Goal: Task Accomplishment & Management: Manage account settings

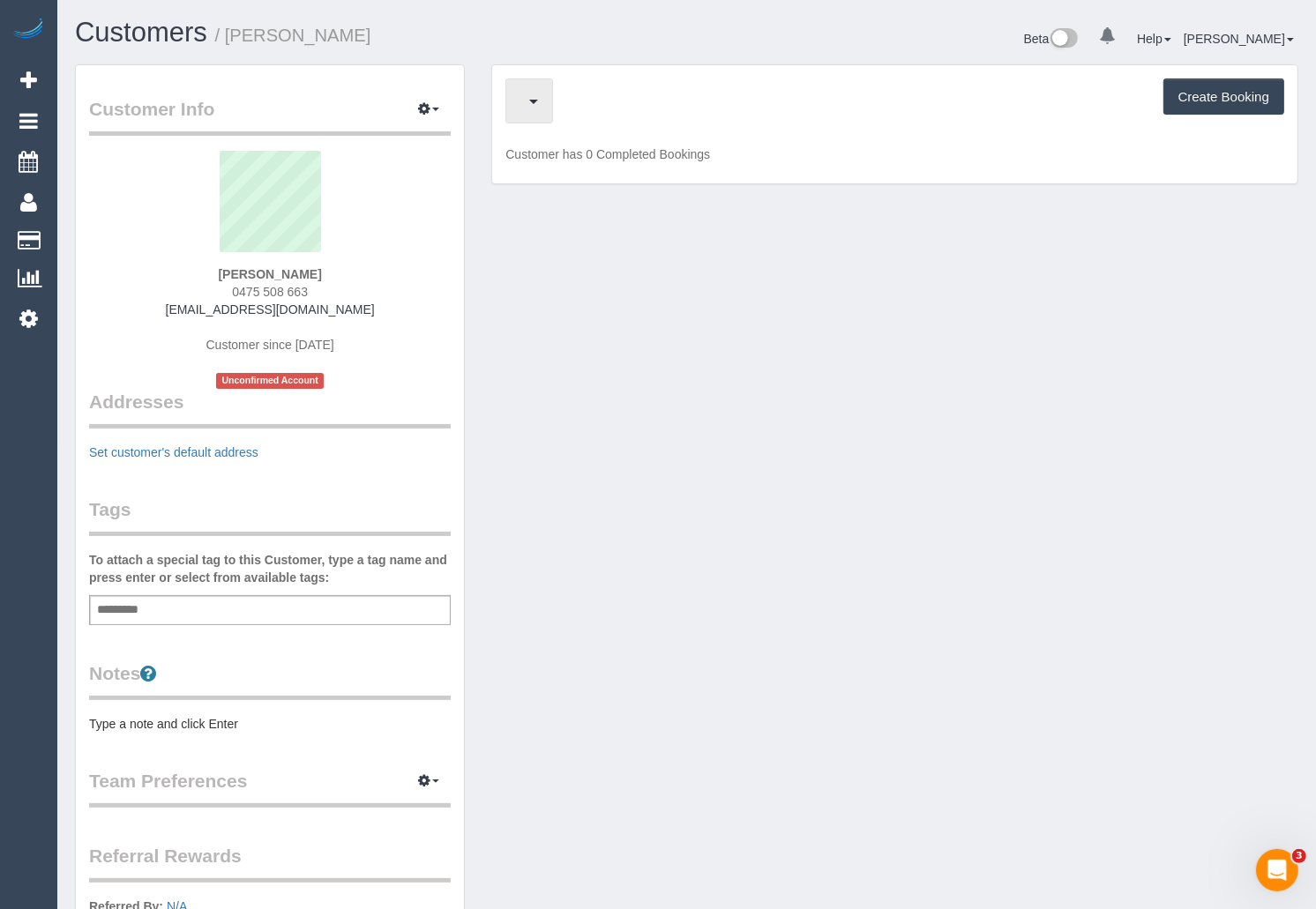
click at [539, 101] on button "button" at bounding box center [529, 100] width 47 height 45
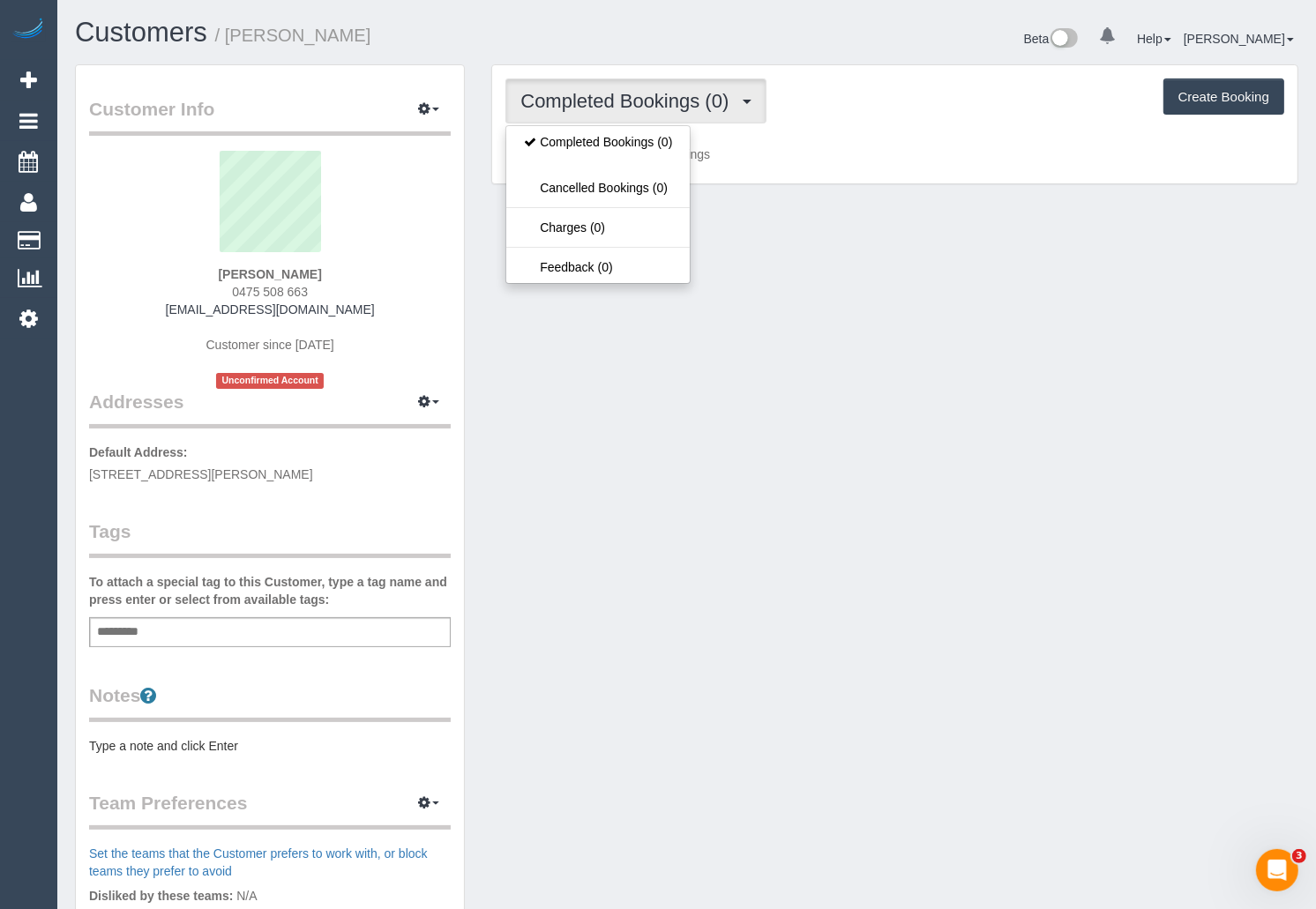
click at [897, 94] on div "Completed Bookings (0) Completed Bookings (0) Cancelled Bookings (0) Charges (0…" at bounding box center [894, 100] width 778 height 45
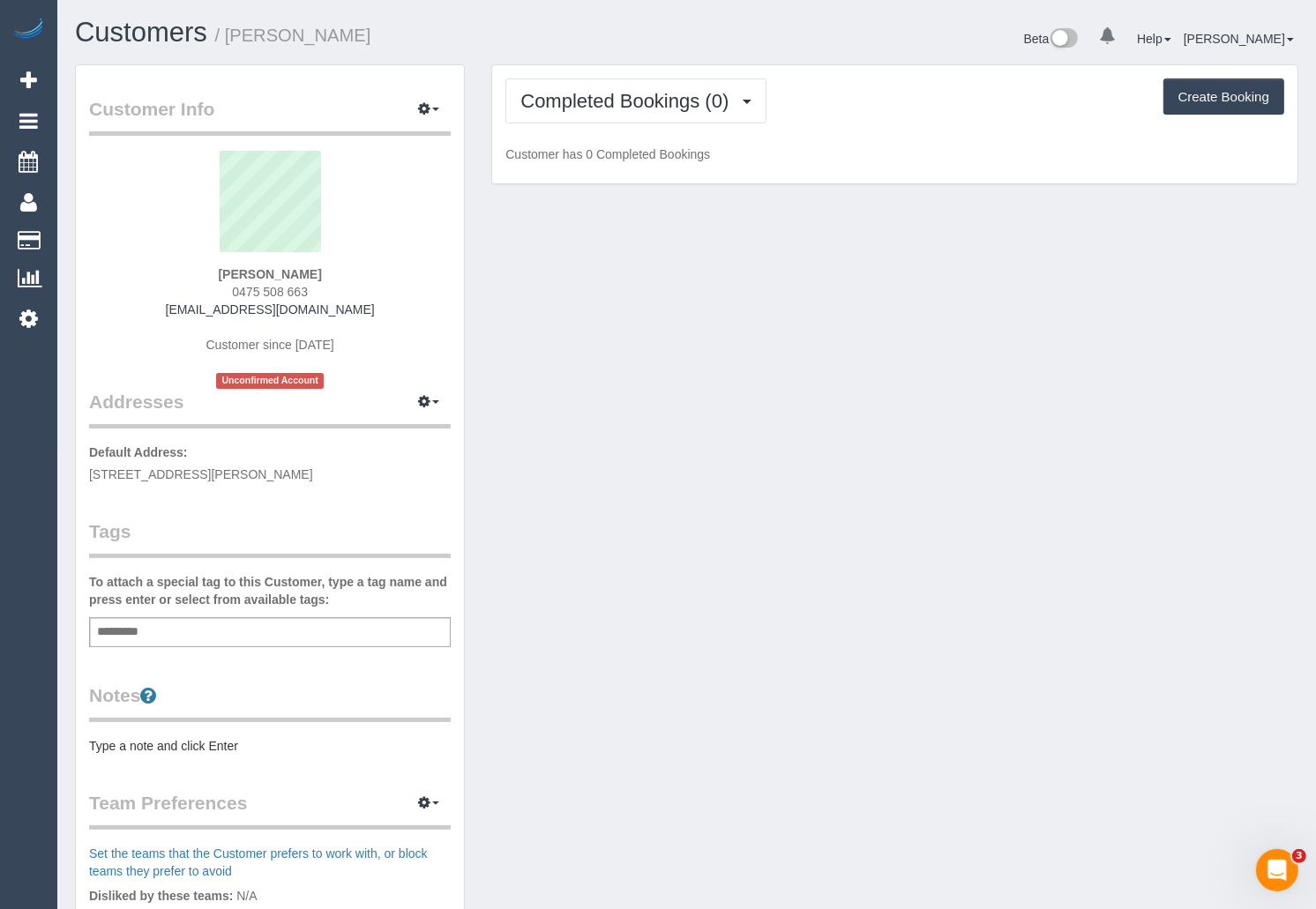
click at [814, 43] on div "Beta 0 Your Notifications You have 0 alerts Help Help Docs Take a Tour Contact …" at bounding box center [1000, 41] width 626 height 46
drag, startPoint x: 236, startPoint y: 272, endPoint x: 304, endPoint y: 270, distance: 68.0
click at [304, 270] on div "Lily Jones 0475 508 663 lilyday961@gmail.com Customer since 2025 Unconfirmed Ac…" at bounding box center [269, 269] width 361 height 238
copy strong "Lily Jones"
click at [735, 104] on span "Completed Bookings (0)" at bounding box center [629, 100] width 217 height 22
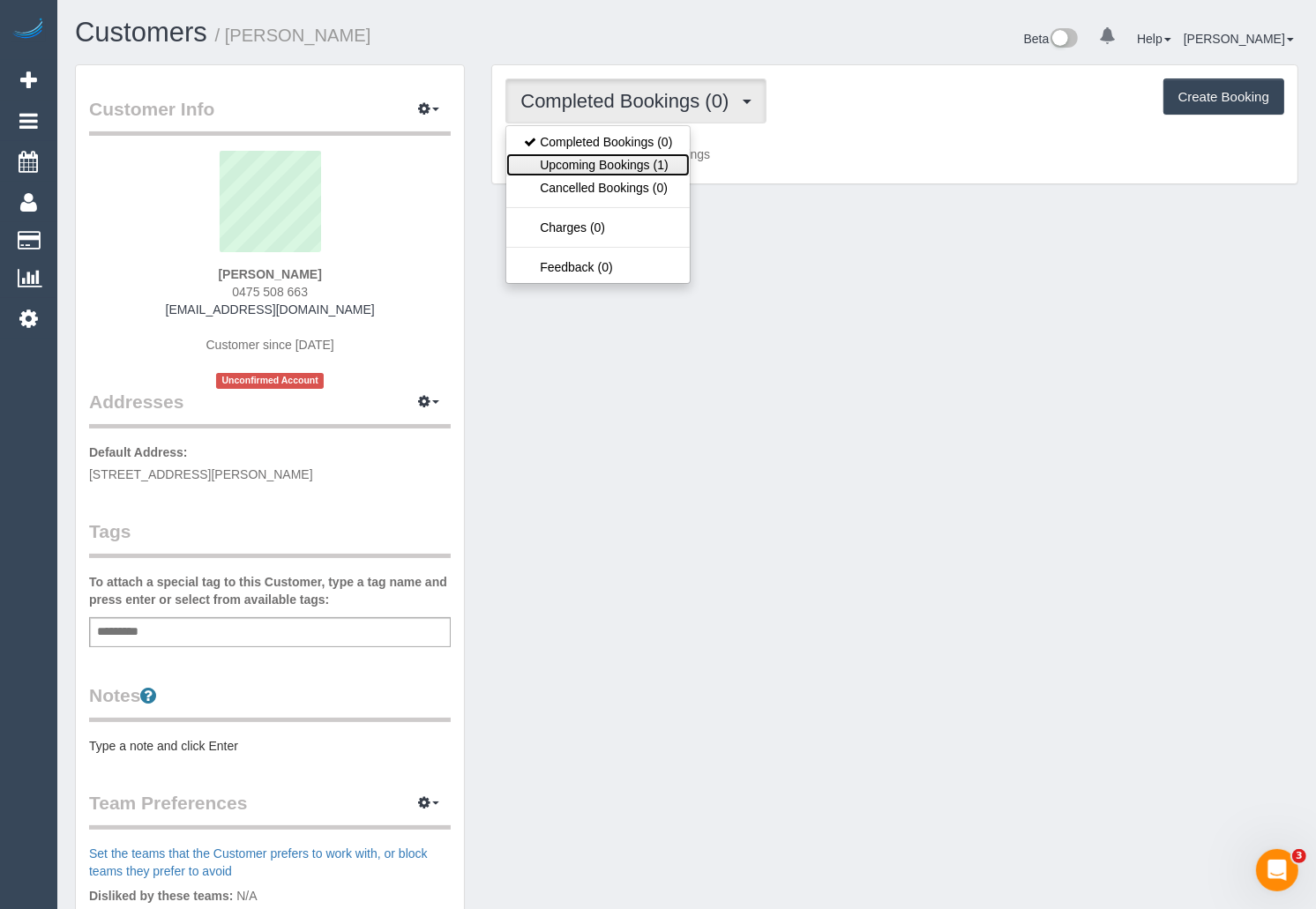
click at [628, 162] on link "Upcoming Bookings (1)" at bounding box center [598, 165] width 184 height 23
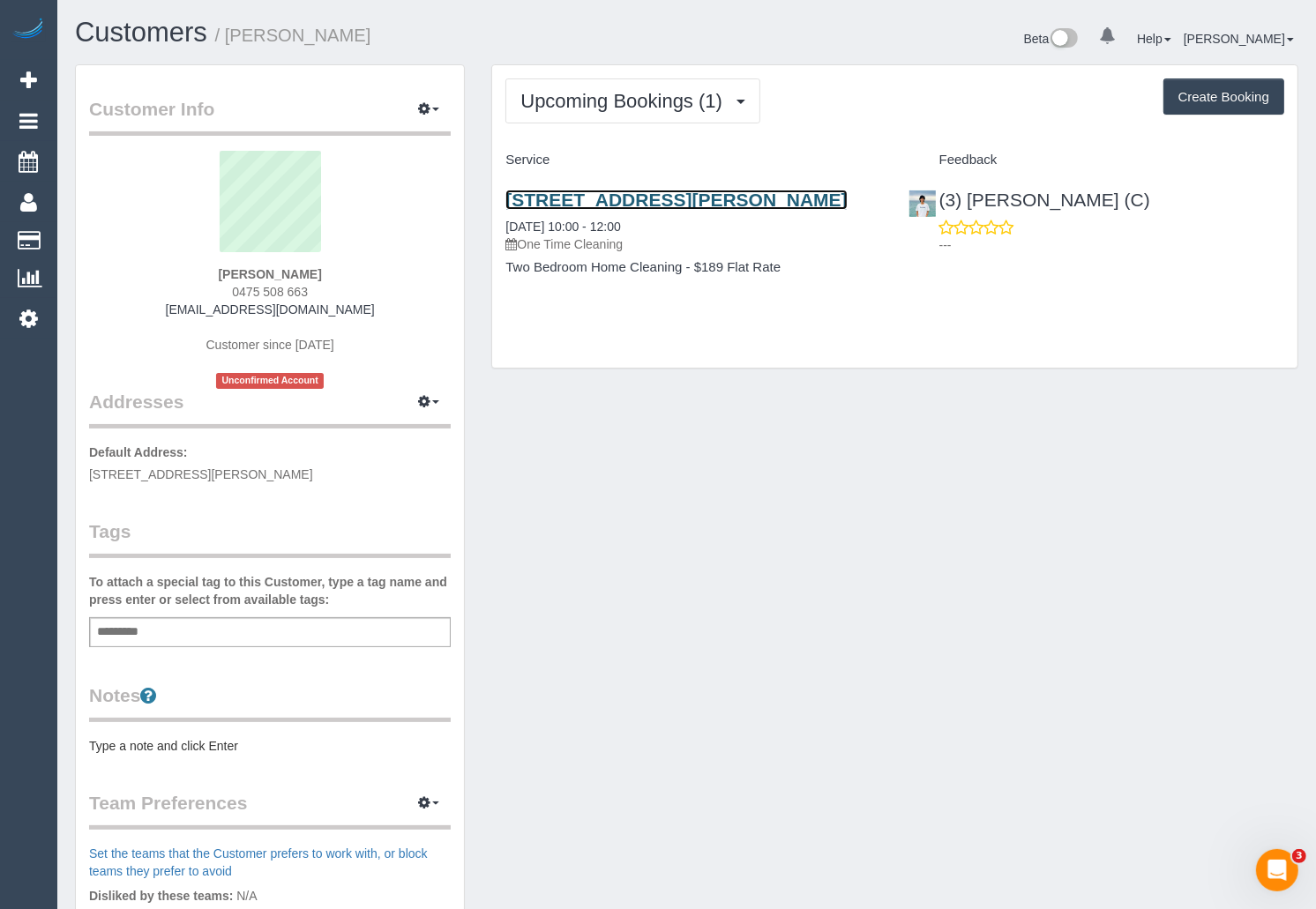
click at [619, 194] on link "36 Atkins Street, Kew, VIC 3101" at bounding box center [676, 199] width 341 height 20
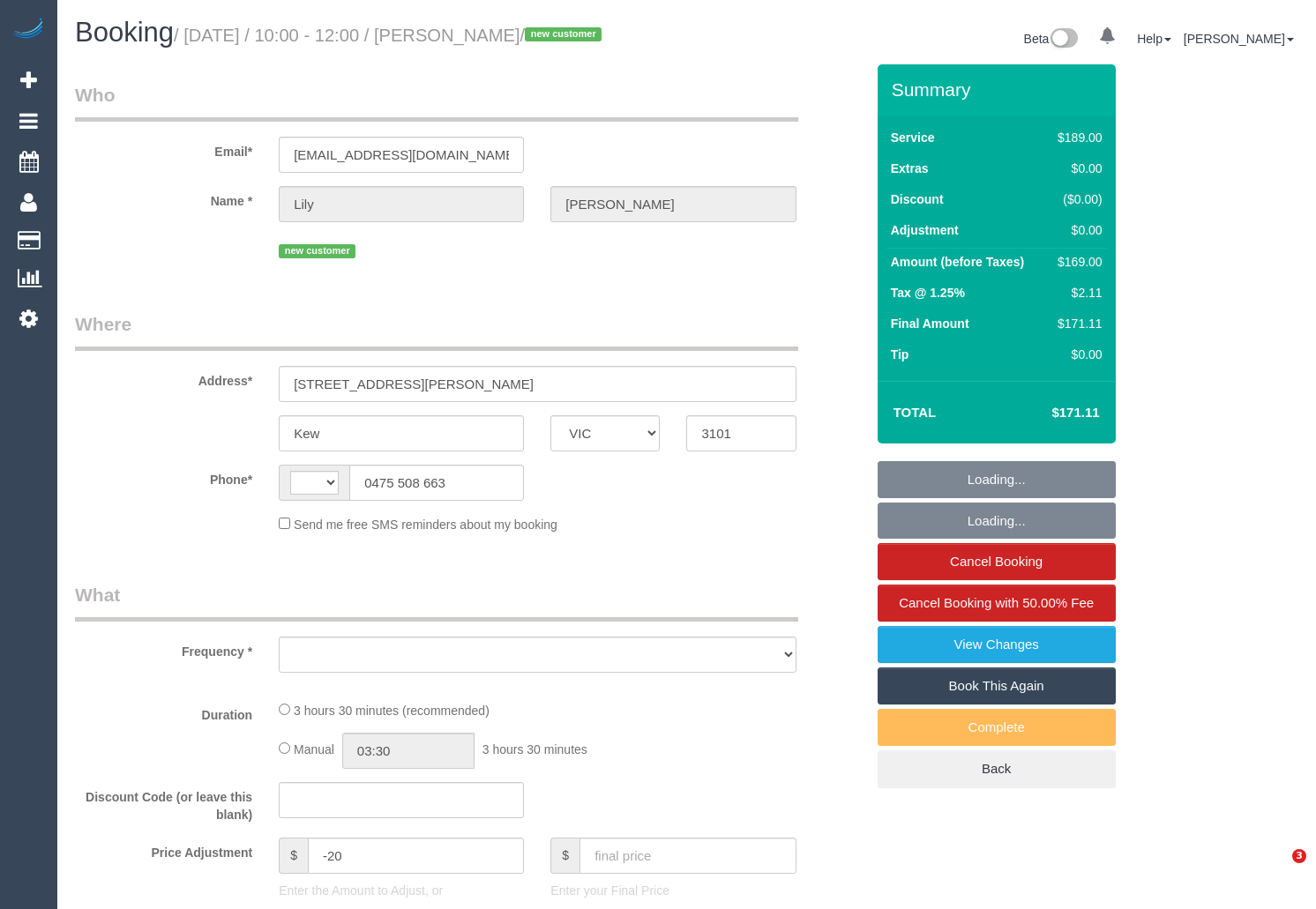
select select "VIC"
select select "string:AU"
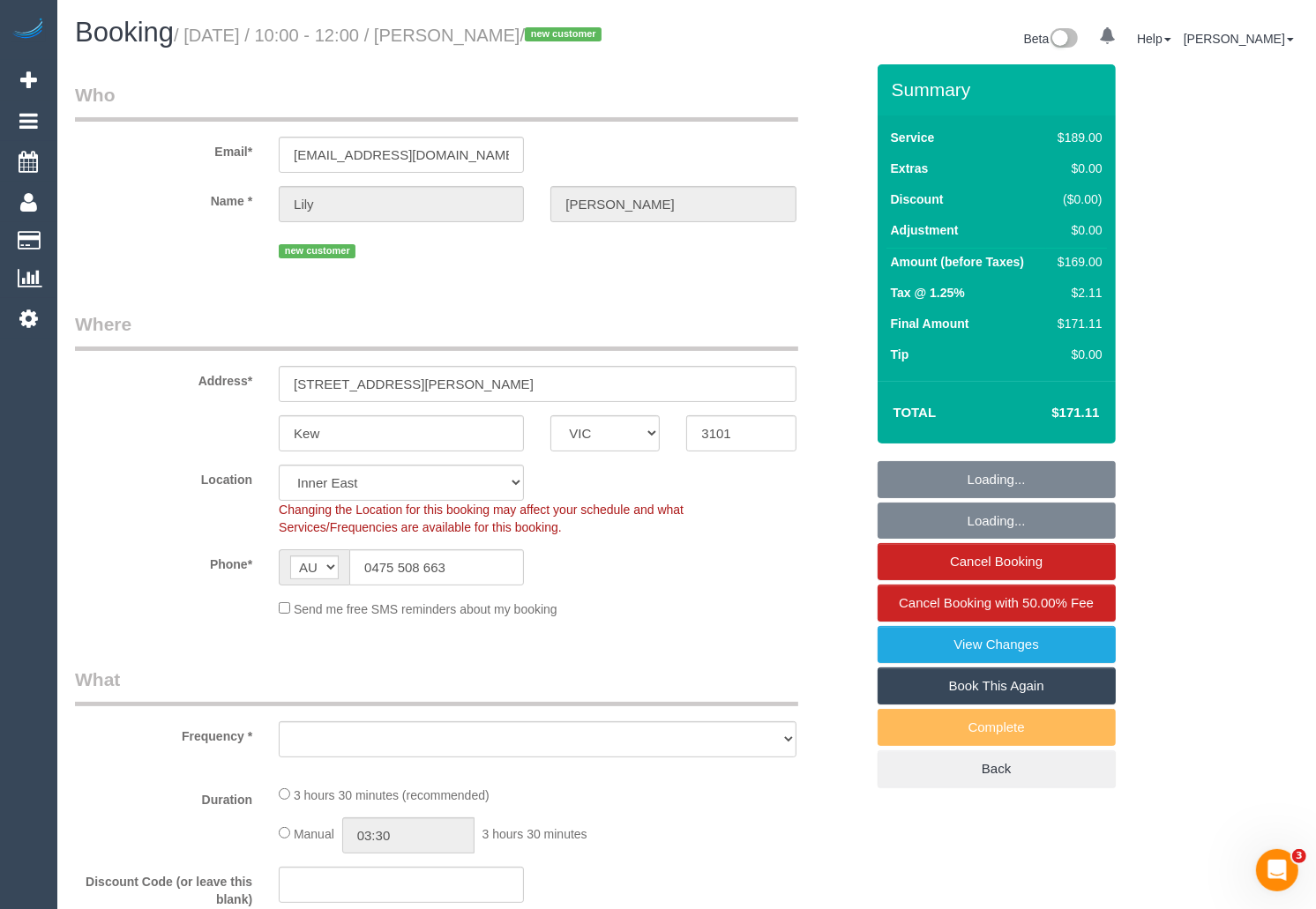
select select "string:stripe-pm_1SAito2GScqysDRVeE7nLndk"
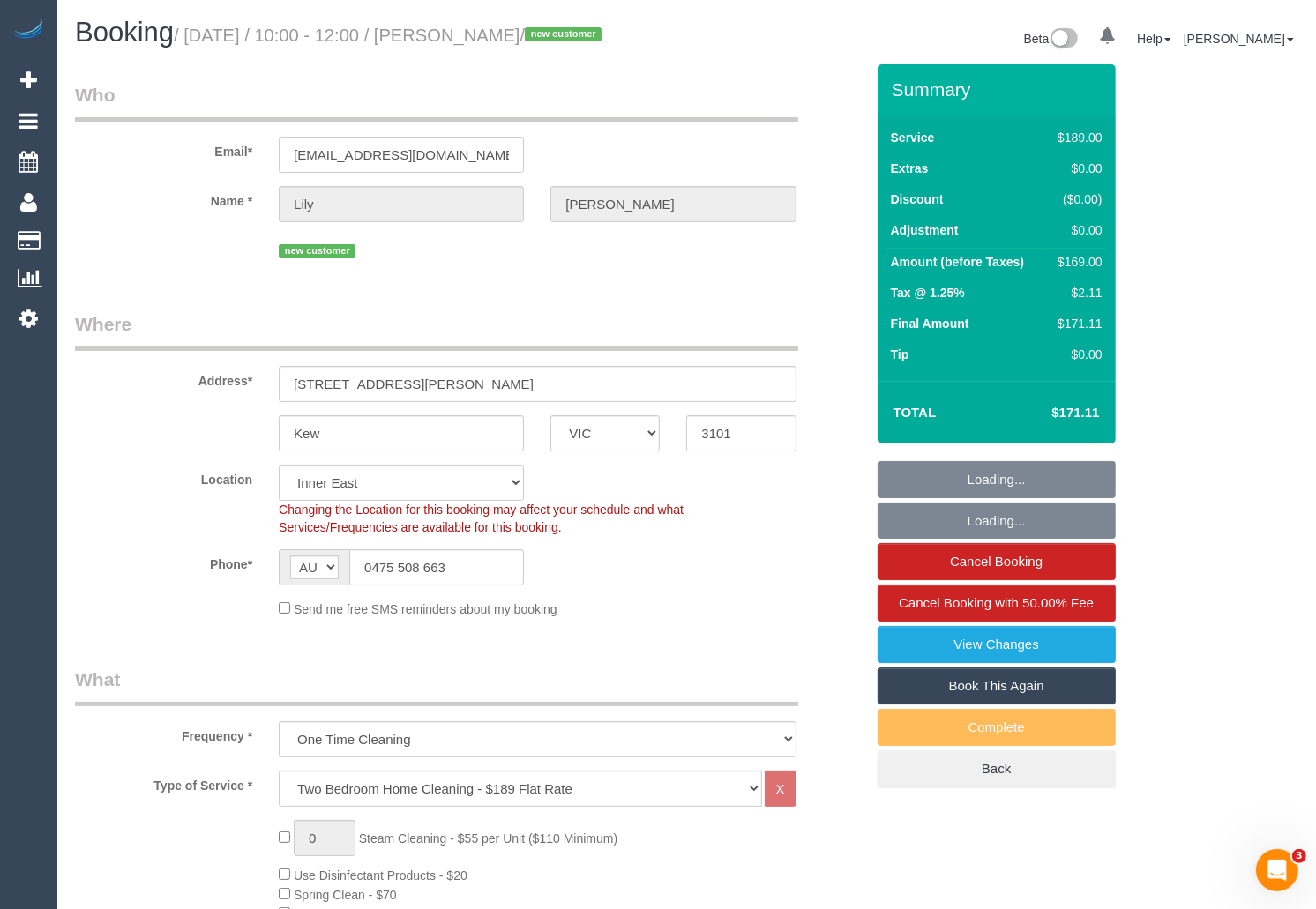
select select "object:1483"
select select "number:27"
select select "number:14"
select select "number:18"
select select "number:36"
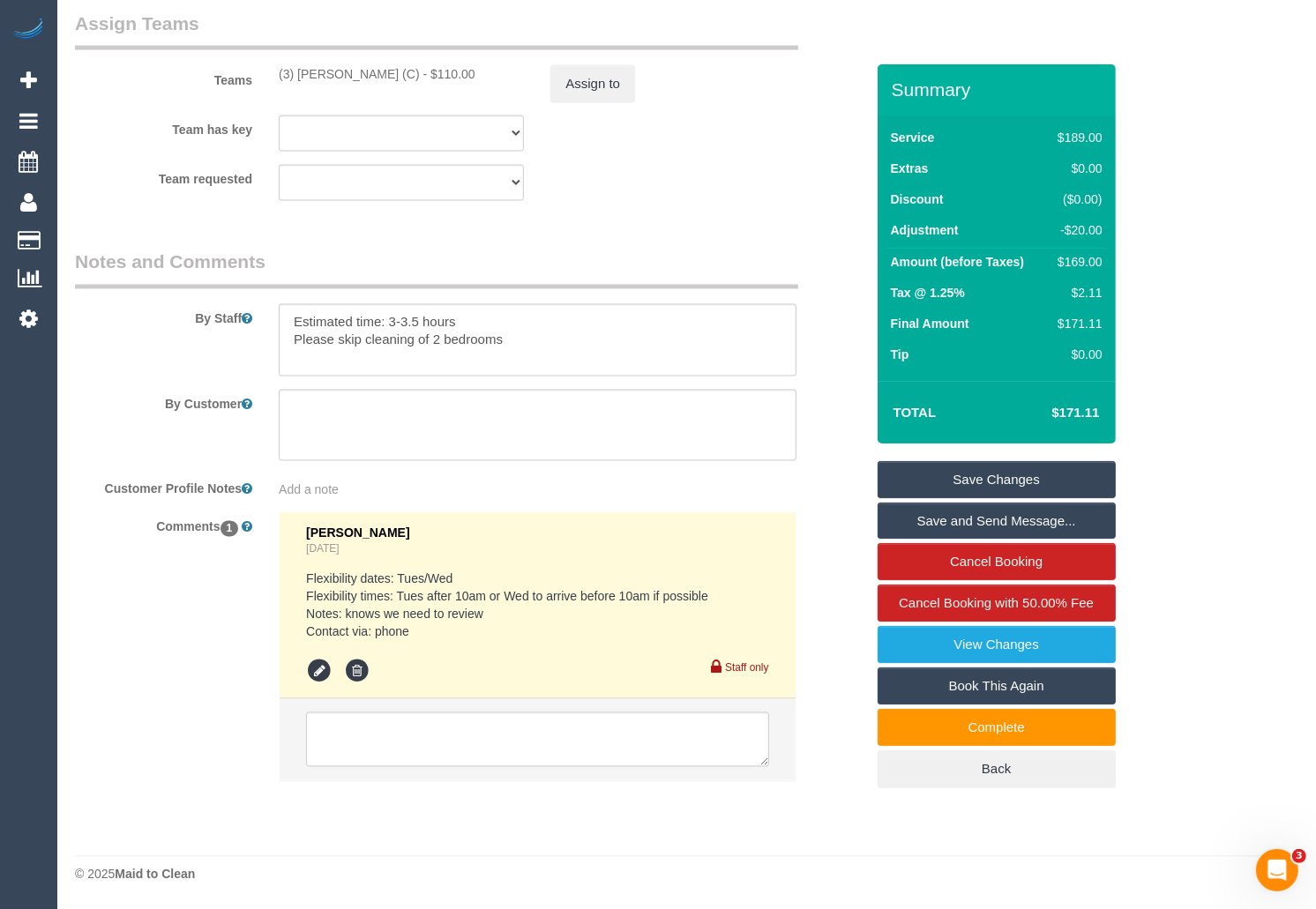
scroll to position [2886, 0]
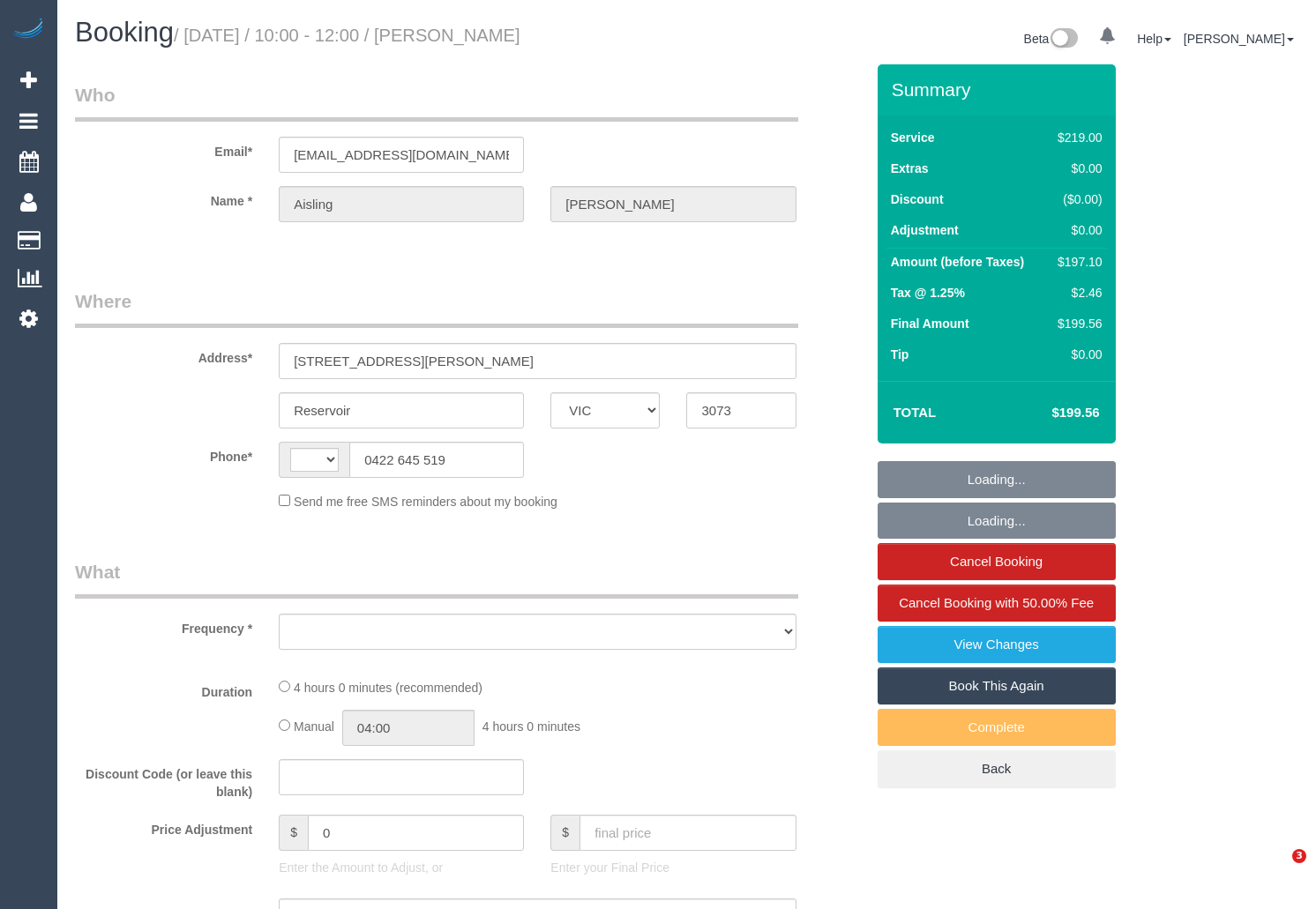
select select "VIC"
select select "string:stripe-pm_1QulLk2GScqysDRV3VprvzWs"
select select "string:AU"
select select "object:8718"
select select "number:28"
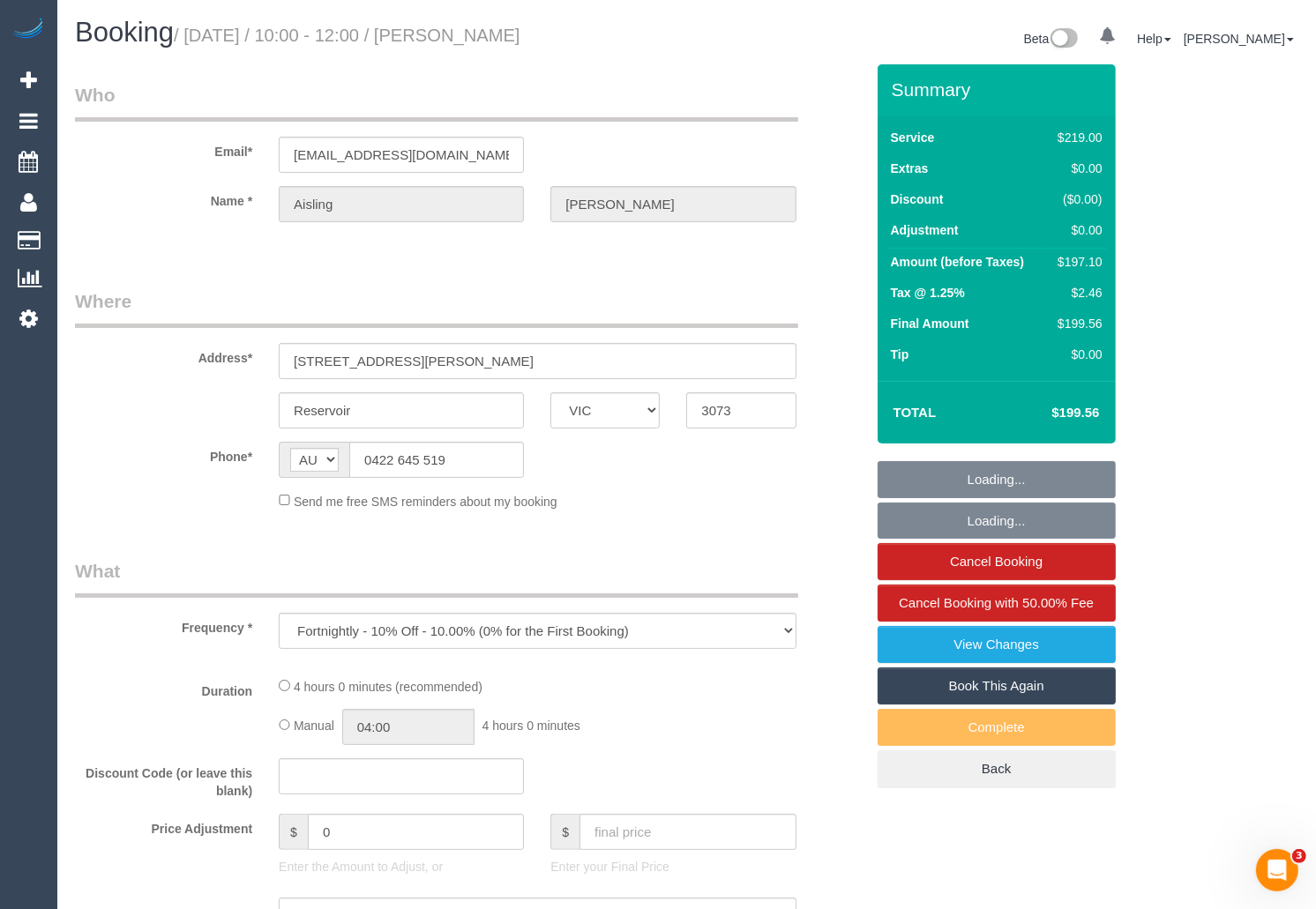
select select "number:14"
select select "number:18"
select select "number:24"
select select "number:34"
select select "number:11"
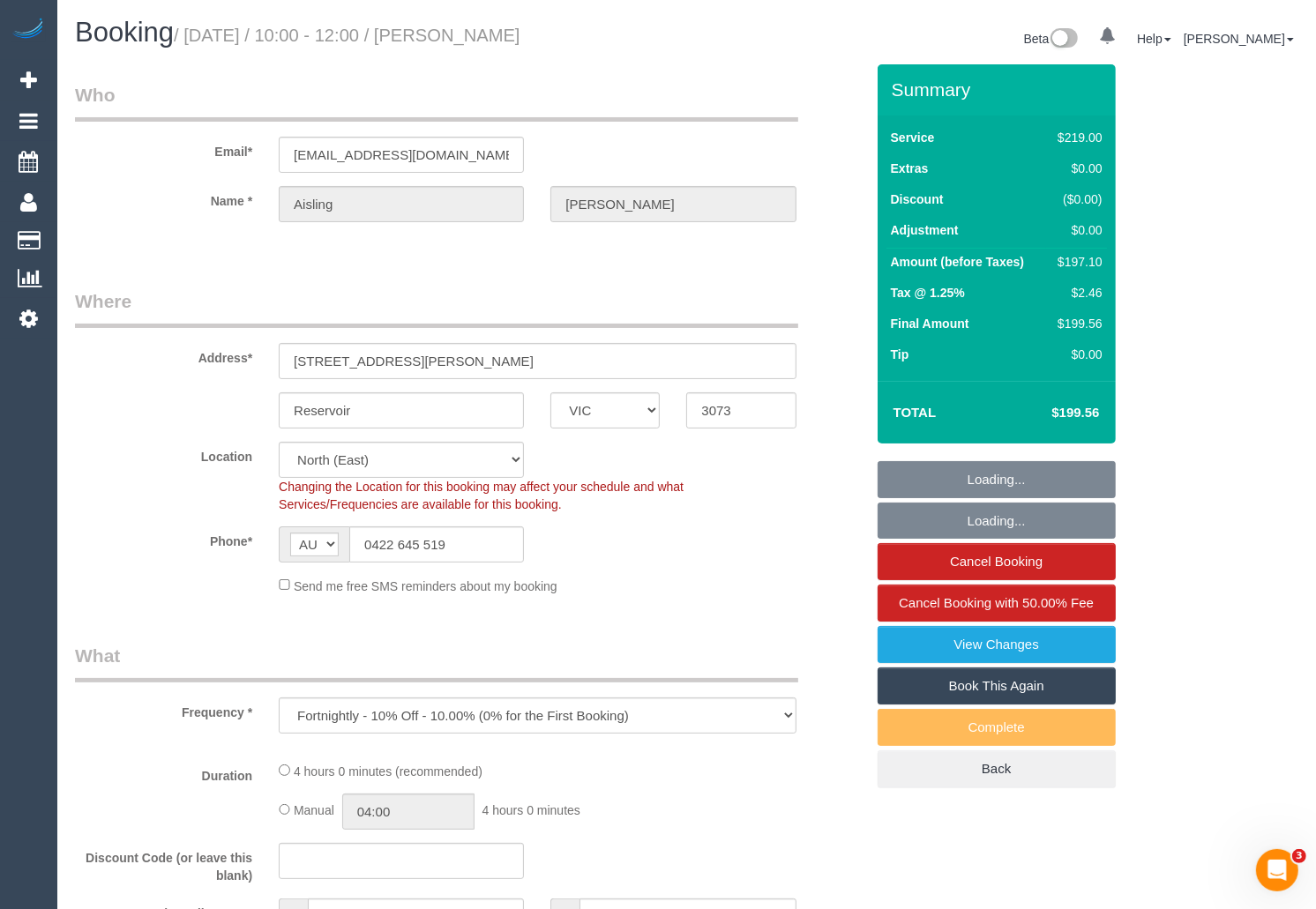
select select "object:9609"
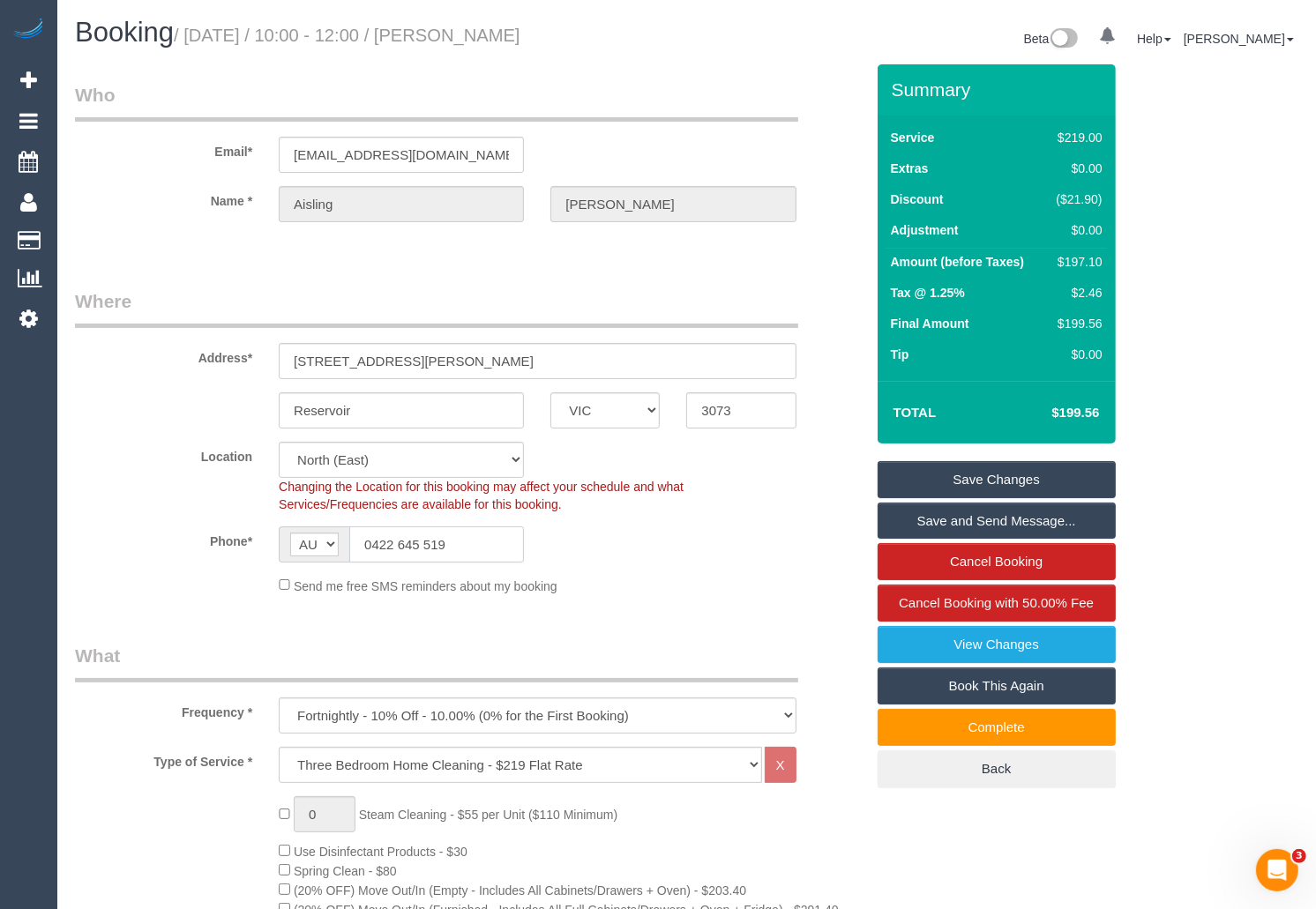
drag, startPoint x: 484, startPoint y: 555, endPoint x: 350, endPoint y: 540, distance: 134.8
click at [350, 540] on input "0422 645 519" at bounding box center [436, 544] width 174 height 36
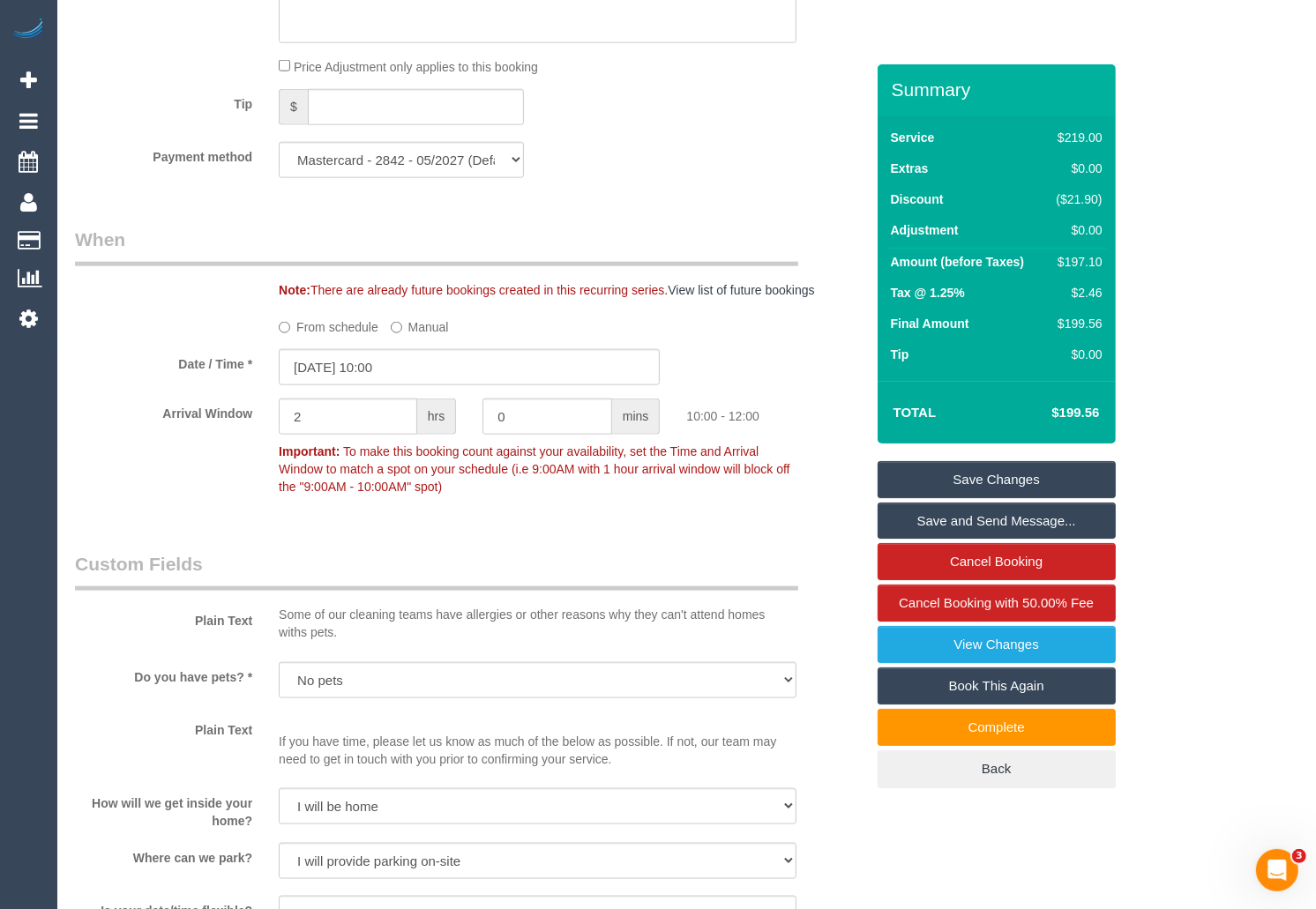
scroll to position [1740, 0]
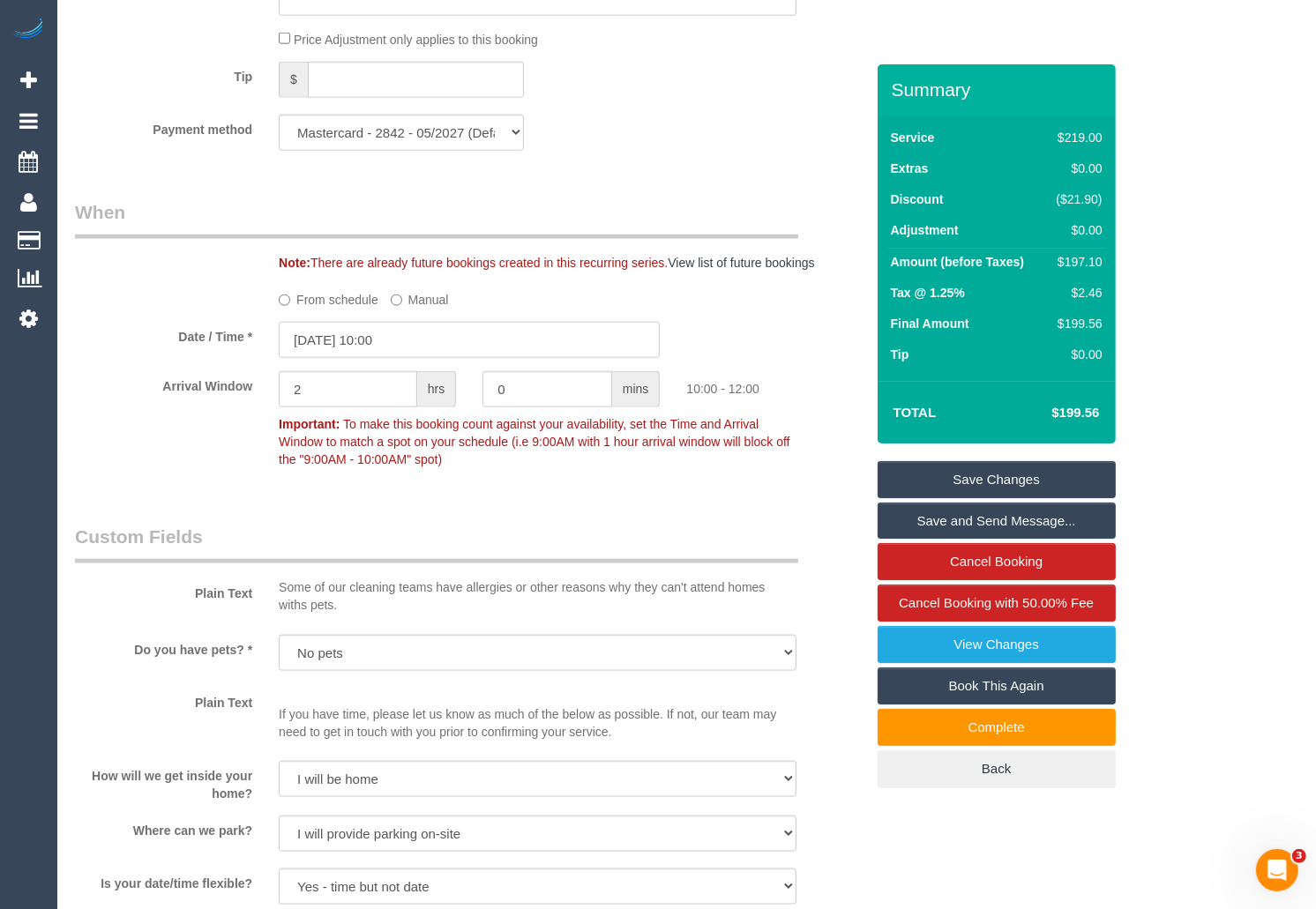
click at [504, 350] on input "[DATE] 10:00" at bounding box center [469, 340] width 381 height 36
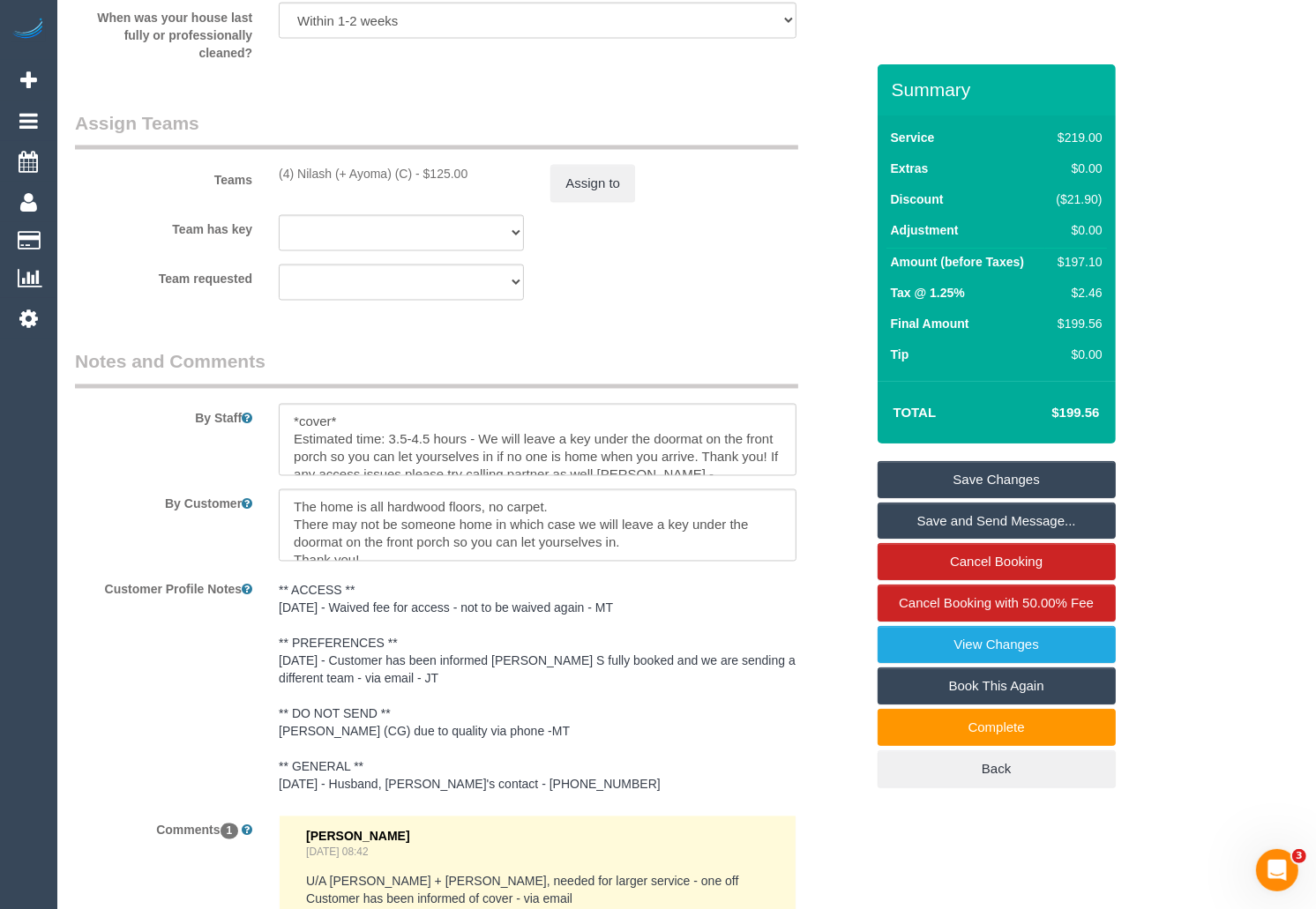
scroll to position [2840, 0]
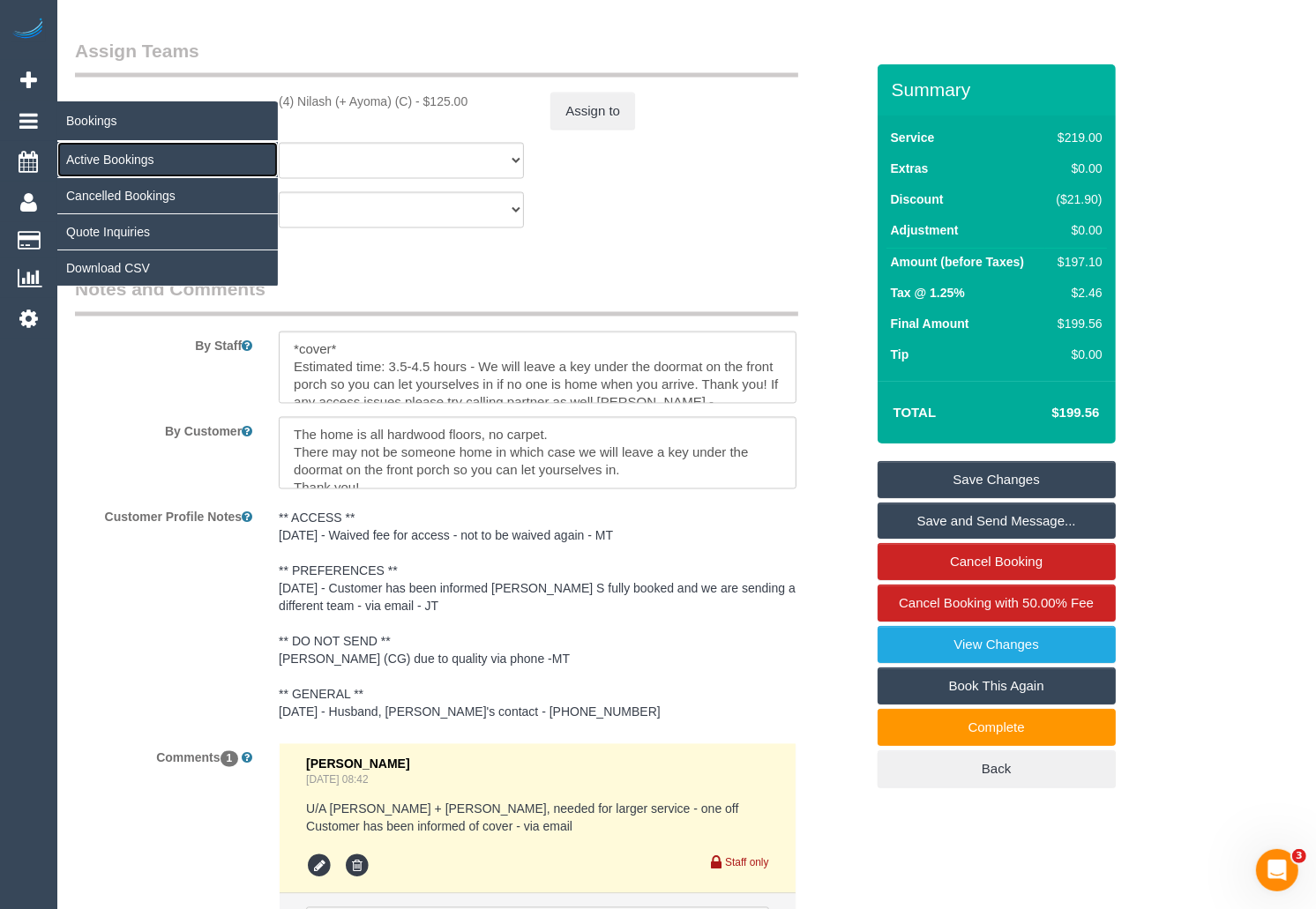
click at [108, 151] on link "Active Bookings" at bounding box center [167, 159] width 221 height 35
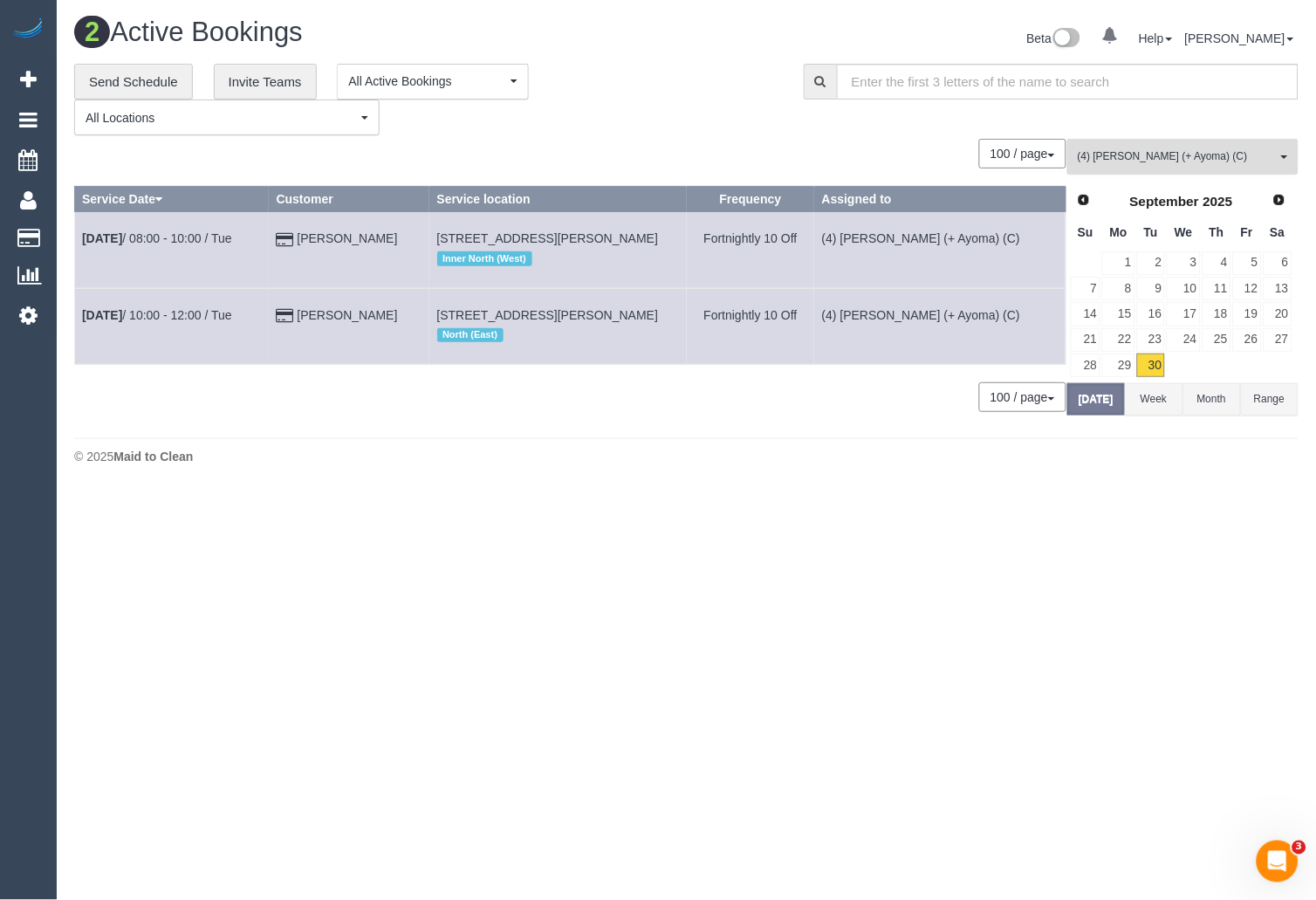
click at [1216, 167] on button "(4) Nilash (+ Ayoma) (C) All Teams" at bounding box center [1183, 157] width 232 height 36
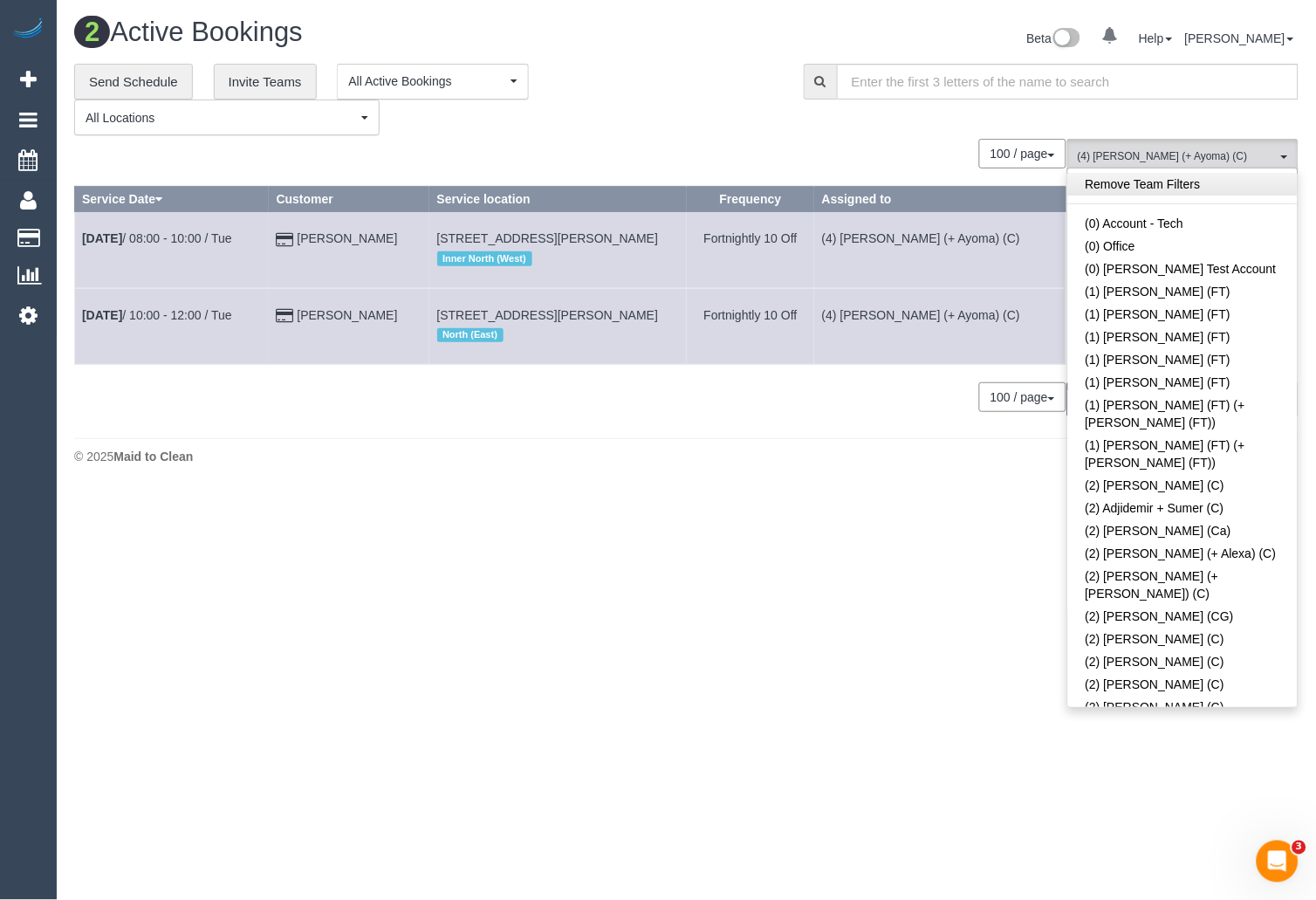
click at [1233, 179] on link "Remove Team Filters" at bounding box center [1183, 184] width 230 height 23
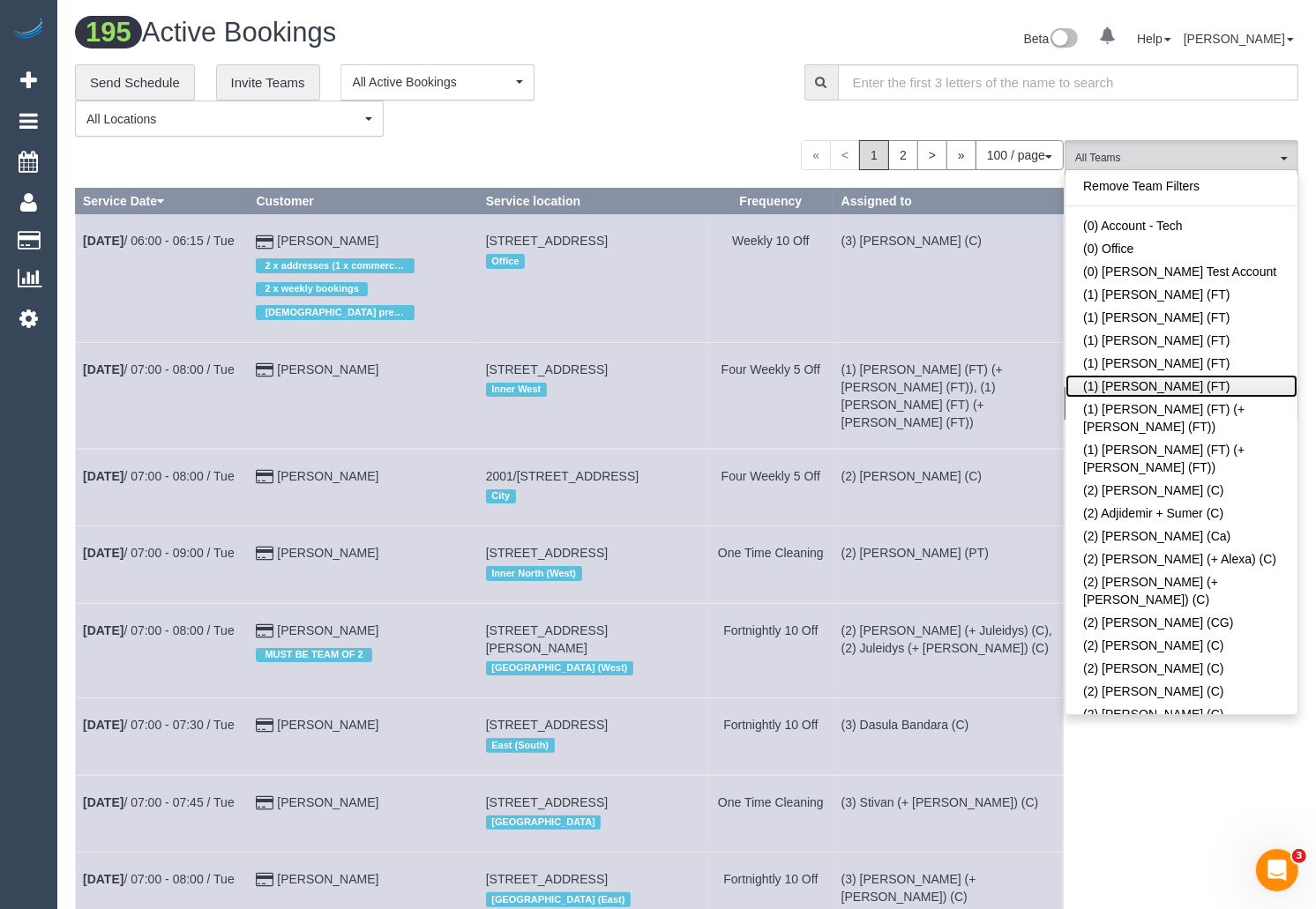
click at [1151, 395] on link "(1) [PERSON_NAME] (FT)" at bounding box center [1181, 386] width 232 height 23
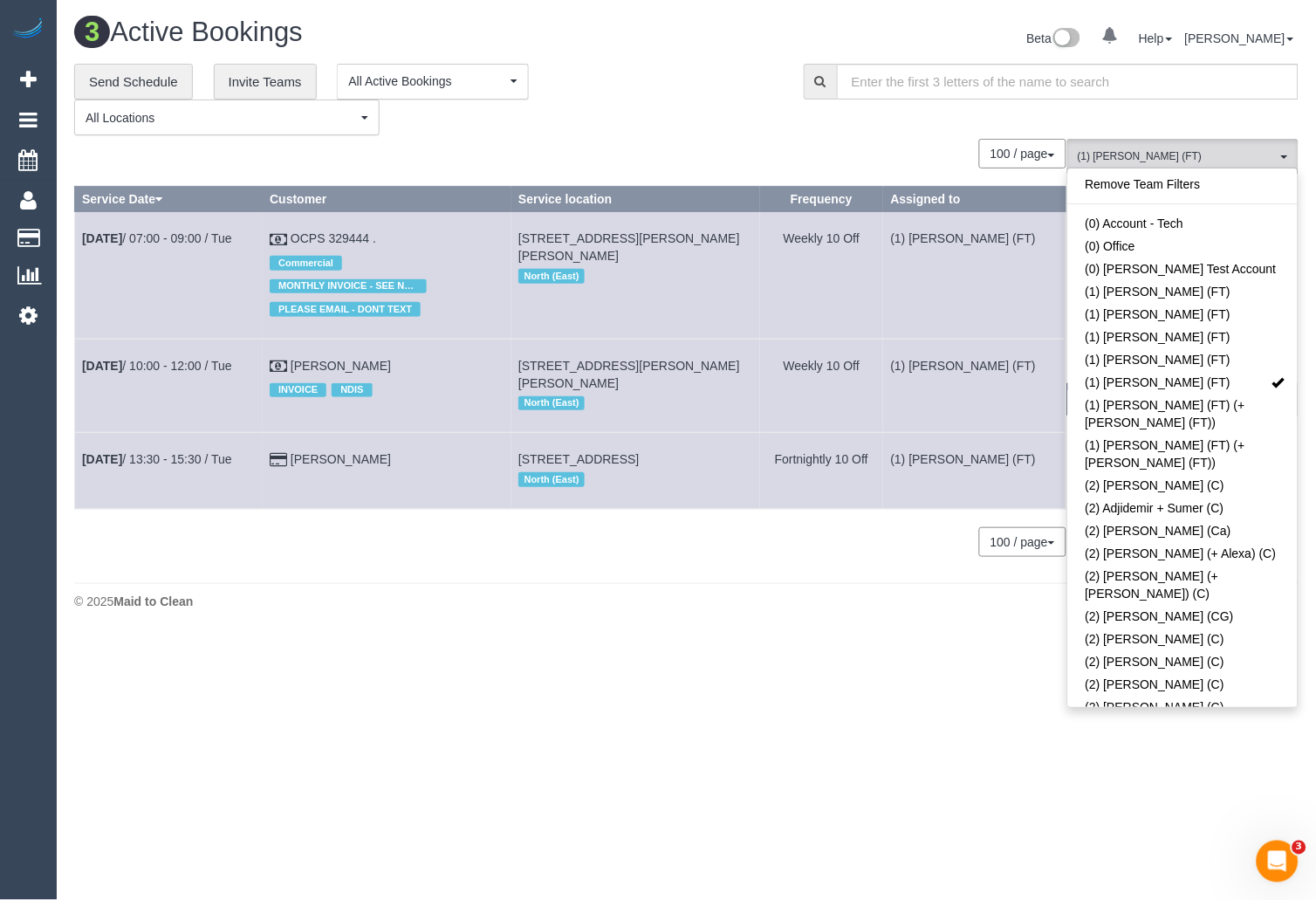
click at [756, 145] on div "100 / page 10 / page 20 / page 30 / page 40 / page 50 / page 100 / page" at bounding box center [570, 154] width 992 height 30
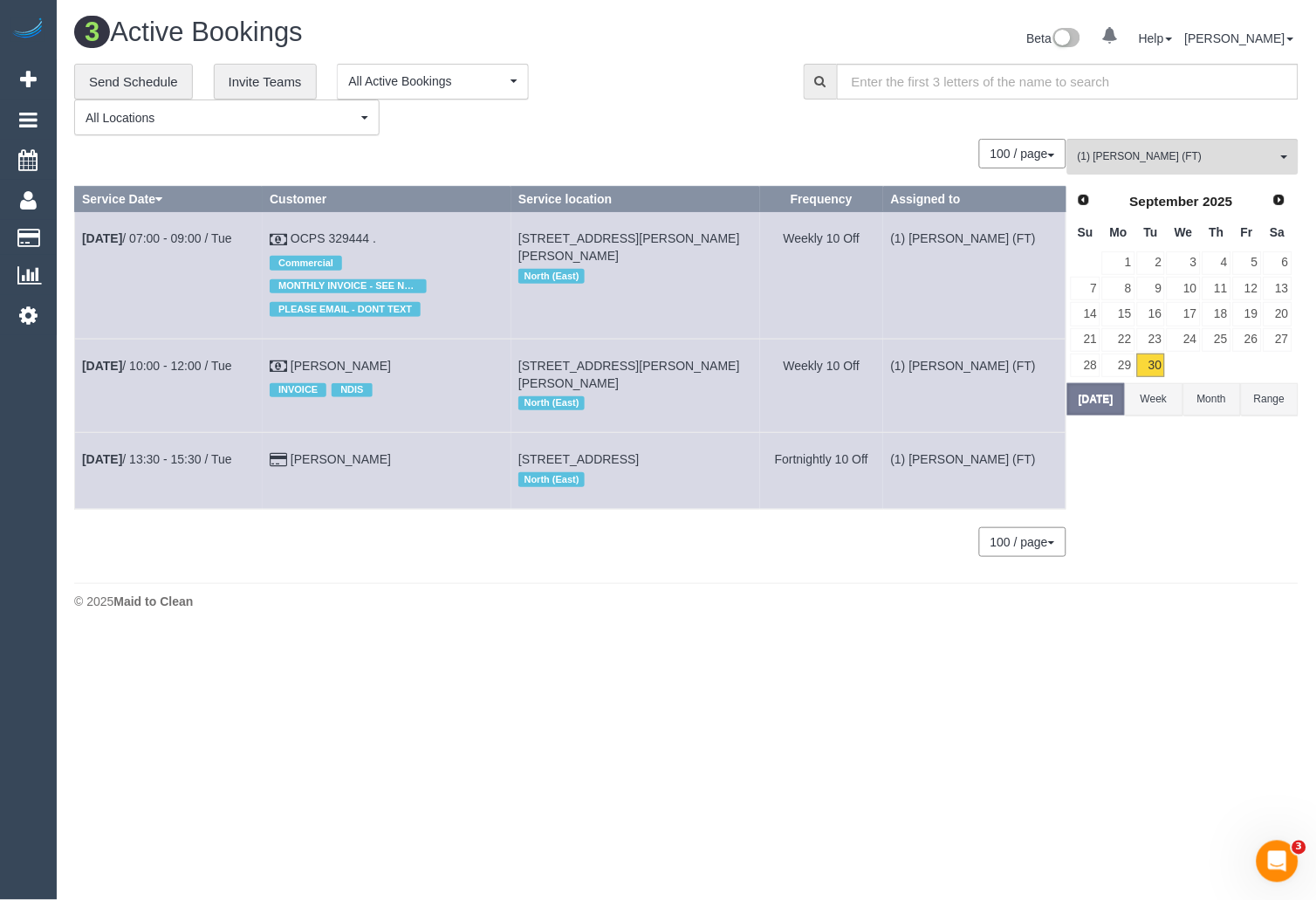
click at [750, 127] on div "**********" at bounding box center [426, 99] width 703 height 72
click at [206, 452] on link "Sep 30th / 13:30 - 15:30 / Tue" at bounding box center [157, 459] width 150 height 14
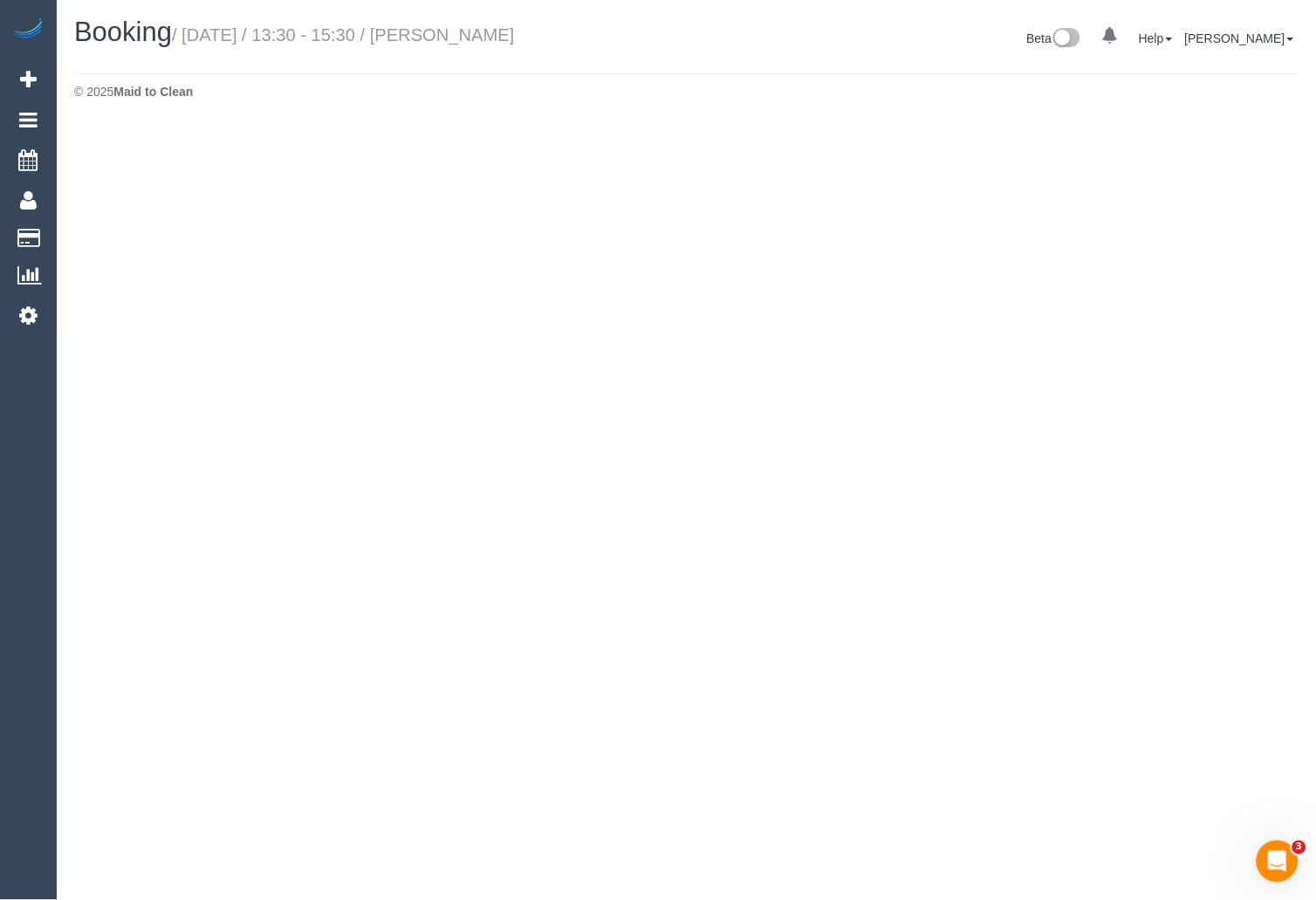
select select "VIC"
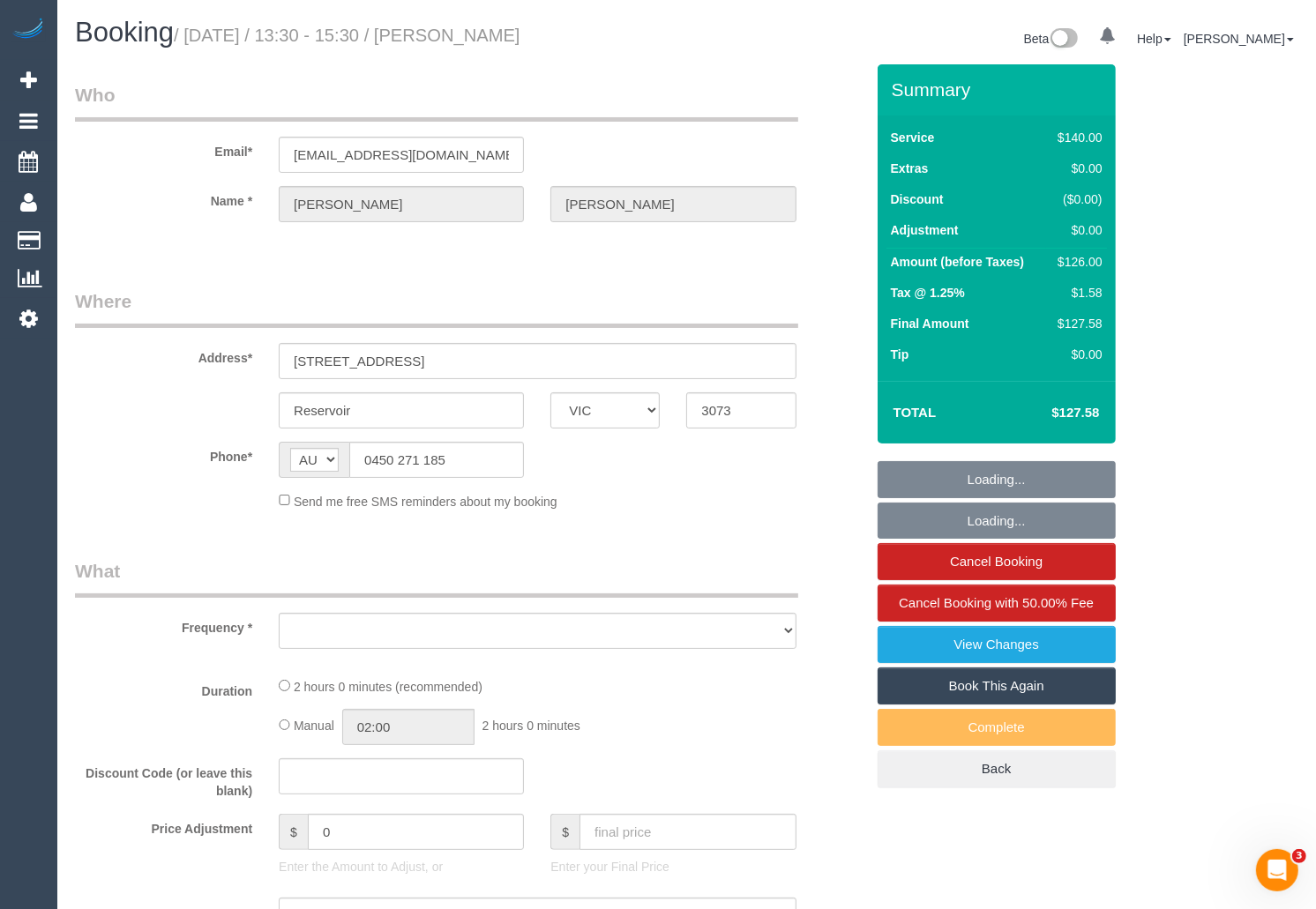
select select "string:stripe-pm_1RBvqL2GScqysDRV8vU343PW"
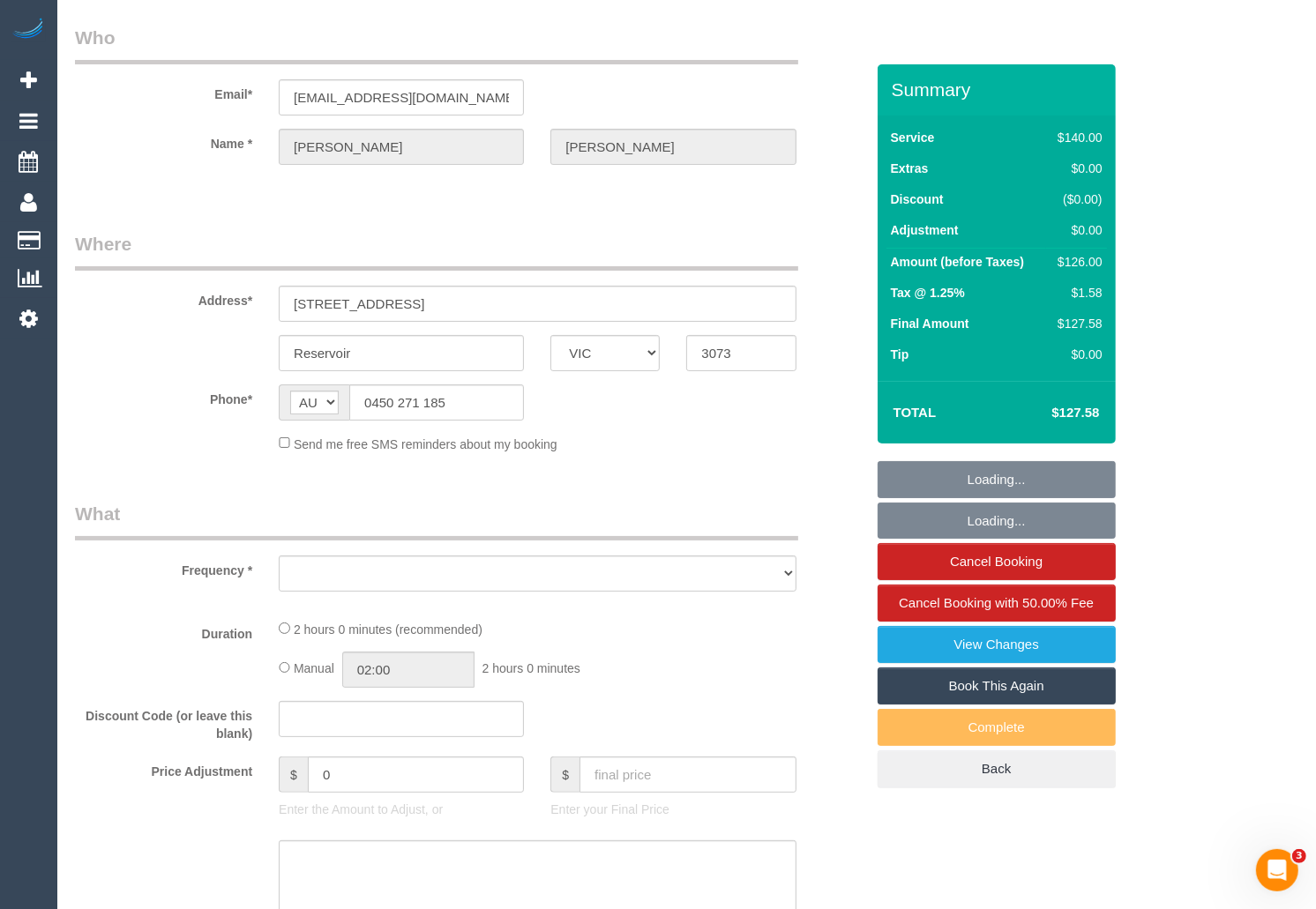
select select "object:11965"
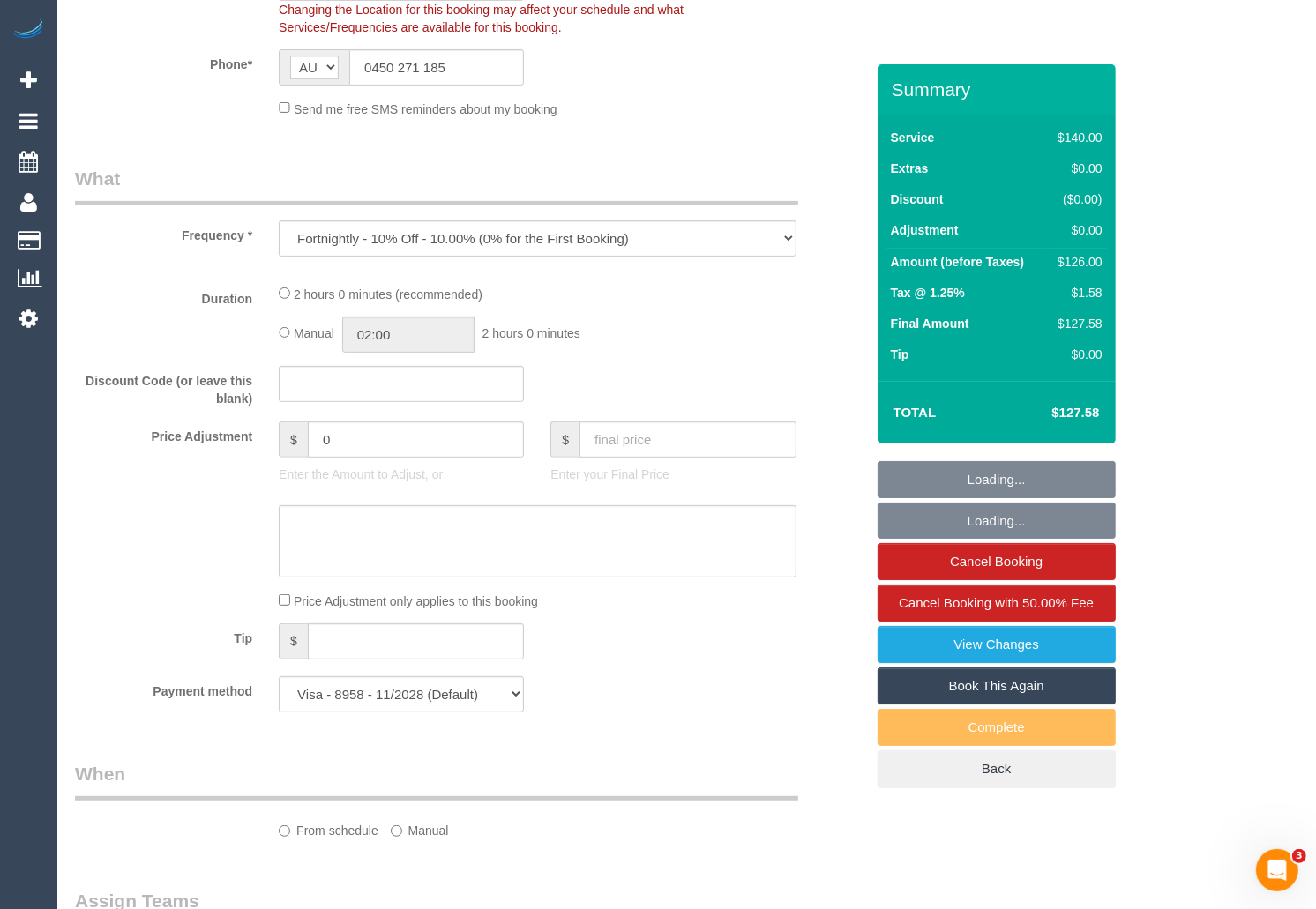
select select "number:28"
select select "number:16"
select select "number:18"
select select "number:24"
select select "number:34"
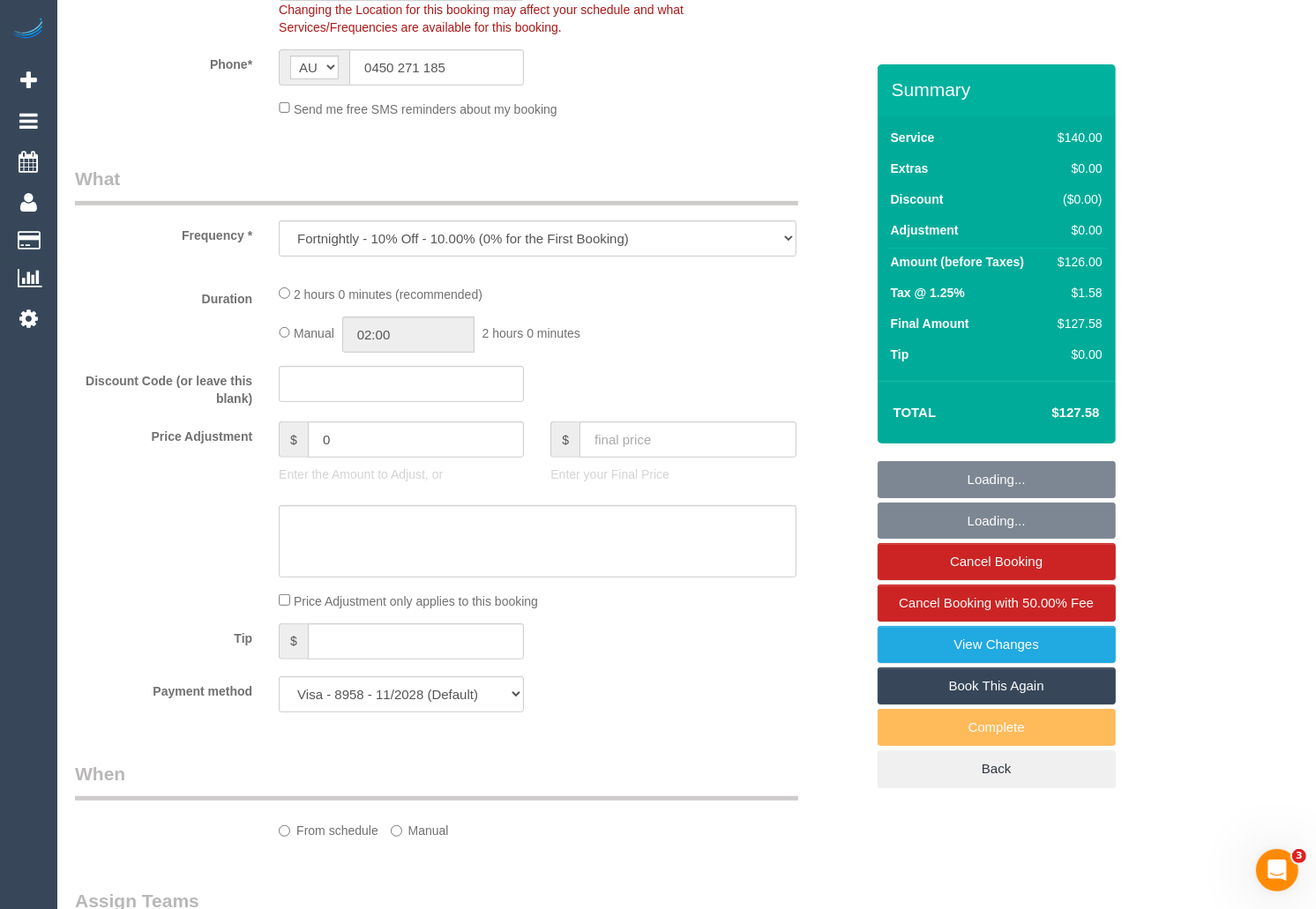
select select "number:11"
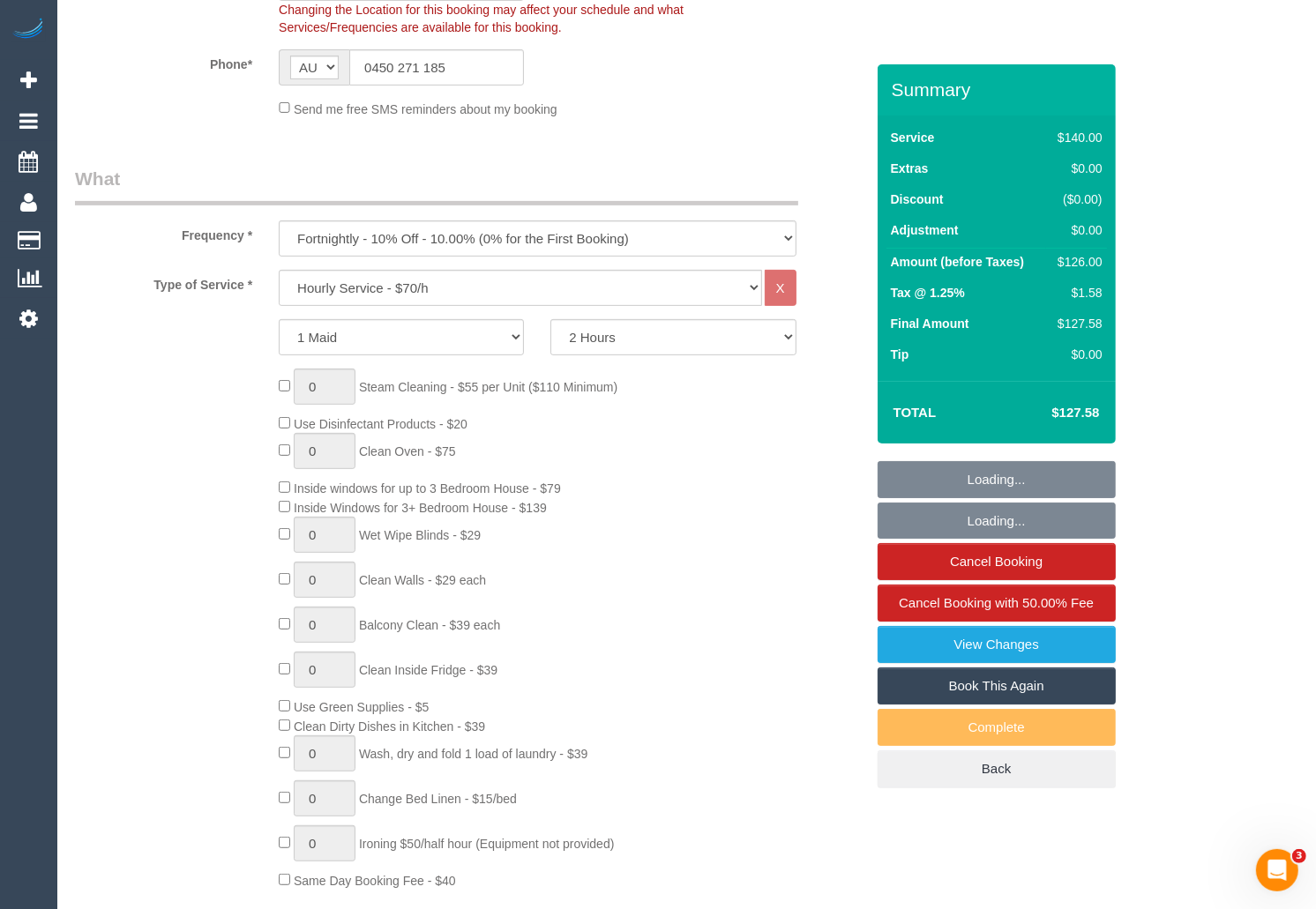
select select "object:12922"
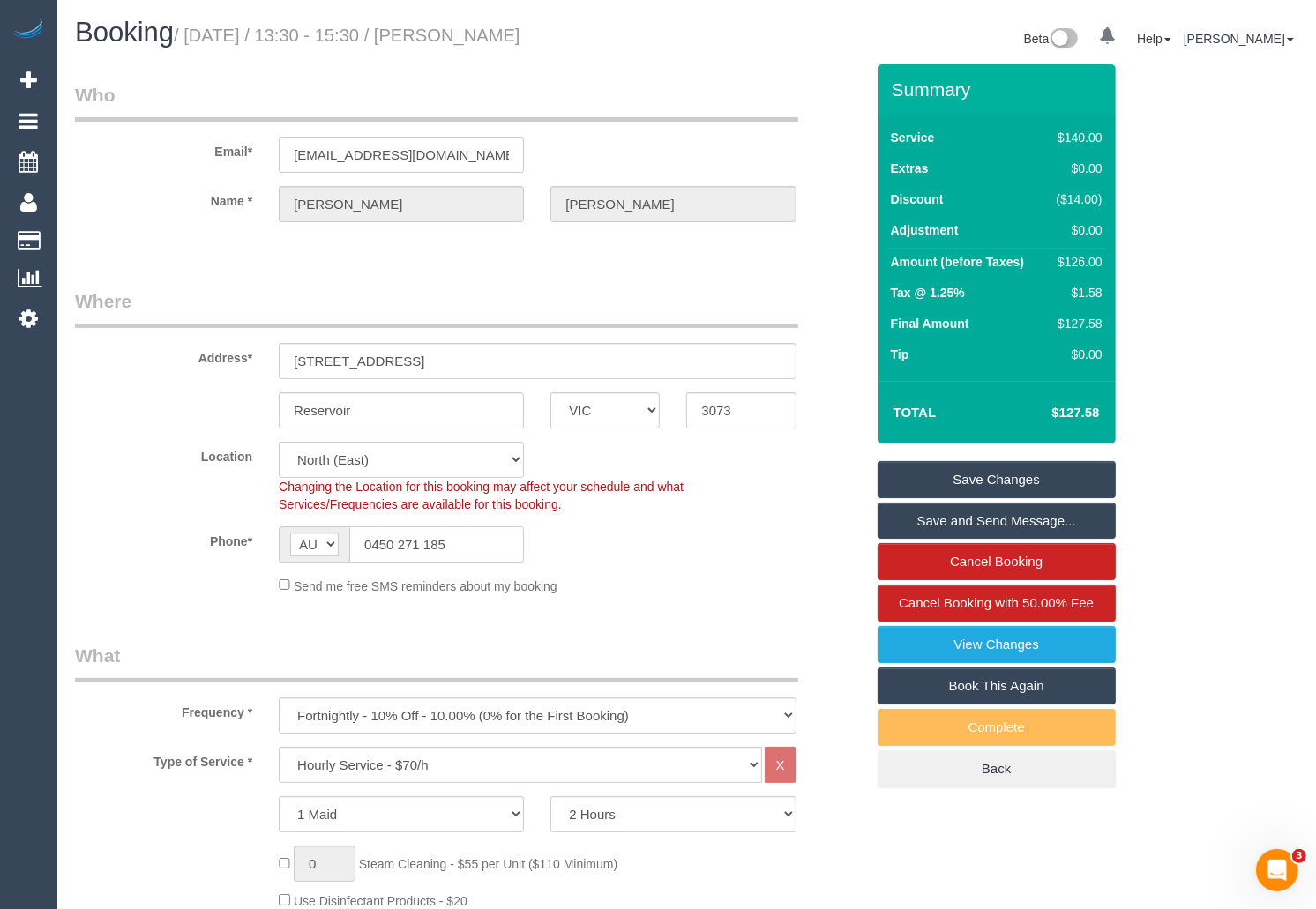
drag, startPoint x: 462, startPoint y: 541, endPoint x: 358, endPoint y: 546, distance: 104.1
click at [358, 546] on input "0450 271 185" at bounding box center [436, 544] width 174 height 36
click at [460, 544] on input "0450 271 185" at bounding box center [436, 544] width 174 height 36
drag, startPoint x: 462, startPoint y: 547, endPoint x: 344, endPoint y: 548, distance: 118.0
click at [344, 548] on div "AF AL DZ AD AO AI AQ AG AR AM AW AU AT AZ BS BH BD BB BY BE BZ BJ BM BT BO BA B…" at bounding box center [401, 544] width 246 height 36
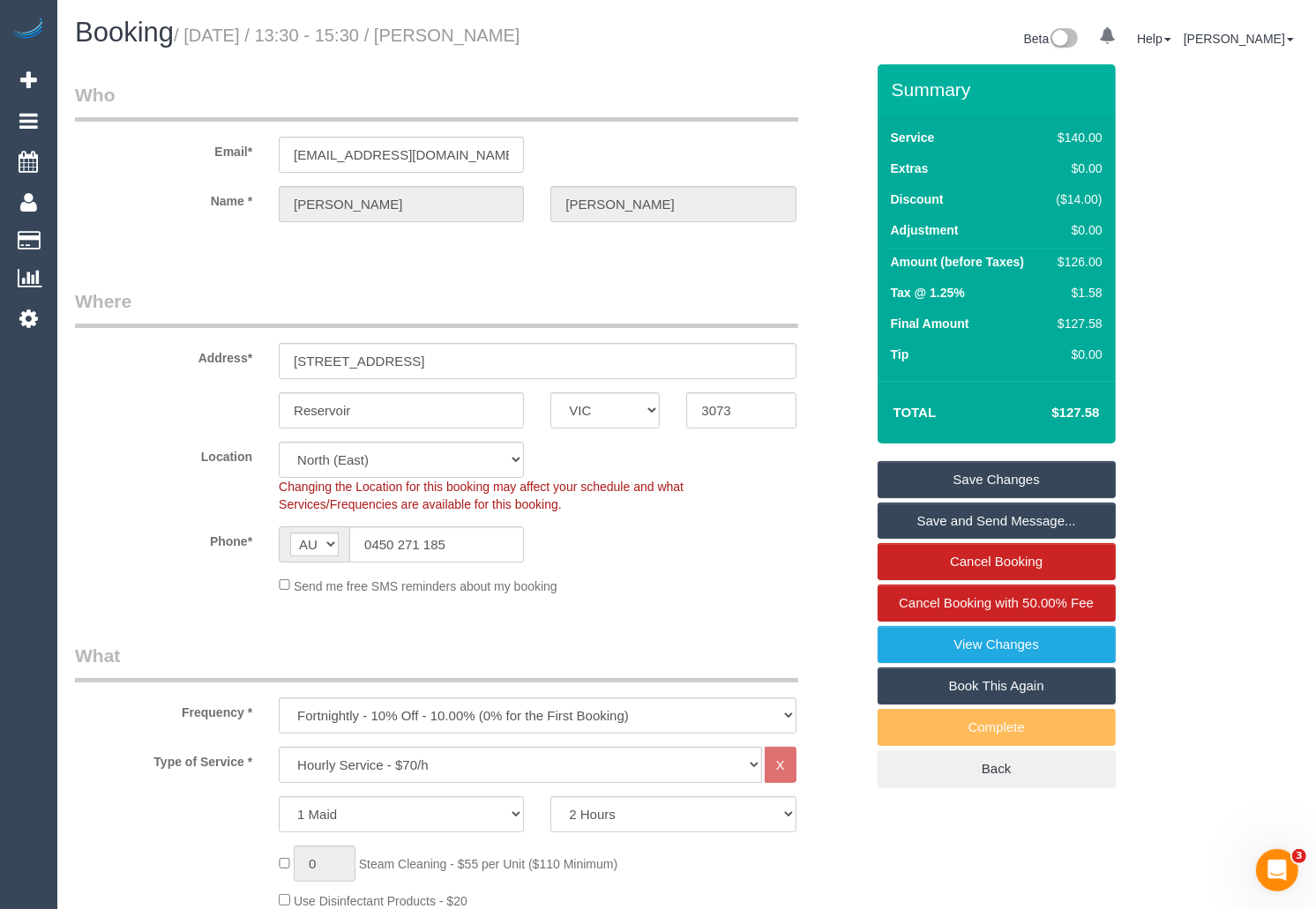
click at [128, 31] on span "Booking" at bounding box center [124, 32] width 99 height 31
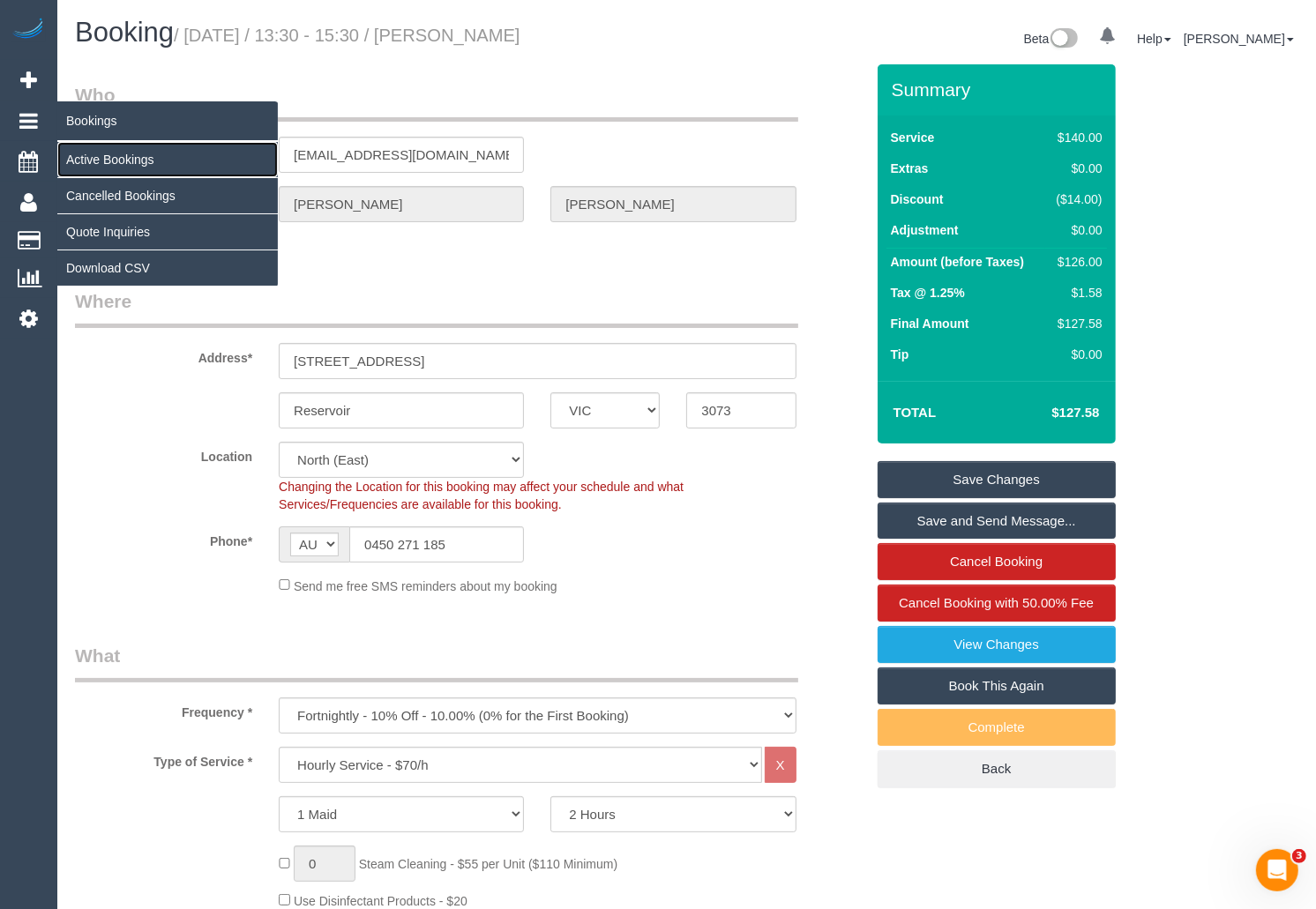
click at [111, 151] on link "Active Bookings" at bounding box center [167, 159] width 221 height 35
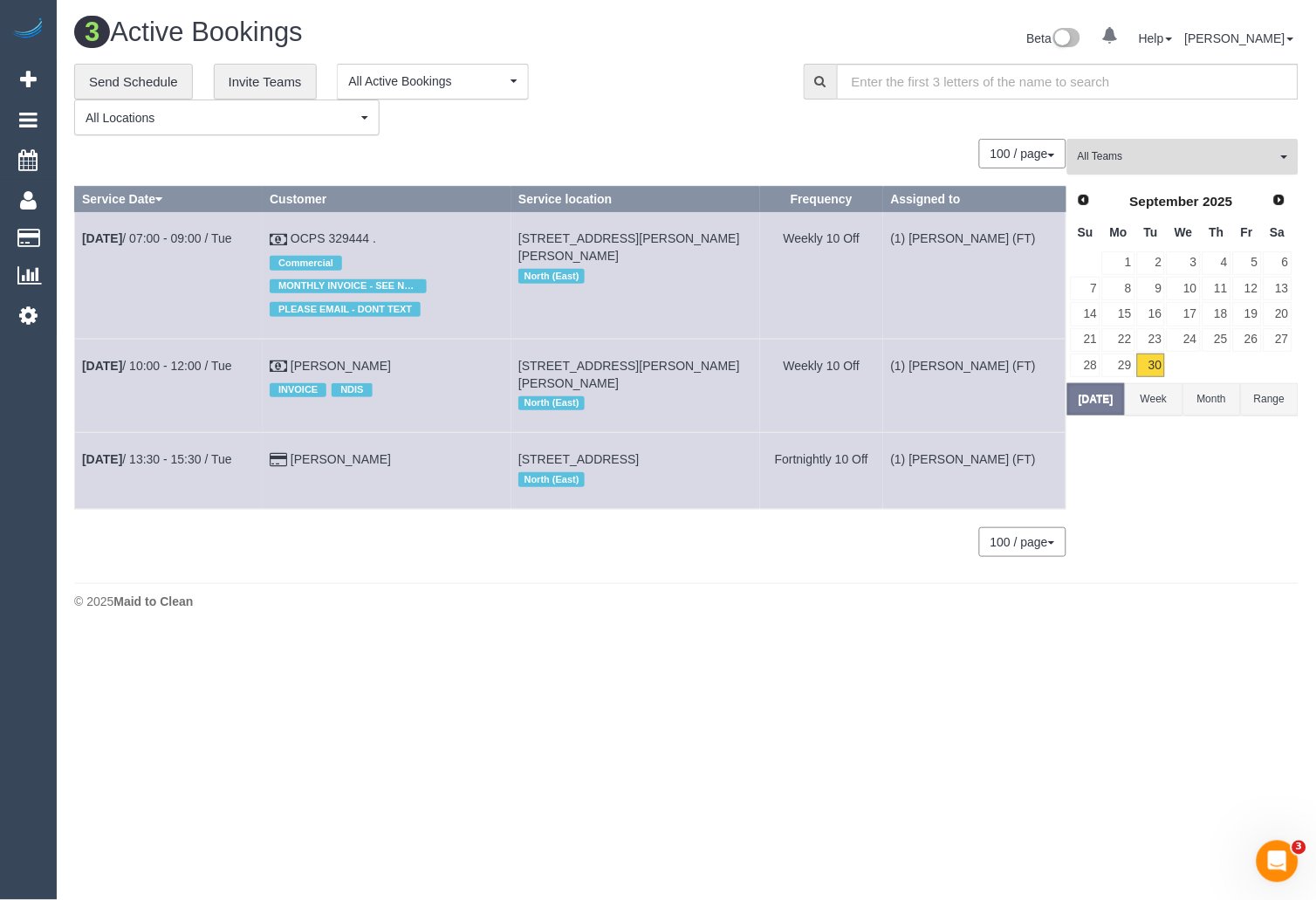
click at [1128, 166] on button "All Teams" at bounding box center [1183, 157] width 232 height 36
click at [1158, 183] on link "Remove Team Filters" at bounding box center [1183, 184] width 230 height 23
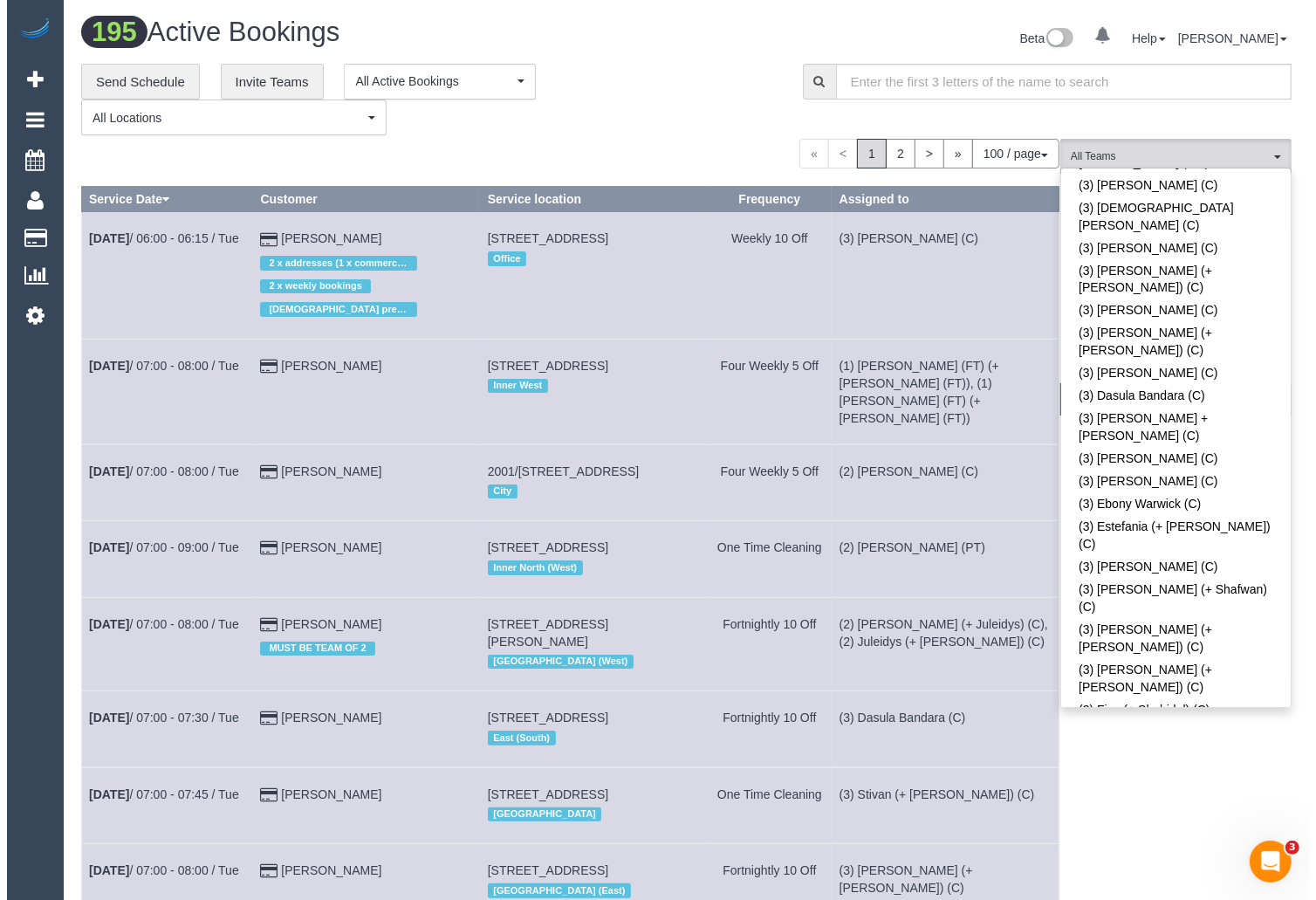
scroll to position [2873, 0]
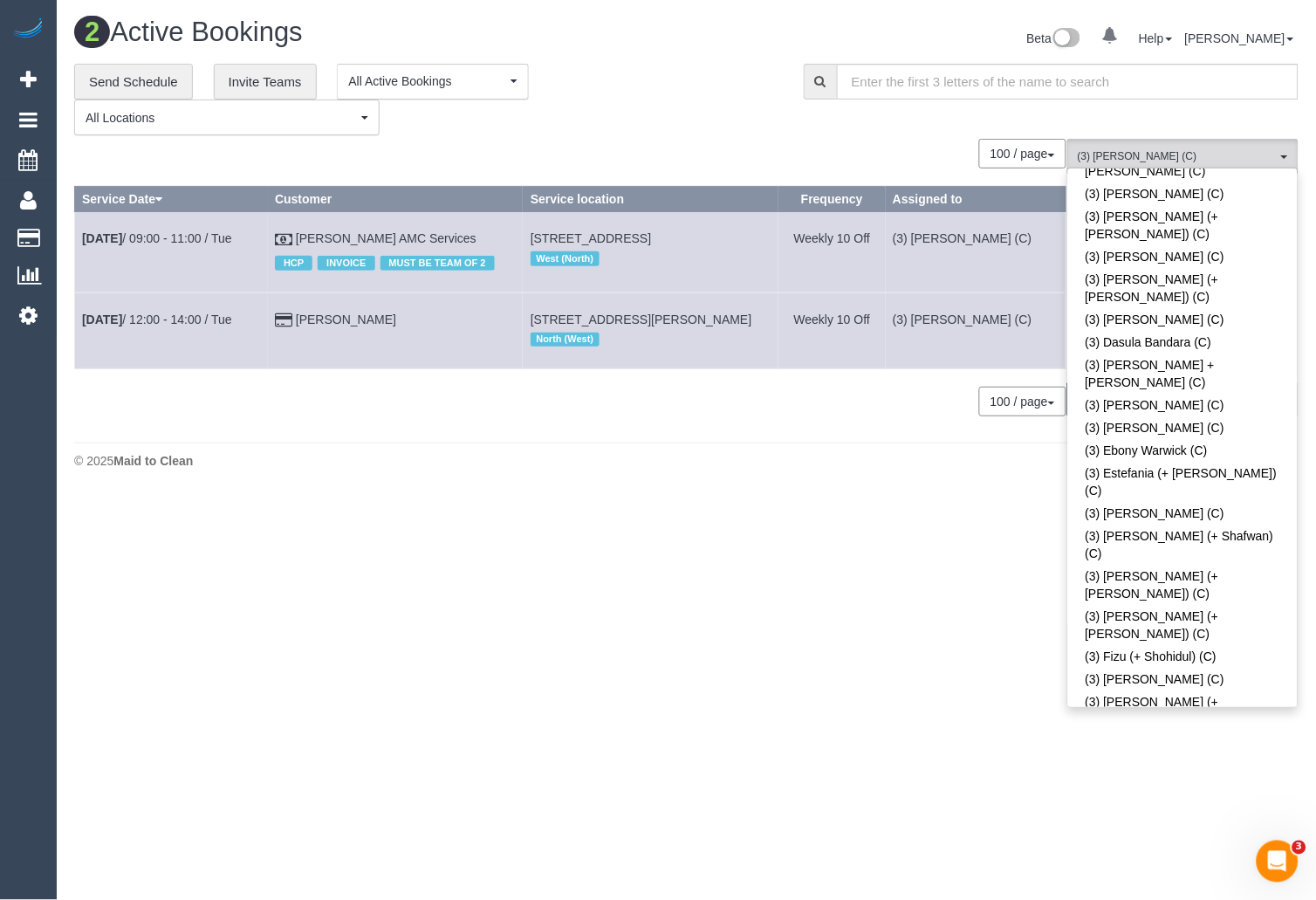
click at [948, 496] on div "2 Active Bookings Beta 0 Your Notifications You have 0 alerts Help Help Docs Ta…" at bounding box center [686, 248] width 1259 height 496
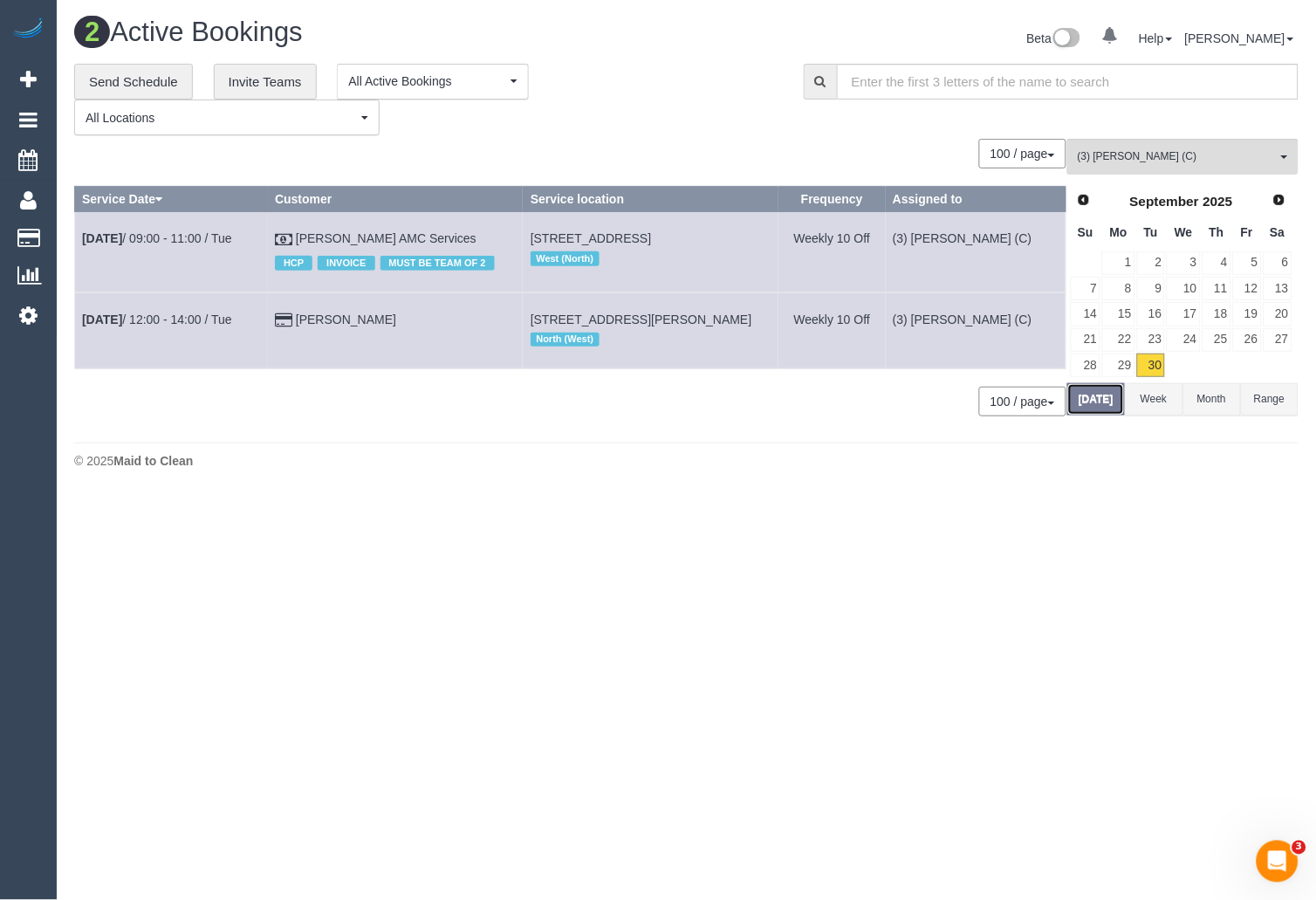
click at [1086, 397] on button "Today" at bounding box center [1096, 399] width 57 height 32
click at [746, 548] on body "0 Beta Your Notifications You have 0 alerts Add Booking Bookings Active Booking…" at bounding box center [658, 450] width 1316 height 900
click at [173, 322] on link "Sep 30th / 12:00 - 14:00 / Tue" at bounding box center [157, 319] width 150 height 14
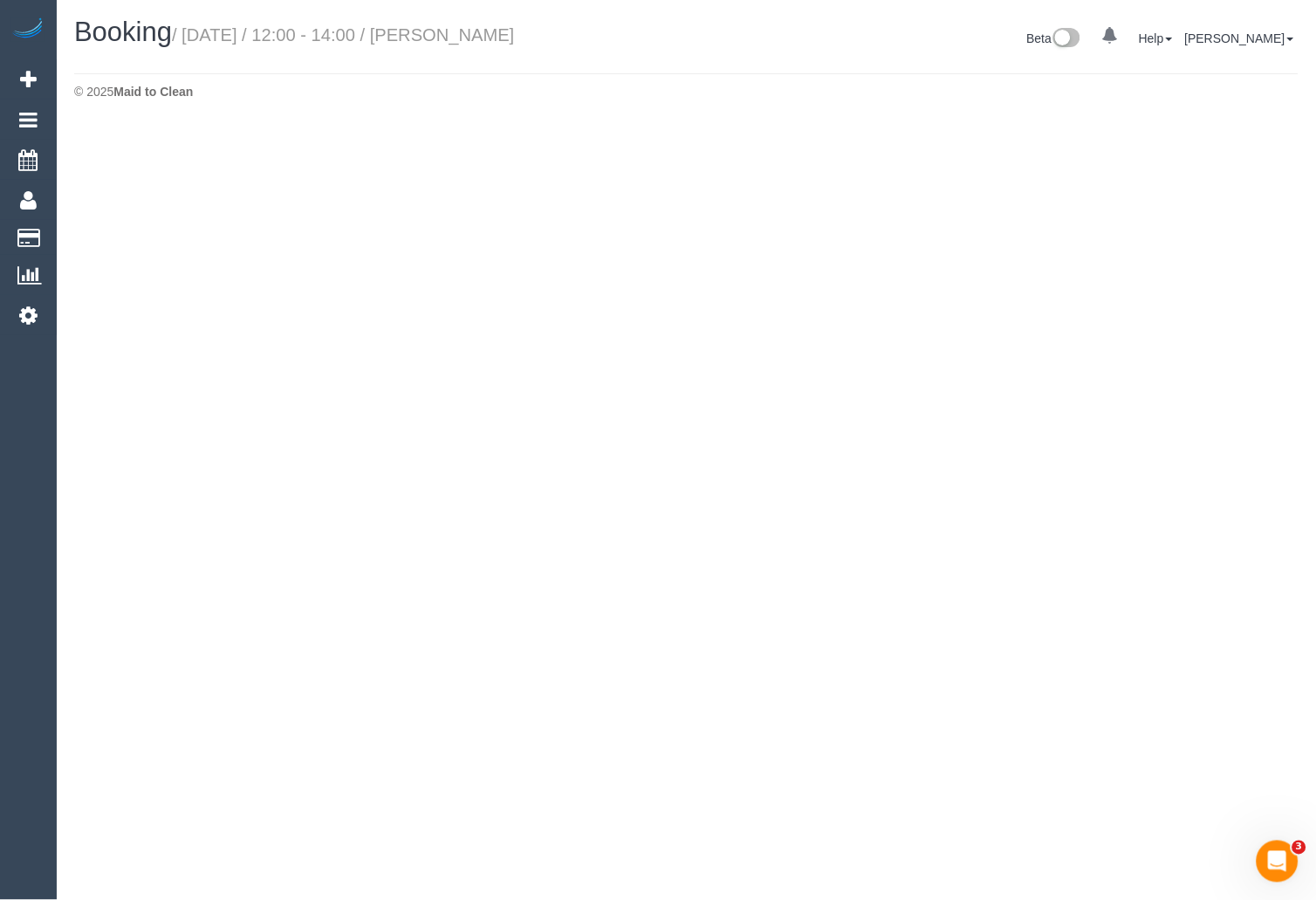
select select "VIC"
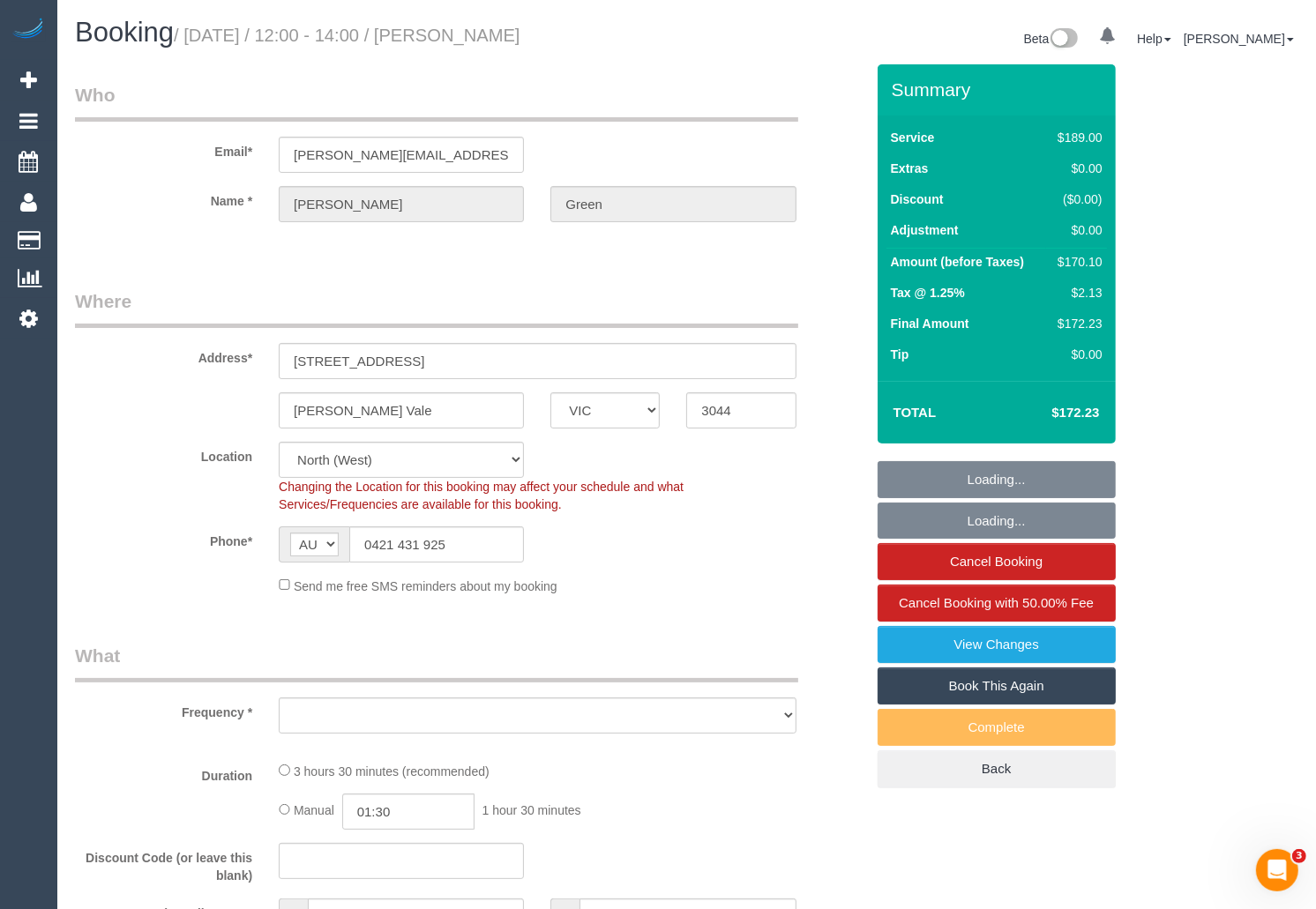
select select "object:15361"
select select "string:stripe-pm_1OJ8DO2GScqysDRVL36rkvOL"
select select "object:15612"
select select "number:30"
select select "number:14"
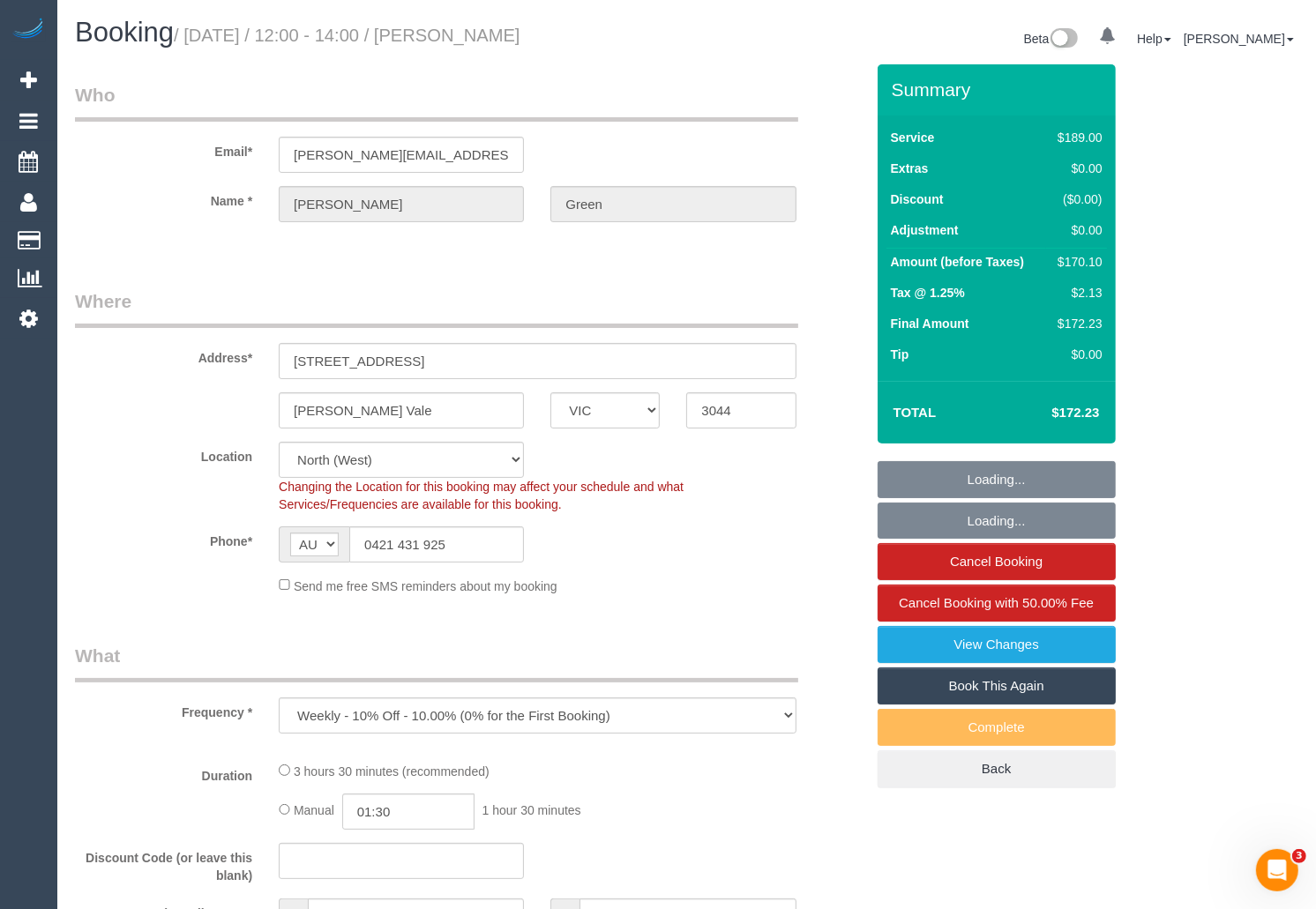
select select "number:18"
select select "number:22"
select select "number:34"
select select "number:11"
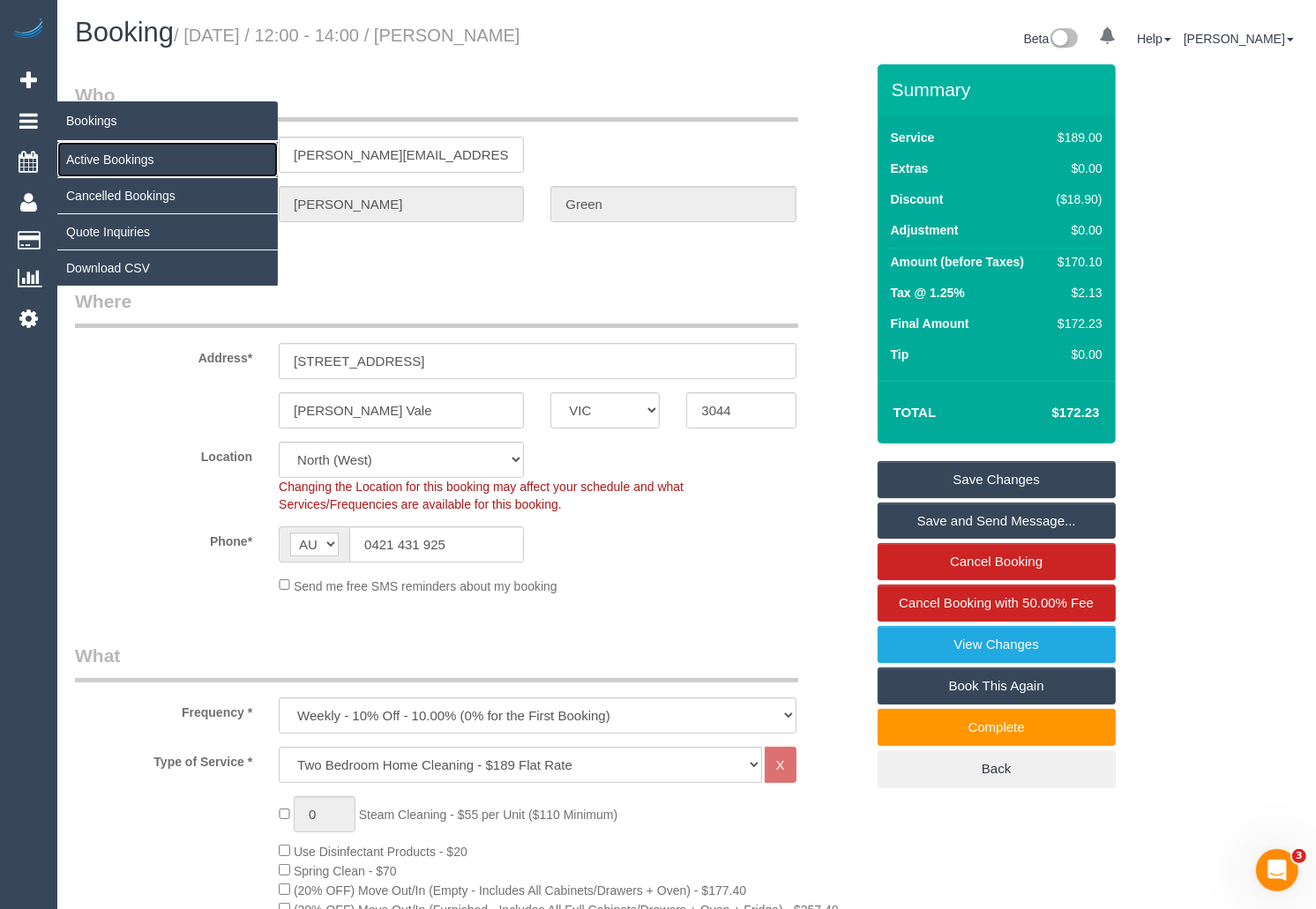
click at [136, 158] on link "Active Bookings" at bounding box center [167, 159] width 221 height 35
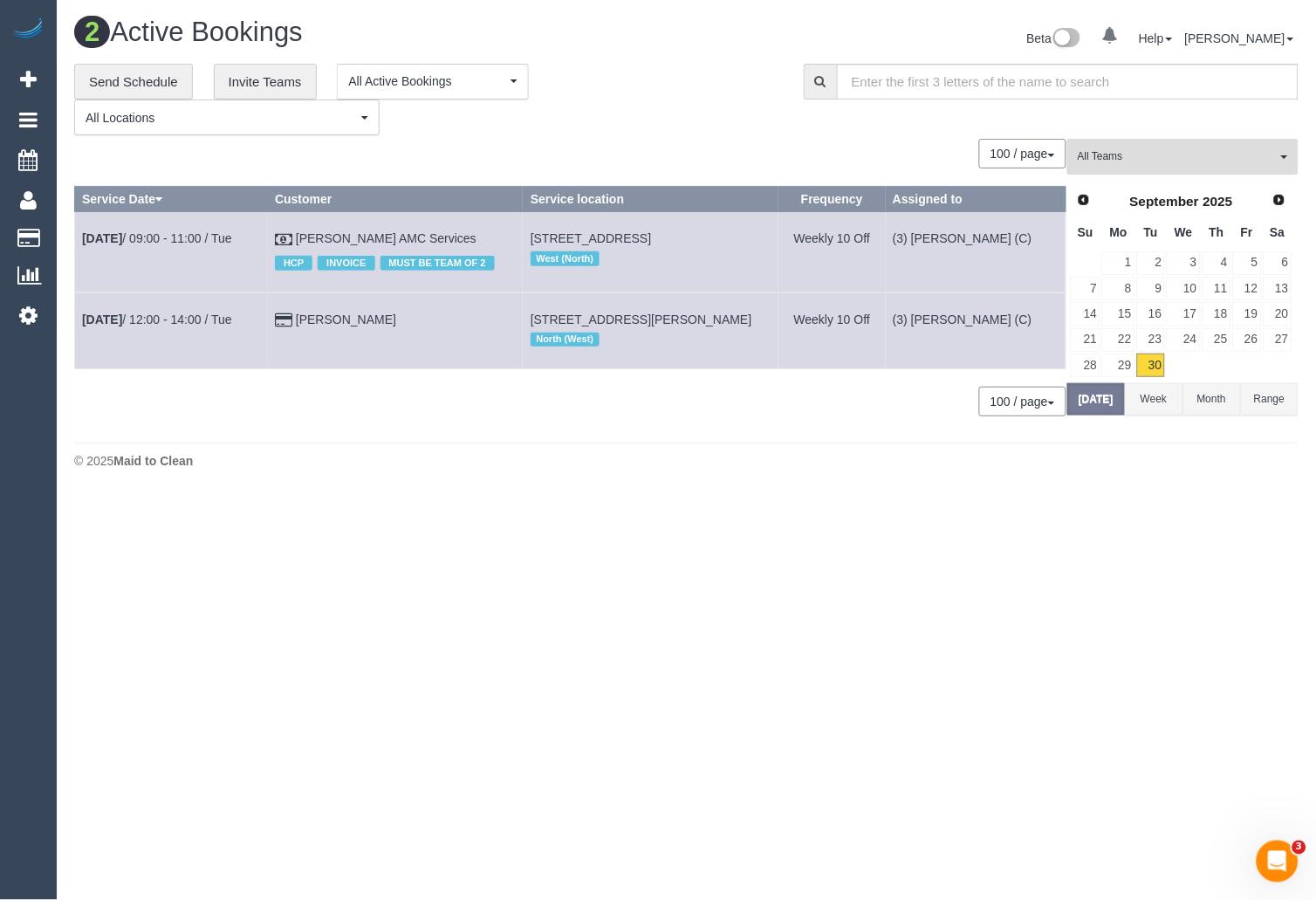
click at [1164, 157] on span "All Teams" at bounding box center [1177, 157] width 199 height 15
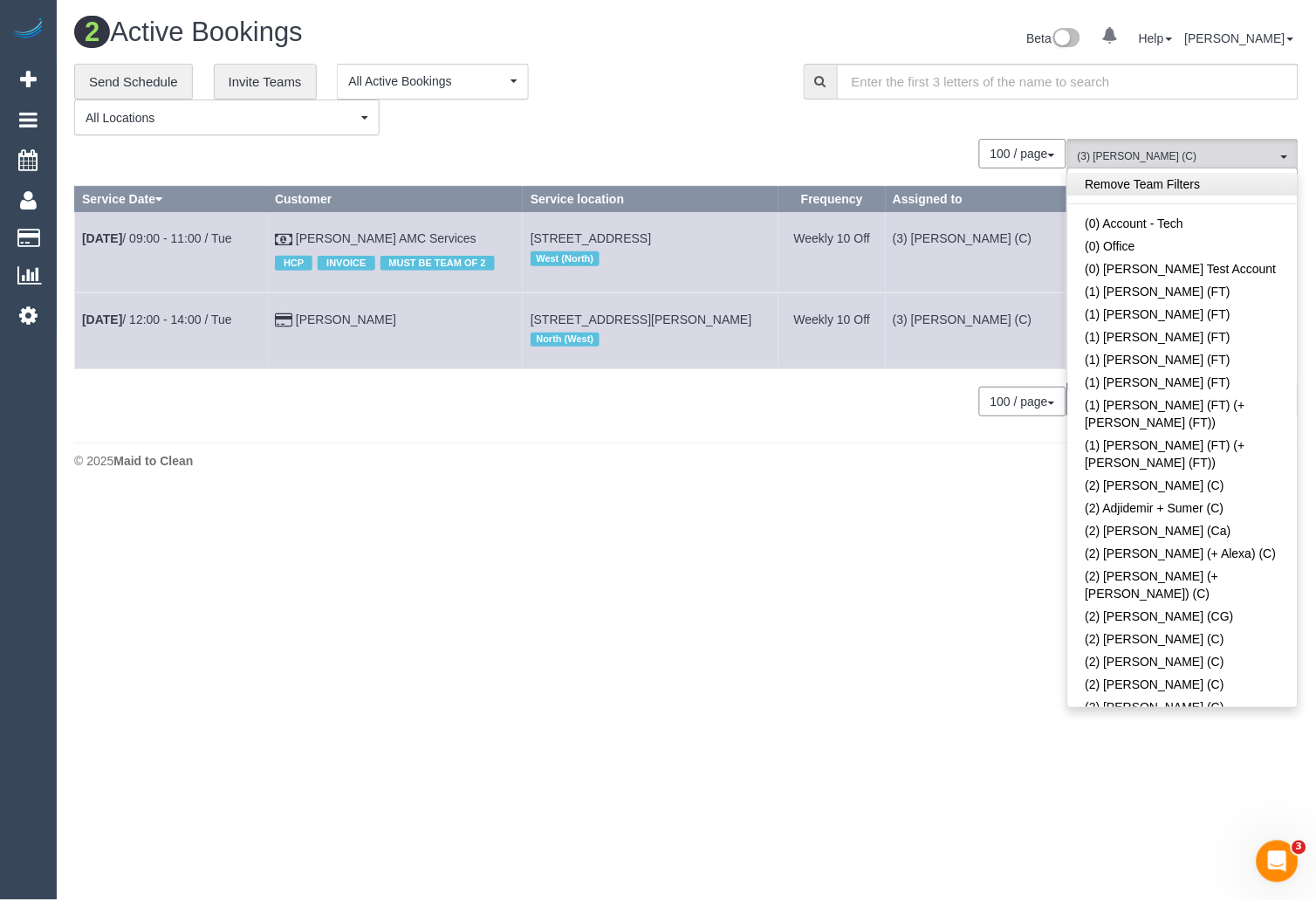
click at [1174, 175] on link "Remove Team Filters" at bounding box center [1183, 184] width 230 height 23
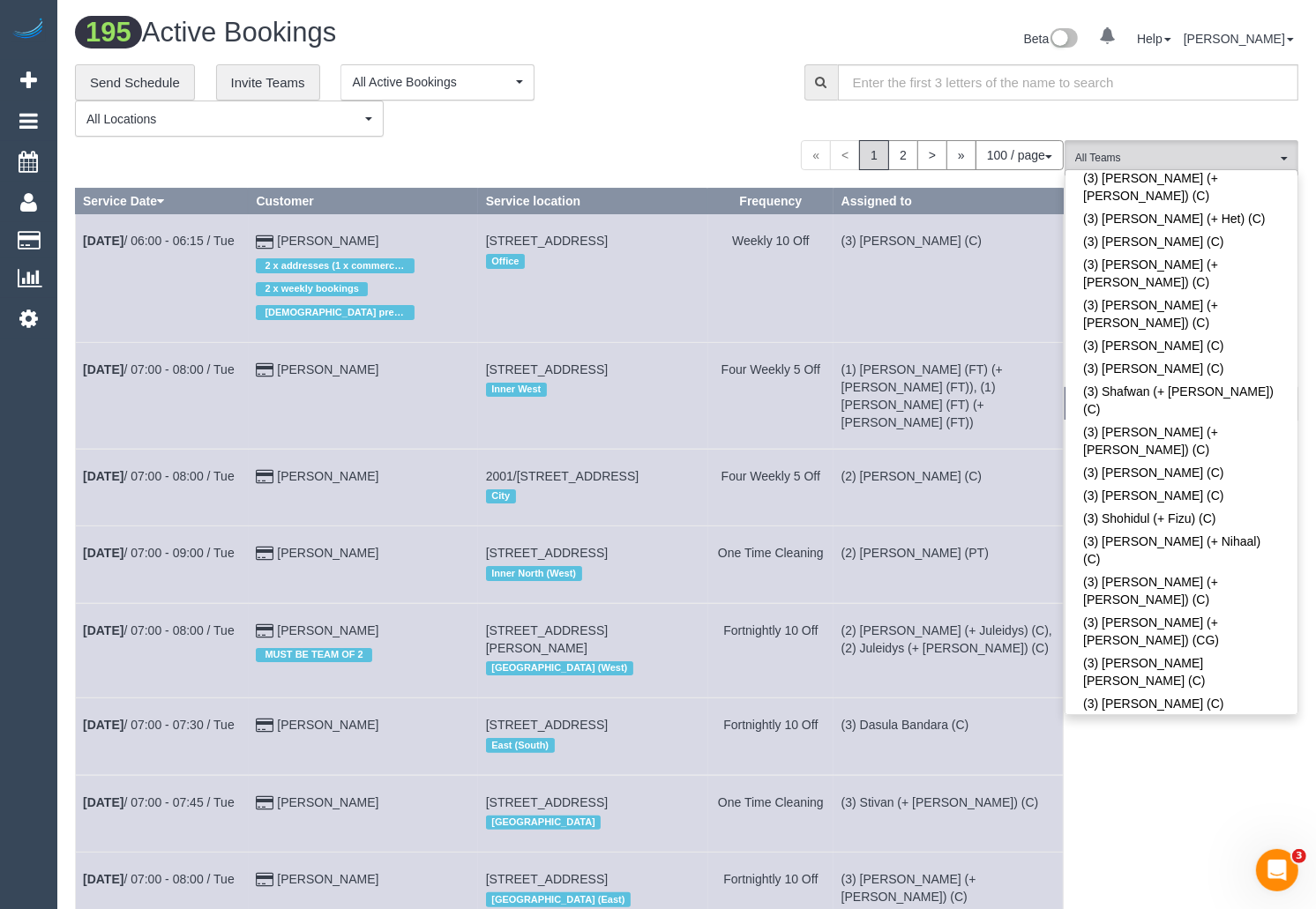
scroll to position [4554, 0]
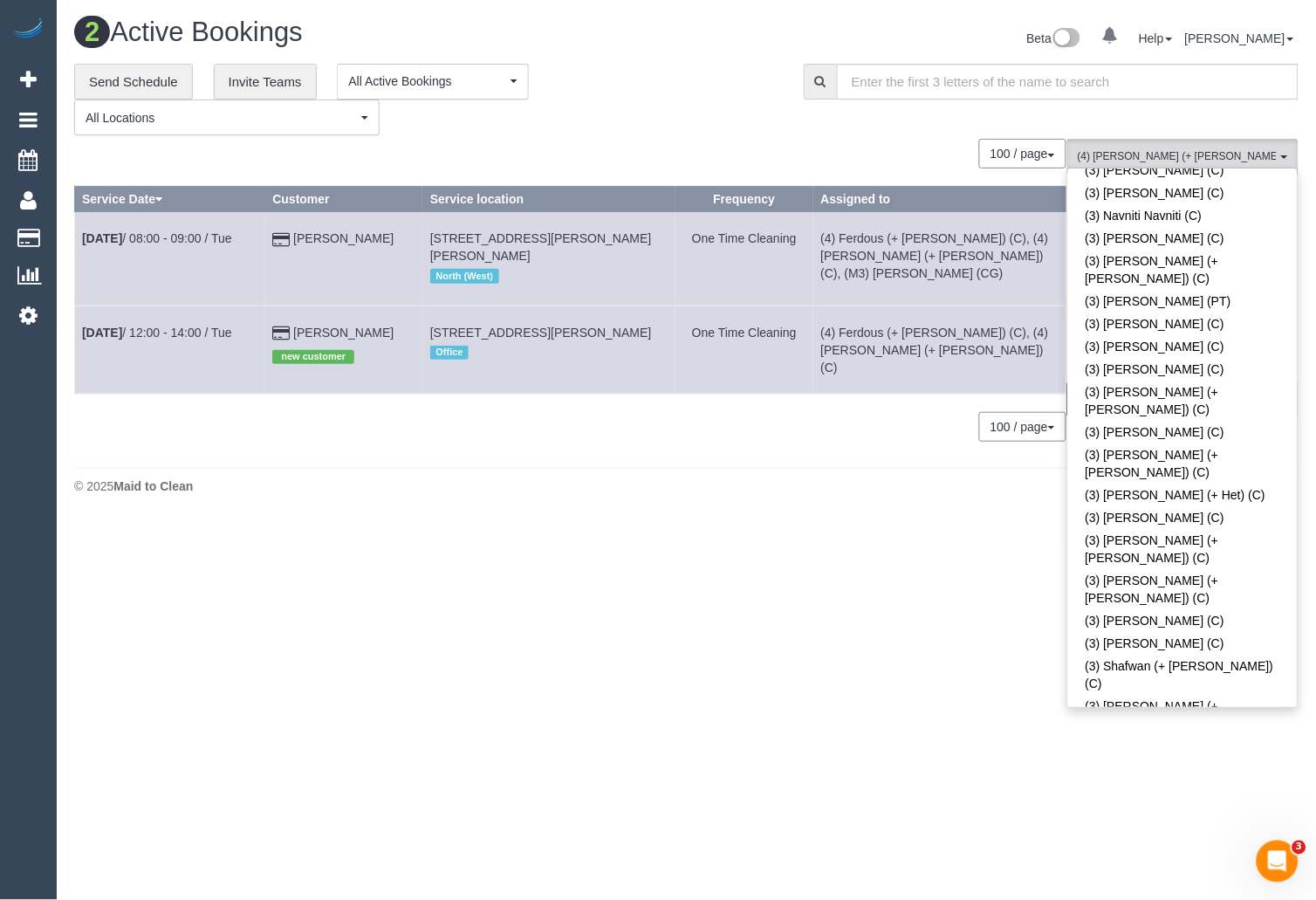
click at [641, 423] on div "100 / page 10 / page 20 / page 30 / page 40 / page 50 / page 100 / page" at bounding box center [570, 427] width 992 height 30
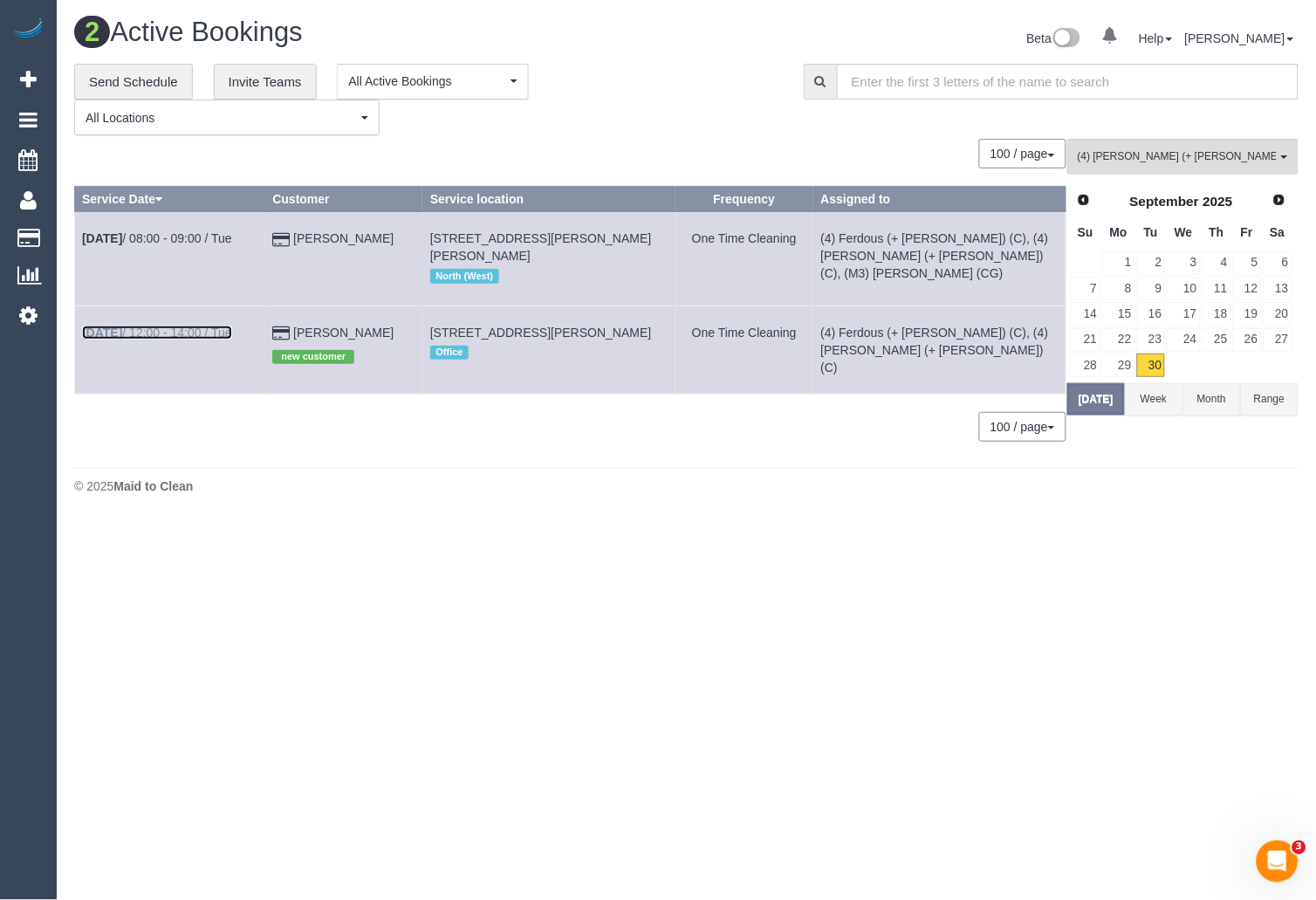
click at [204, 326] on link "Sep 30th / 12:00 - 14:00 / Tue" at bounding box center [157, 332] width 150 height 14
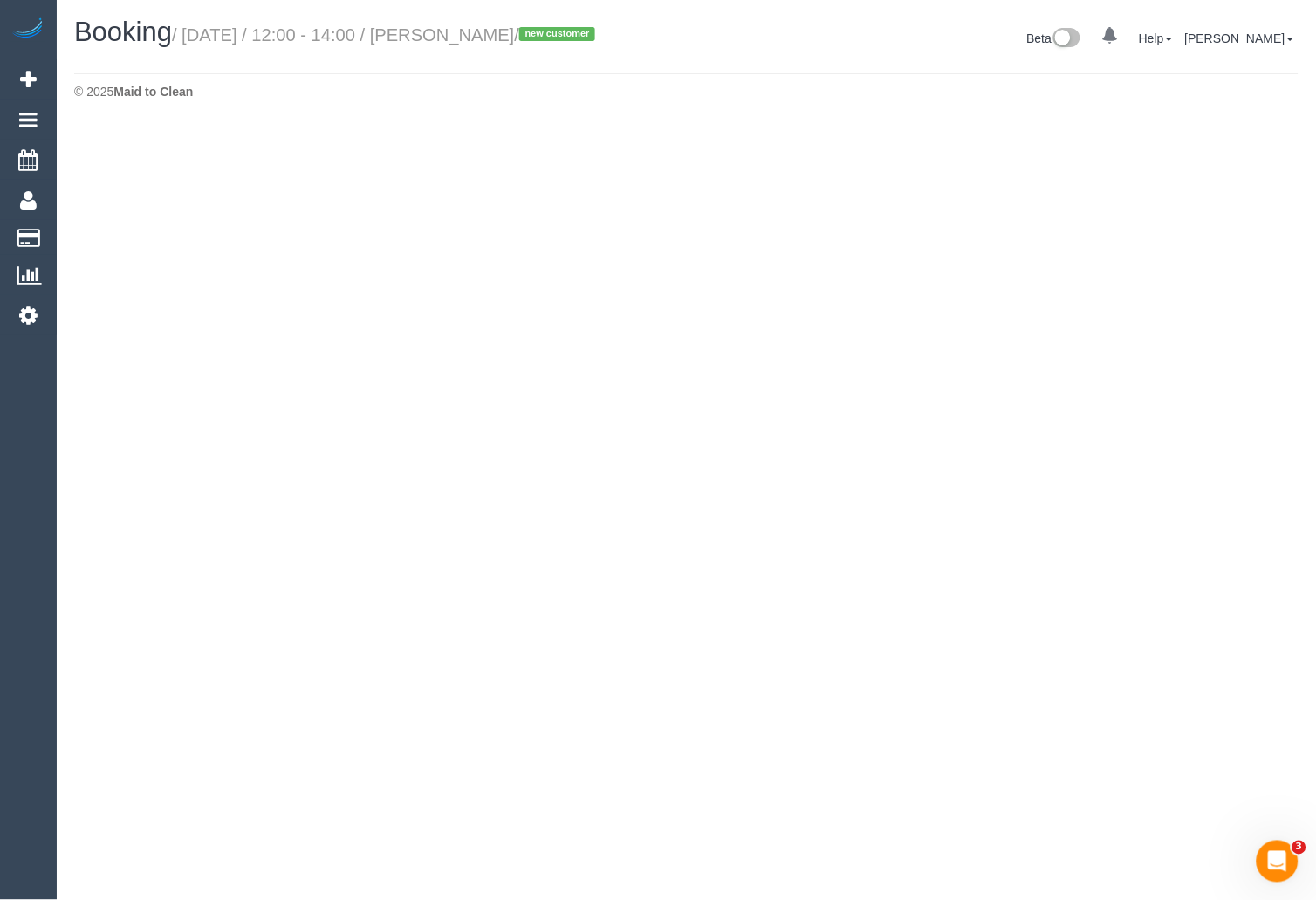
select select "VIC"
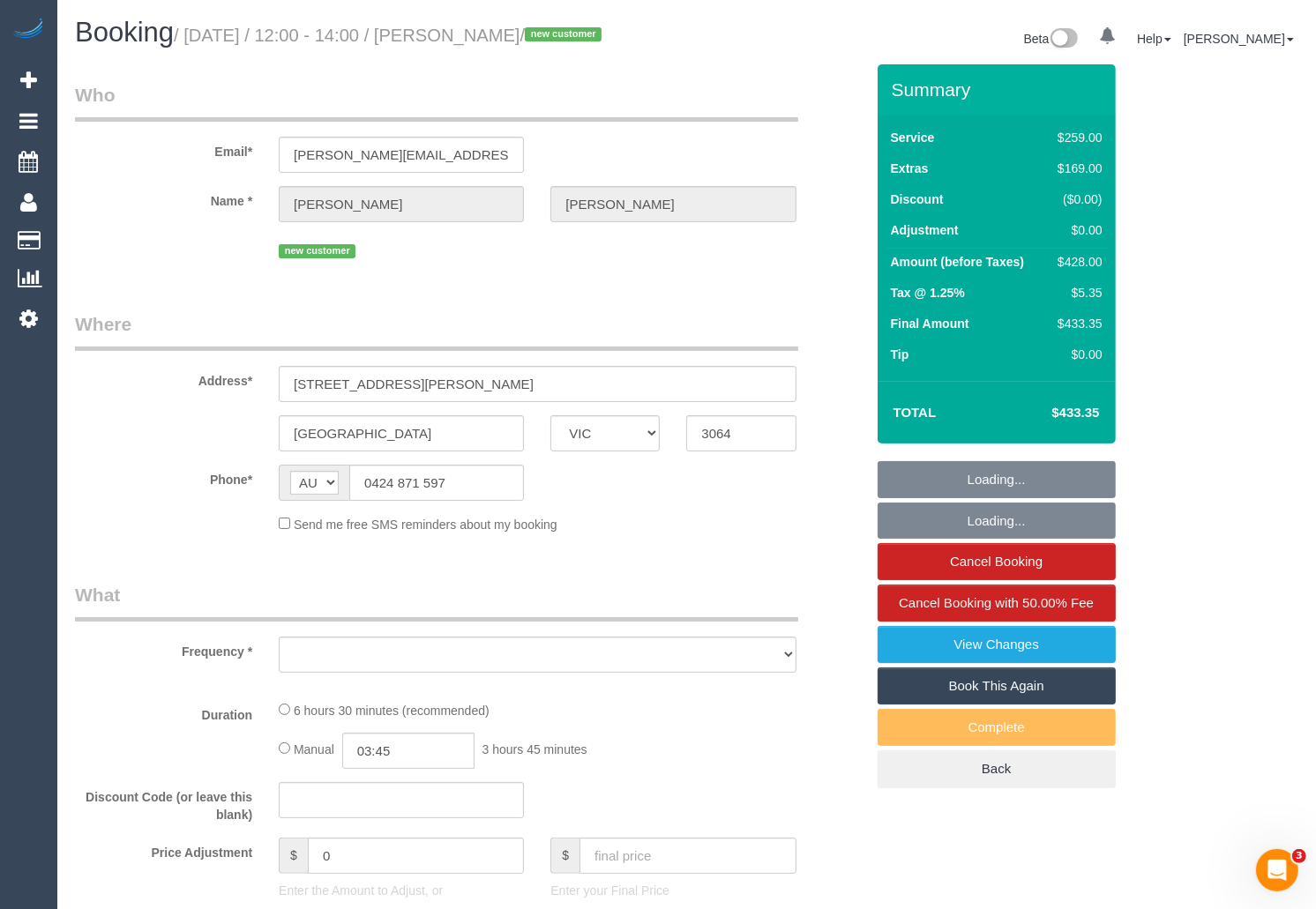
select select "object:18712"
select select "string:stripe-pm_1S8t2m2GScqysDRVbYLt9J53"
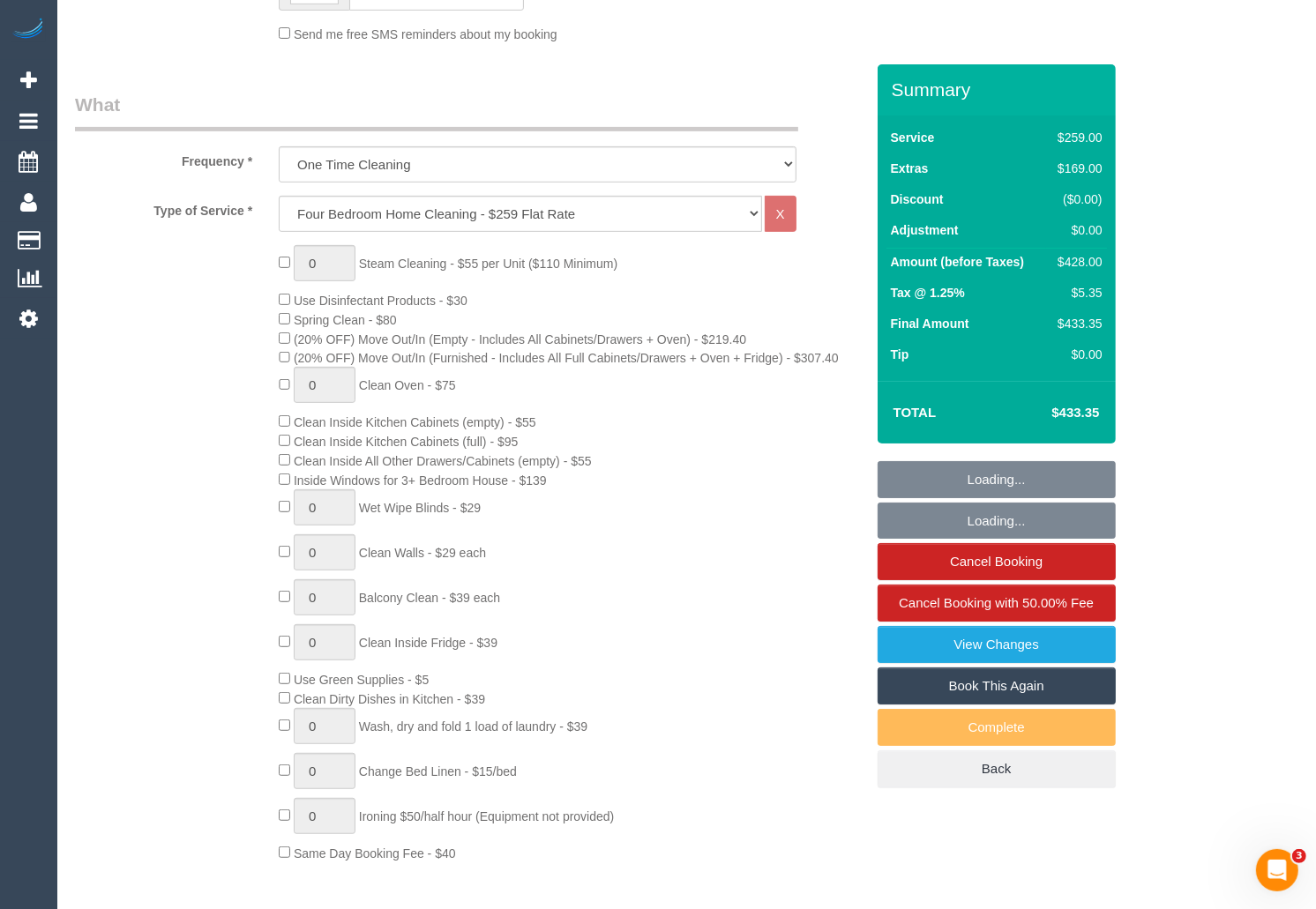
select select "number:27"
select select "number:14"
select select "number:18"
select select "number:25"
select select "number:35"
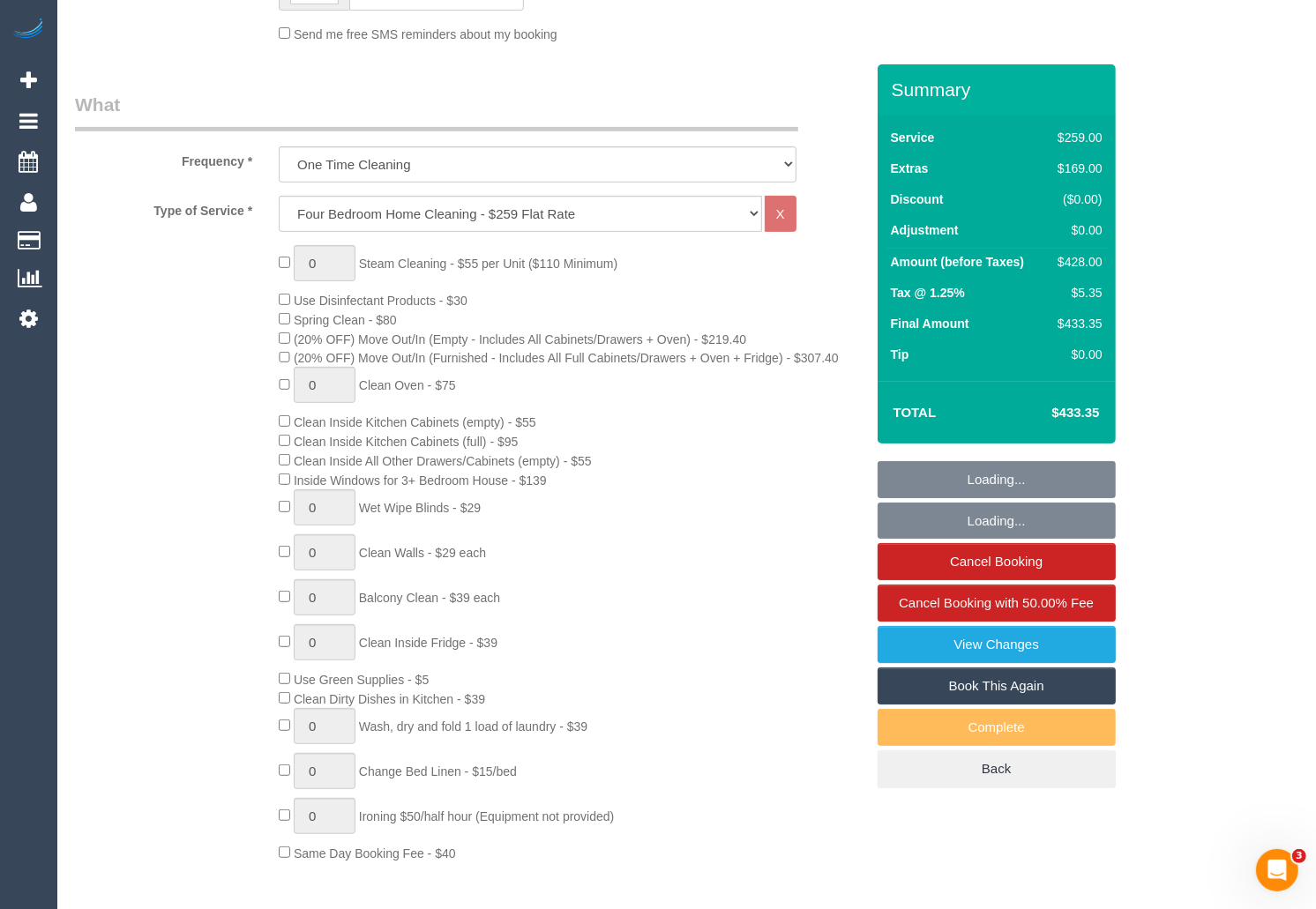
select select "number:13"
select select "object:20155"
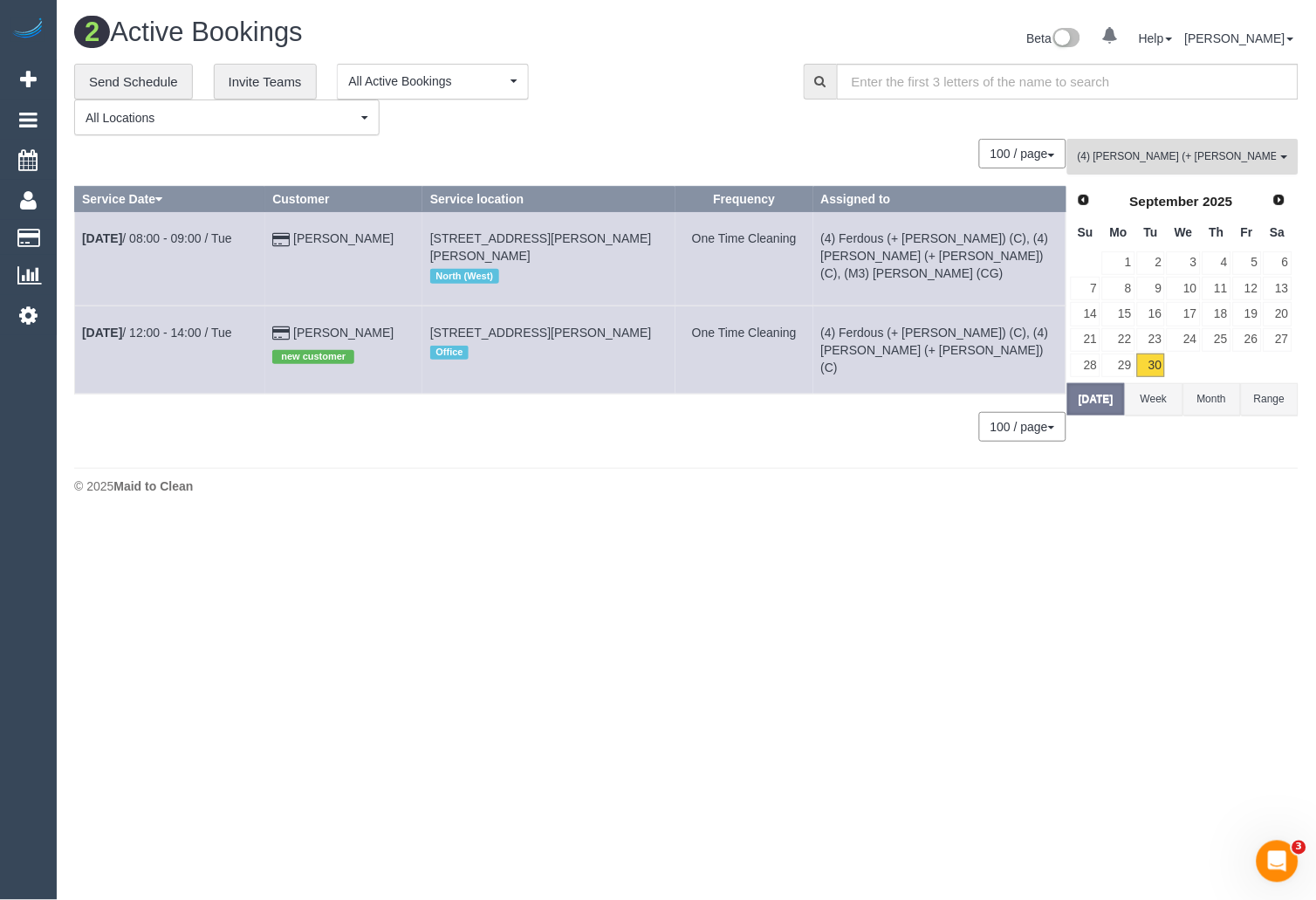
click at [1221, 151] on span "(4) Forkan (+ Ferdous) (C)" at bounding box center [1177, 157] width 199 height 15
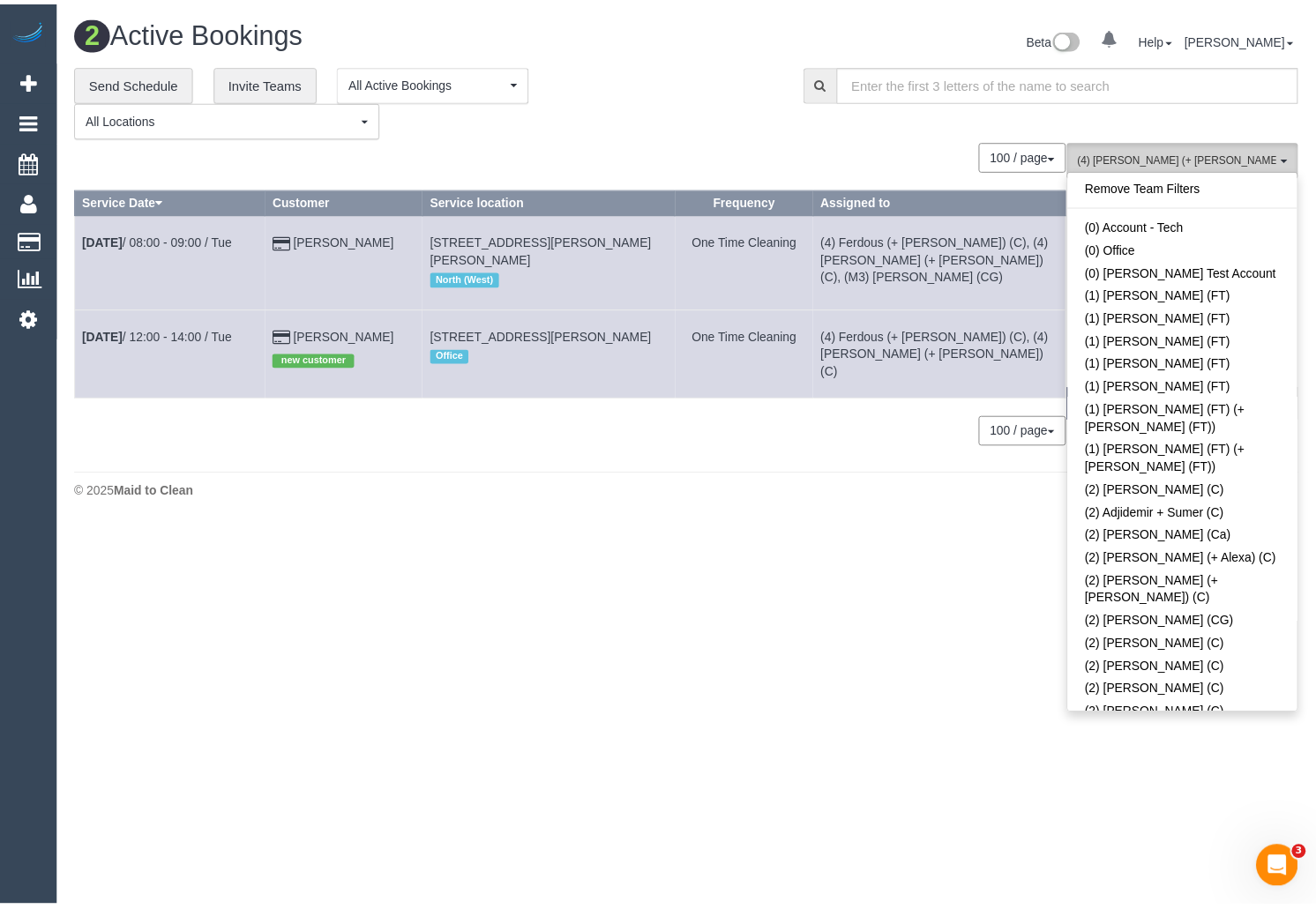
scroll to position [4544, 0]
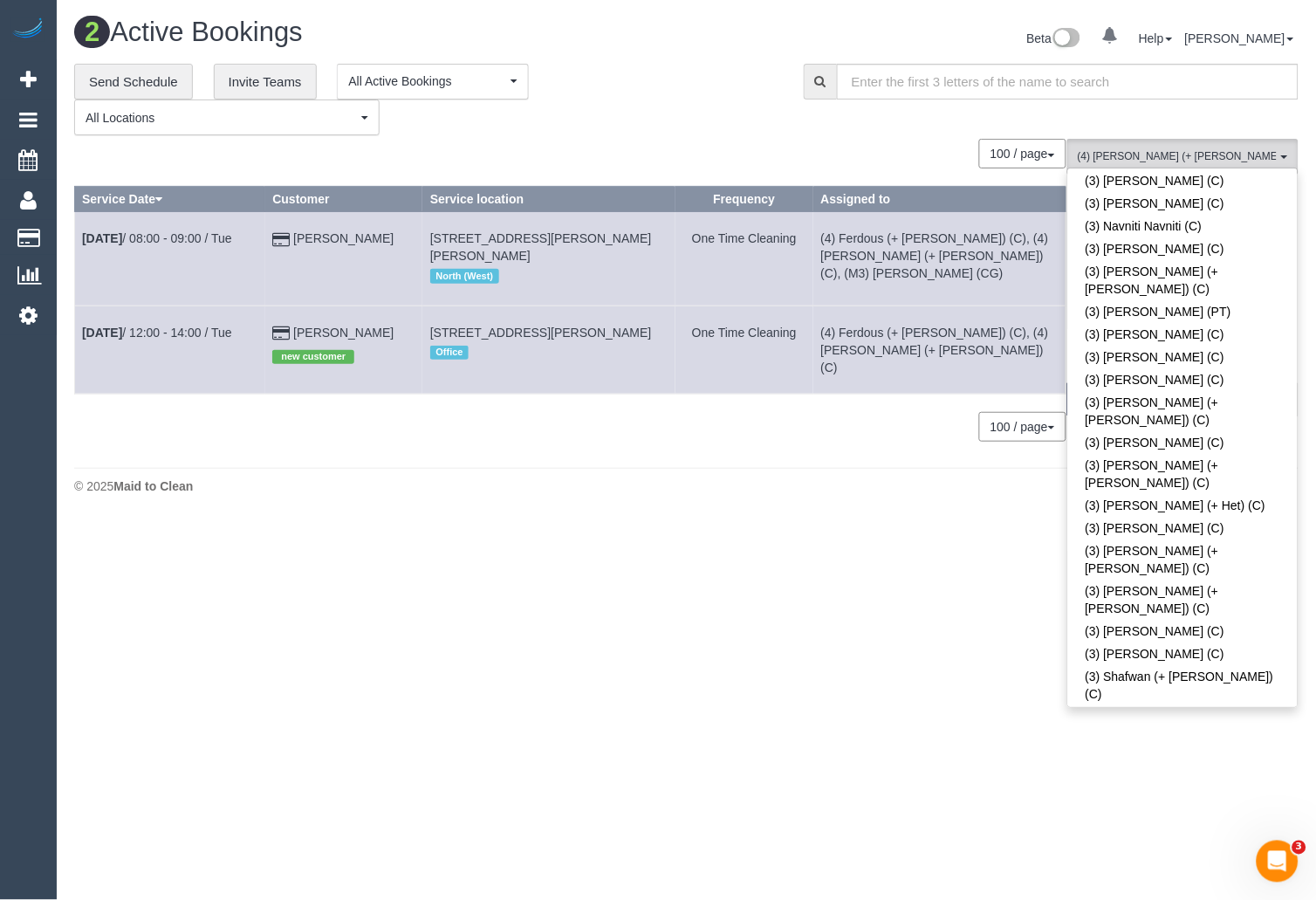
click at [814, 550] on body "0 Beta Your Notifications You have 0 alerts Add Booking Bookings Active Booking…" at bounding box center [658, 450] width 1316 height 900
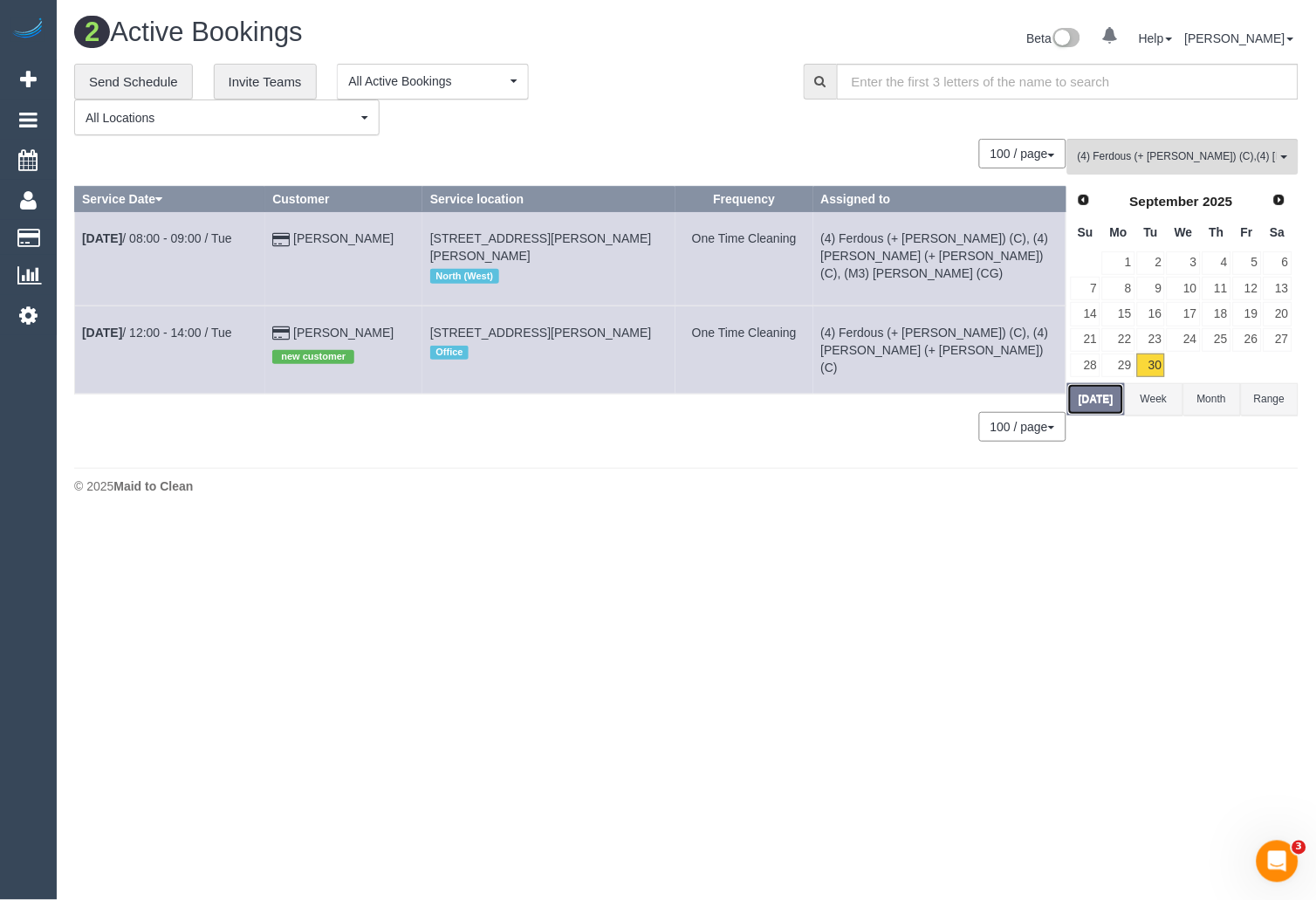
click at [1097, 406] on button "Today" at bounding box center [1096, 399] width 57 height 32
click at [97, 234] on b "Sep 30th" at bounding box center [101, 238] width 40 height 14
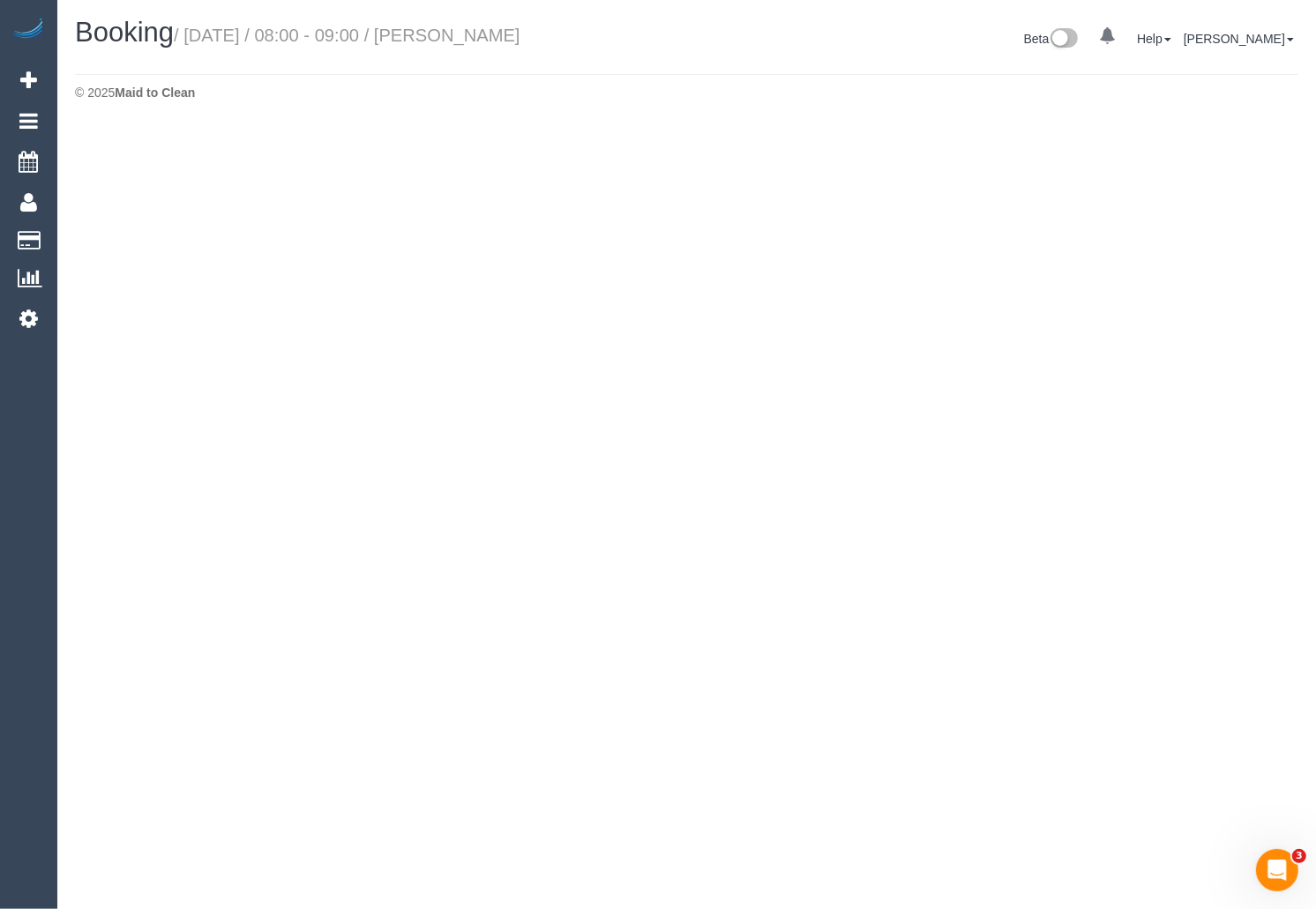
select select "VIC"
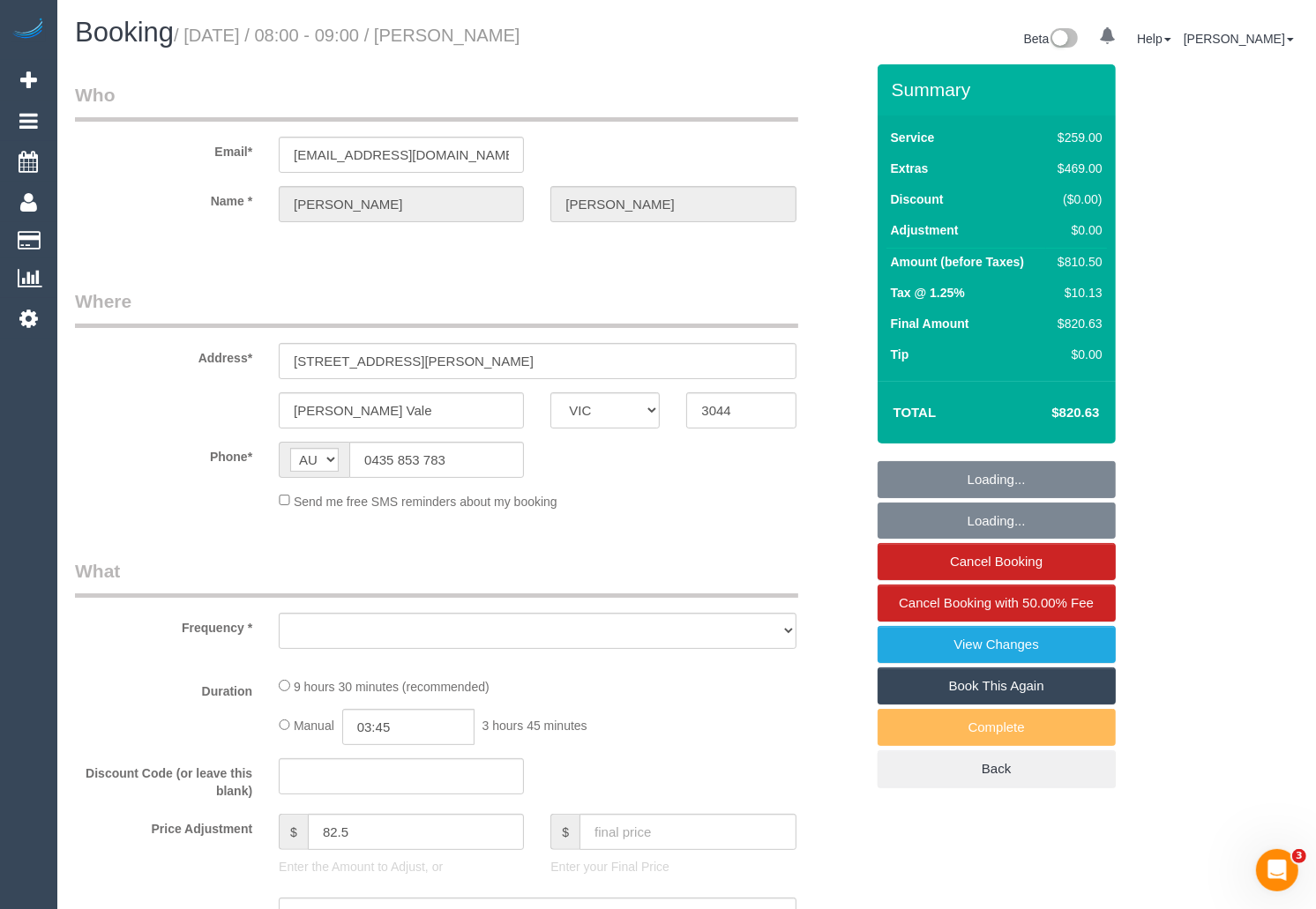
select select "object:21173"
select select "string:stripe-pm_1RvBnJ2GScqysDRVkOTStkym"
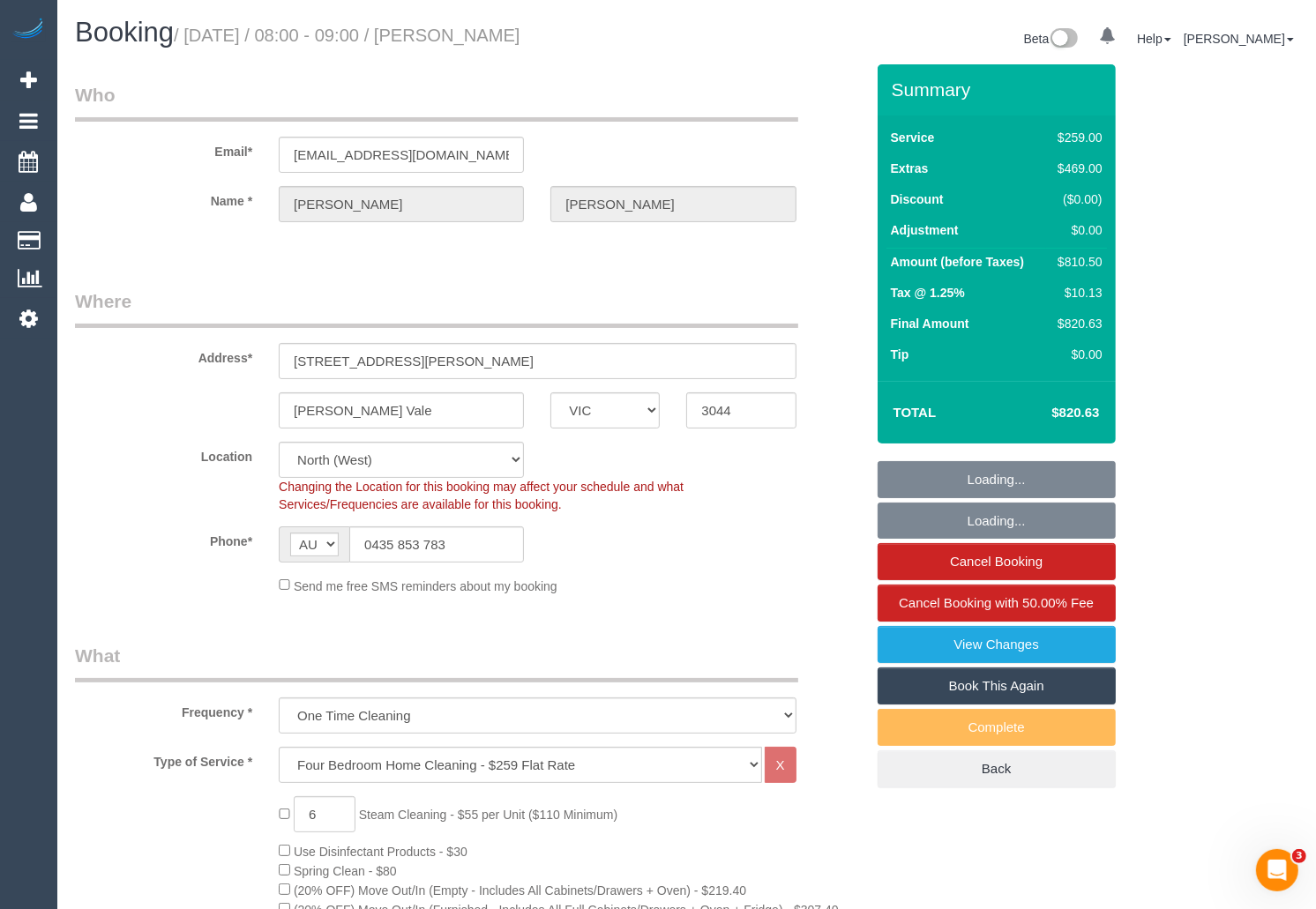
select select "object:21422"
select select "number:28"
select select "number:17"
select select "number:18"
select select "number:24"
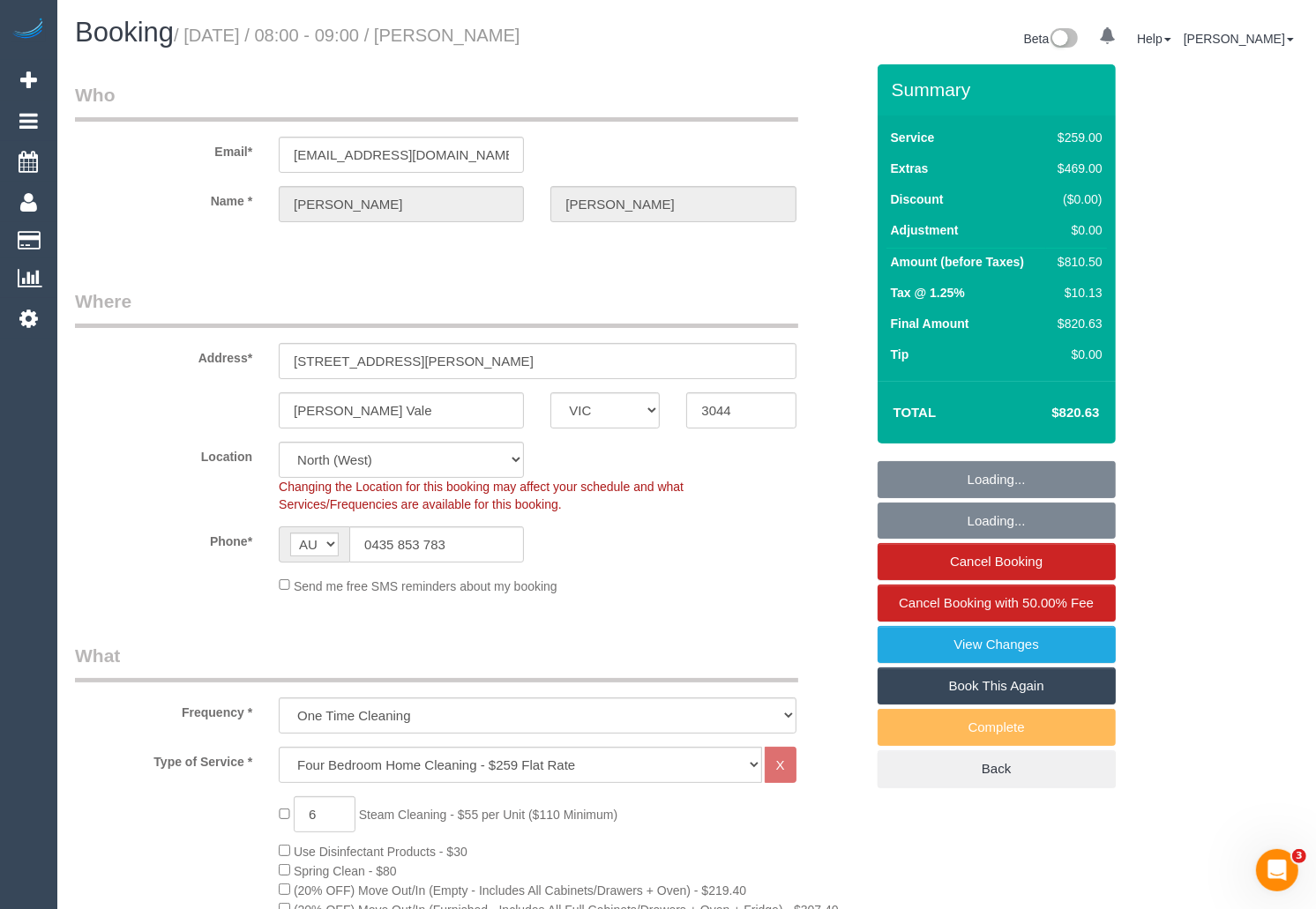
select select "number:12"
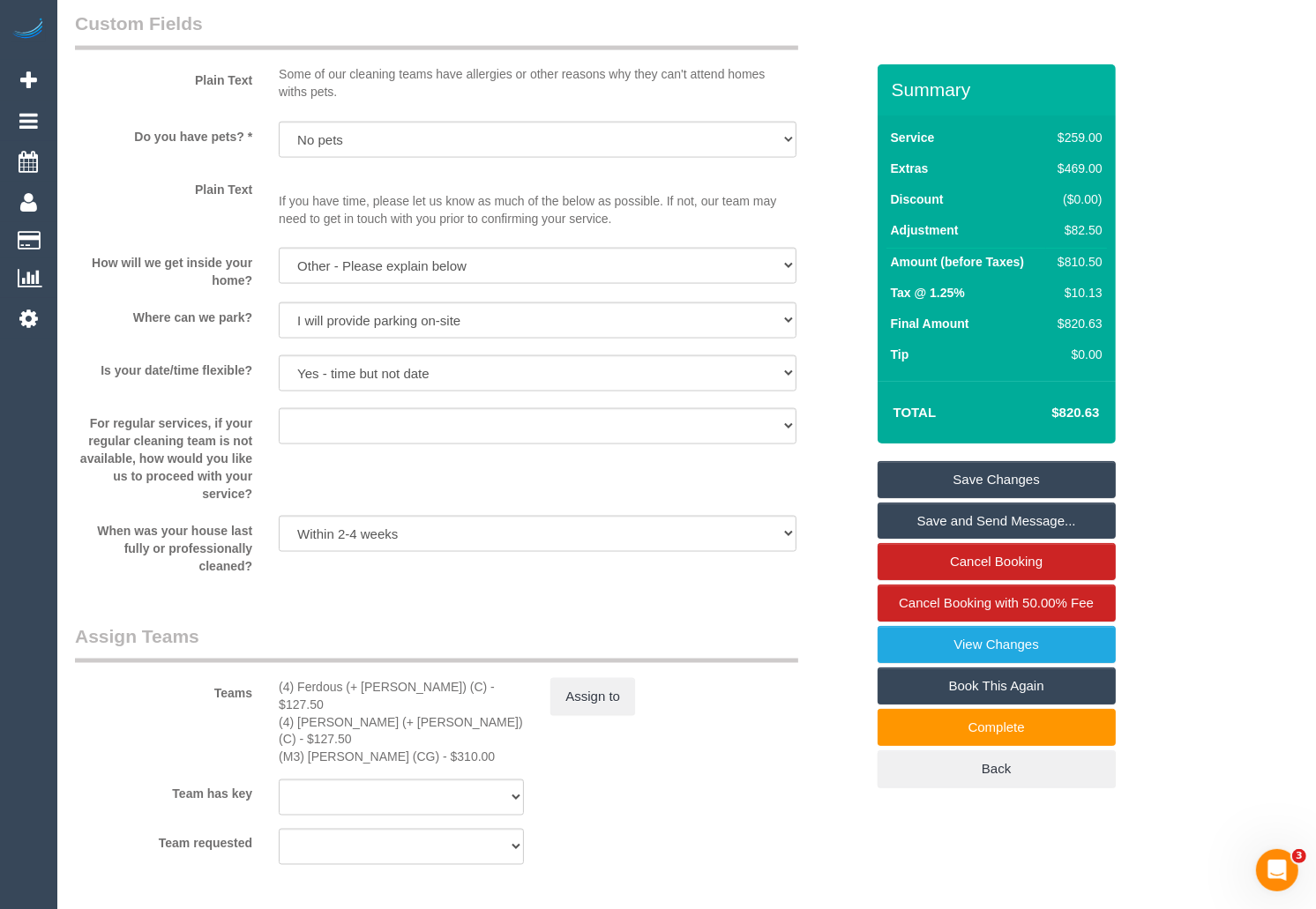
scroll to position [2236, 0]
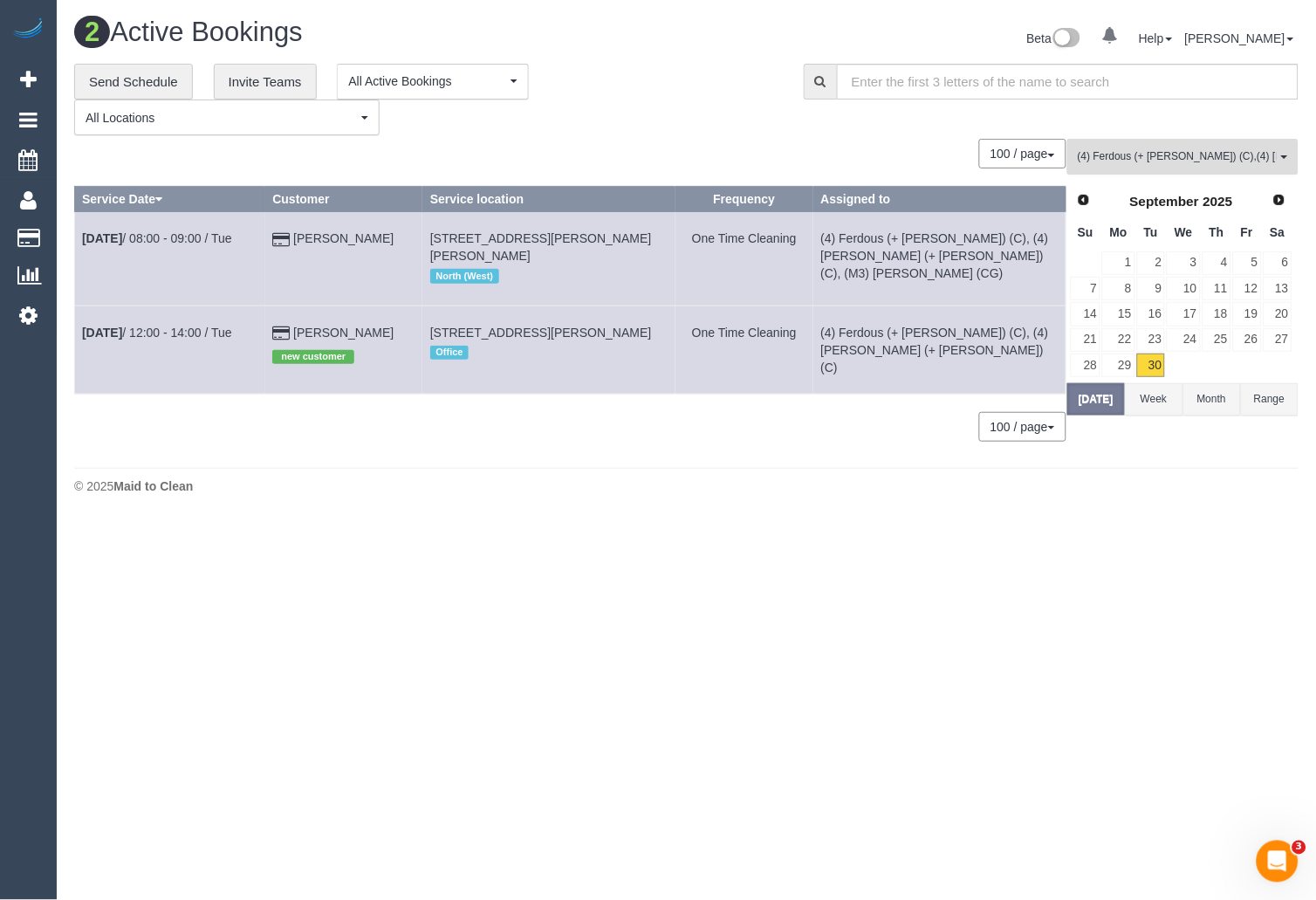
click at [1212, 157] on span "(4) Ferdous (+ Forkan) (C) , (4) Forkan (+ Ferdous) (C)" at bounding box center [1177, 157] width 199 height 15
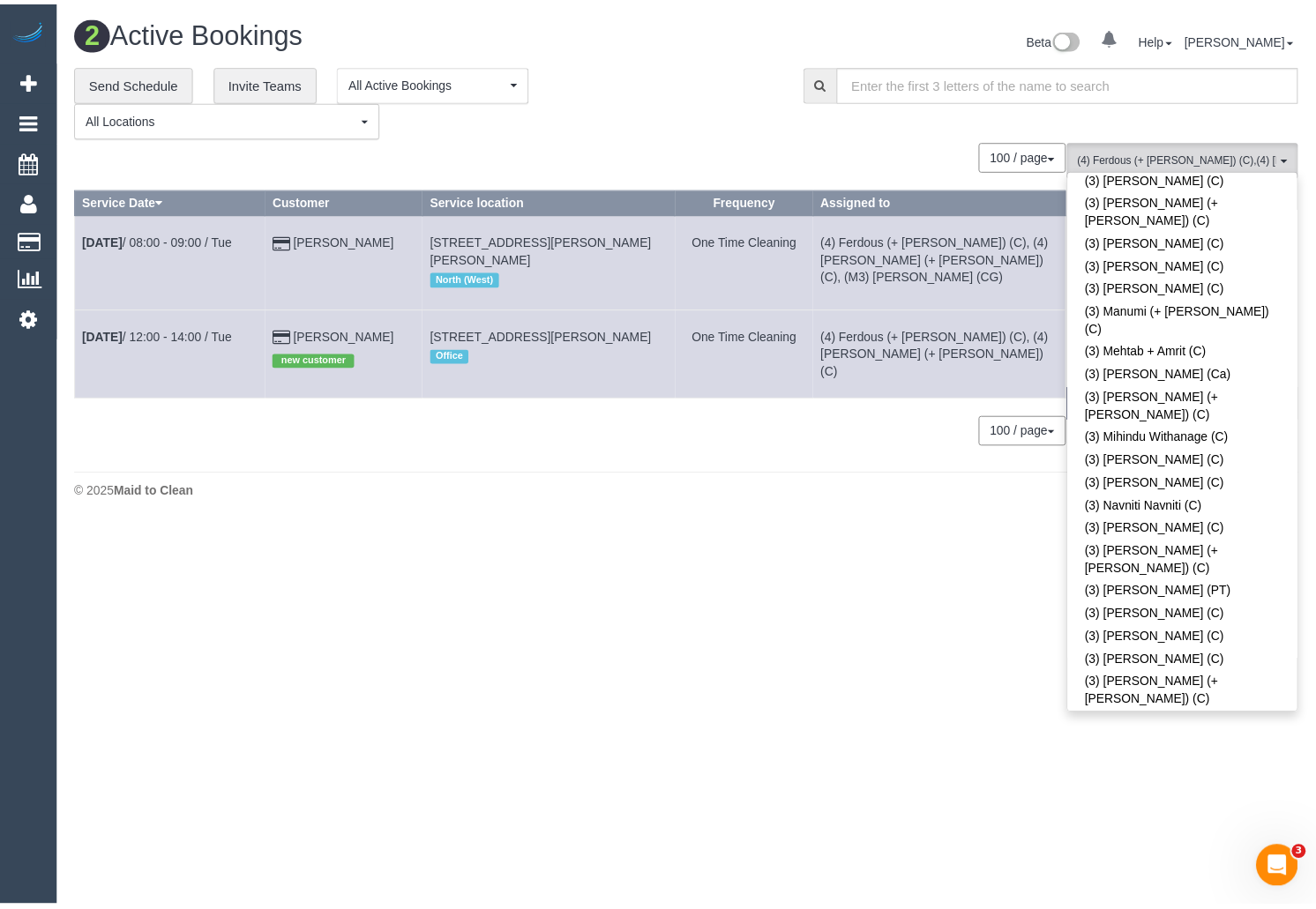
scroll to position [4280, 0]
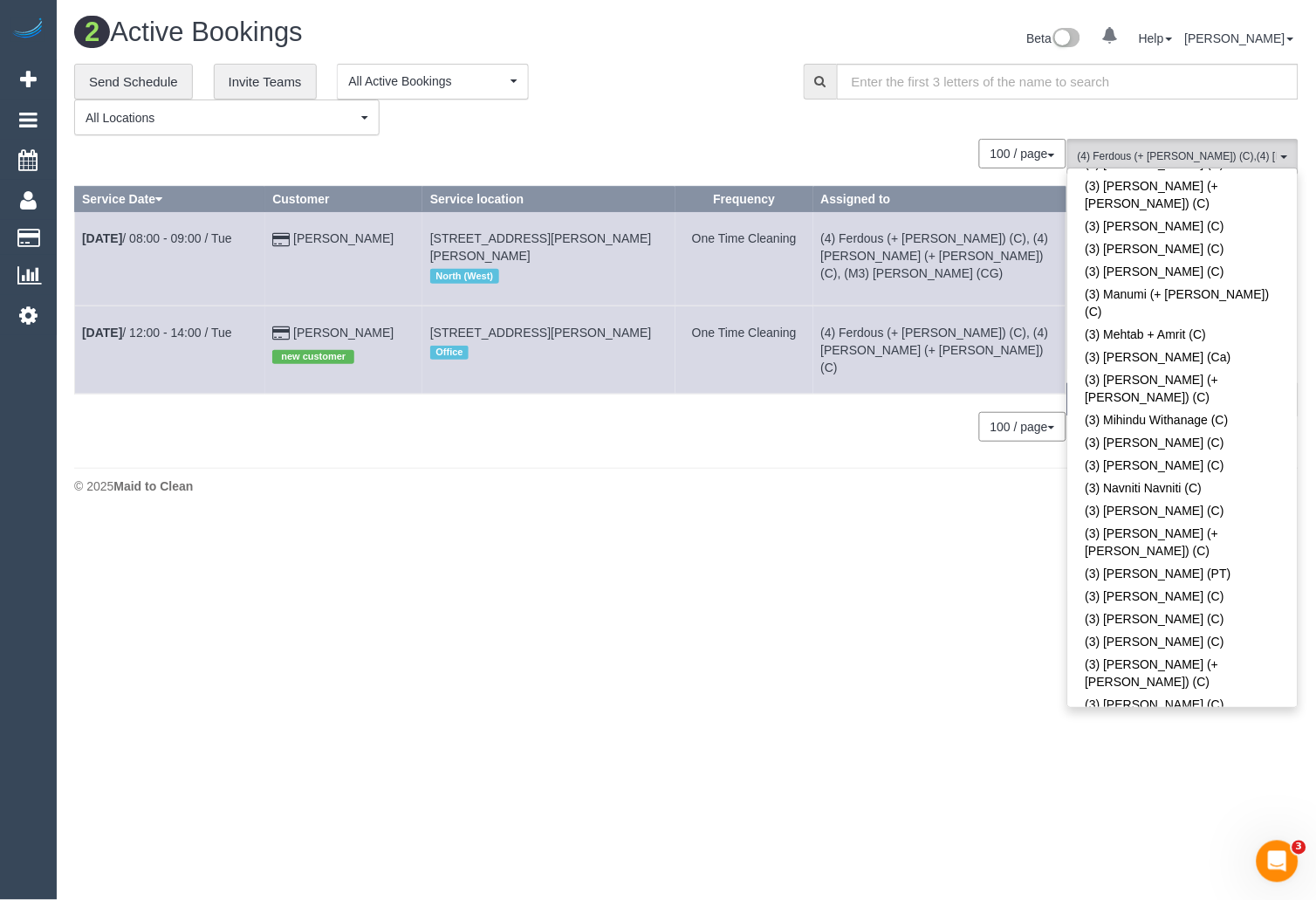
click at [642, 672] on body "0 Beta Your Notifications You have 0 alerts Add Booking Bookings Active Booking…" at bounding box center [658, 450] width 1316 height 900
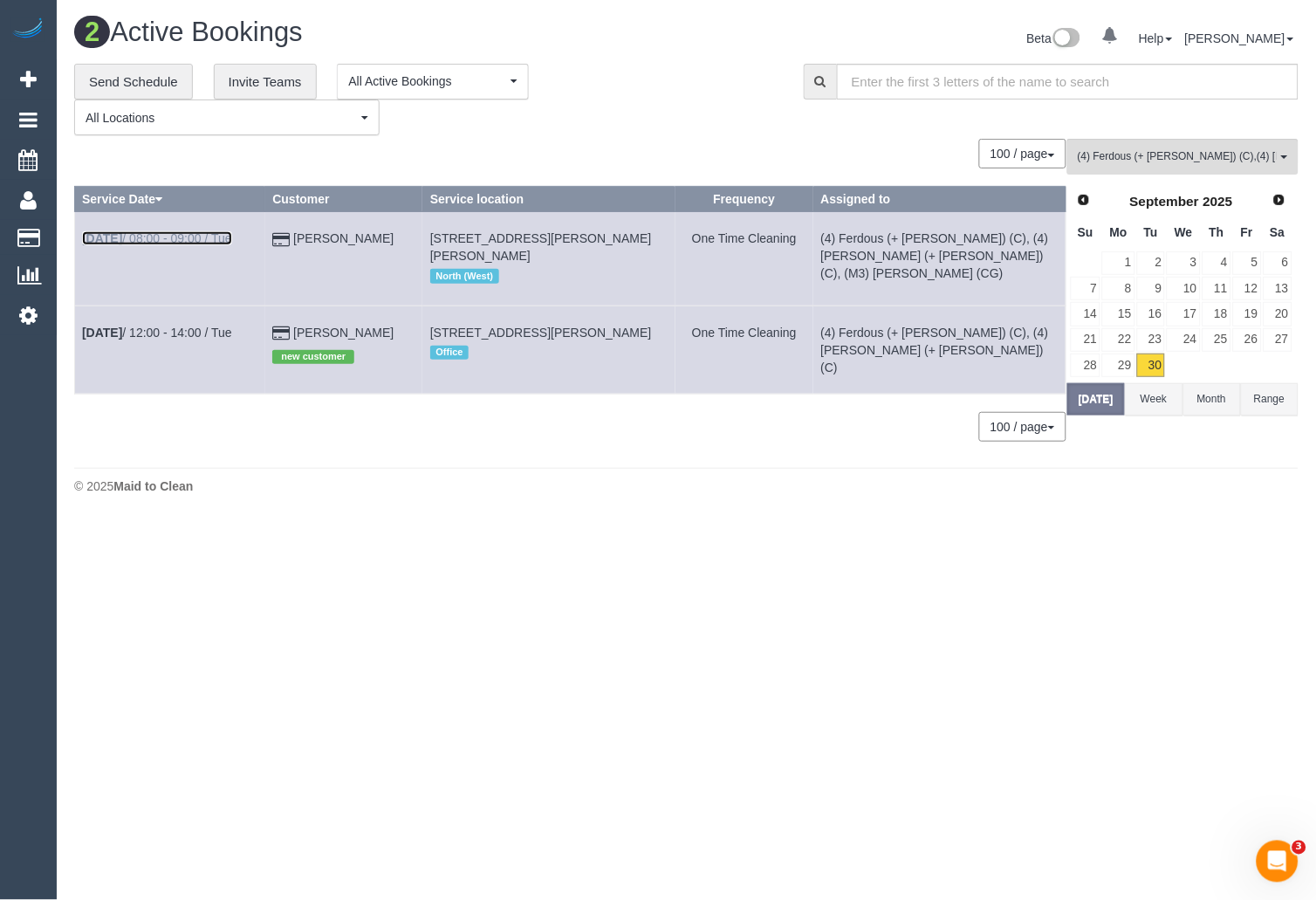
click at [175, 243] on link "Sep 30th / 08:00 - 09:00 / Tue" at bounding box center [157, 238] width 150 height 14
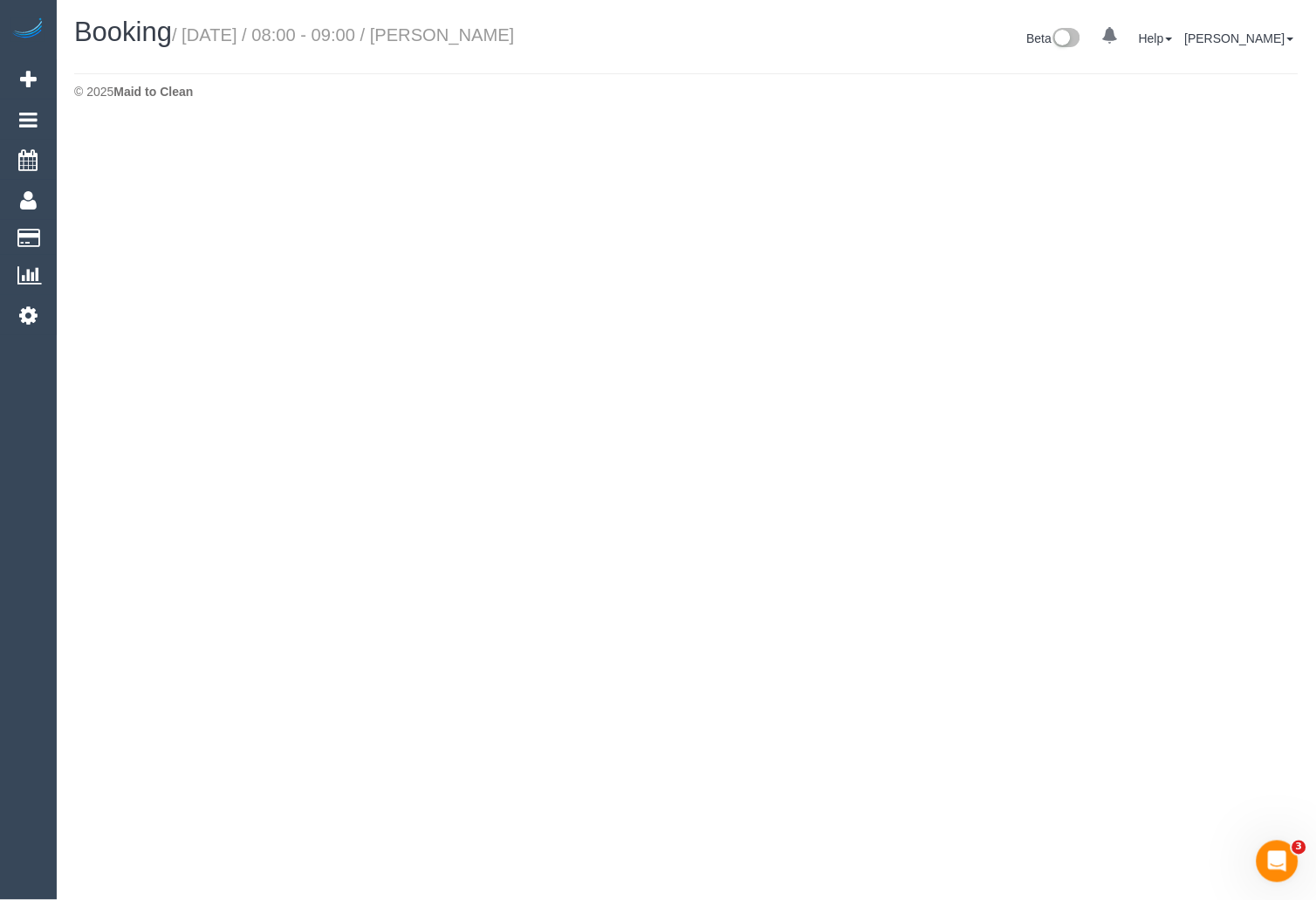
select select "VIC"
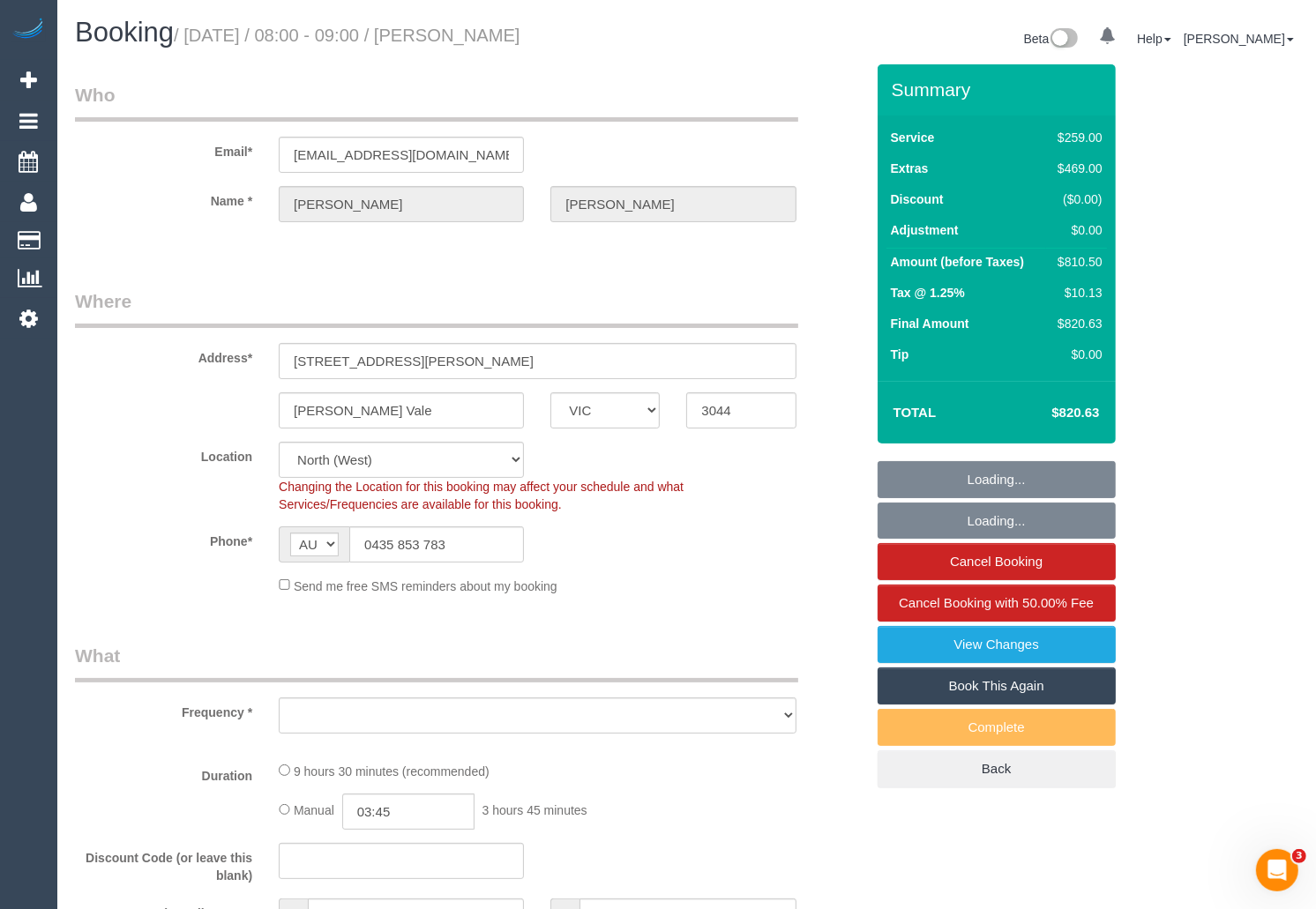
select select "object:23017"
select select "string:stripe-pm_1RvBnJ2GScqysDRVkOTStkym"
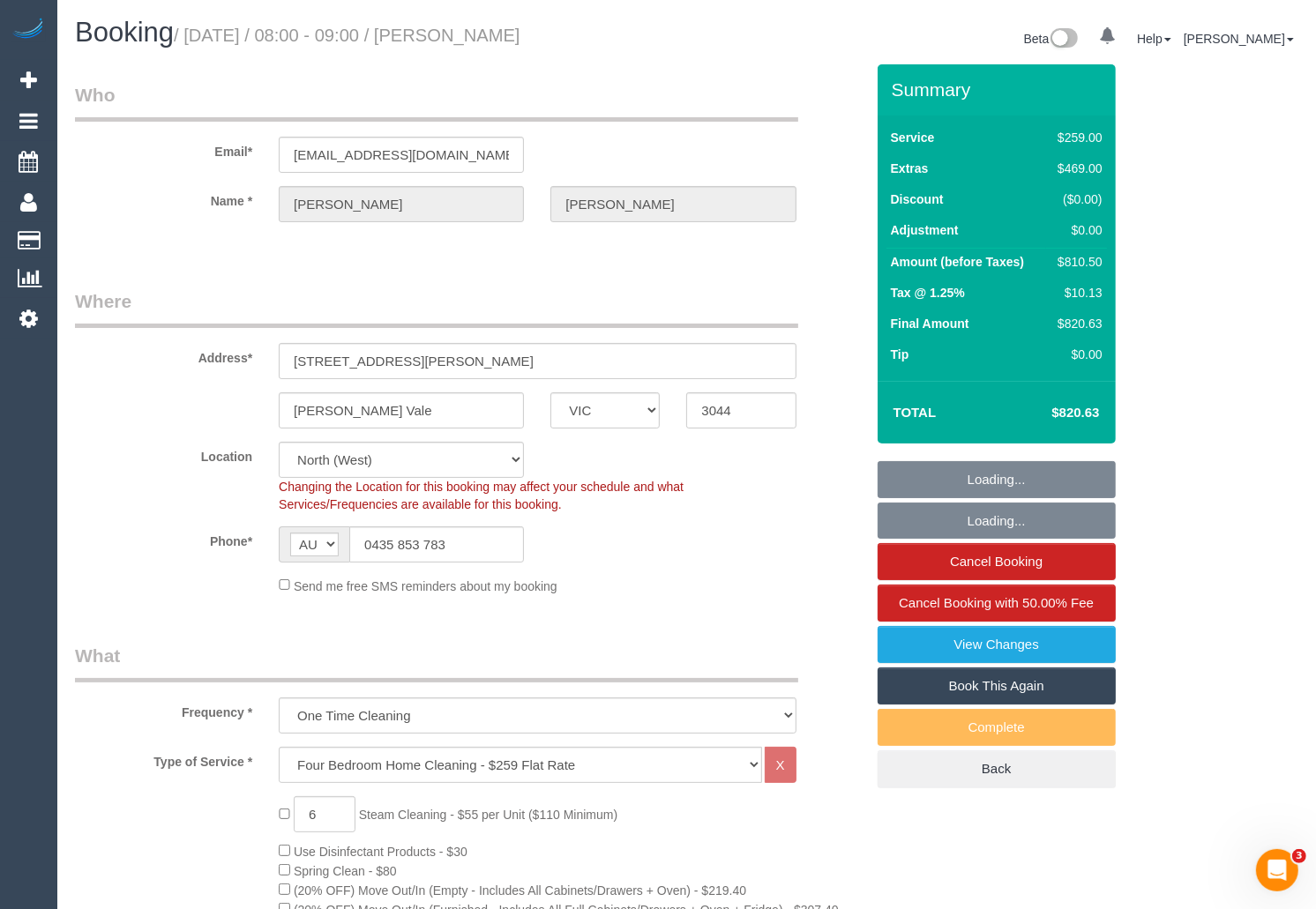
select select "object:23905"
select select "number:28"
select select "number:17"
select select "number:18"
select select "number:24"
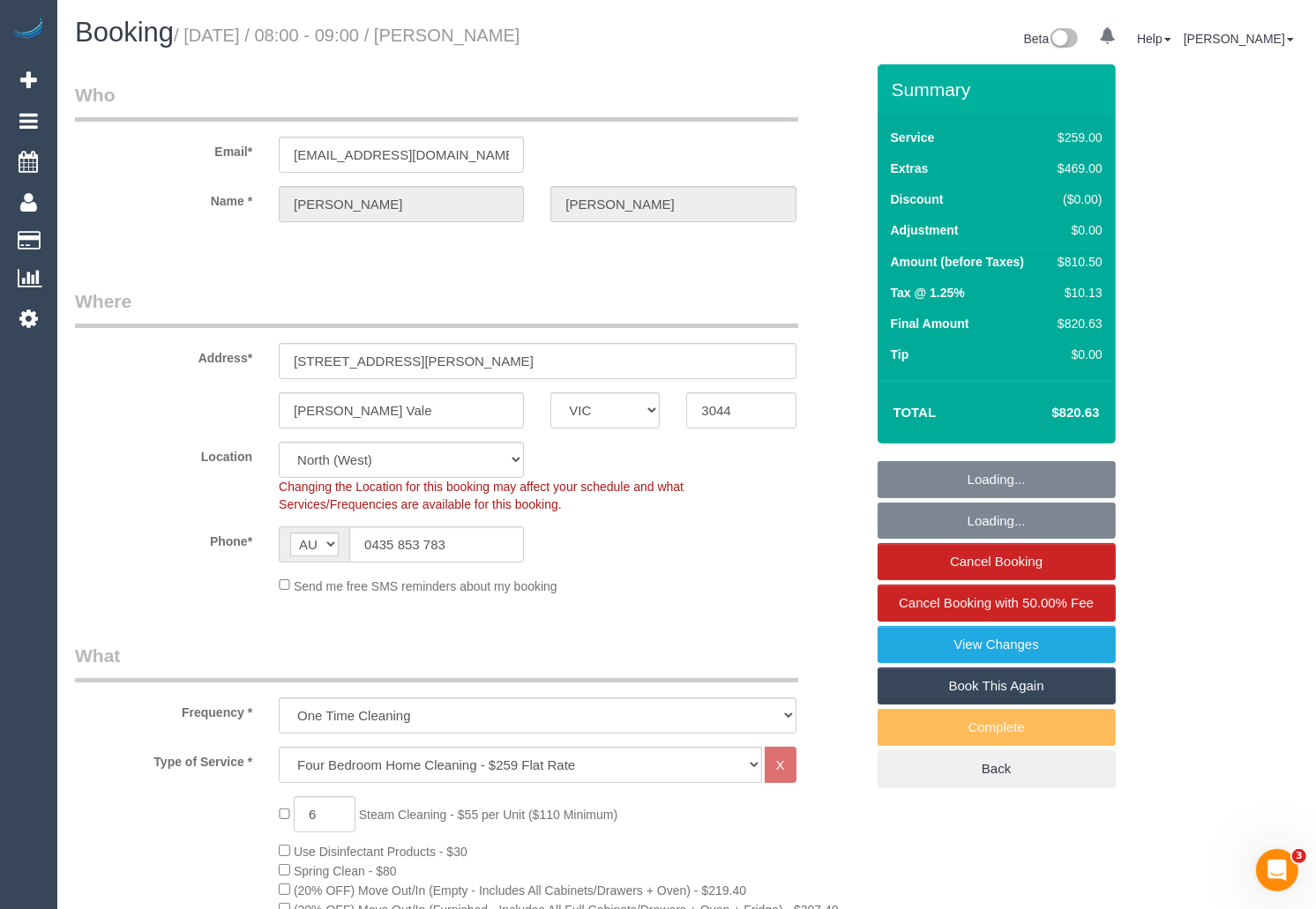
select select "number:12"
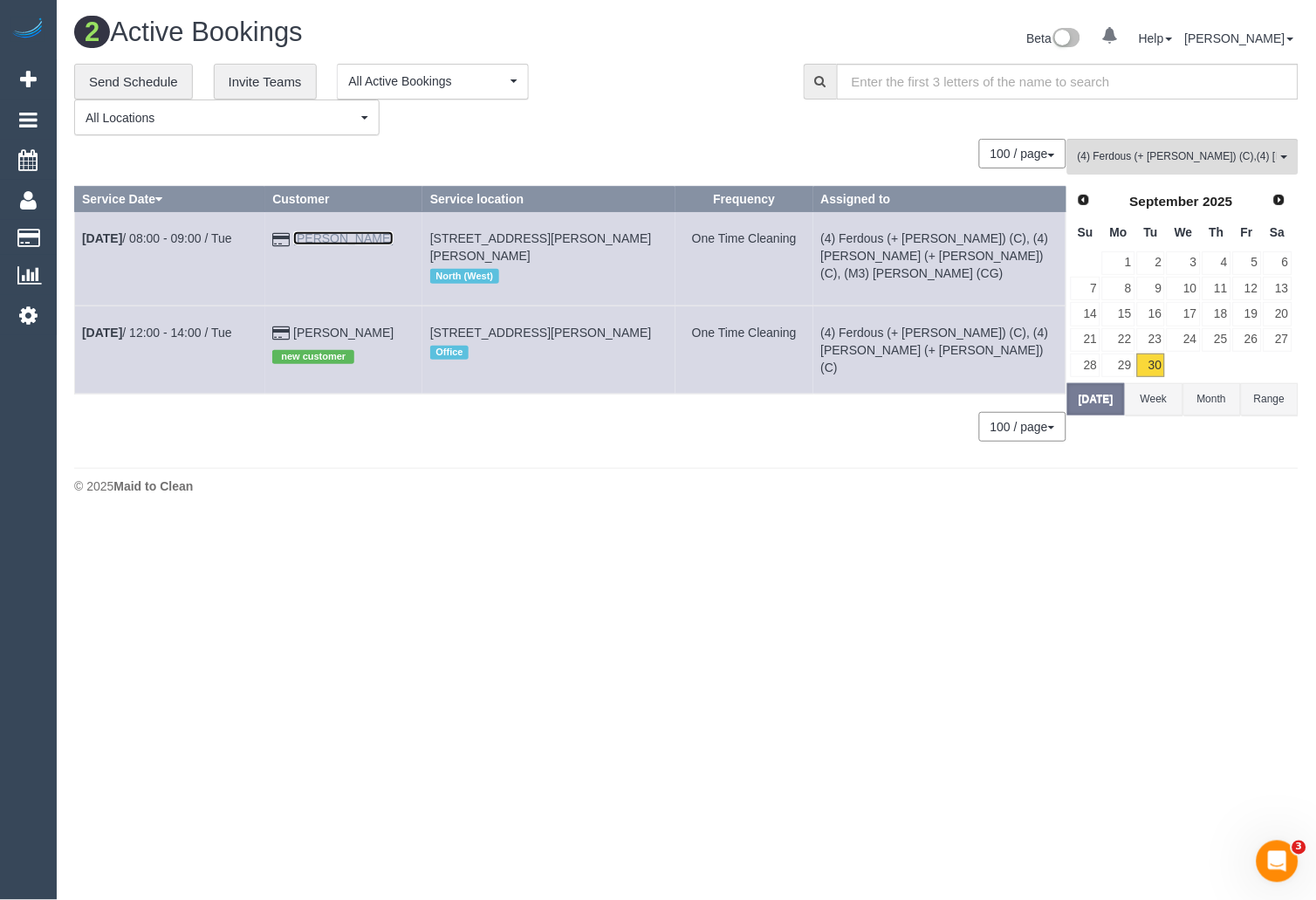
click at [339, 238] on link "Aimee Chadzynski" at bounding box center [343, 238] width 100 height 14
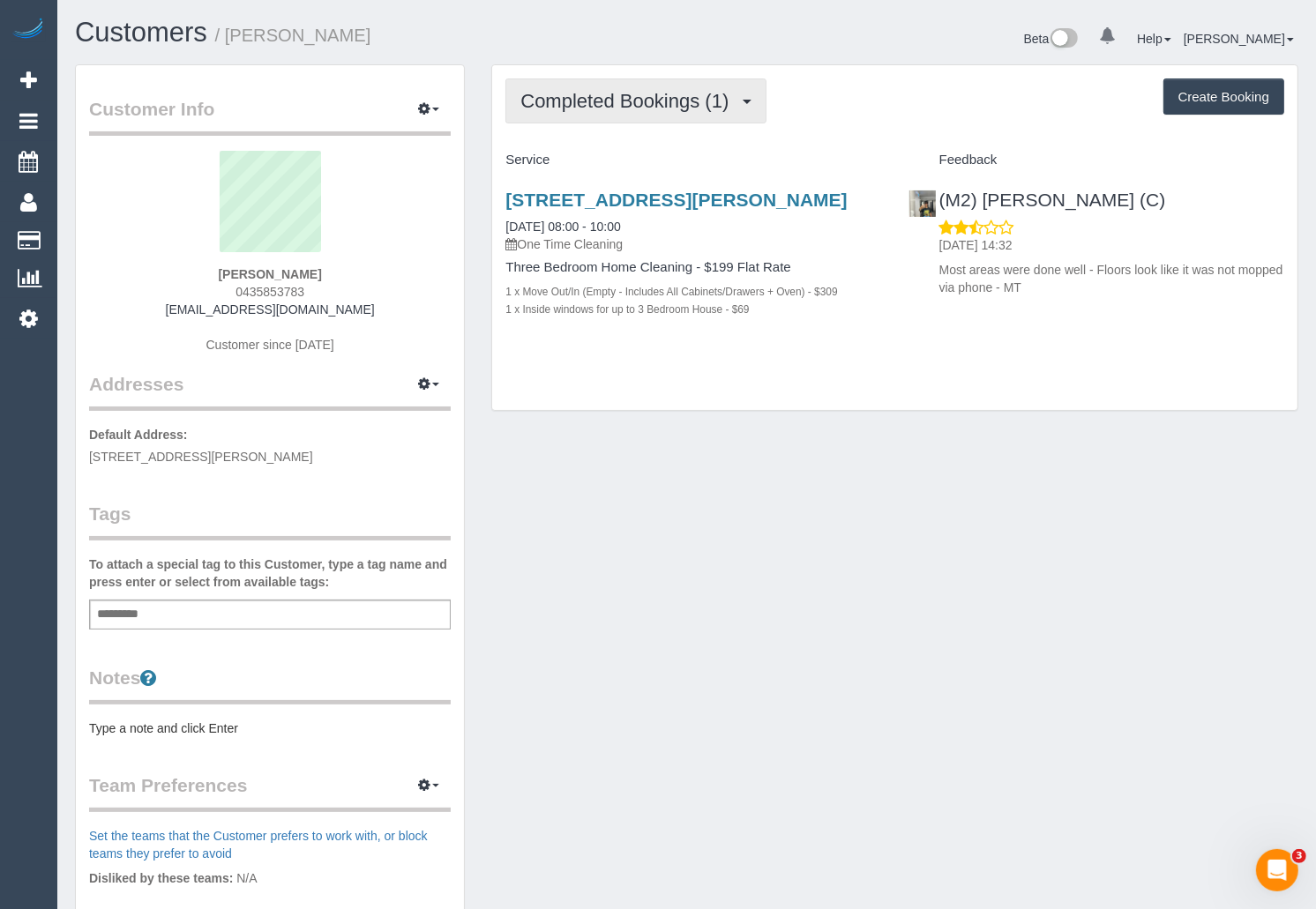
click at [700, 98] on span "Completed Bookings (1)" at bounding box center [629, 100] width 217 height 22
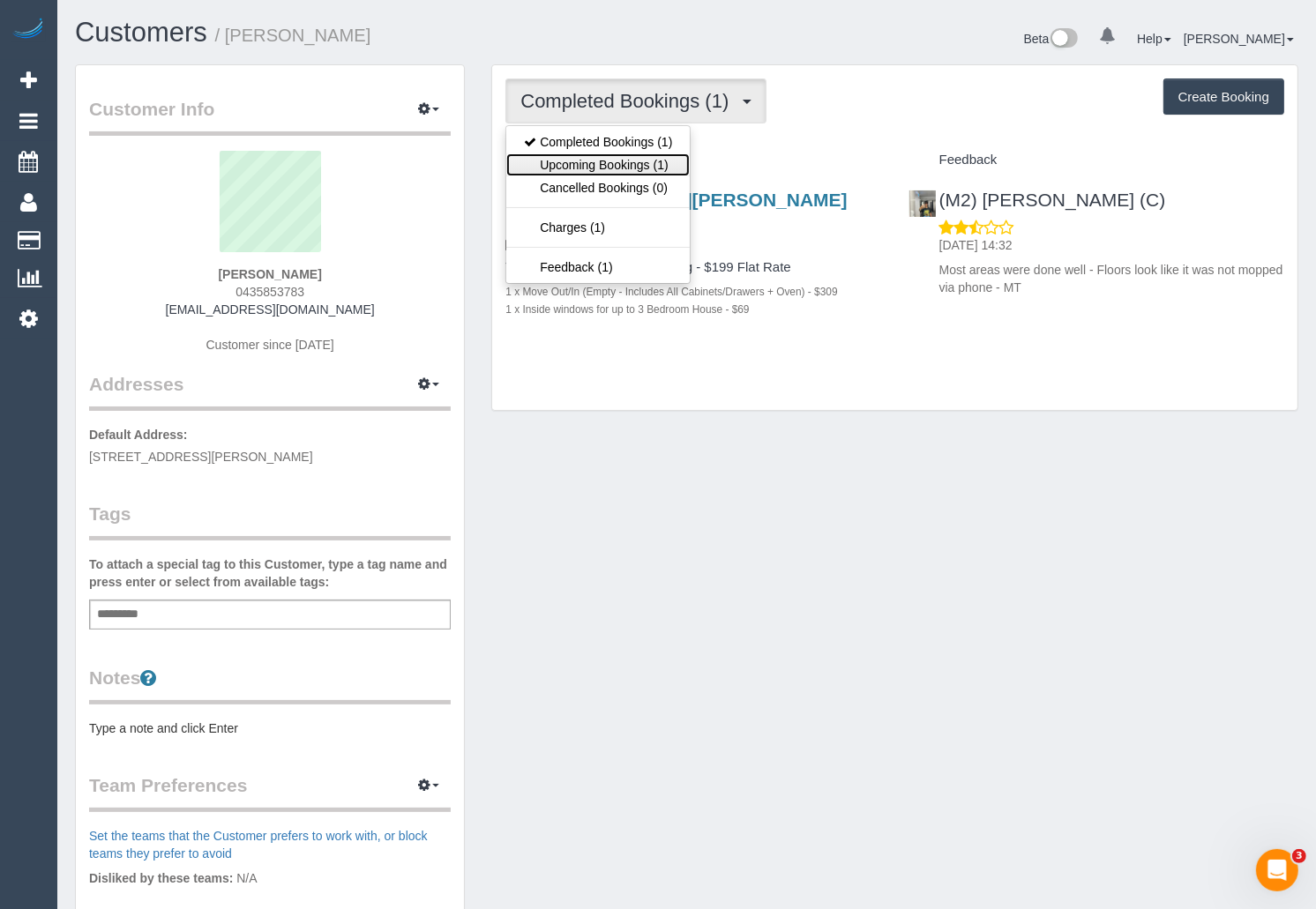
click at [639, 159] on link "Upcoming Bookings (1)" at bounding box center [598, 165] width 184 height 23
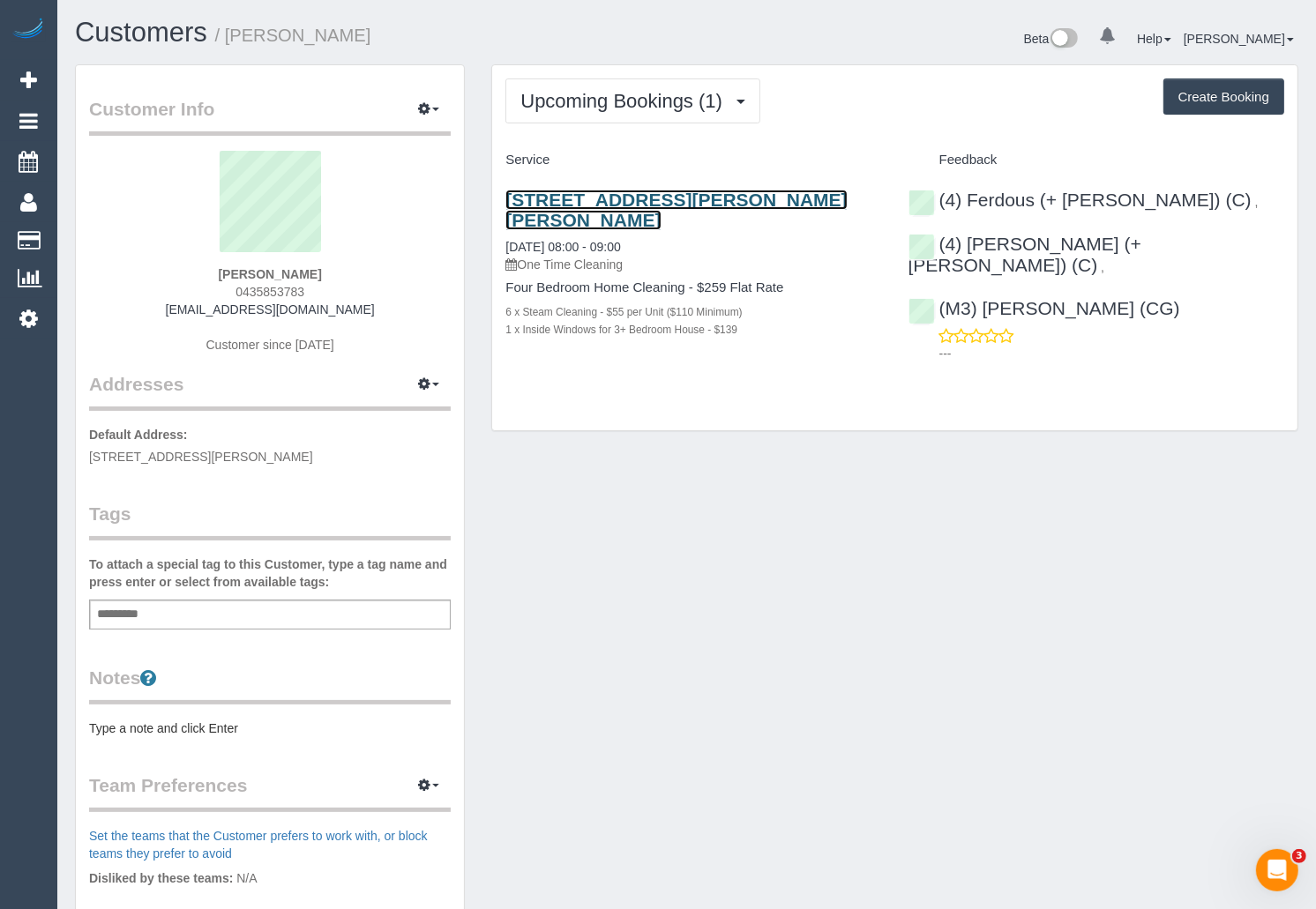
click at [671, 197] on link "29 Shedden St, Pascoe Vale, VIC 3044" at bounding box center [676, 209] width 341 height 41
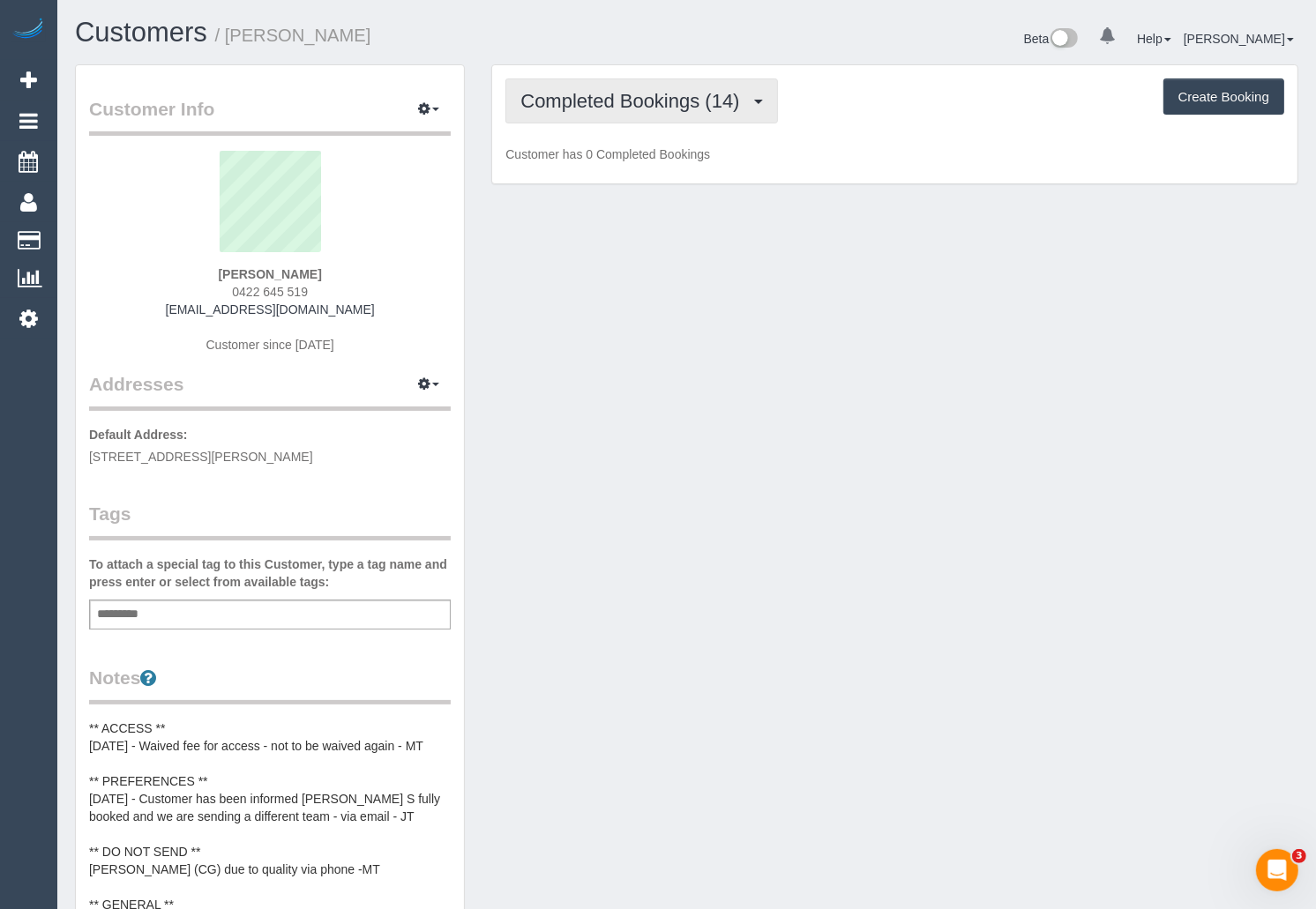
click at [645, 104] on span "Completed Bookings (14)" at bounding box center [634, 100] width 228 height 22
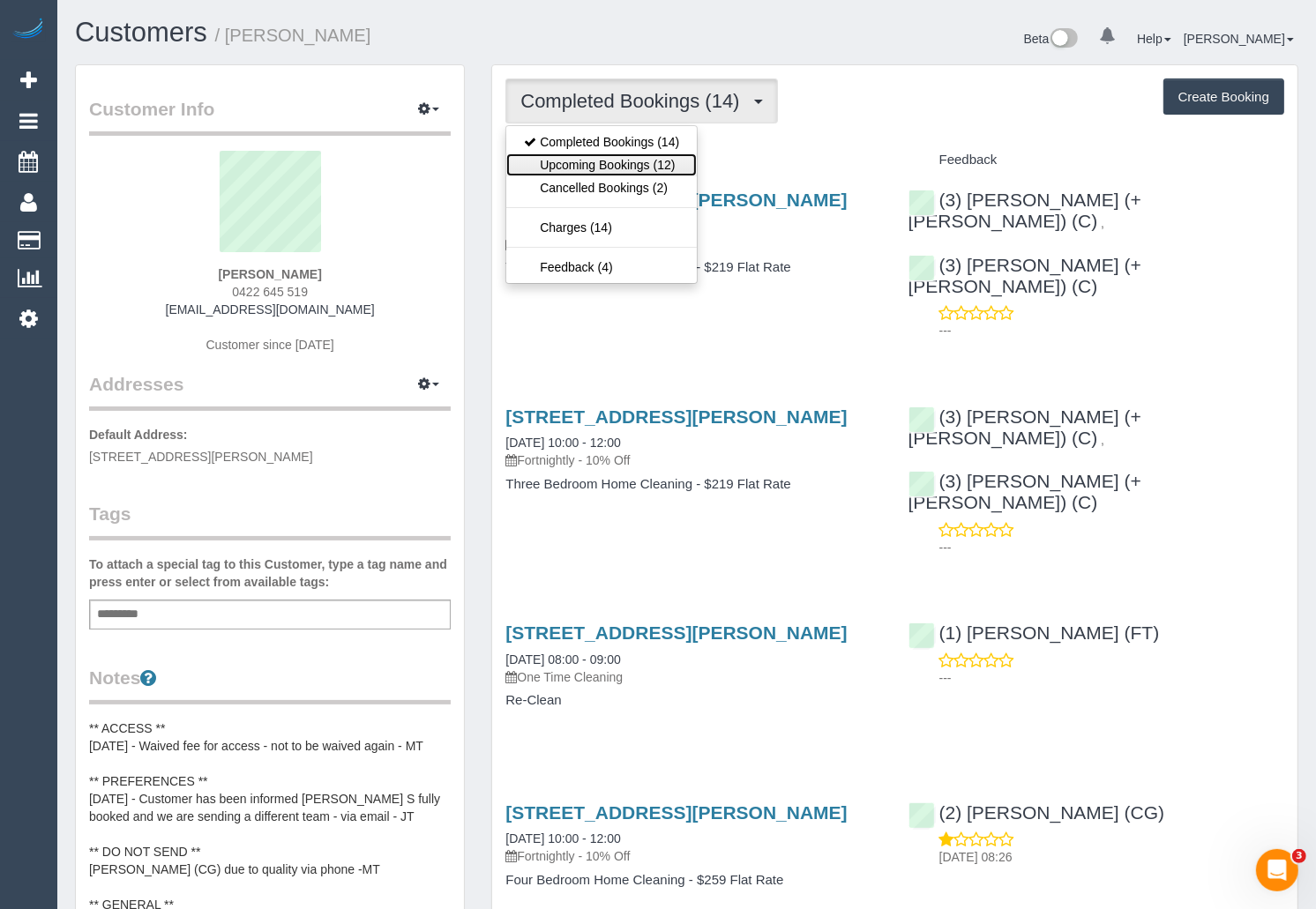
click at [639, 164] on link "Upcoming Bookings (12)" at bounding box center [601, 165] width 191 height 23
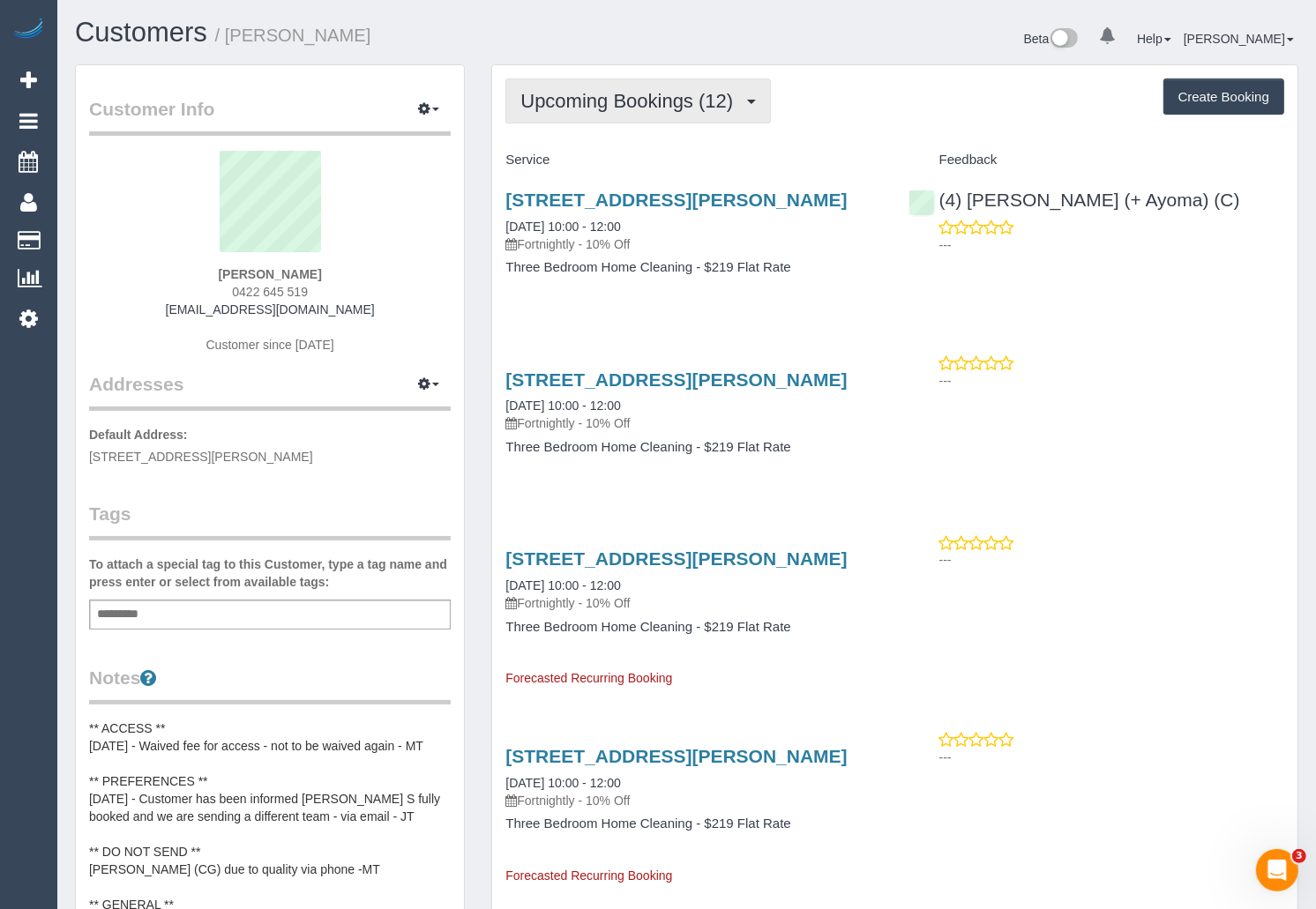
click at [707, 100] on span "Upcoming Bookings (12)" at bounding box center [631, 100] width 222 height 22
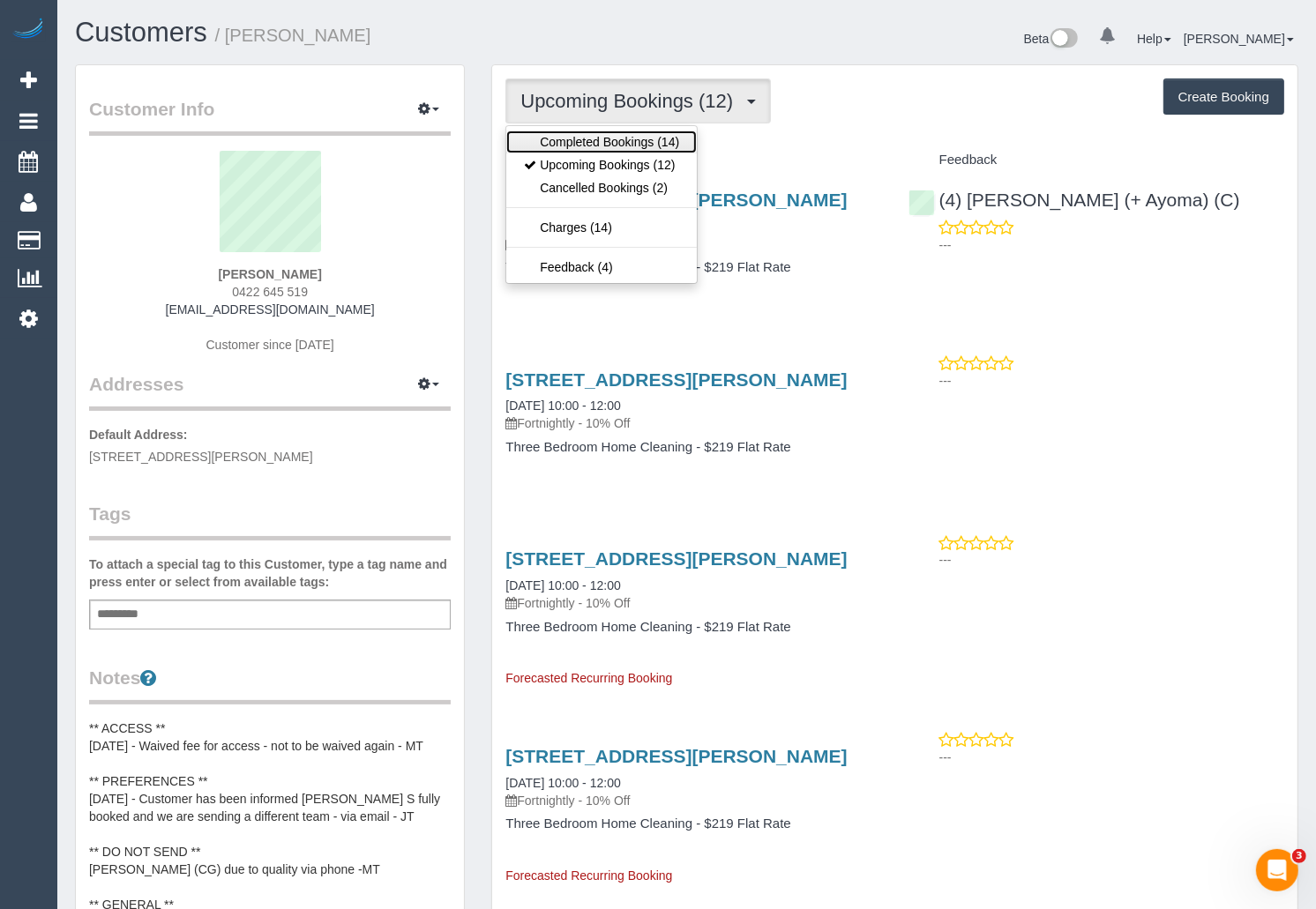
click at [633, 145] on link "Completed Bookings (14)" at bounding box center [601, 142] width 191 height 23
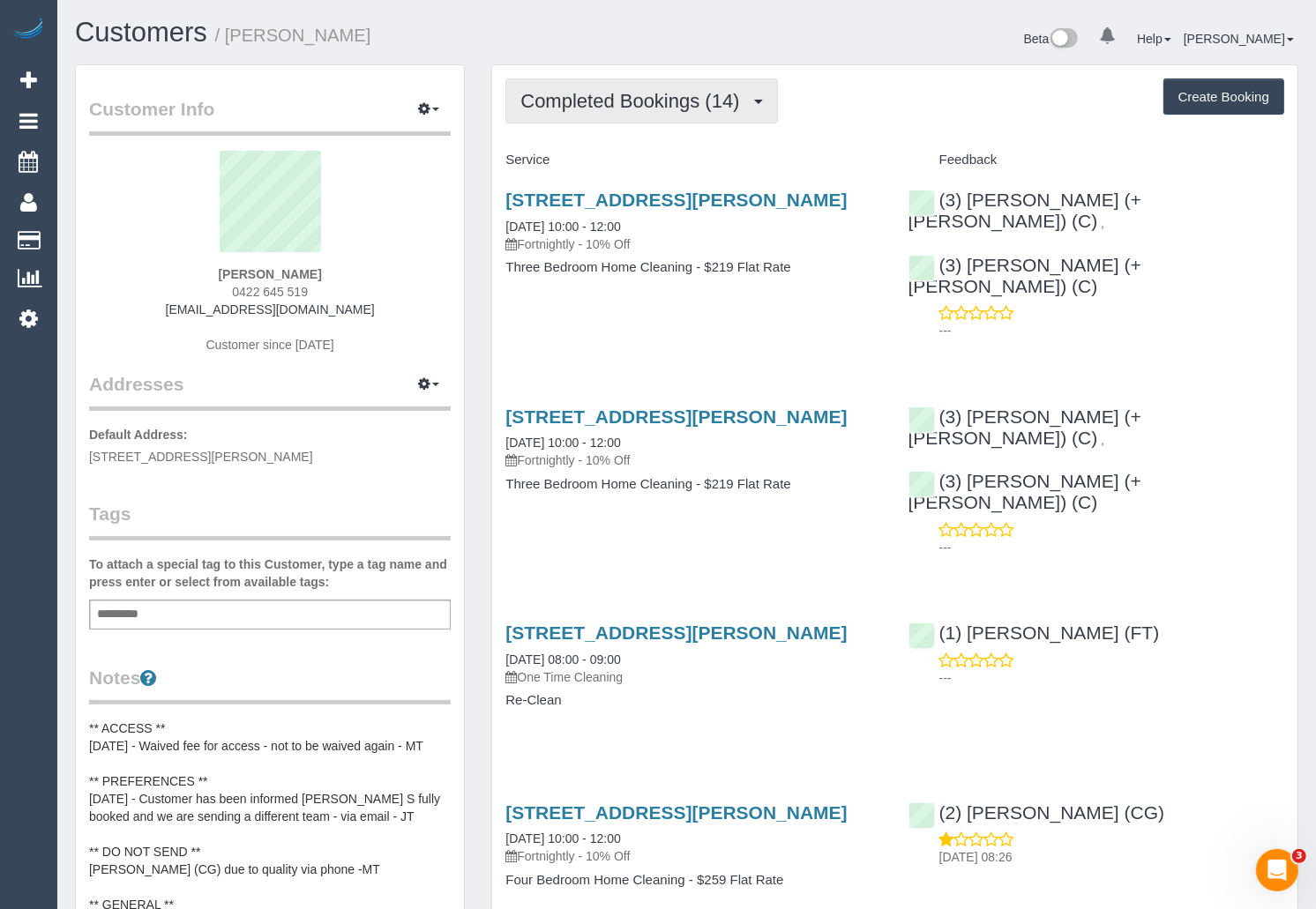
click at [652, 105] on span "Completed Bookings (14)" at bounding box center [634, 100] width 228 height 22
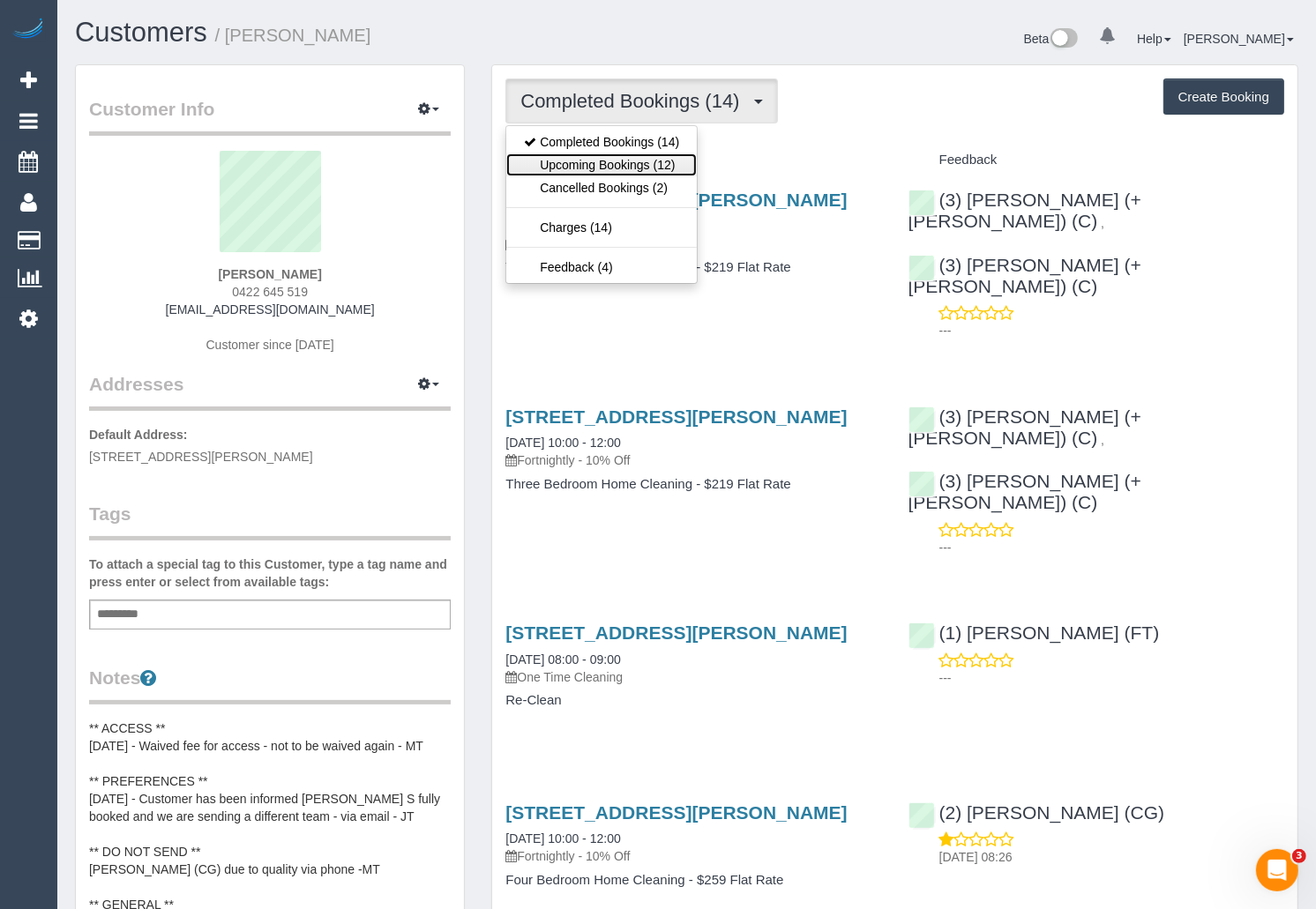
click at [626, 161] on link "Upcoming Bookings (12)" at bounding box center [601, 165] width 191 height 23
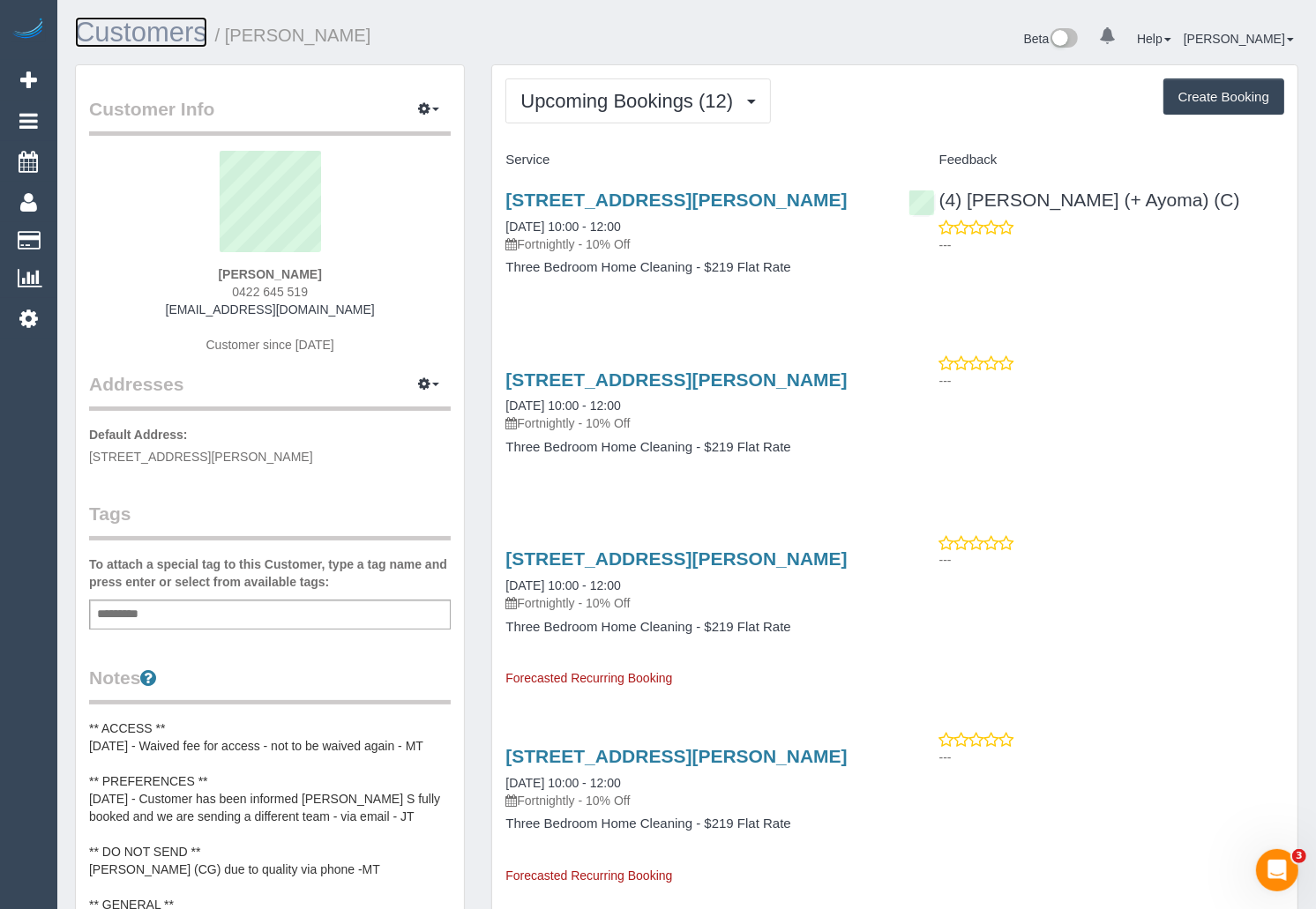
drag, startPoint x: 124, startPoint y: 29, endPoint x: 222, endPoint y: 43, distance: 99.0
click at [124, 29] on link "Customers" at bounding box center [141, 32] width 133 height 31
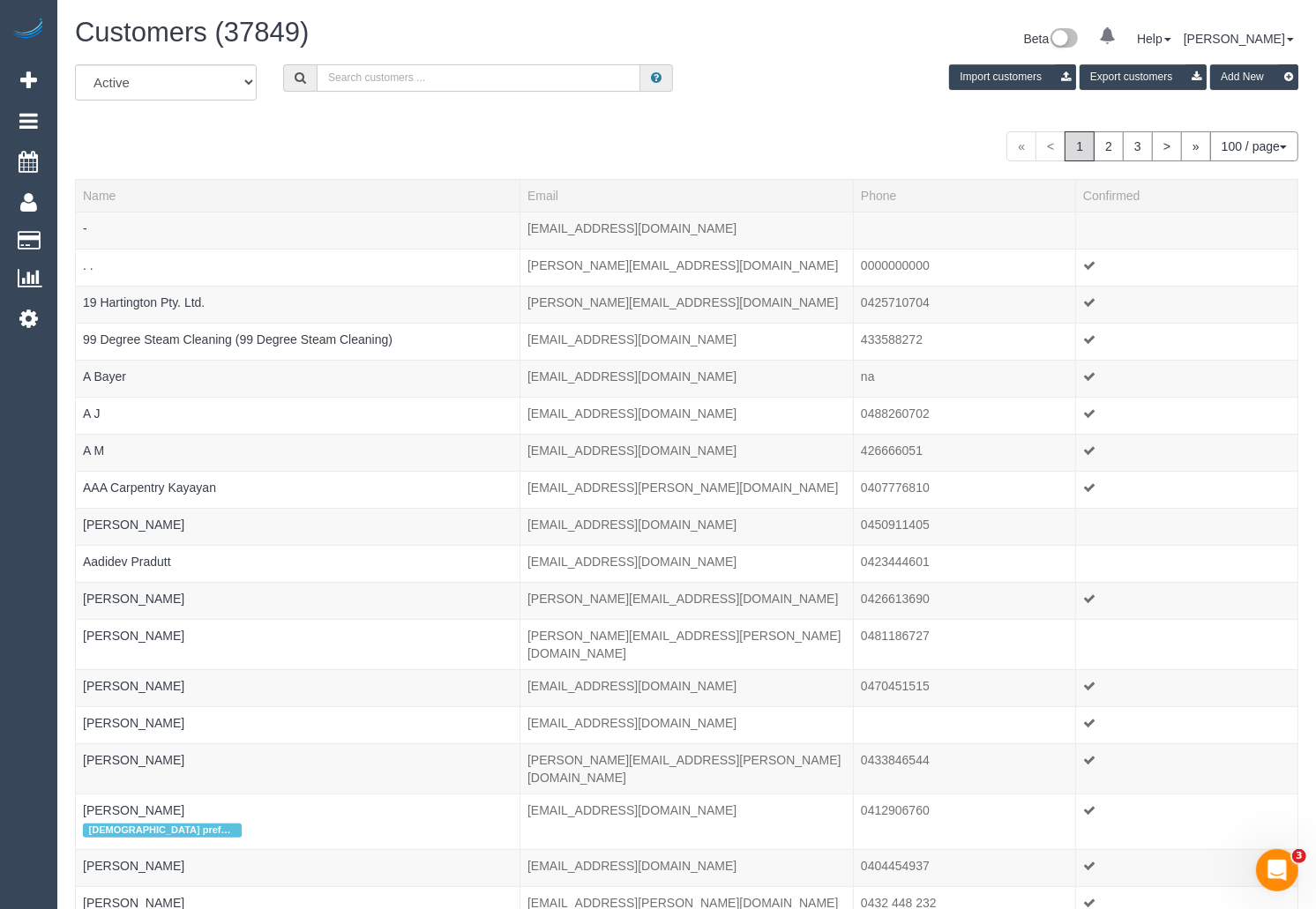
click at [521, 72] on input "text" at bounding box center [478, 78] width 323 height 27
paste input "+61457196603 Aircall new contact"
drag, startPoint x: 410, startPoint y: 77, endPoint x: 537, endPoint y: 78, distance: 127.0
click at [537, 78] on input "+61457196603 Aircall new contact" at bounding box center [478, 78] width 323 height 27
drag, startPoint x: 348, startPoint y: 78, endPoint x: 314, endPoint y: 78, distance: 34.0
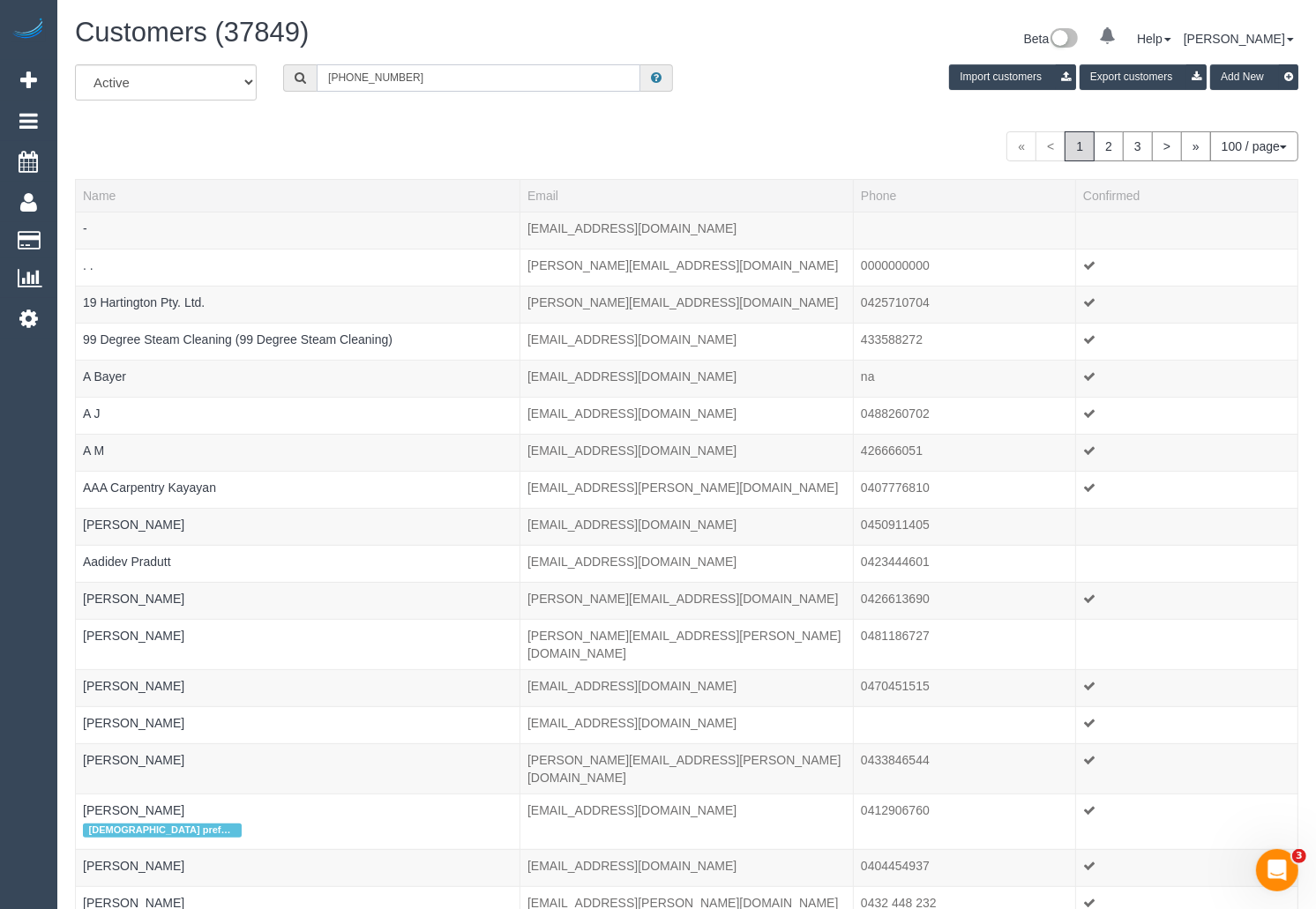
click at [314, 78] on div "+61457196603" at bounding box center [478, 78] width 390 height 27
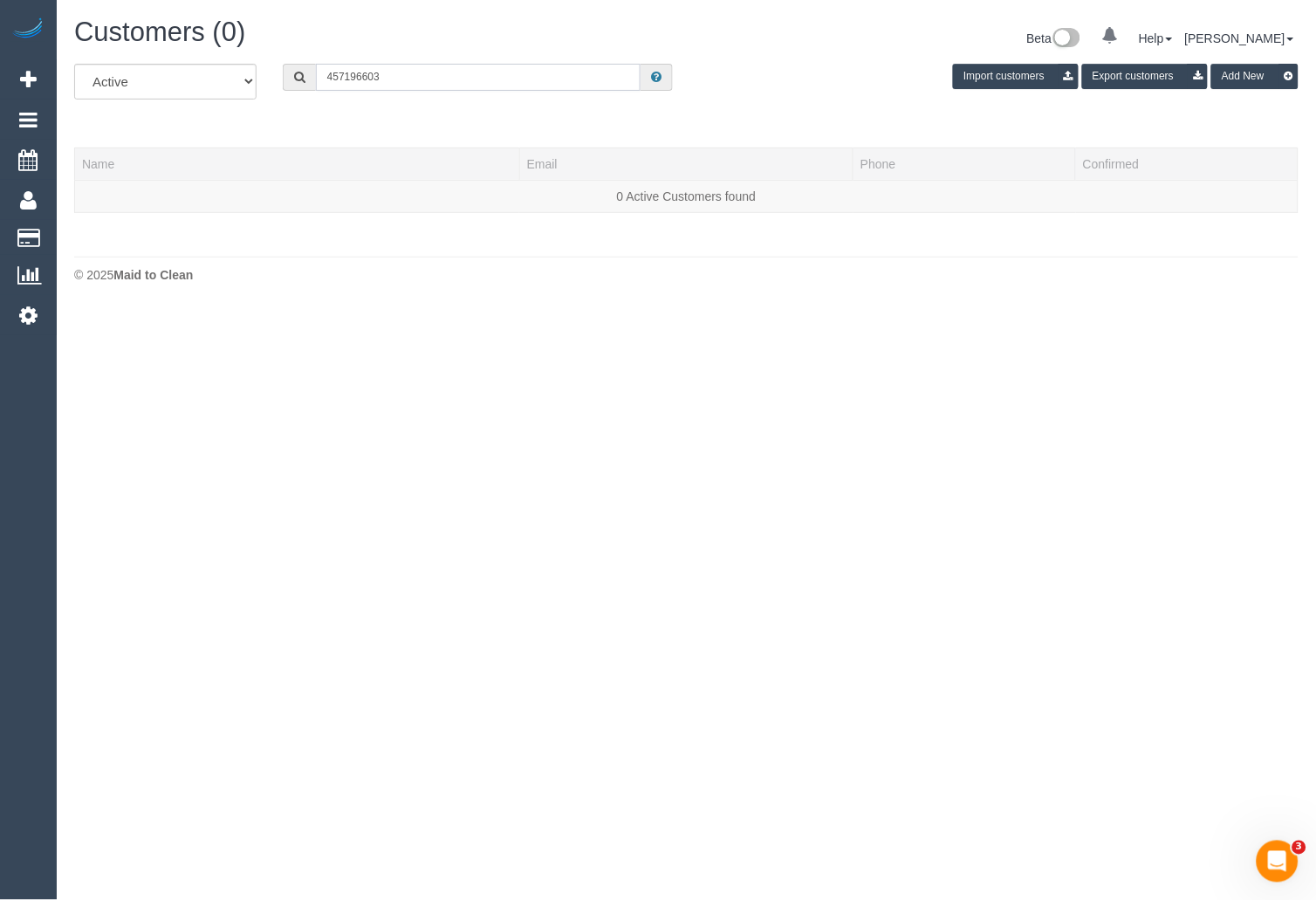
click at [346, 76] on input "457196603" at bounding box center [478, 77] width 325 height 27
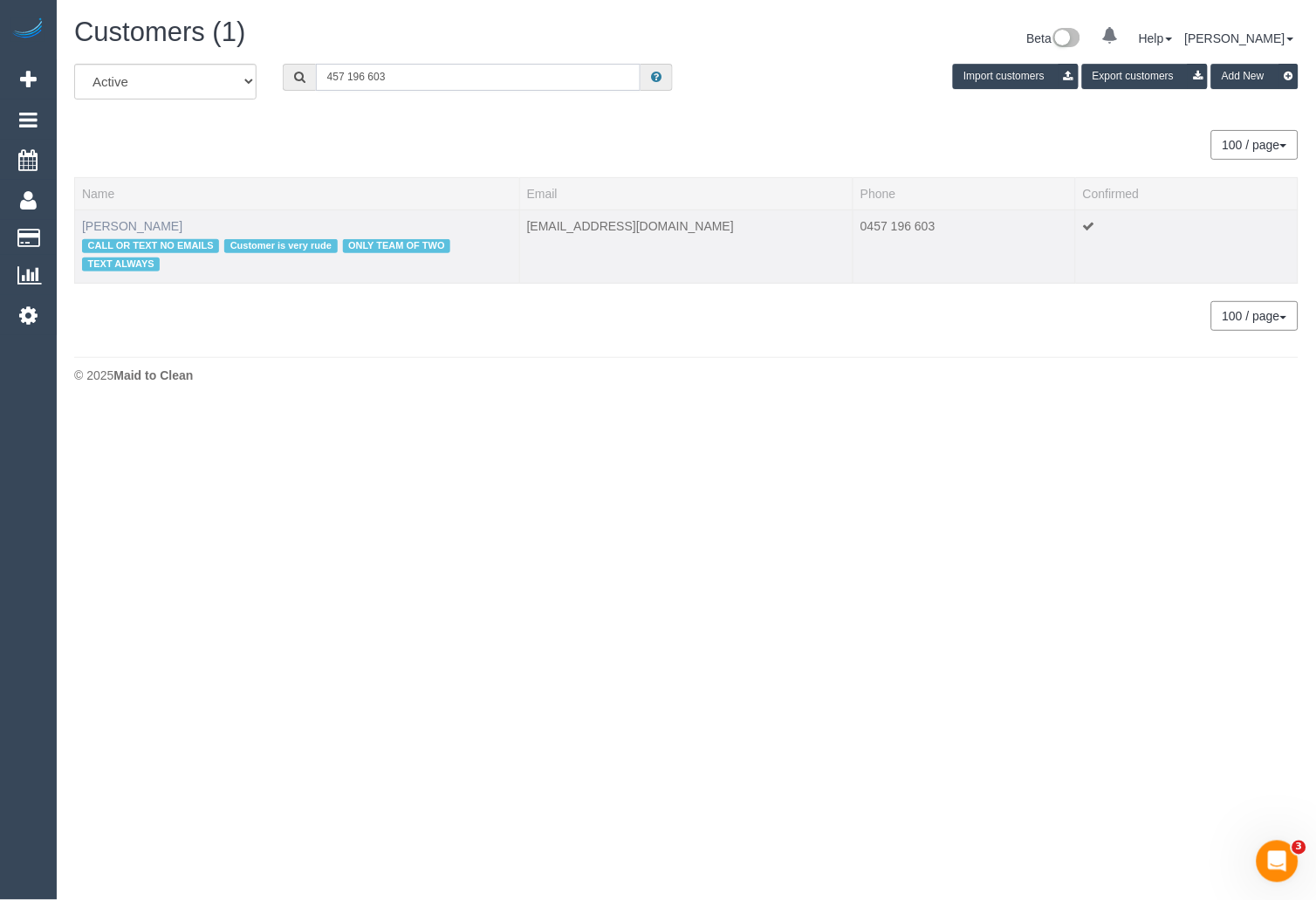
type input "457 196 603"
click at [129, 225] on link "Felicity Heath" at bounding box center [131, 226] width 100 height 14
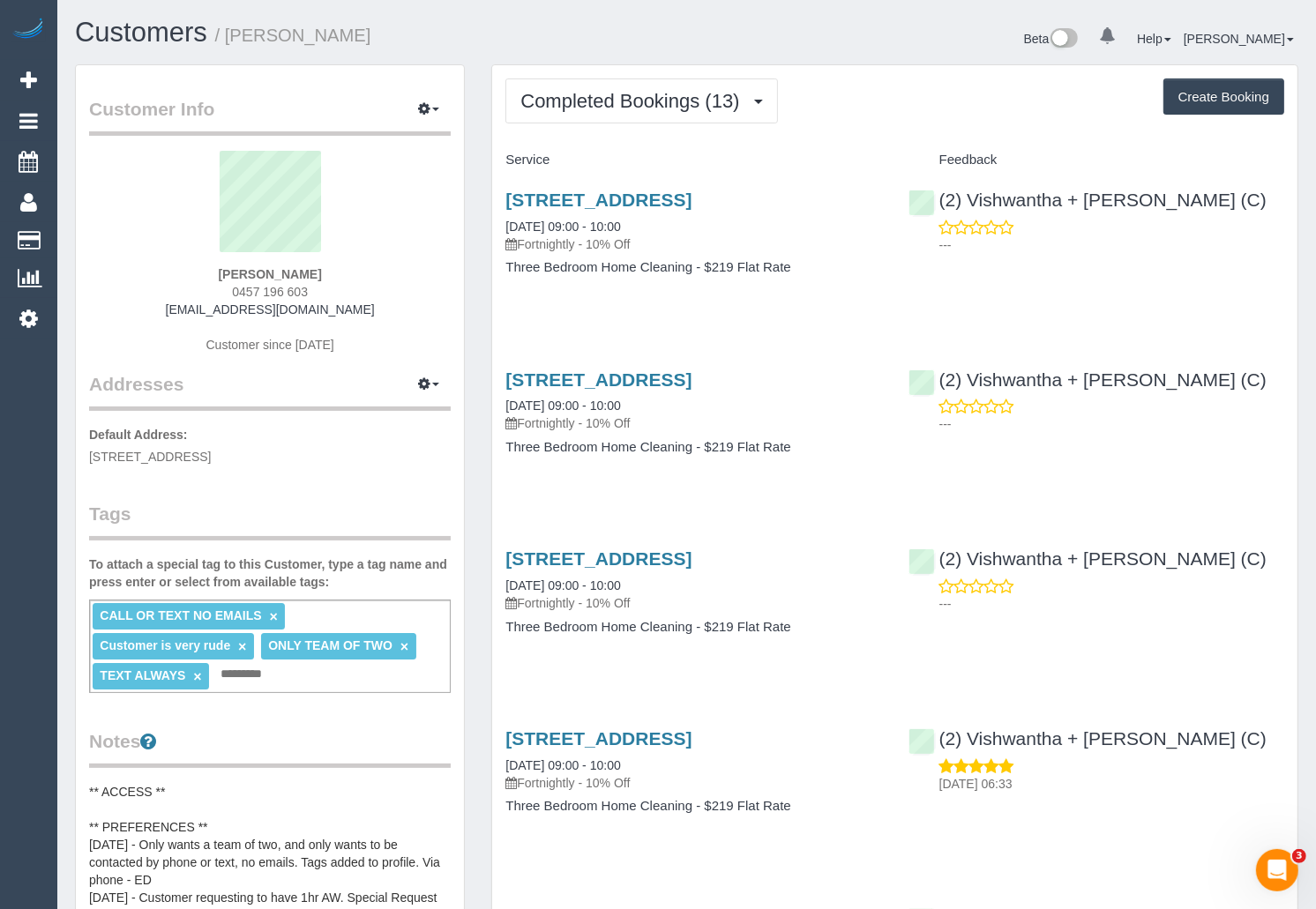
drag, startPoint x: 225, startPoint y: 271, endPoint x: 368, endPoint y: 275, distance: 143.1
click at [368, 275] on div "Felicity Heath 0457 196 603 heath.felicity@gmail.com Customer since 2025" at bounding box center [269, 261] width 361 height 221
copy strong "Felicity Heath"
click at [158, 27] on link "Customers" at bounding box center [141, 32] width 133 height 31
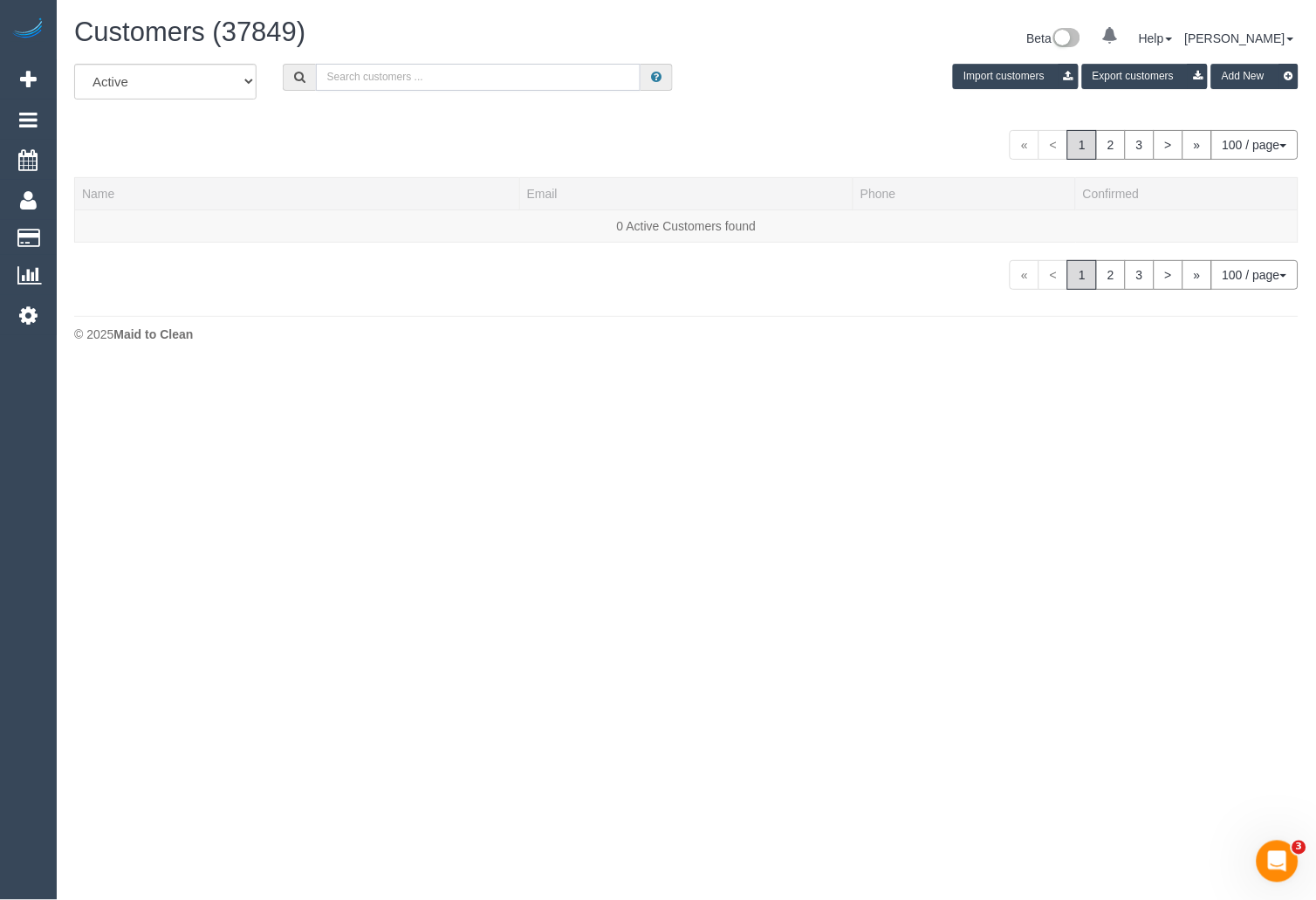
click at [476, 65] on input "text" at bounding box center [478, 77] width 325 height 27
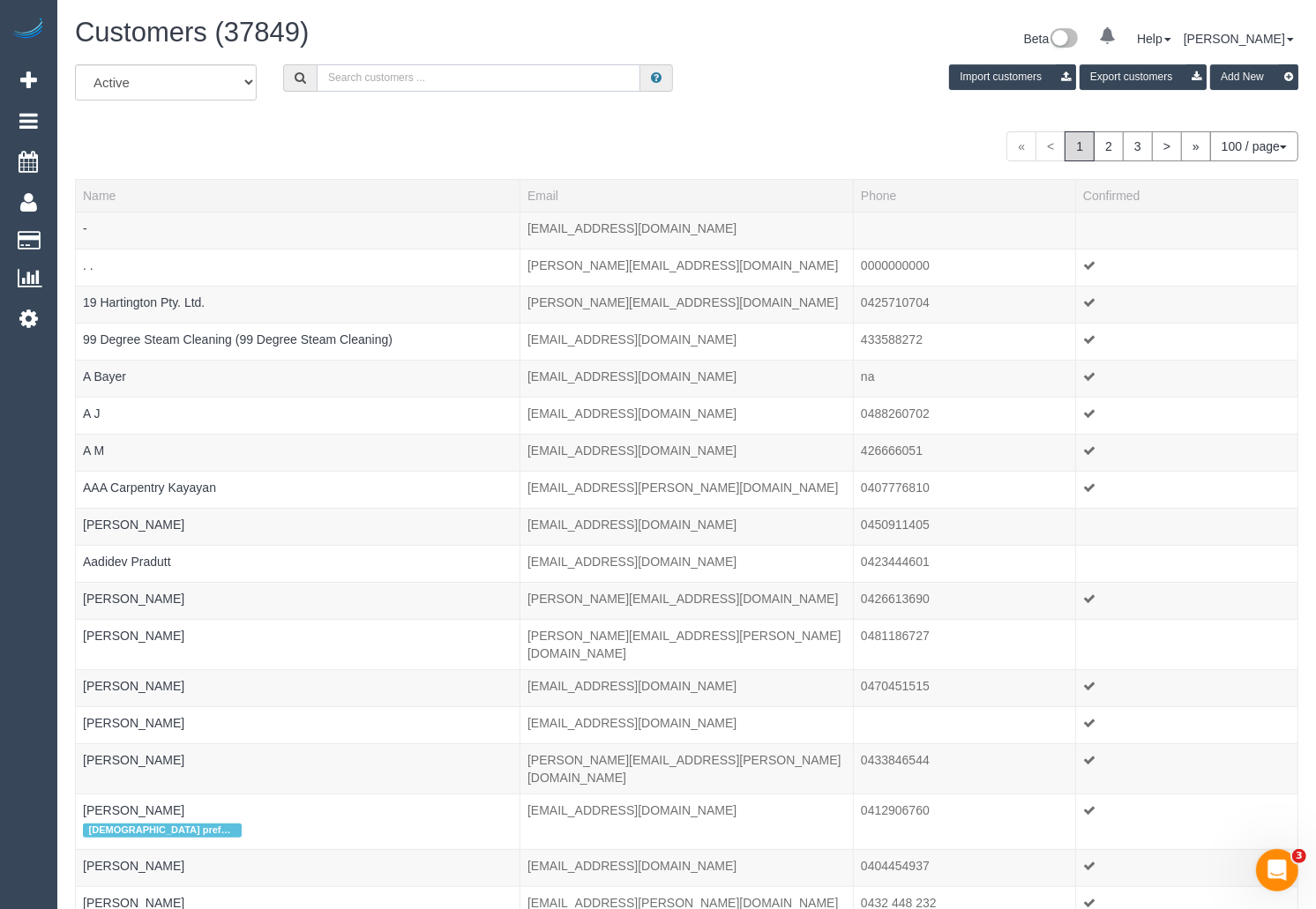
paste input "+61477770961"
drag, startPoint x: 346, startPoint y: 80, endPoint x: 324, endPoint y: 81, distance: 22.0
click at [324, 81] on input "+61477770961" at bounding box center [478, 78] width 323 height 27
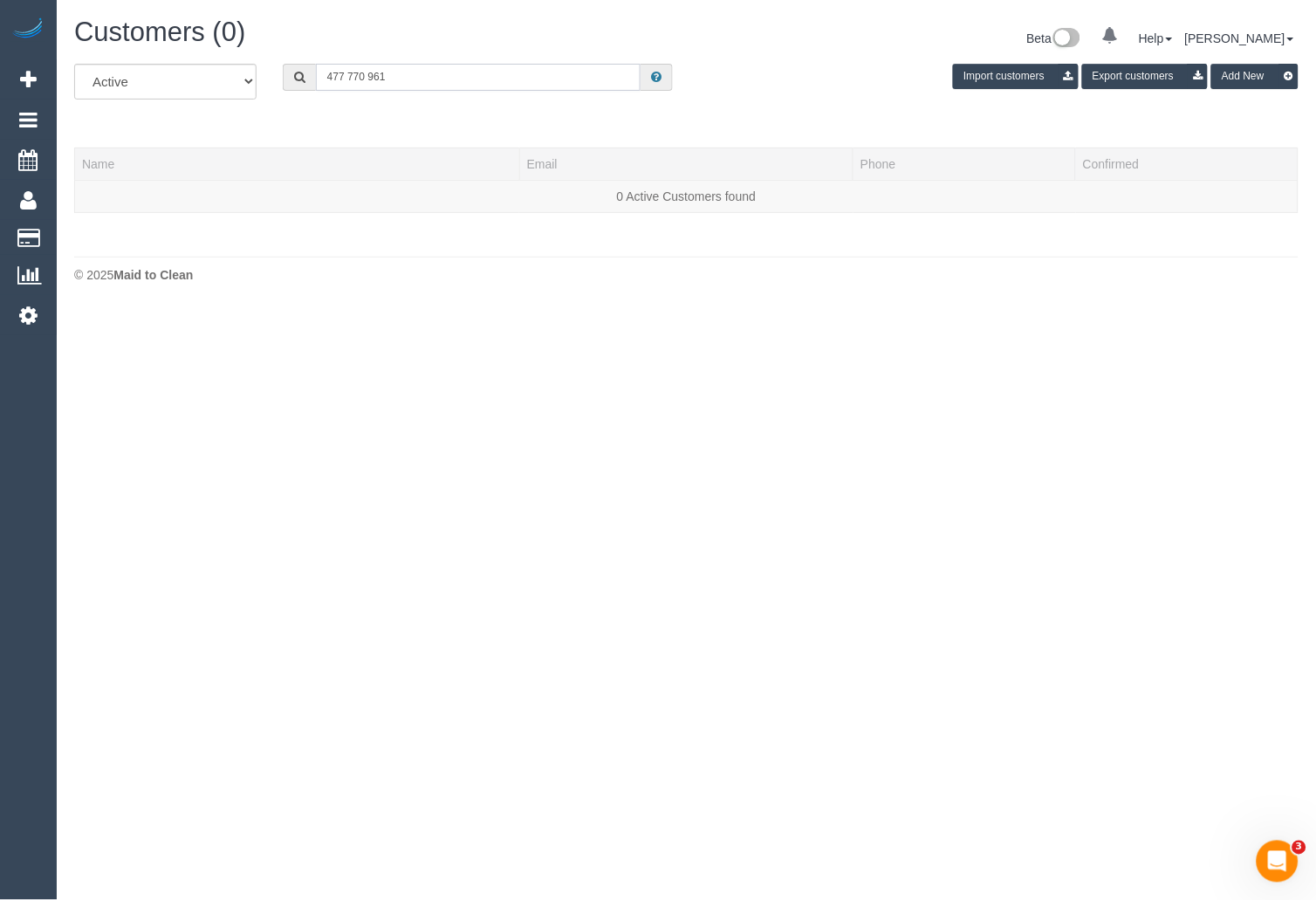
click at [452, 84] on input "477 770 961" at bounding box center [478, 77] width 325 height 27
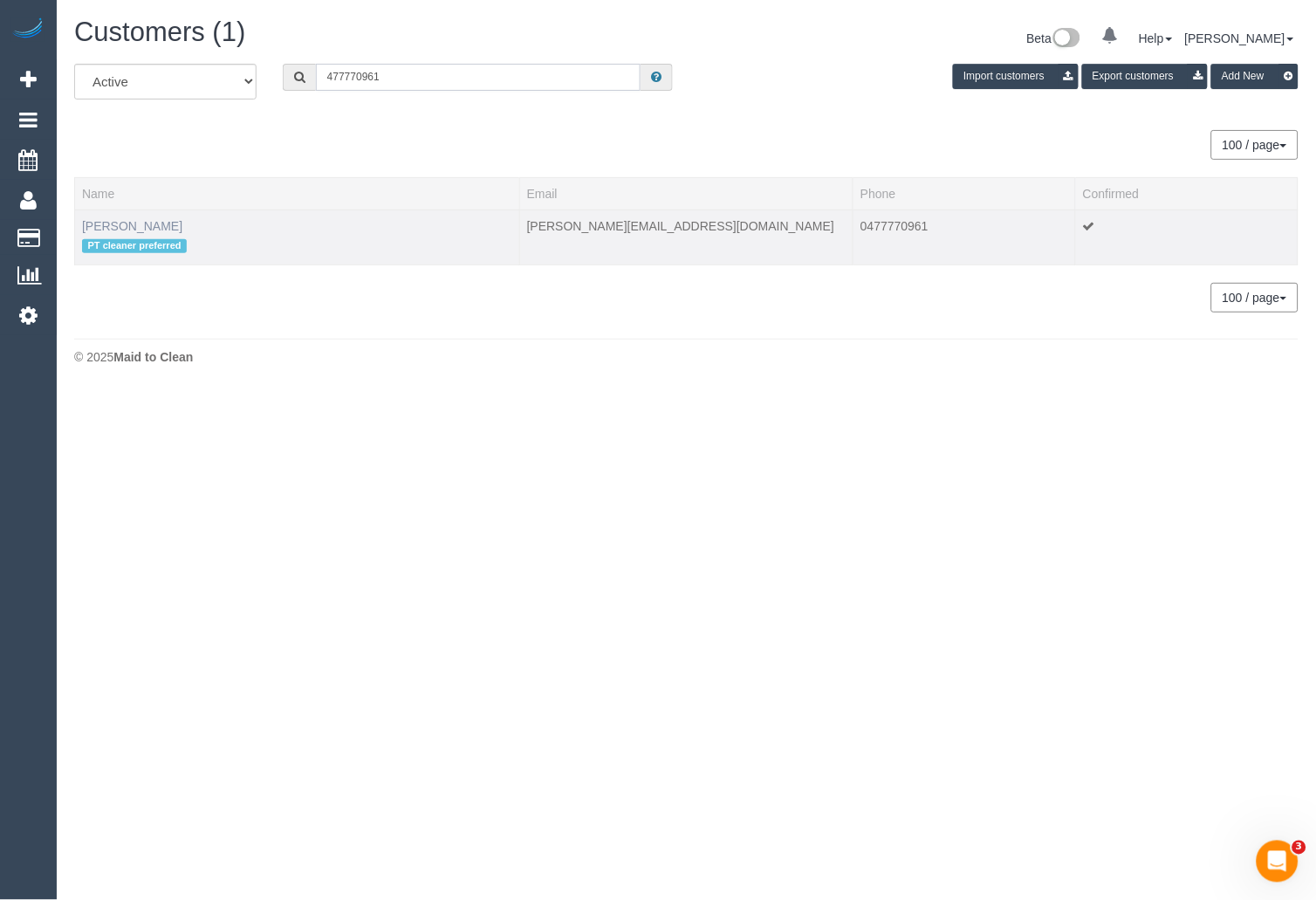
type input "477770961"
click at [129, 221] on link "Megan Sze" at bounding box center [131, 226] width 100 height 14
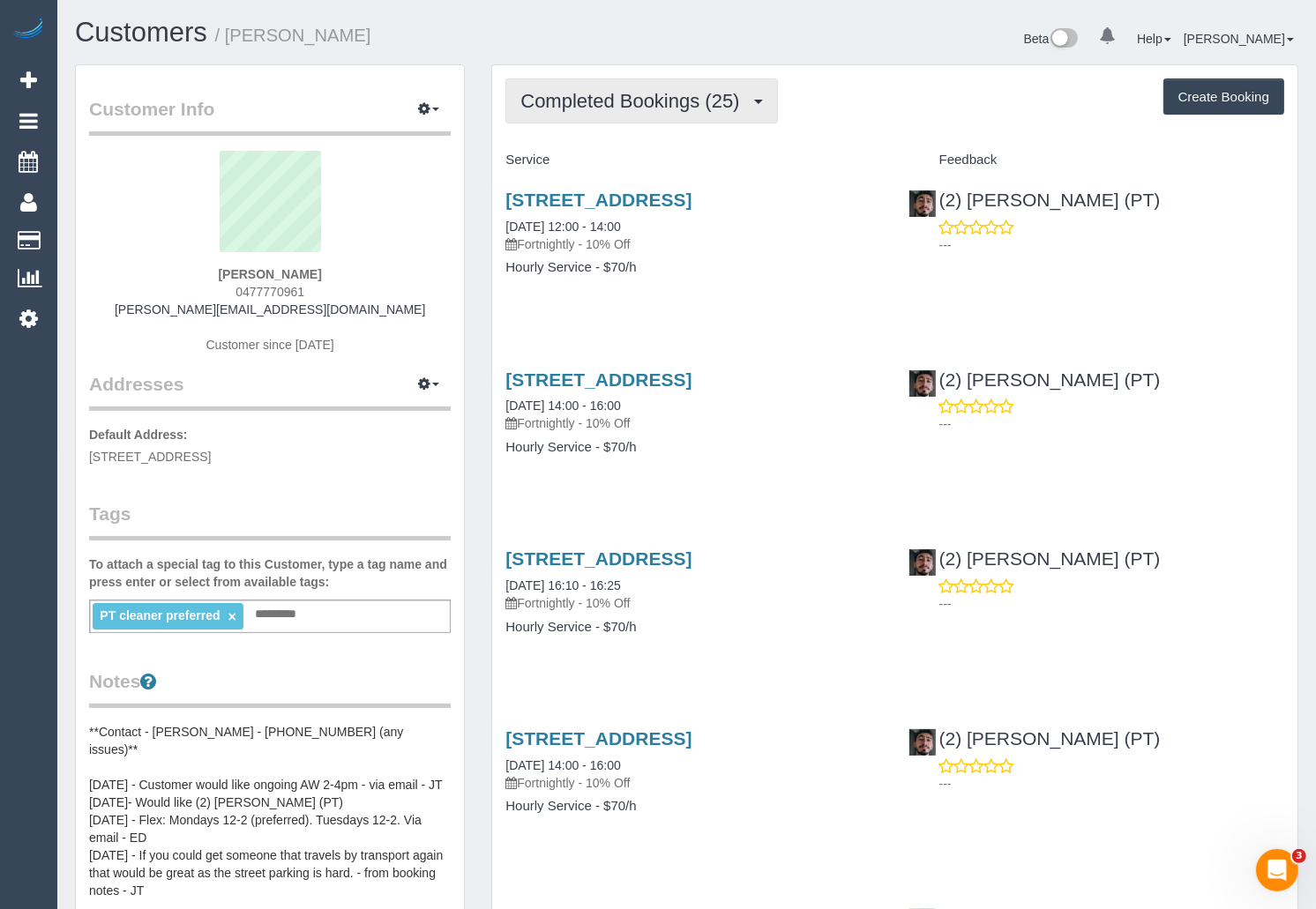
click at [682, 100] on span "Completed Bookings (25)" at bounding box center [634, 100] width 228 height 22
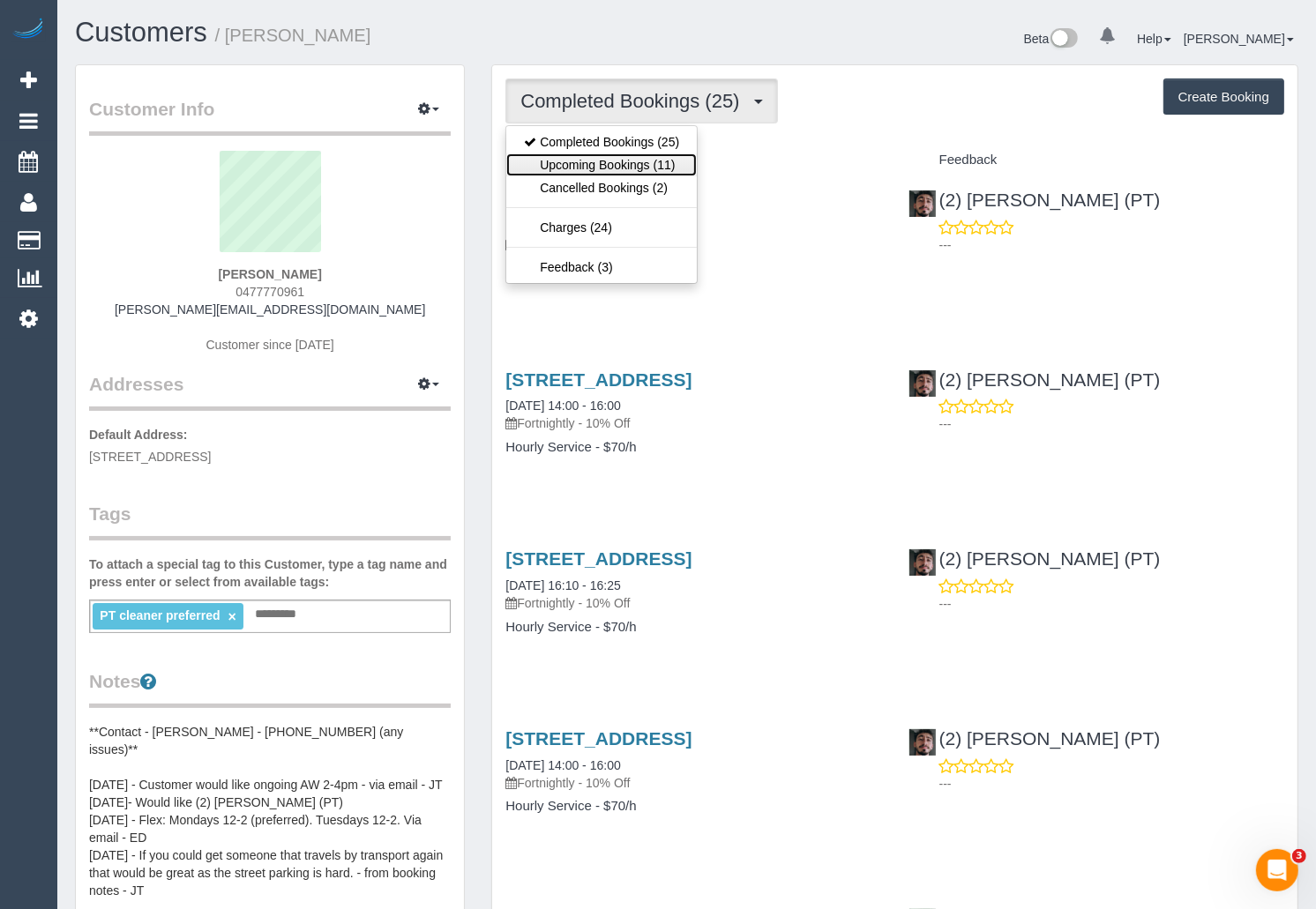
click at [627, 167] on link "Upcoming Bookings (11)" at bounding box center [601, 165] width 191 height 23
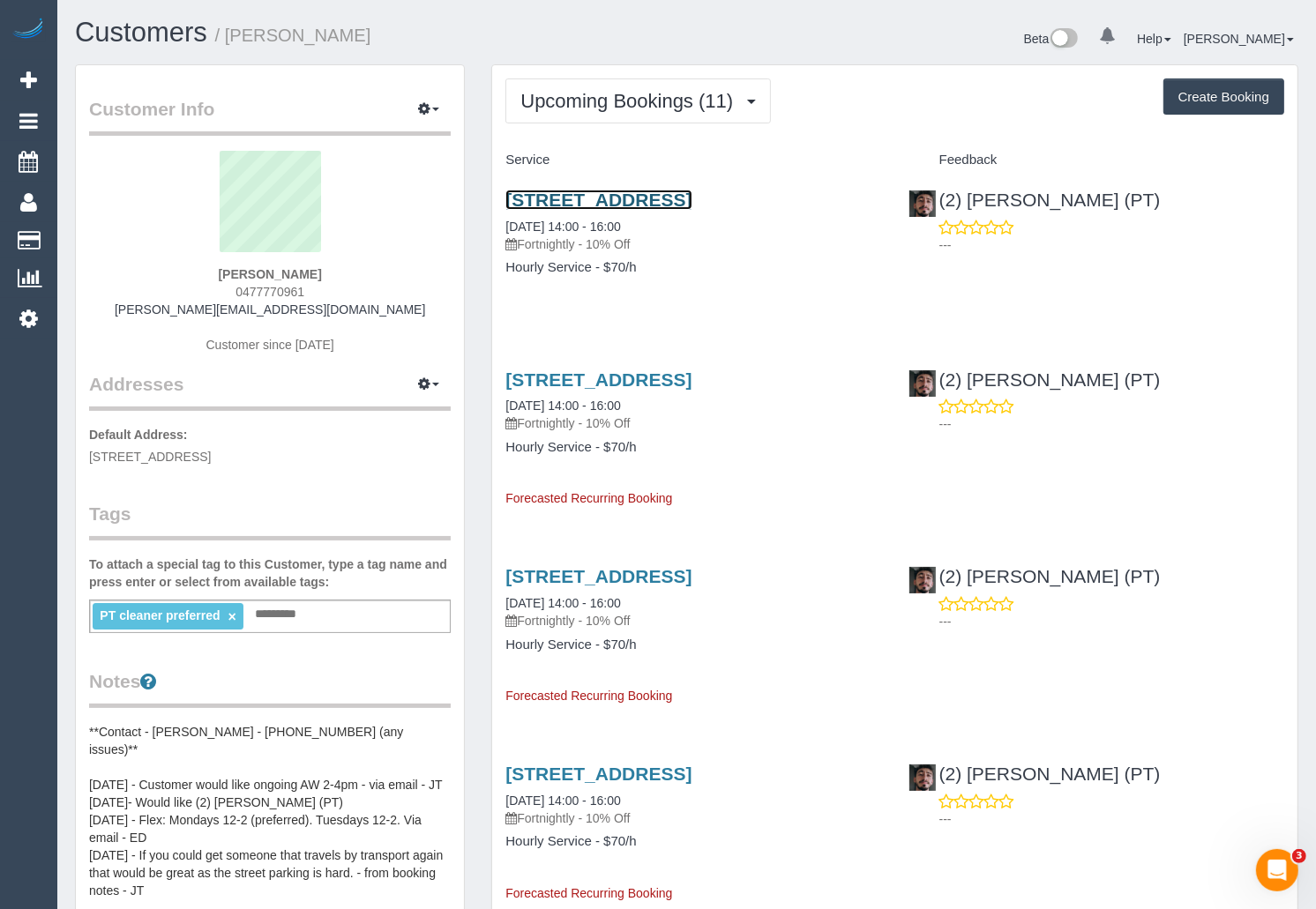
click at [612, 202] on link "155 Franklin Street, 507, Melbourne, VIC 3000" at bounding box center [598, 199] width 186 height 20
click at [136, 32] on link "Customers" at bounding box center [141, 32] width 133 height 31
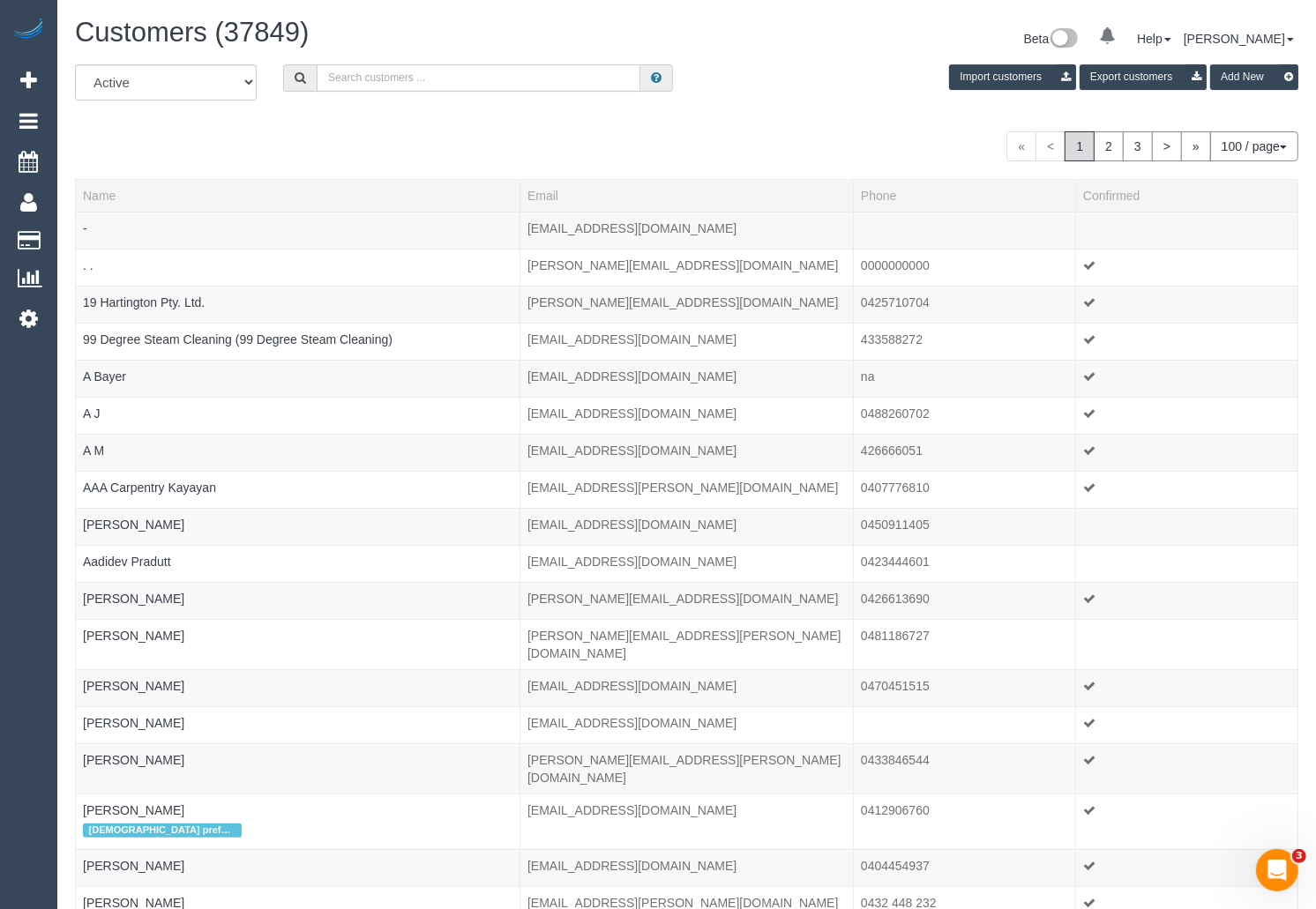
click at [401, 79] on input "text" at bounding box center [478, 78] width 323 height 27
paste input "Lydia Khalil"
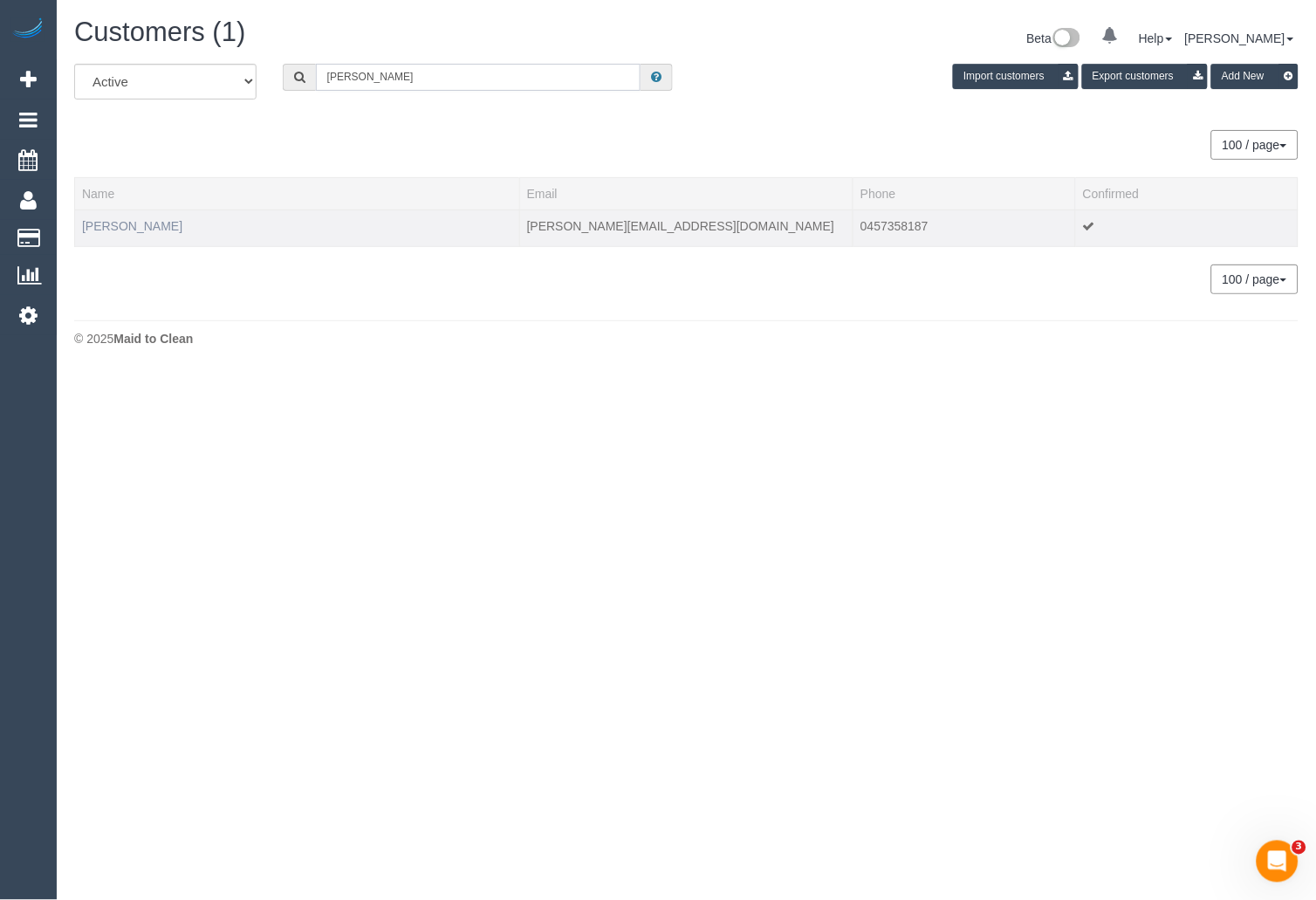
type input "Lydia Khalil"
click at [125, 220] on link "Lydia Khalil" at bounding box center [131, 226] width 100 height 14
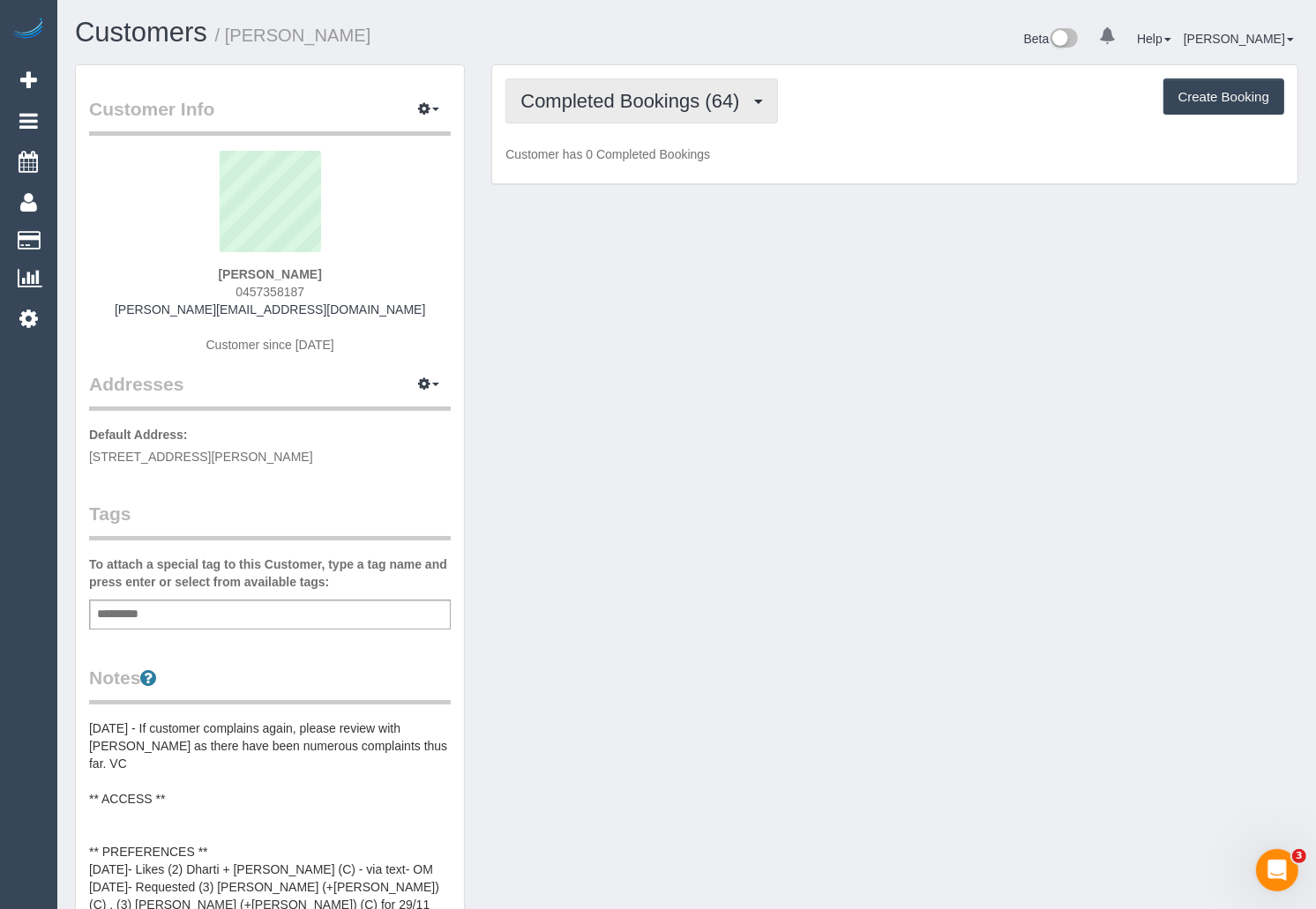
click at [676, 109] on span "Completed Bookings (64)" at bounding box center [634, 100] width 228 height 22
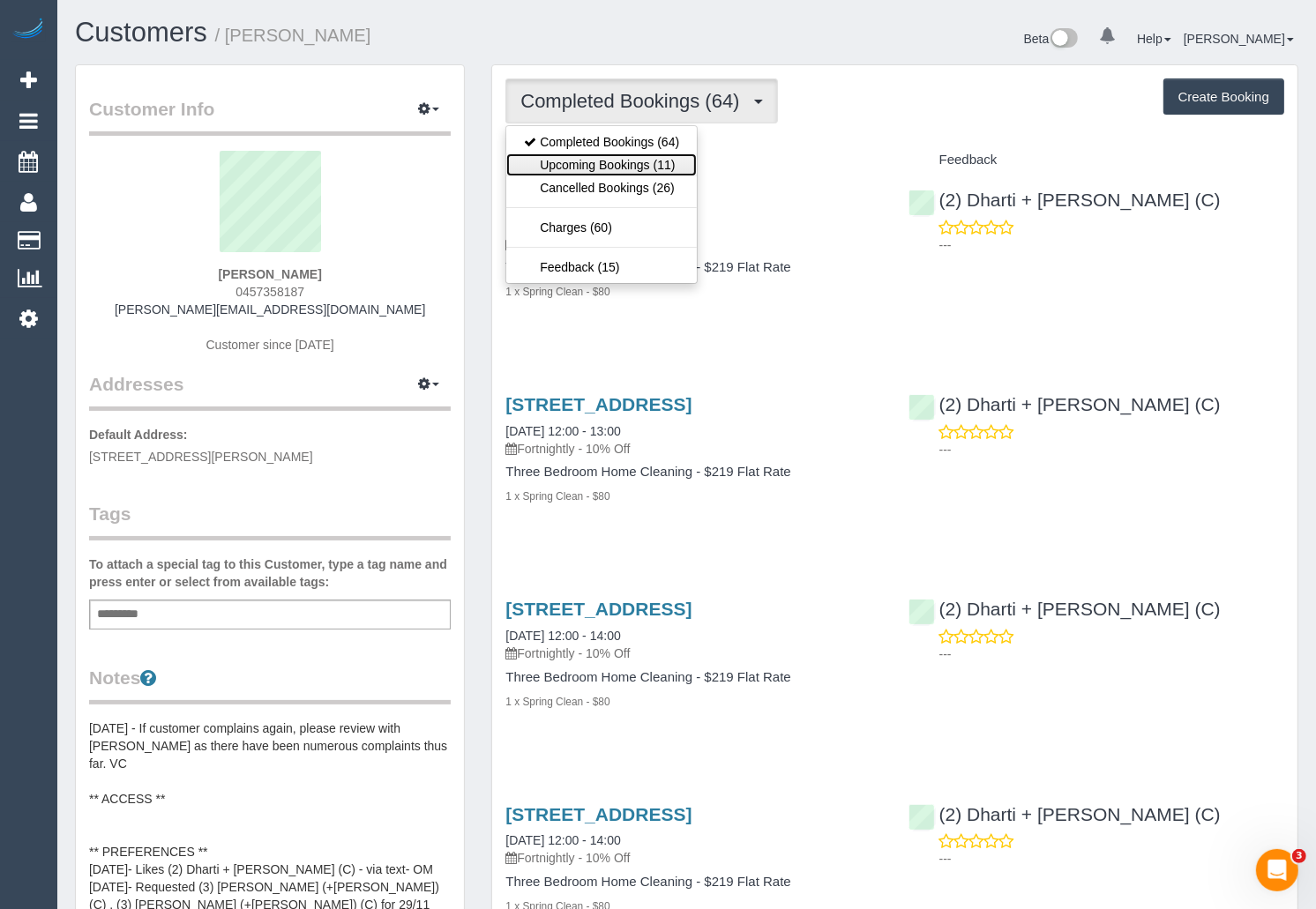
click at [650, 158] on link "Upcoming Bookings (11)" at bounding box center [601, 165] width 191 height 23
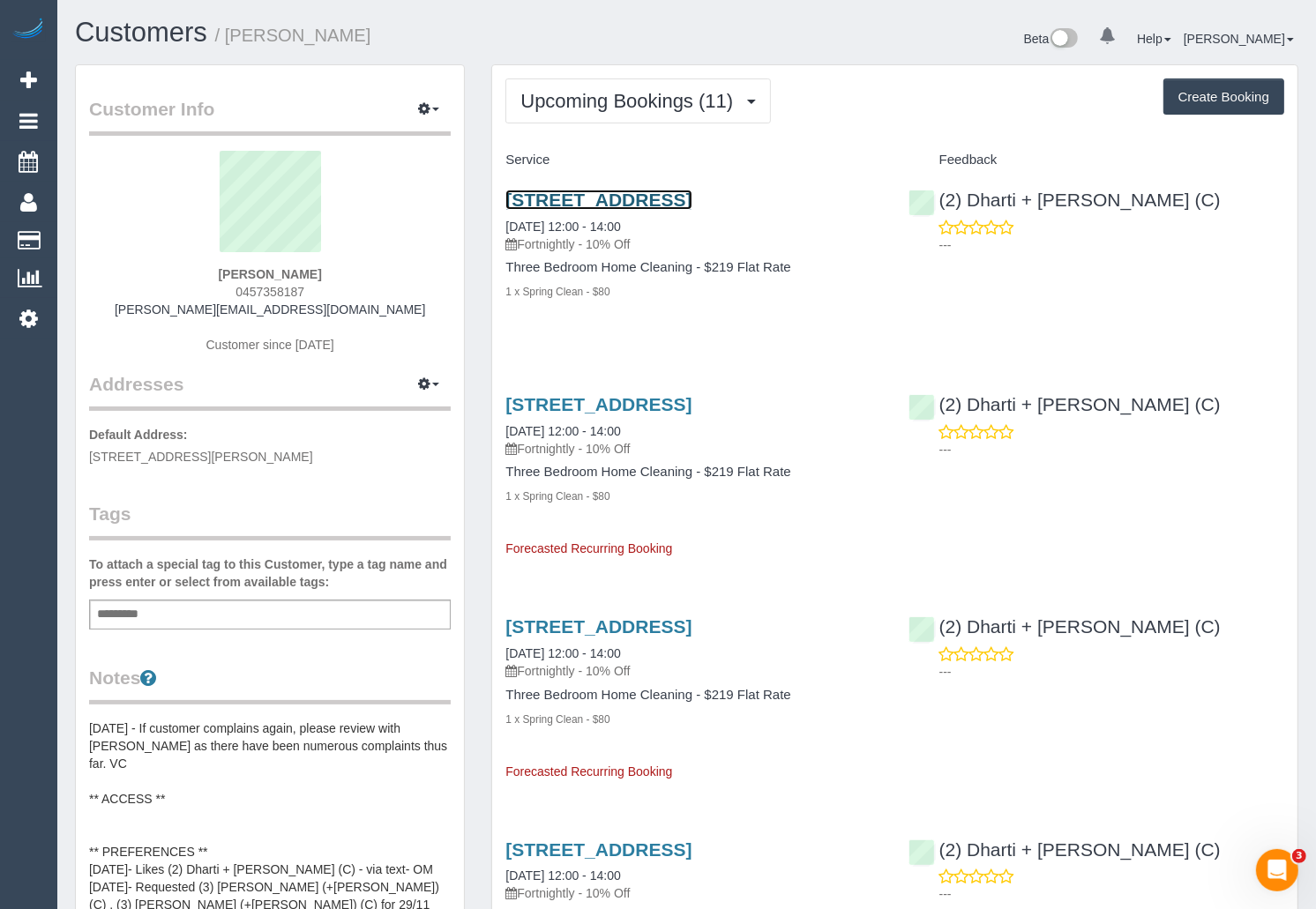
click at [665, 197] on link "60 Gatehouse St, Parkville, VIC 3052" at bounding box center [598, 199] width 186 height 20
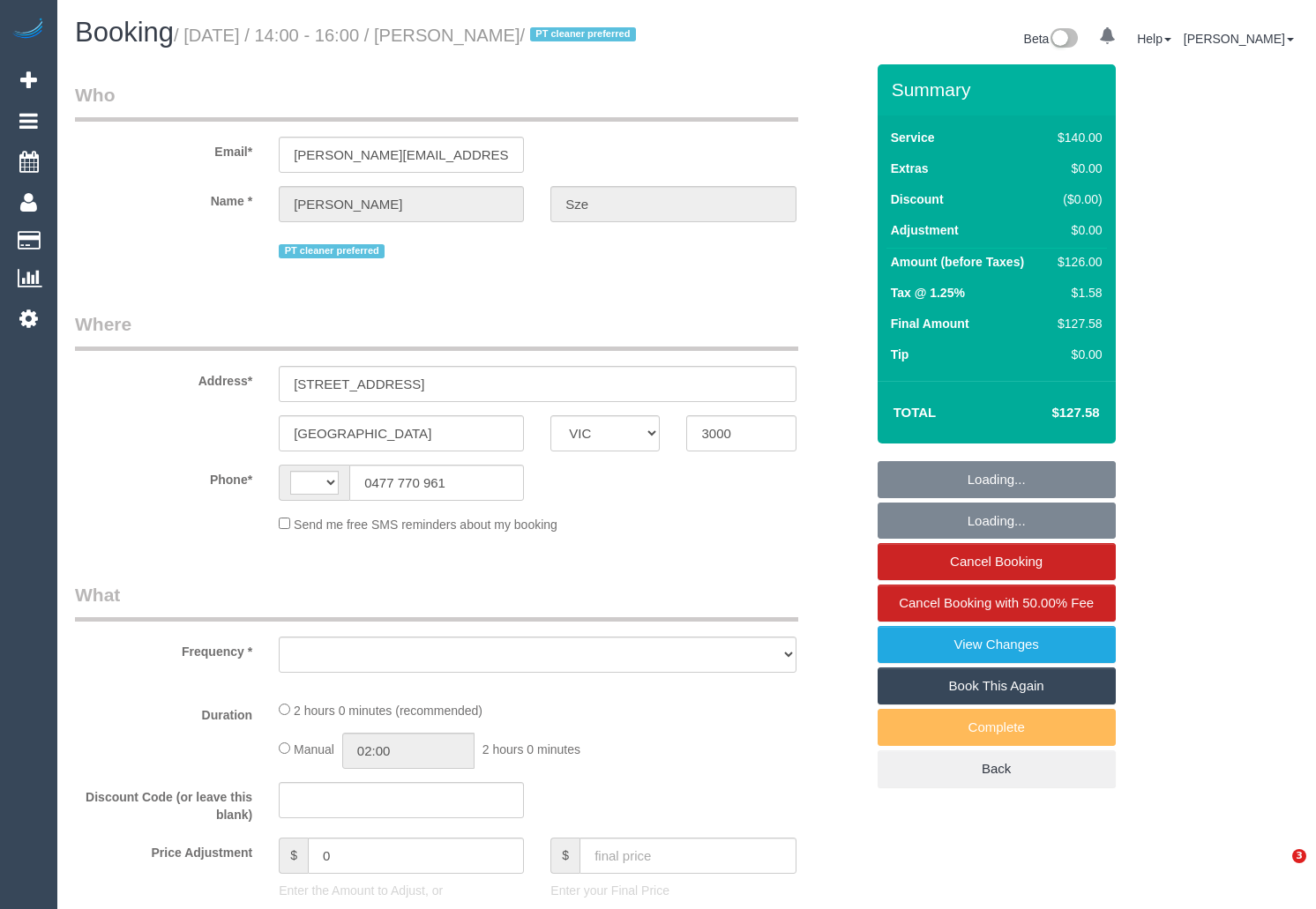
select select "VIC"
select select "string:AU"
select select "object:294"
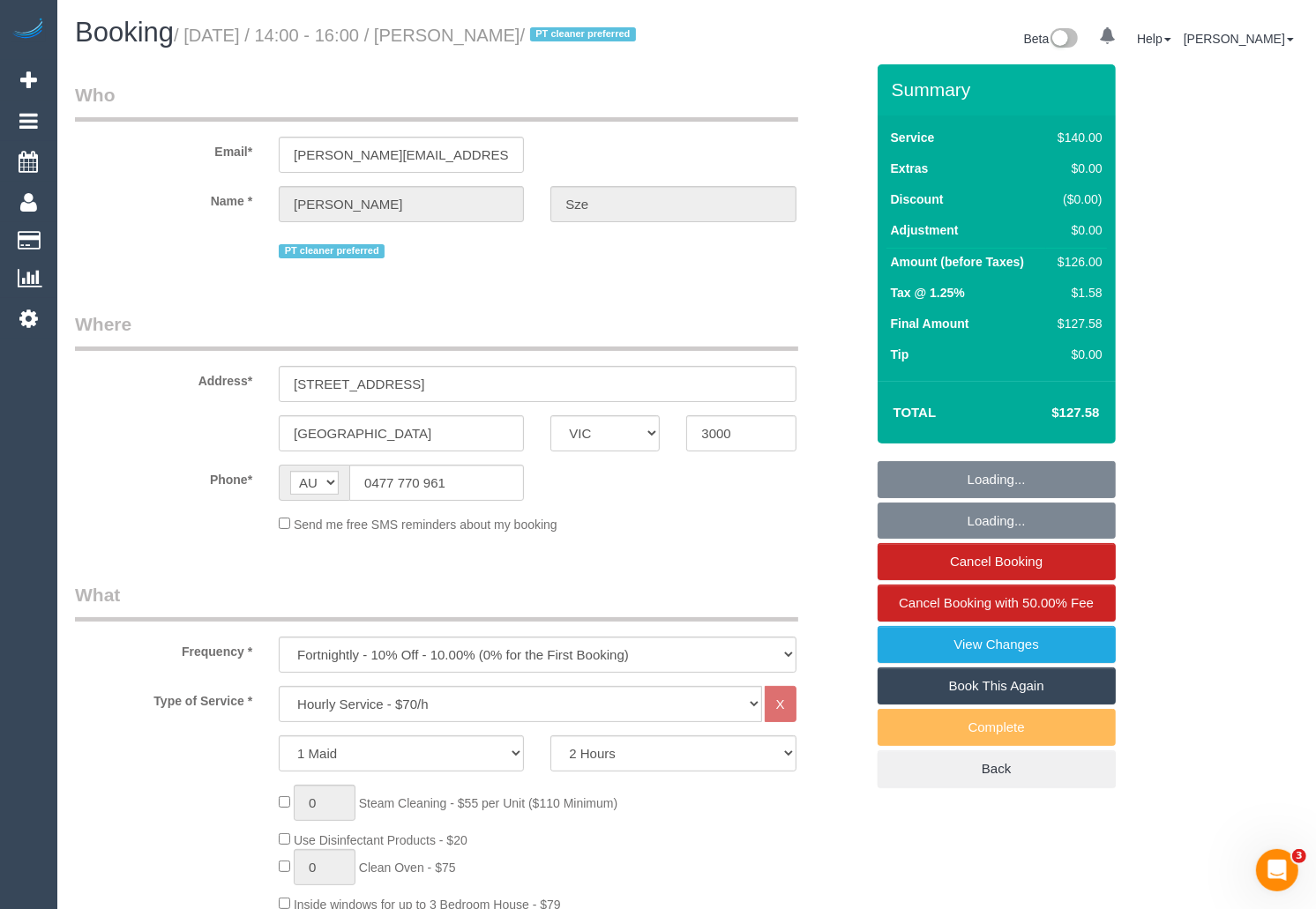
select select "number:29"
select select "number:14"
select select "number:21"
select select "number:36"
select select "number:34"
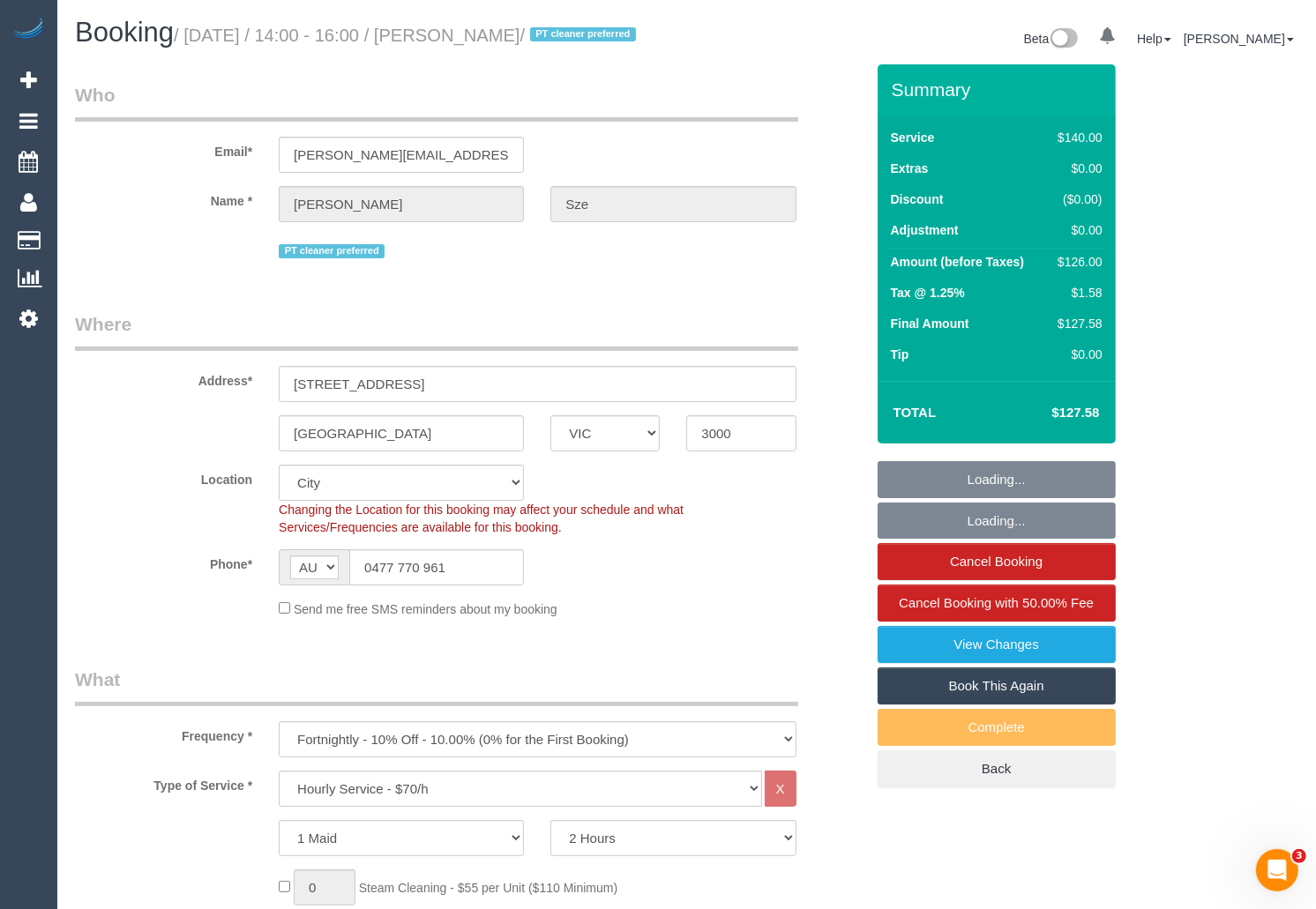
select select "object:858"
select select "string:stripe-pm_1QDkOE2GScqysDRVgfF8XeBz"
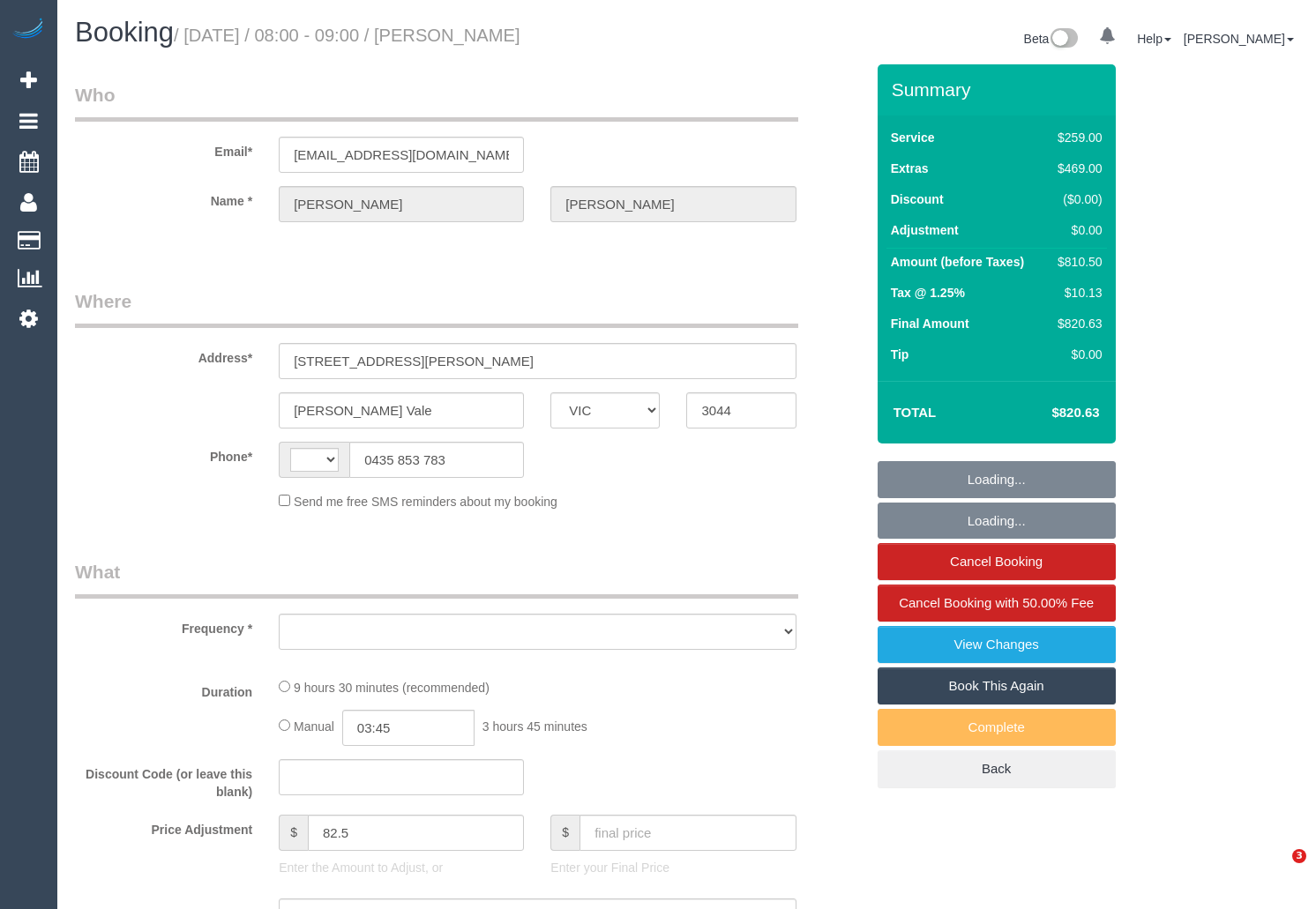
select select "VIC"
select select "string:AU"
select select "object:540"
select select "string:stripe-pm_1RvBnJ2GScqysDRVkOTStkym"
select select "number:28"
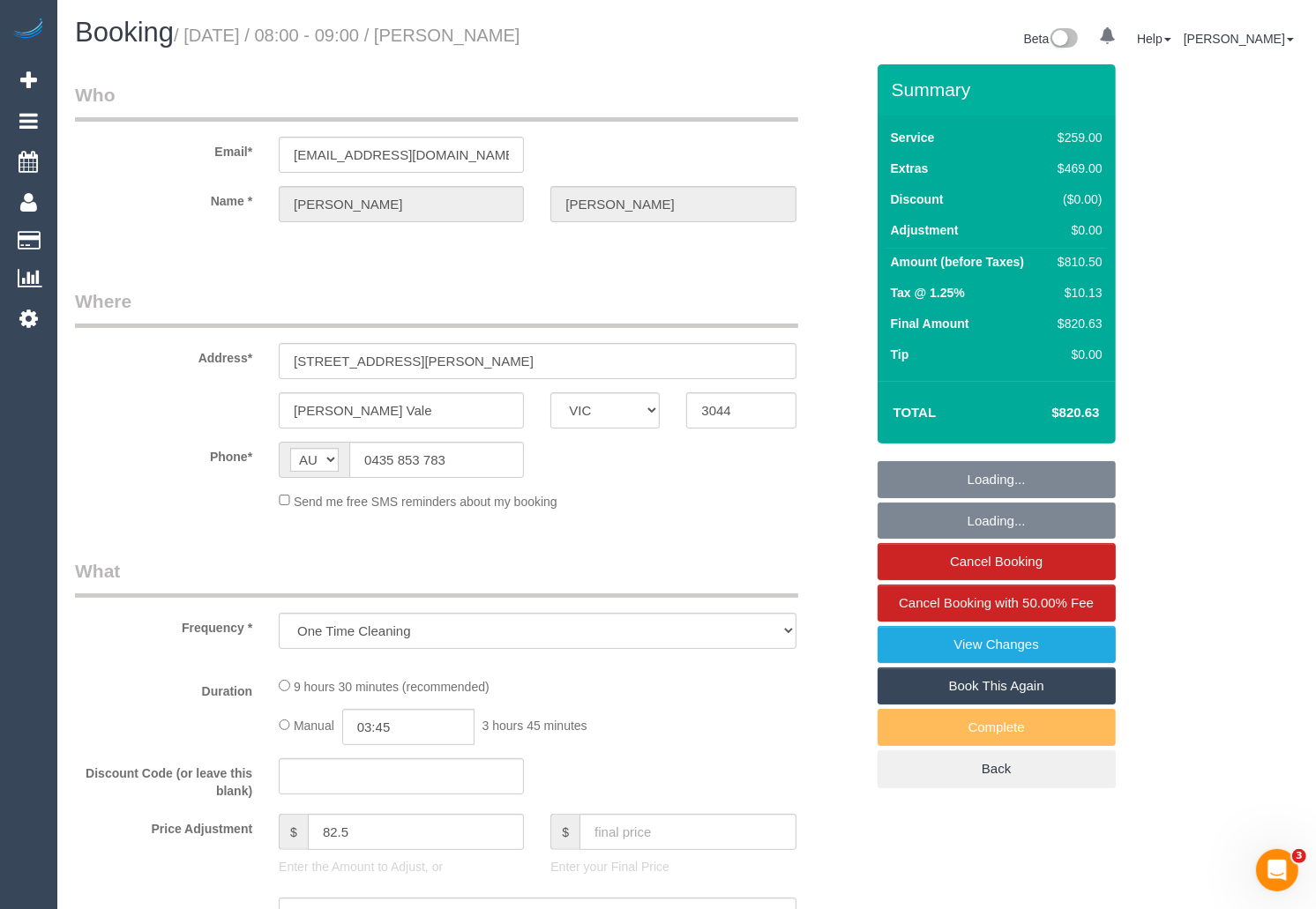
select select "number:17"
select select "number:18"
select select "number:24"
select select "number:12"
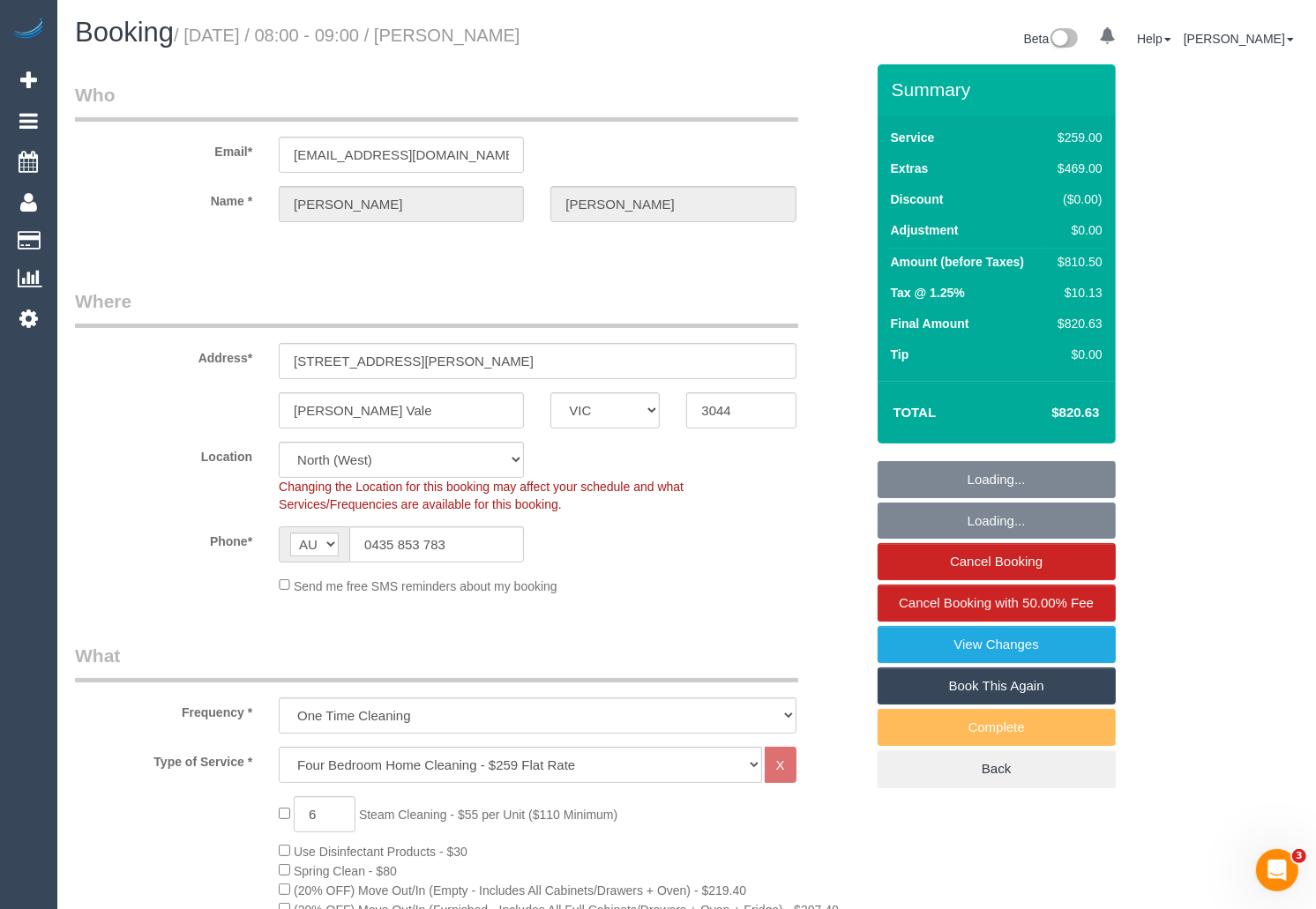
select select "object:1621"
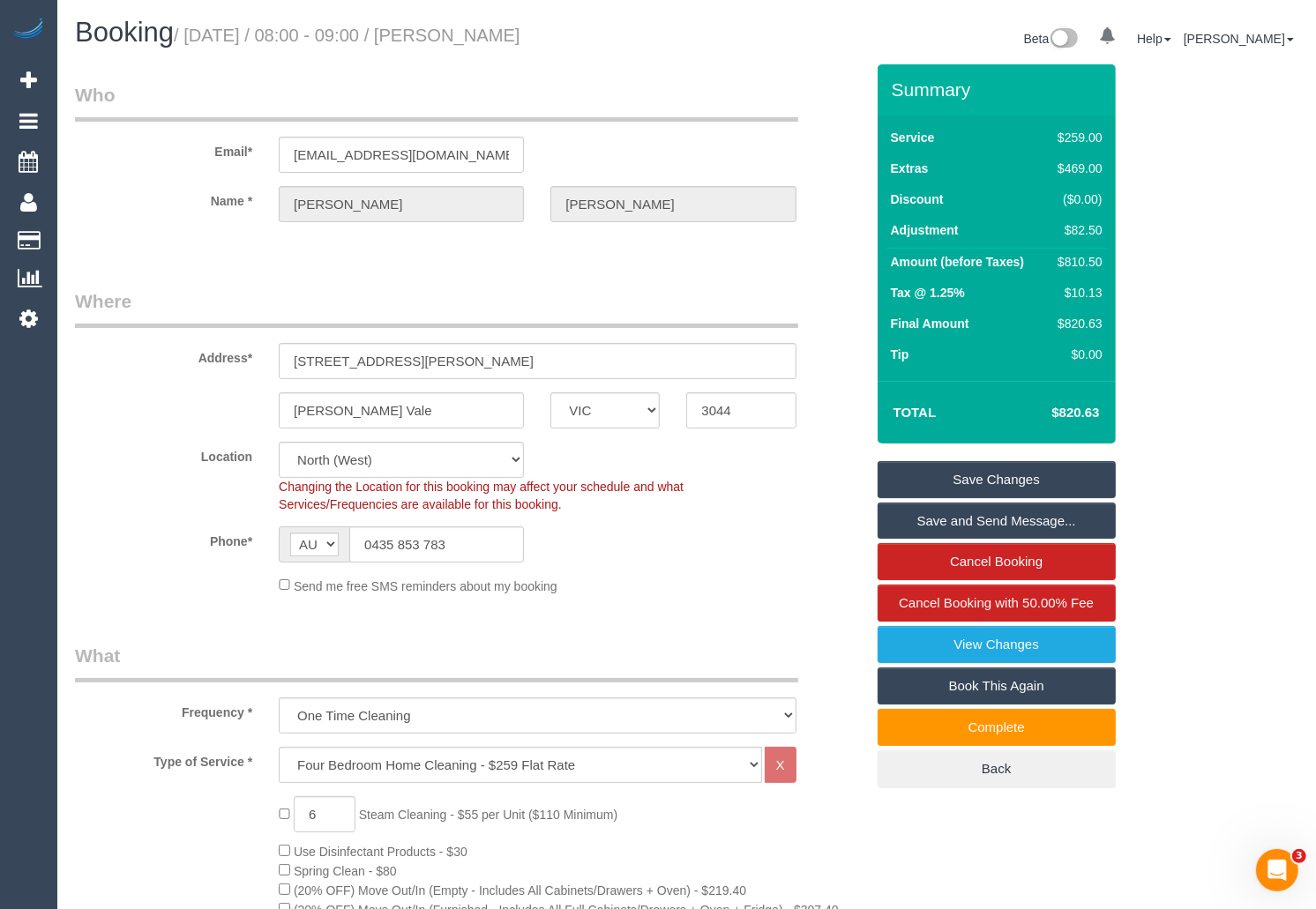
drag, startPoint x: 461, startPoint y: 554, endPoint x: 360, endPoint y: 541, distance: 101.8
click at [360, 541] on input "0435 853 783" at bounding box center [436, 544] width 174 height 36
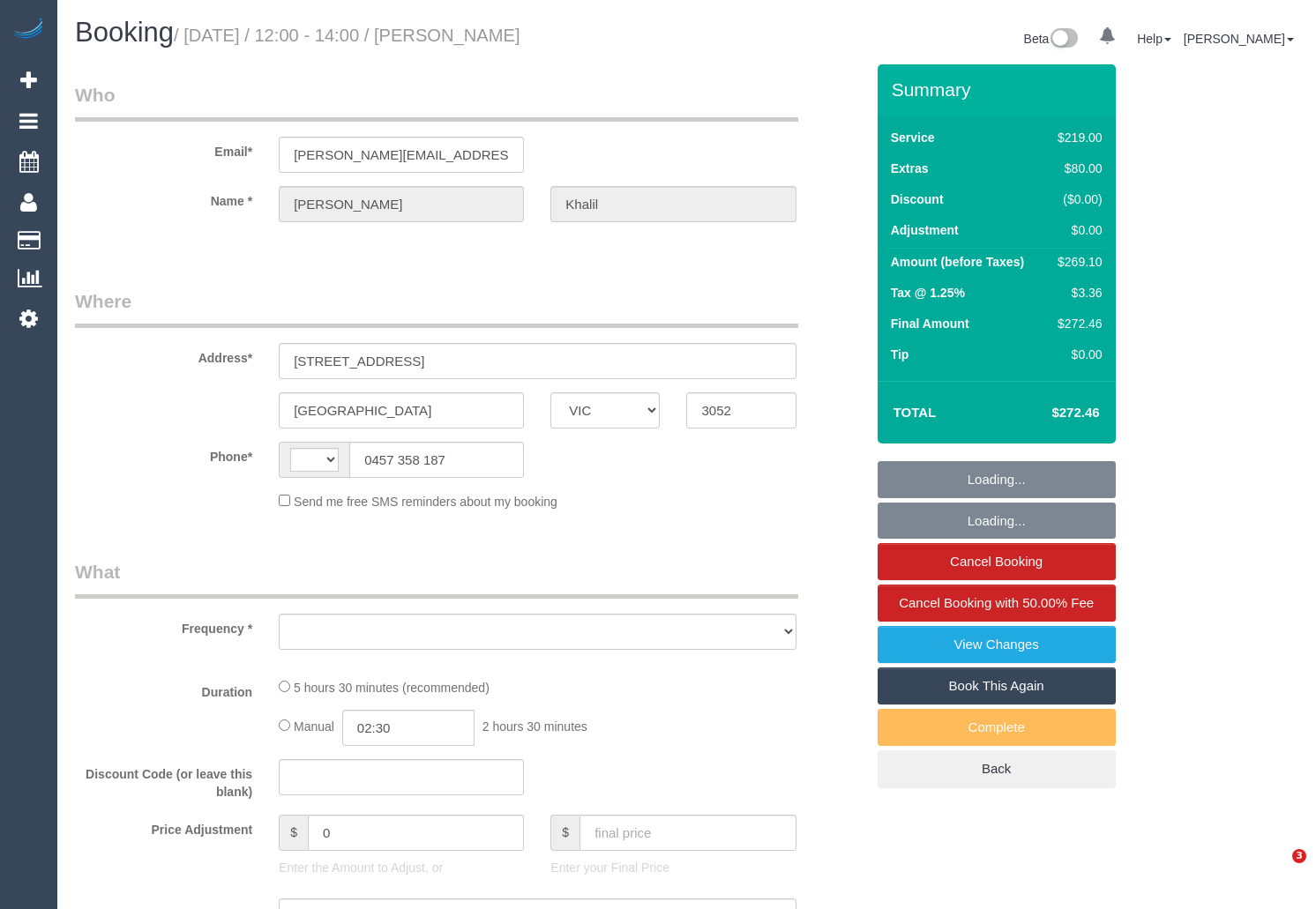
select select "VIC"
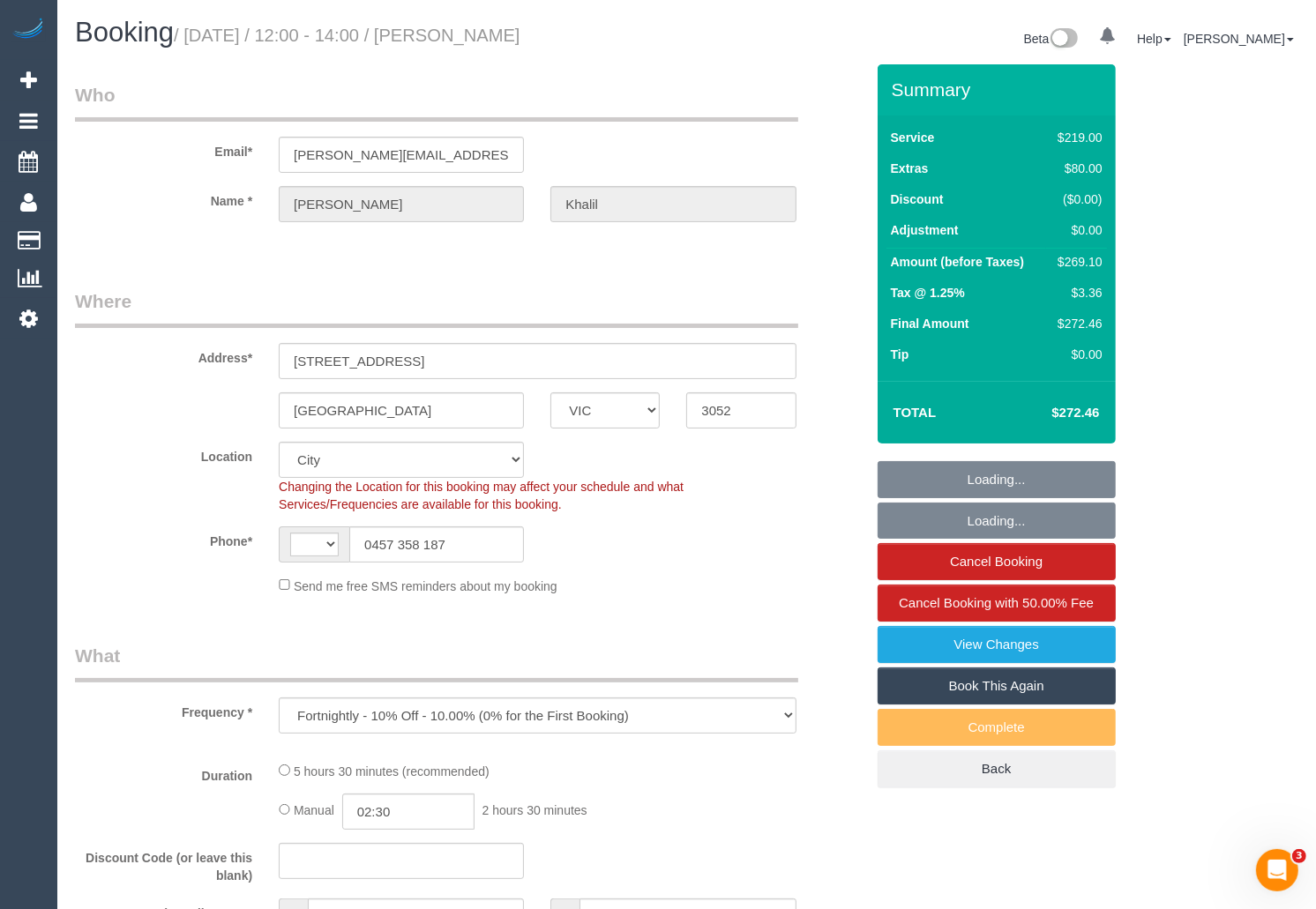
select select "object:686"
select select "string:AU"
select select "number:28"
select select "number:14"
select select "number:18"
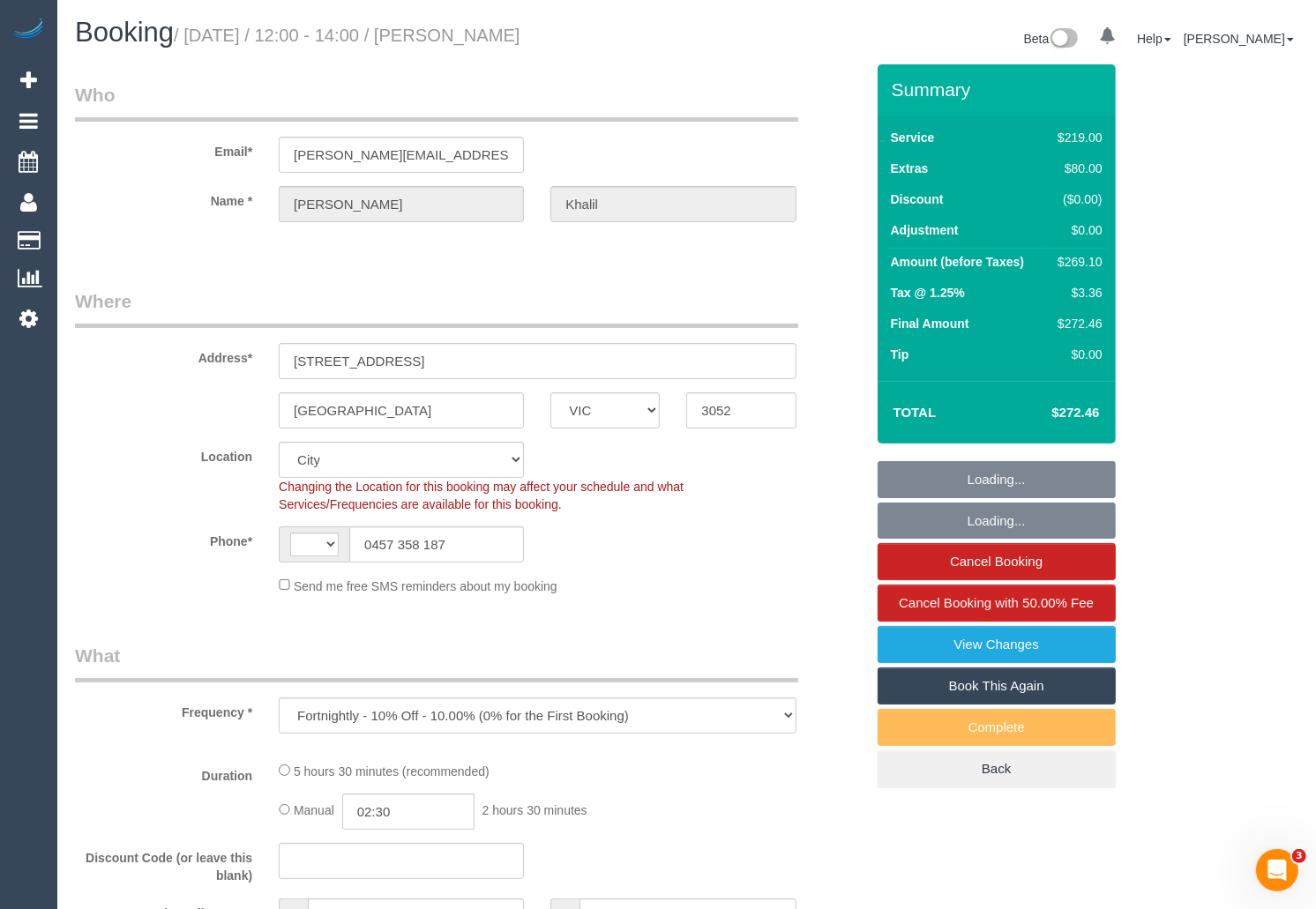
select select "number:24"
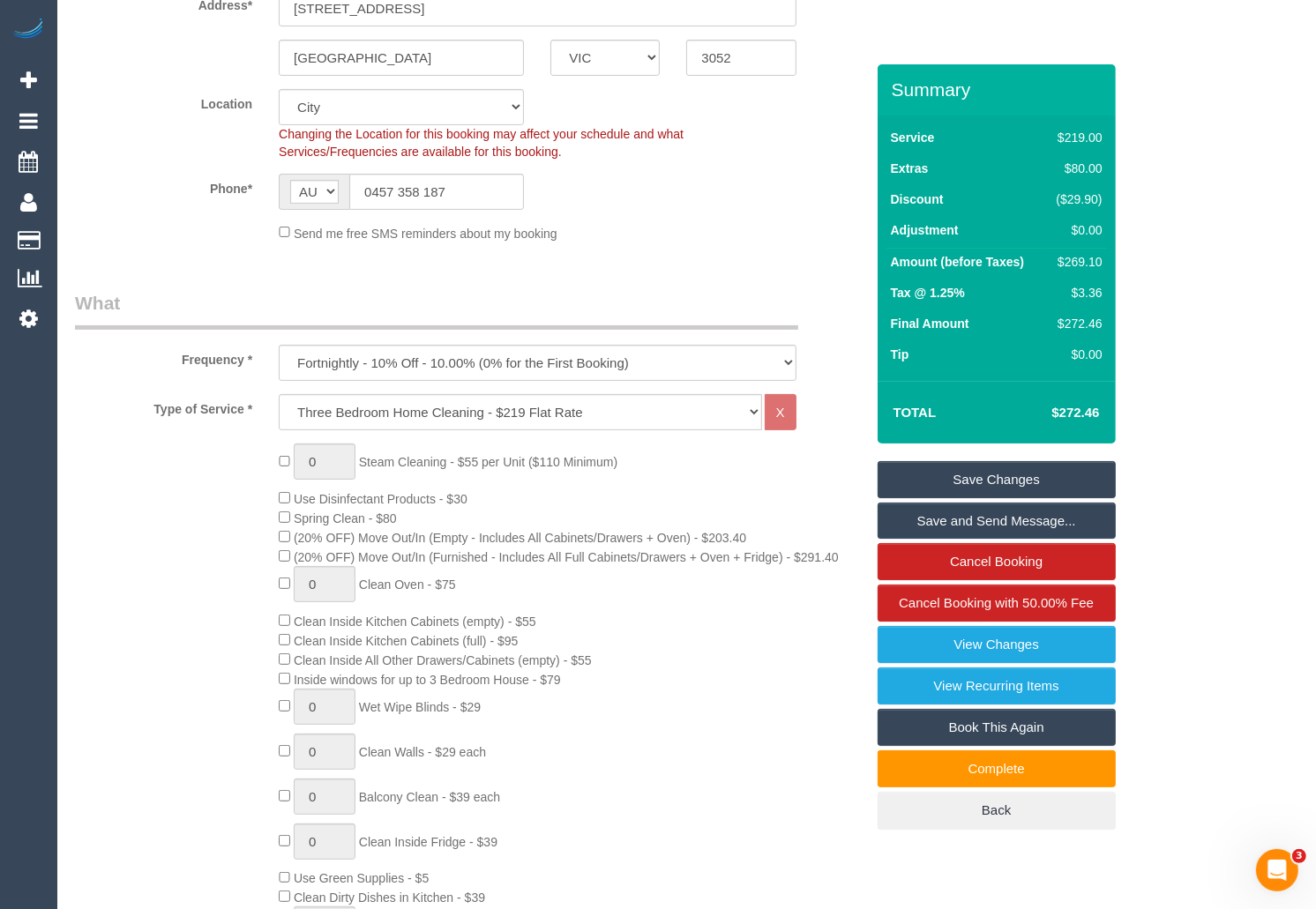
scroll to position [349, 0]
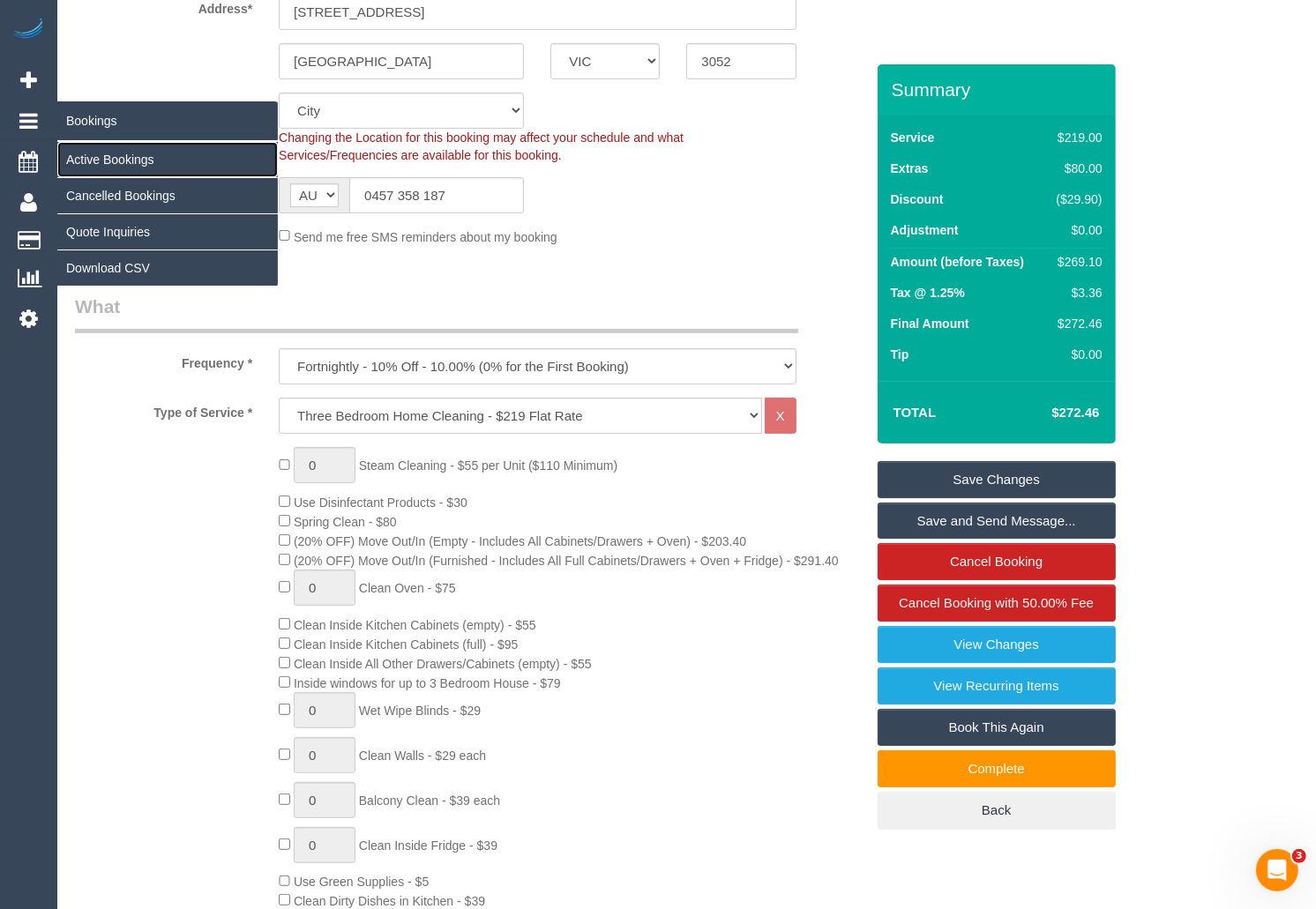
click at [109, 164] on link "Active Bookings" at bounding box center [167, 159] width 221 height 35
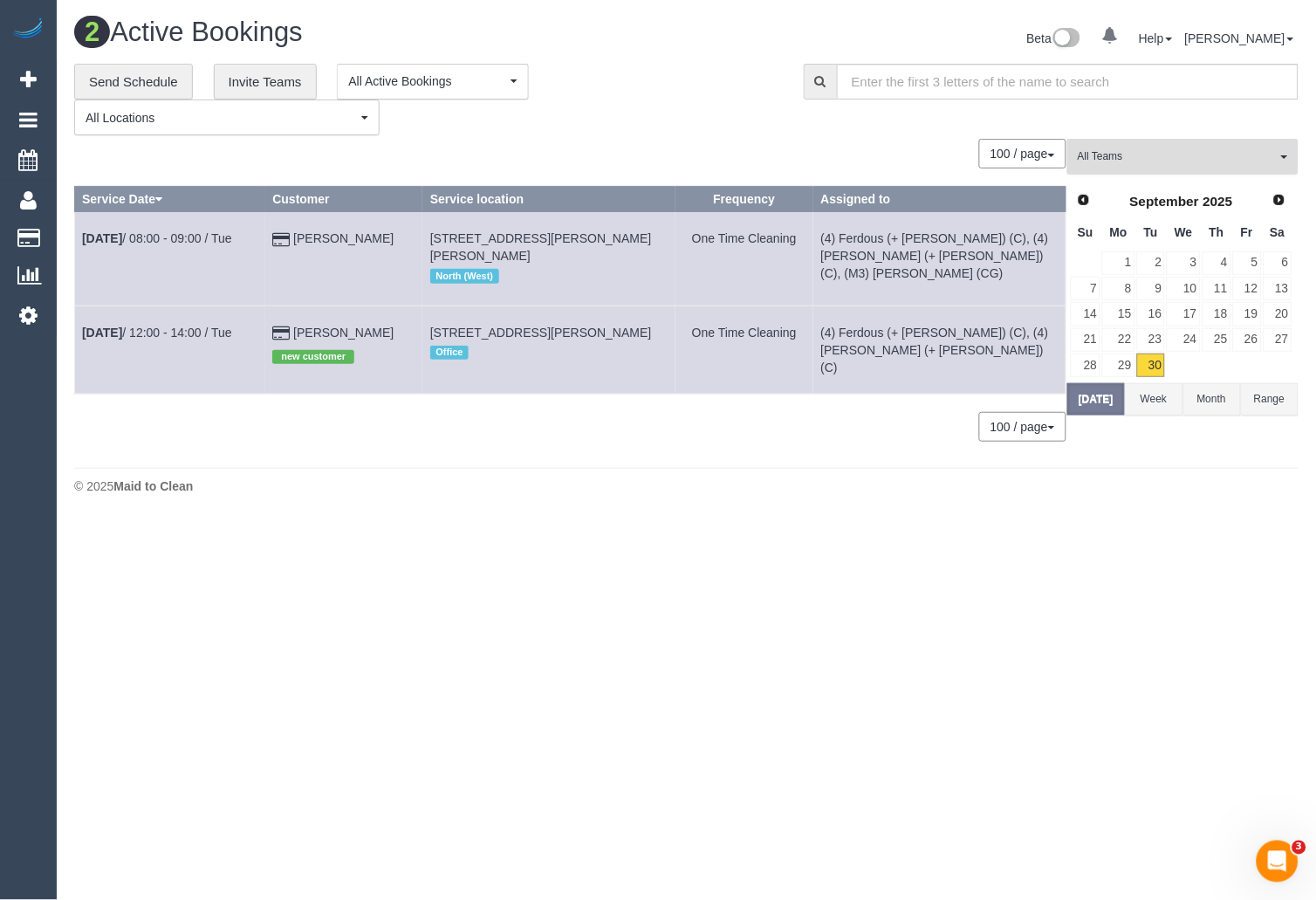
click at [1176, 149] on span "All Teams" at bounding box center [1177, 157] width 199 height 15
drag, startPoint x: 1187, startPoint y: 187, endPoint x: 1199, endPoint y: 218, distance: 33.2
click at [1187, 187] on link "Remove Team Filters" at bounding box center [1183, 184] width 230 height 23
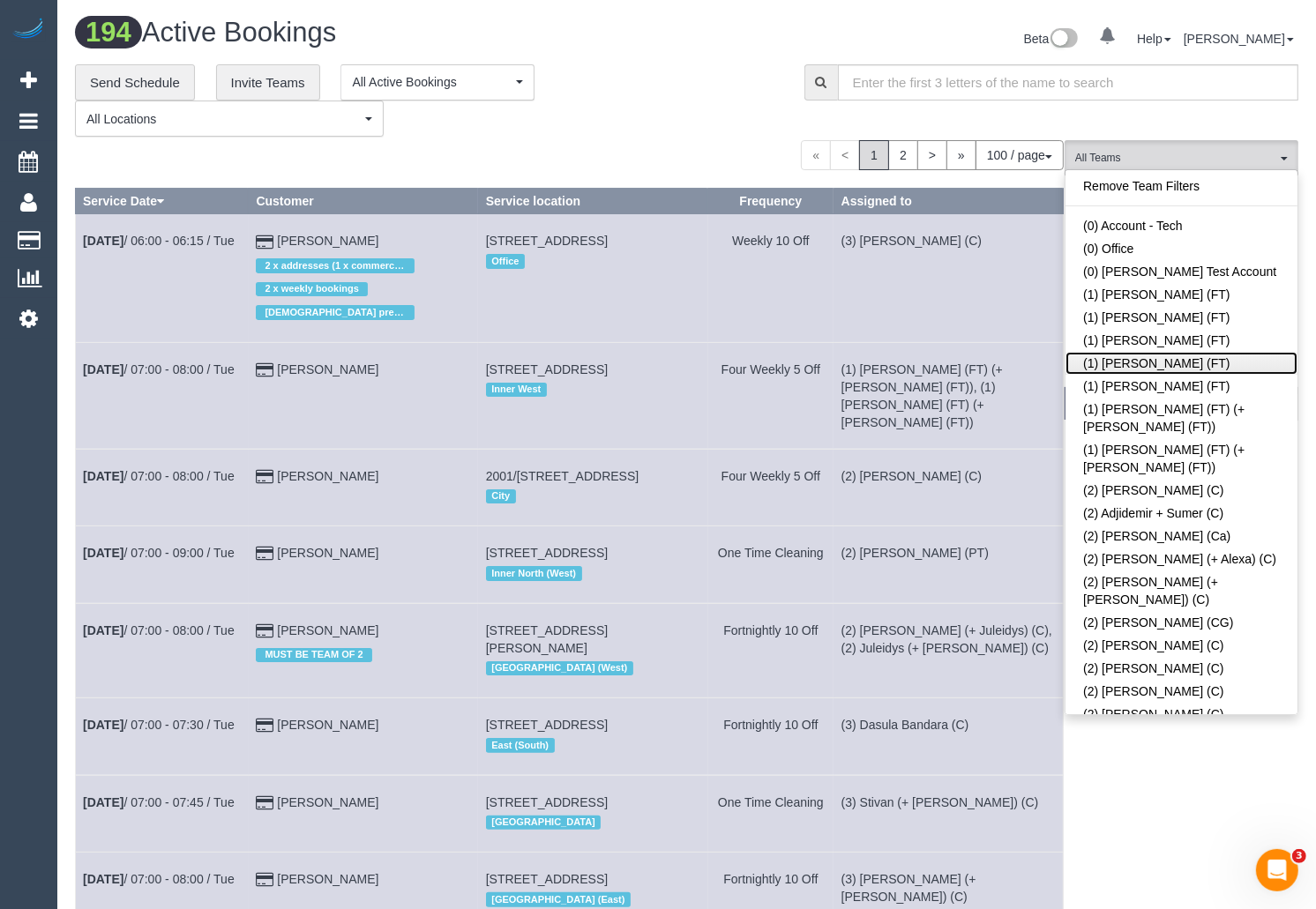
click at [1162, 360] on link "(1) Kumpee R (FT)" at bounding box center [1181, 363] width 232 height 23
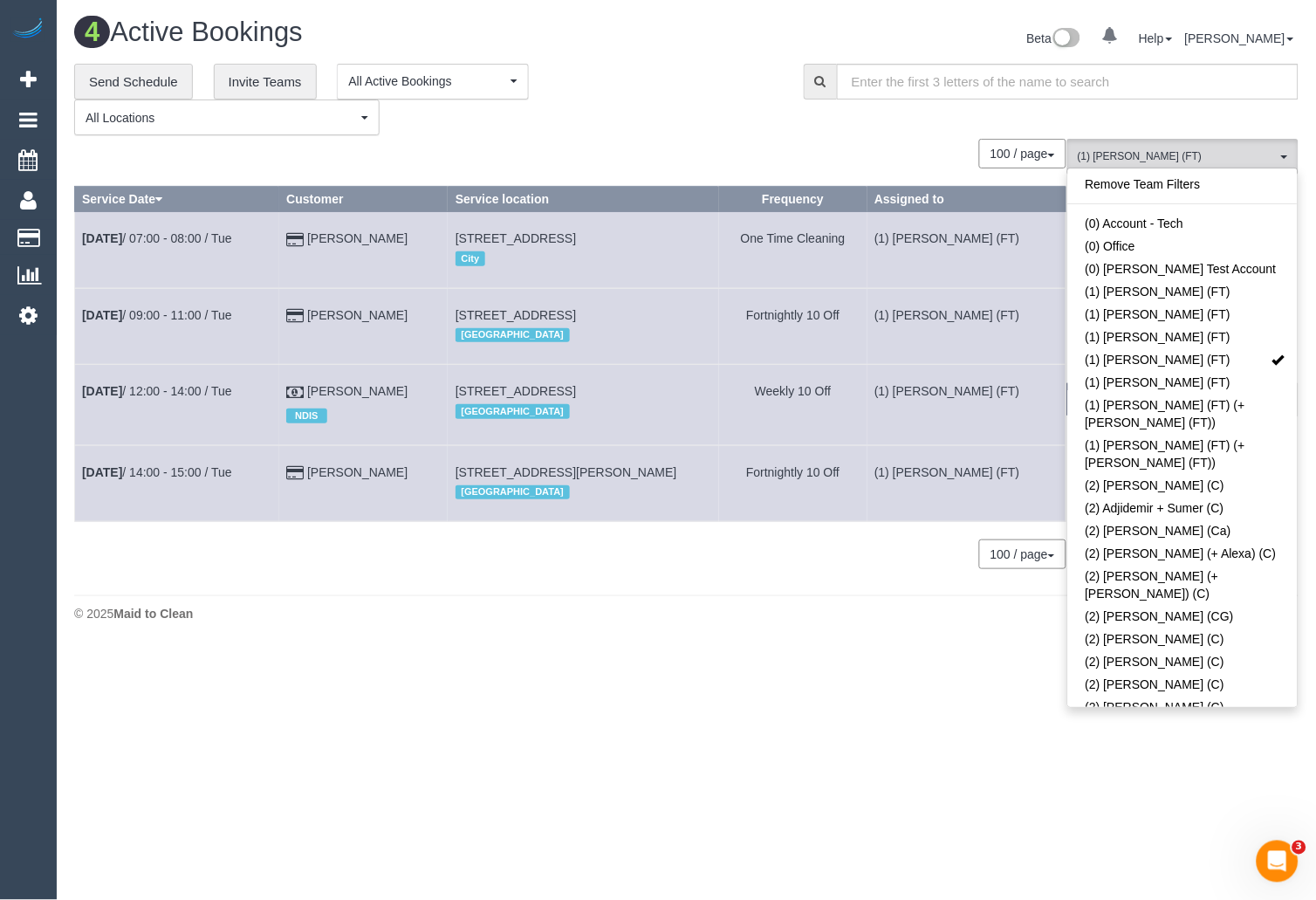
click at [633, 633] on div "4 Active Bookings Beta 0 Your Notifications You have 0 alerts Help Help Docs Ta…" at bounding box center [686, 324] width 1259 height 648
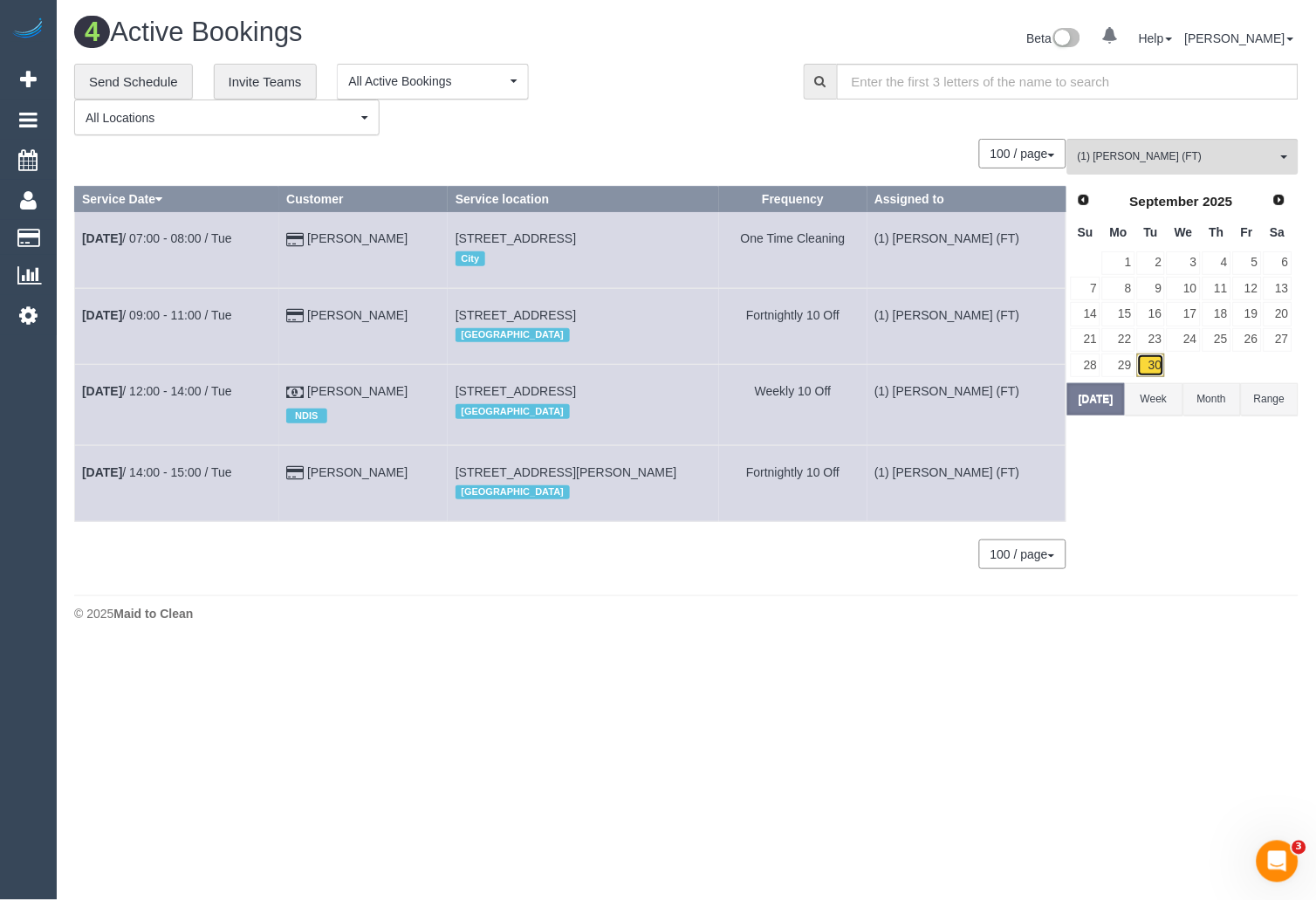
click at [1155, 366] on link "30" at bounding box center [1151, 365] width 29 height 23
click at [155, 241] on link "Sep 30th / 07:00 - 08:00 / Tue" at bounding box center [157, 238] width 150 height 14
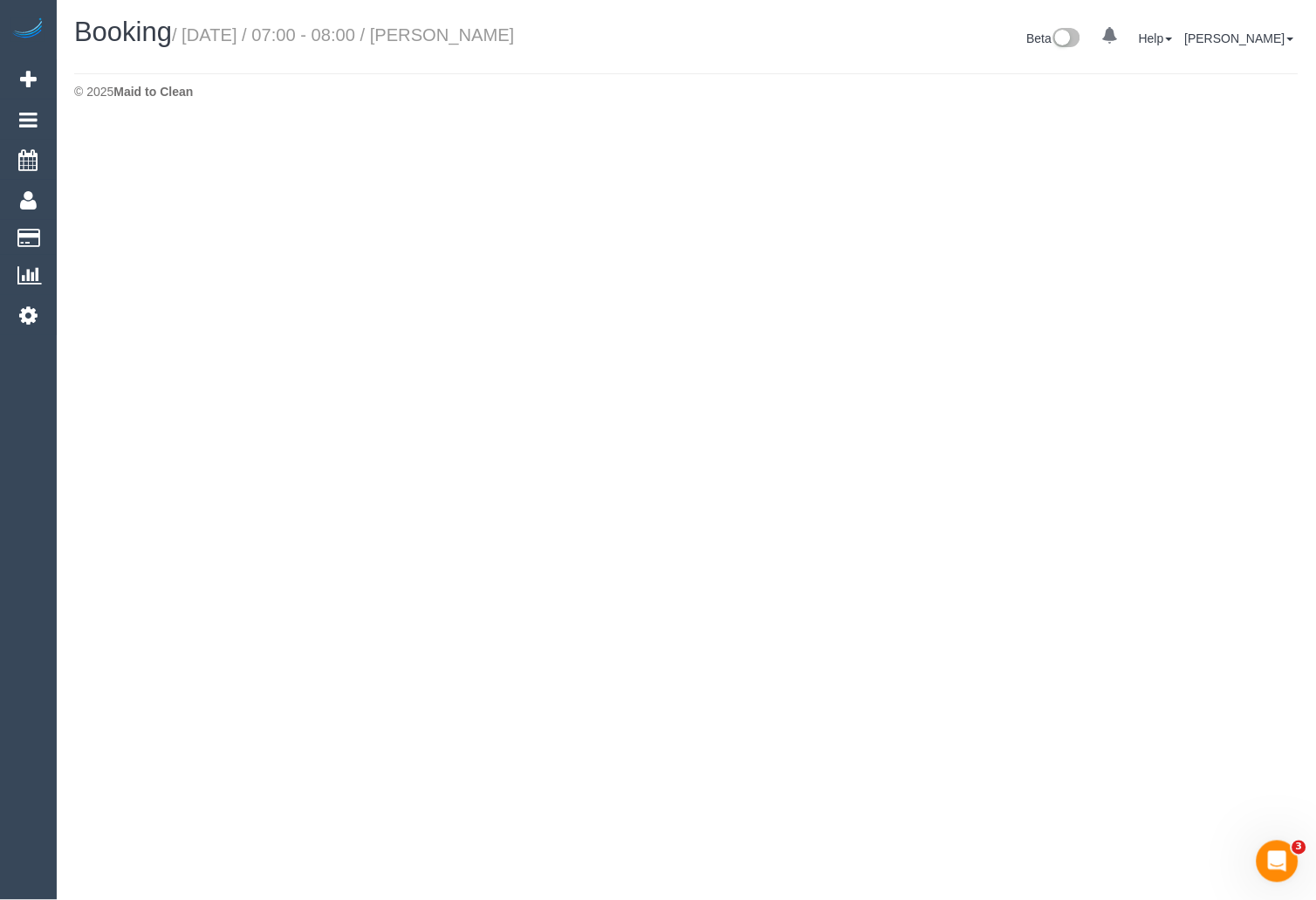
select select "VIC"
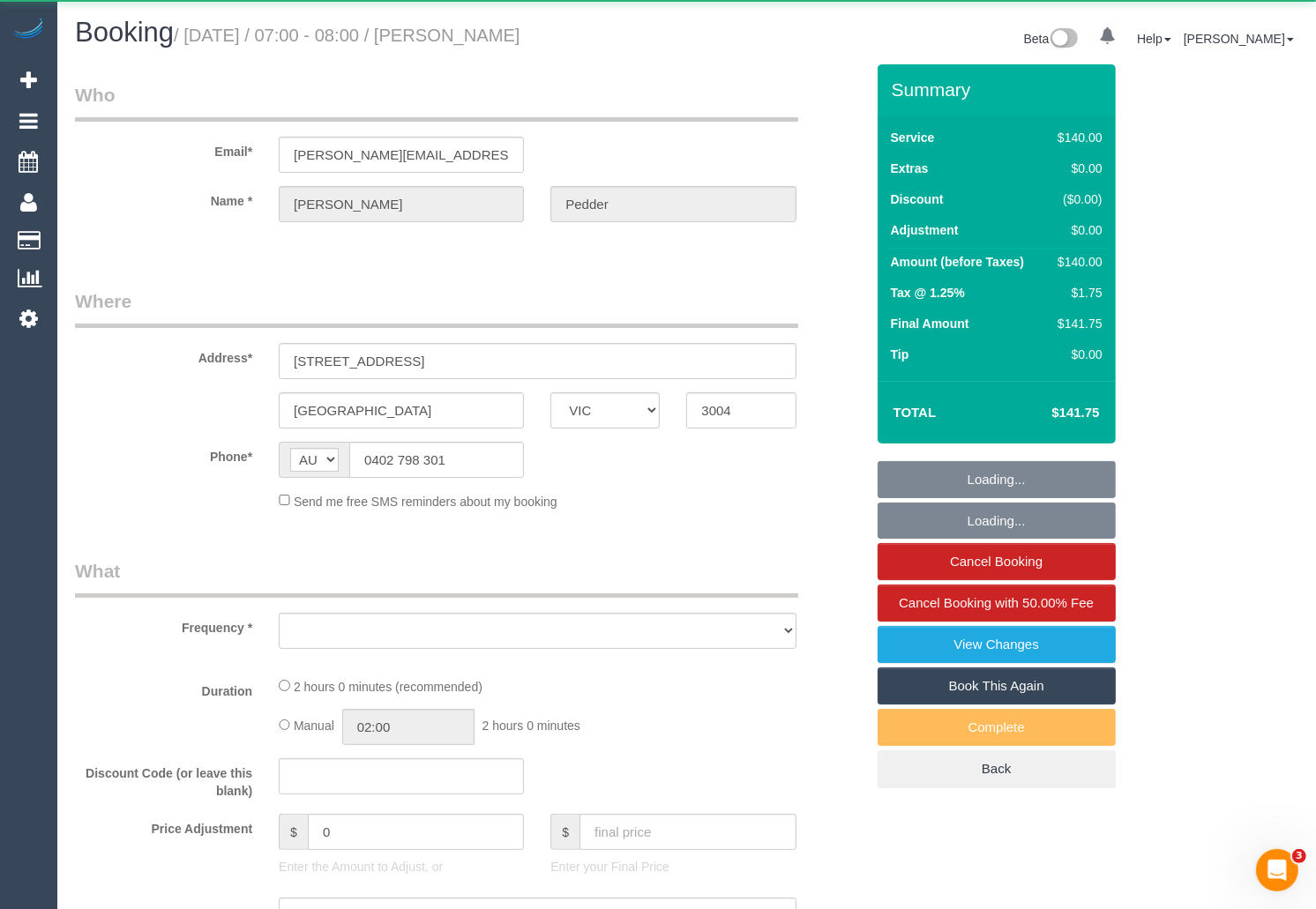
select select "object:3649"
select select "string:stripe-pm_1RvSJX2GScqysDRVimkhtykN"
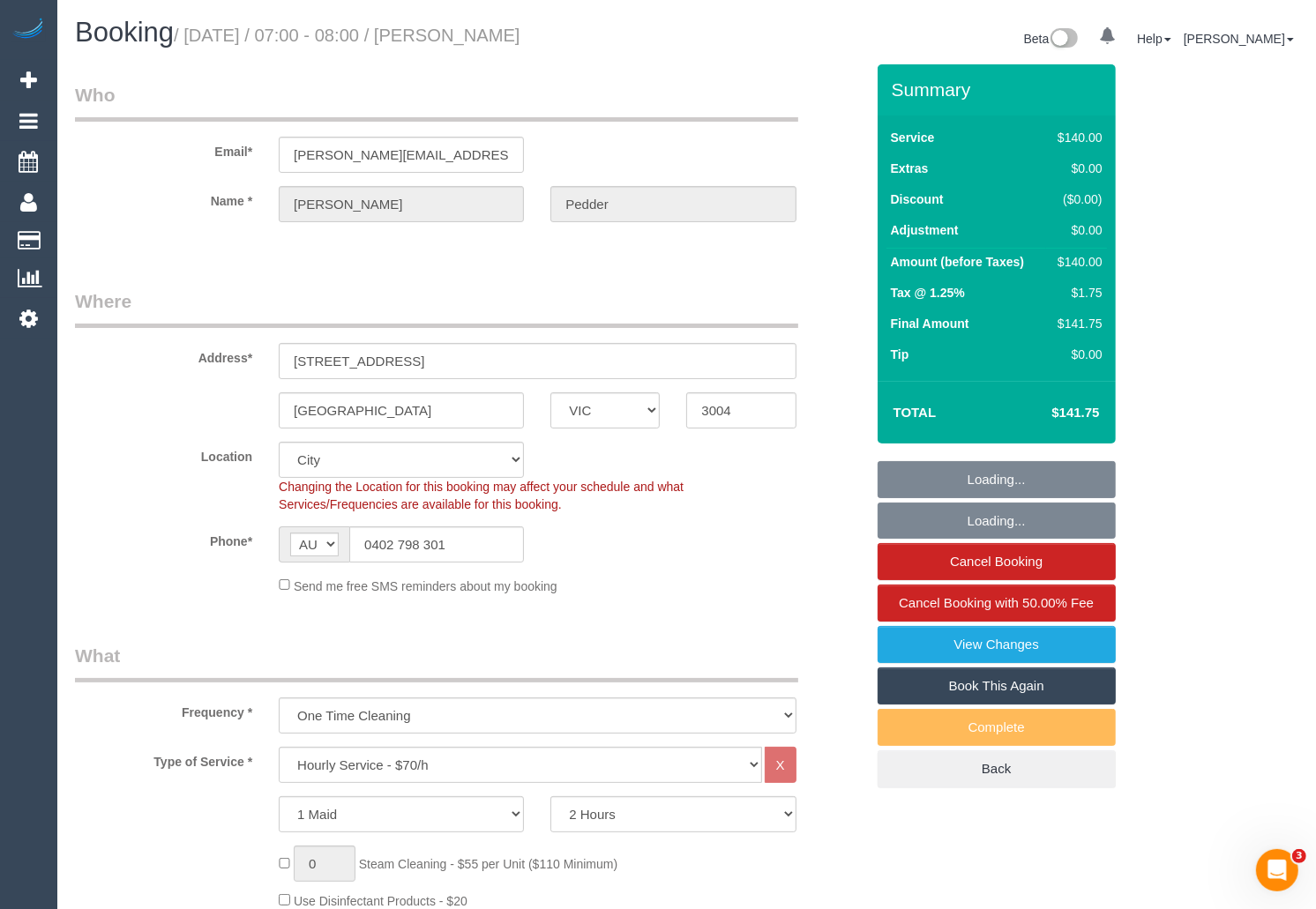
select select "object:3820"
select select "number:28"
select select "number:14"
select select "number:19"
select select "number:36"
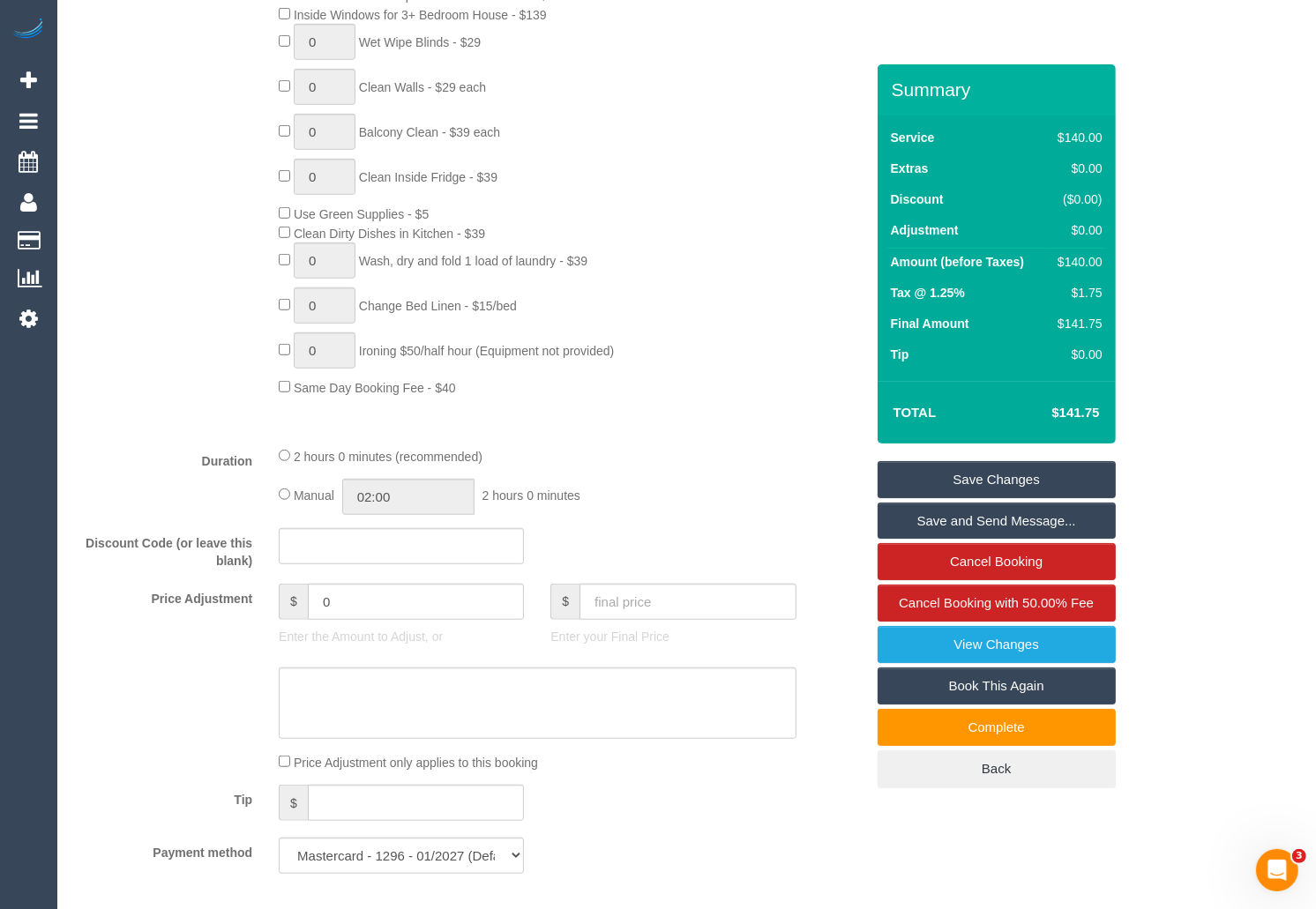
scroll to position [973, 0]
click at [400, 609] on input "0" at bounding box center [416, 599] width 216 height 36
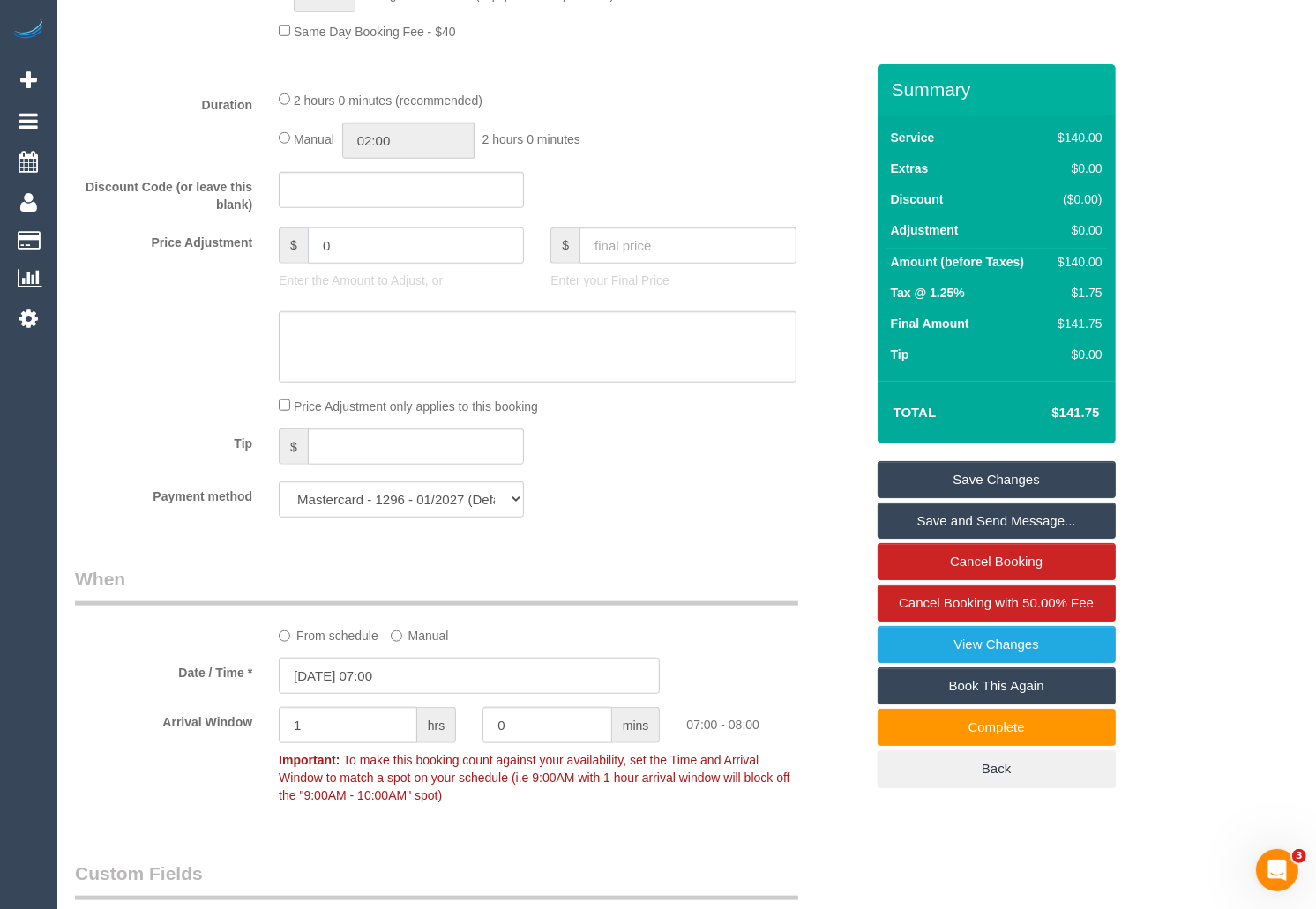
scroll to position [1330, 0]
click at [389, 251] on input "0" at bounding box center [416, 242] width 216 height 36
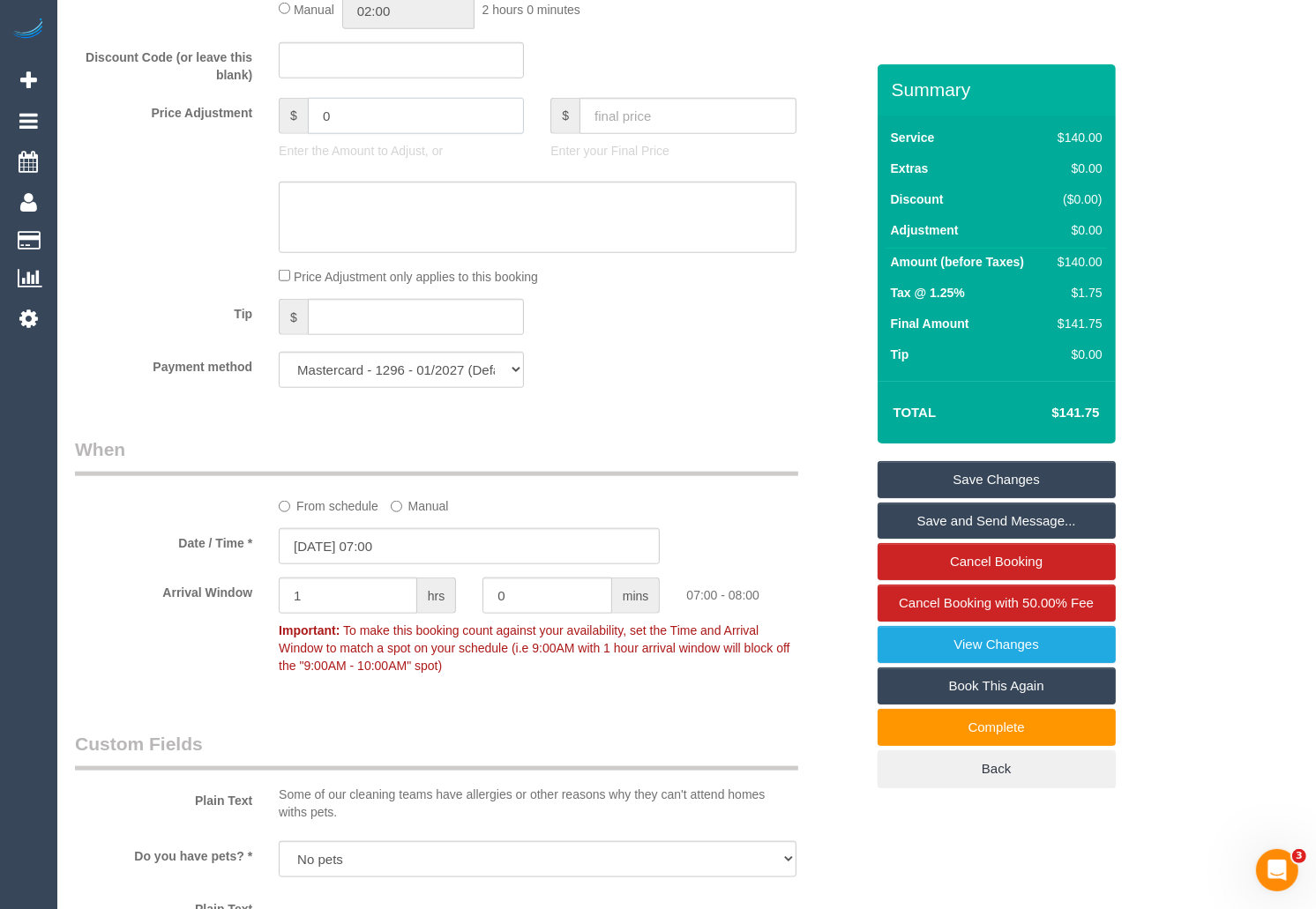
scroll to position [1453, 0]
click at [385, 136] on input "0" at bounding box center [416, 118] width 216 height 36
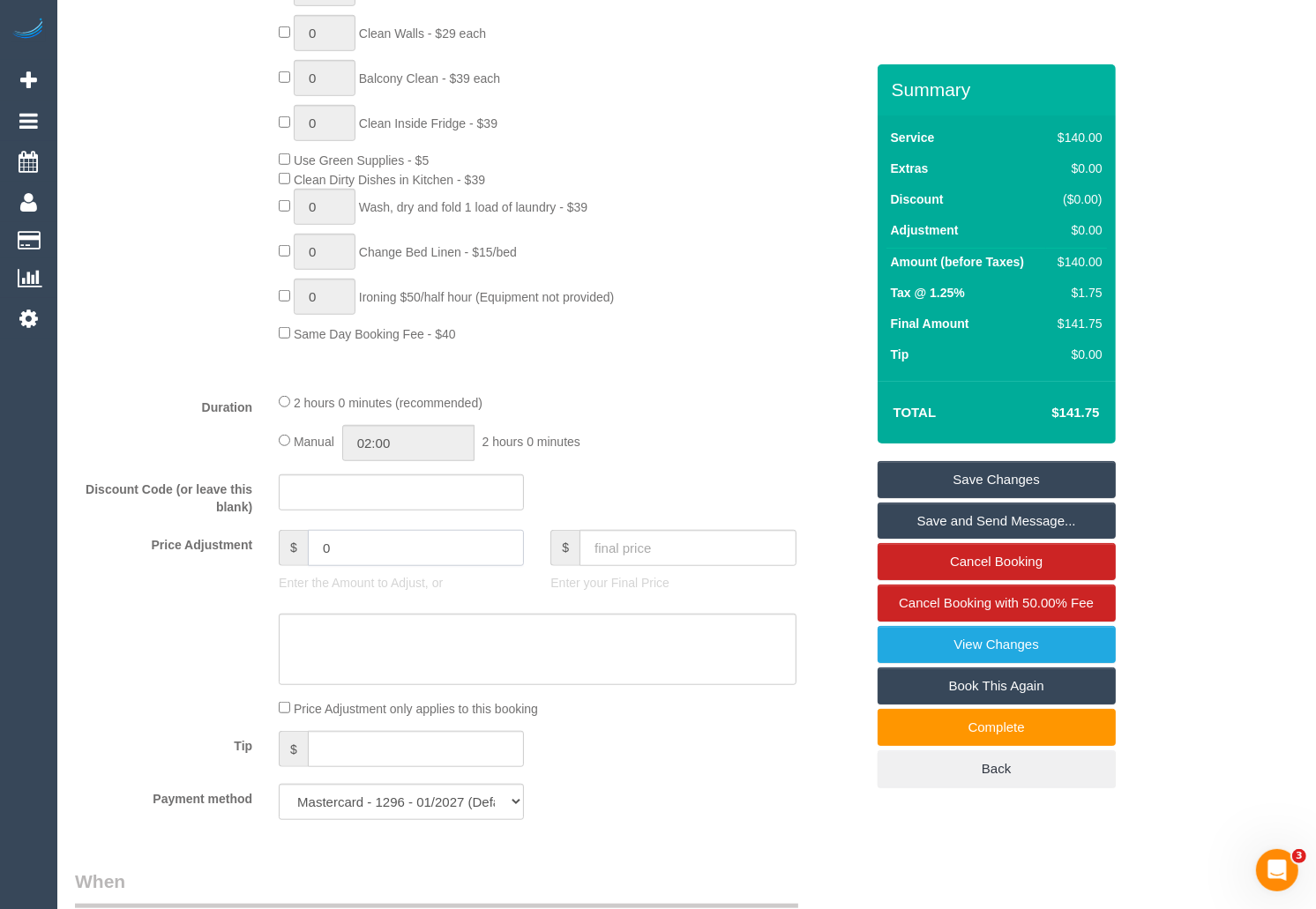
scroll to position [1019, 0]
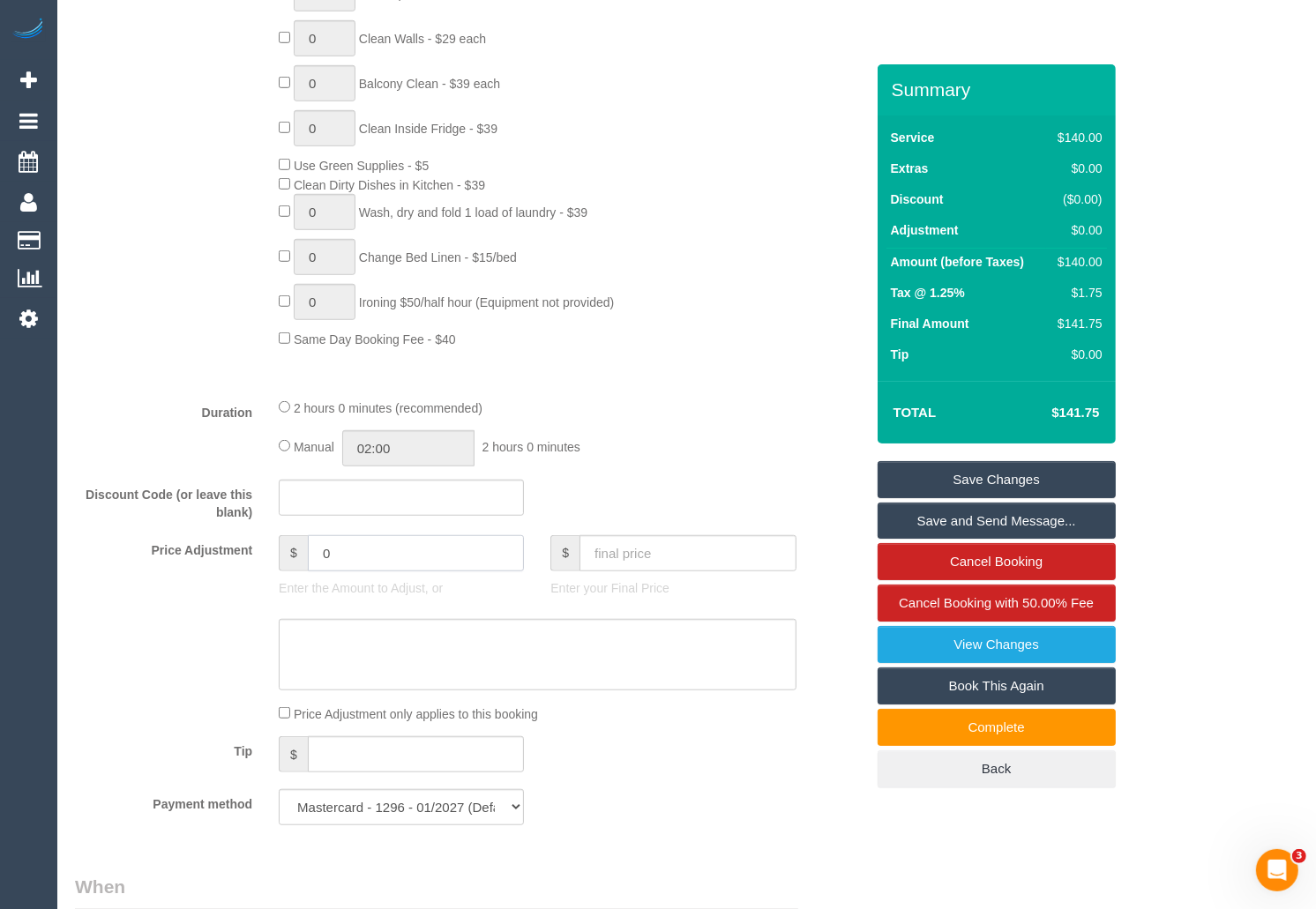
click at [368, 559] on input "0" at bounding box center [416, 554] width 216 height 36
type input "5.12"
click at [323, 636] on textarea at bounding box center [537, 655] width 517 height 72
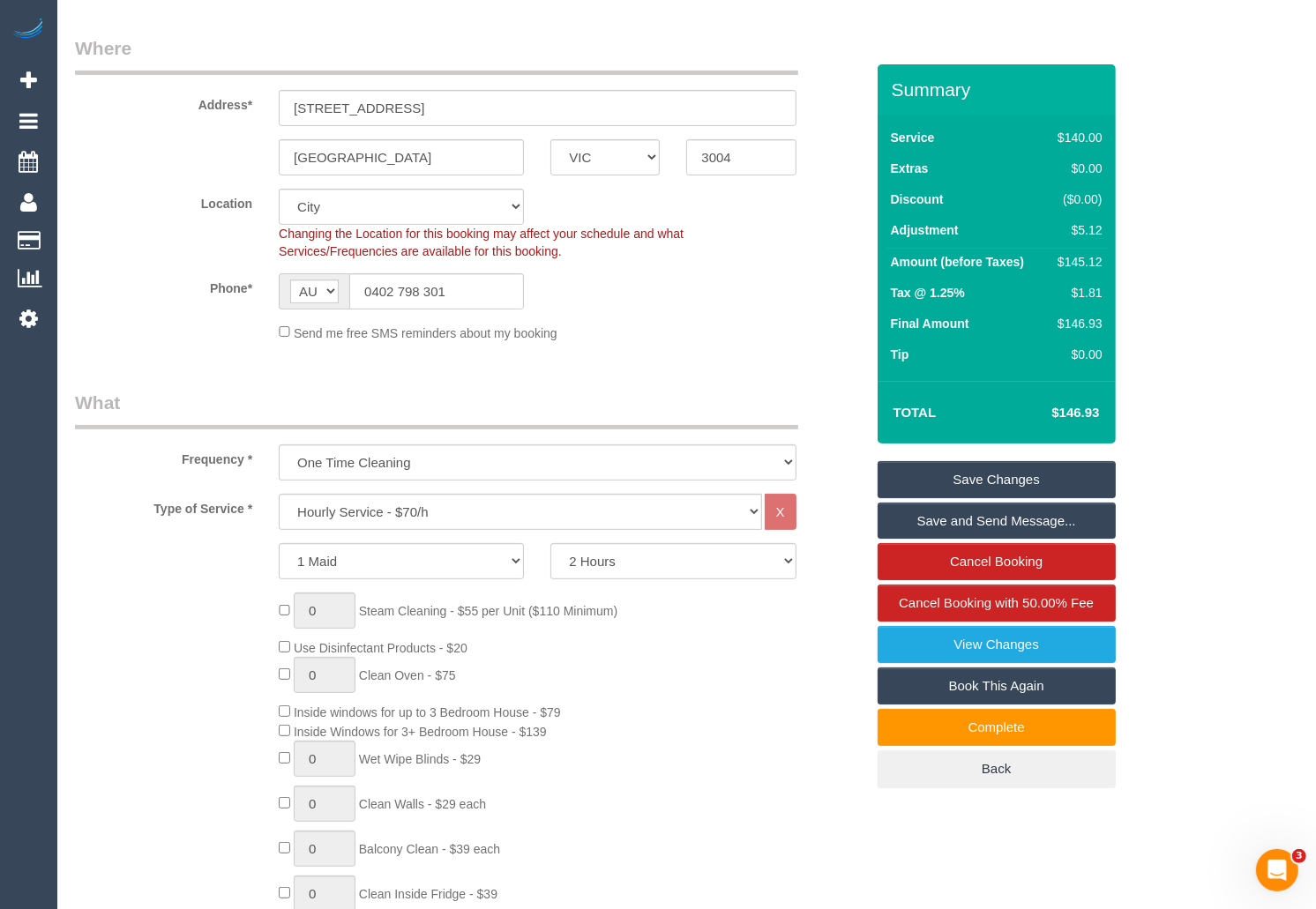
scroll to position [216, 0]
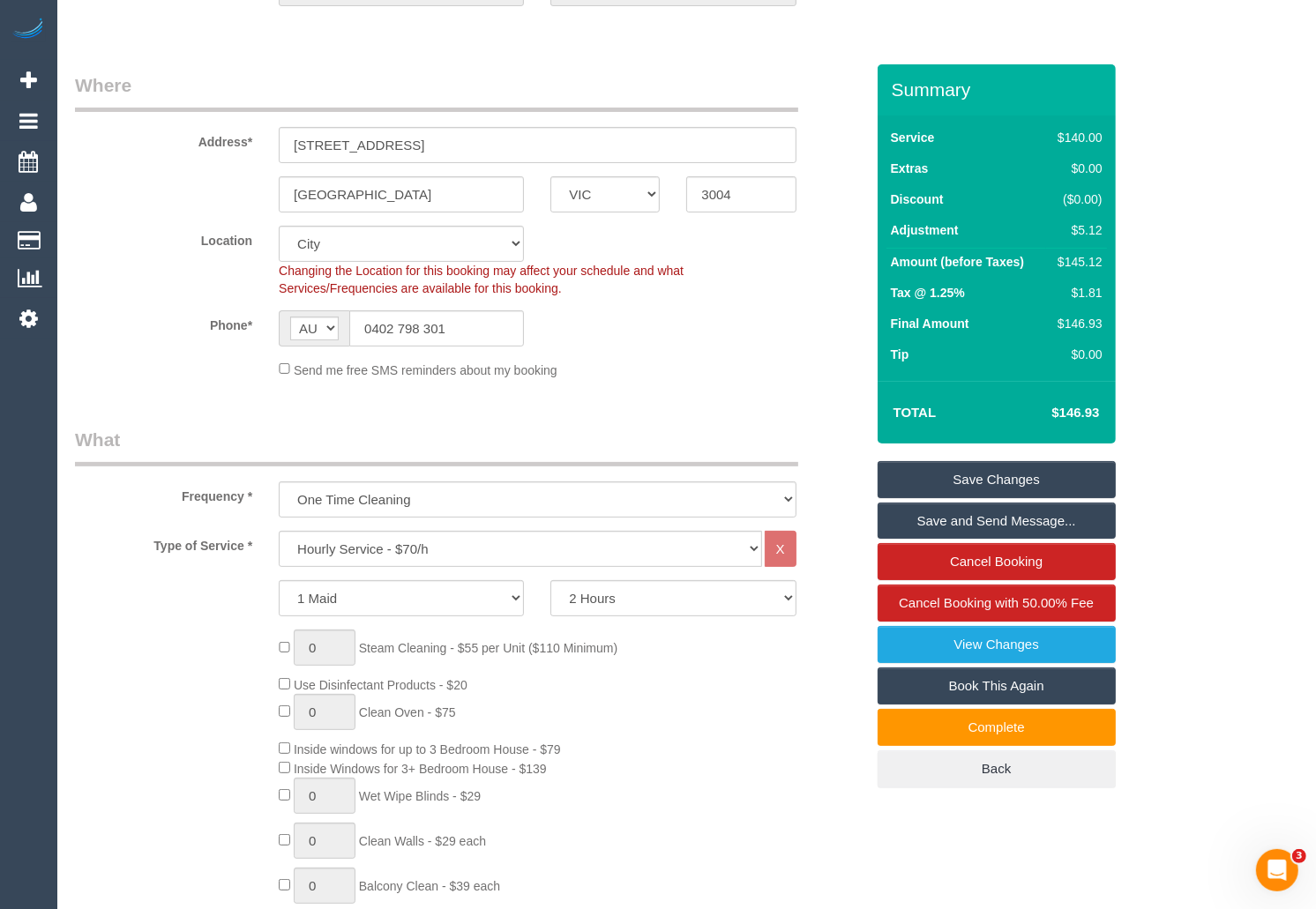
type textarea "Parking fee $5.12 via email HB"
drag, startPoint x: 486, startPoint y: 336, endPoint x: 329, endPoint y: 329, distance: 157.2
click at [329, 329] on div "AF AL DZ AD AO AI AQ AG AR AM AW AU AT AZ BS BH BD BB BY BE BZ BJ BM BT BO BA B…" at bounding box center [401, 328] width 246 height 36
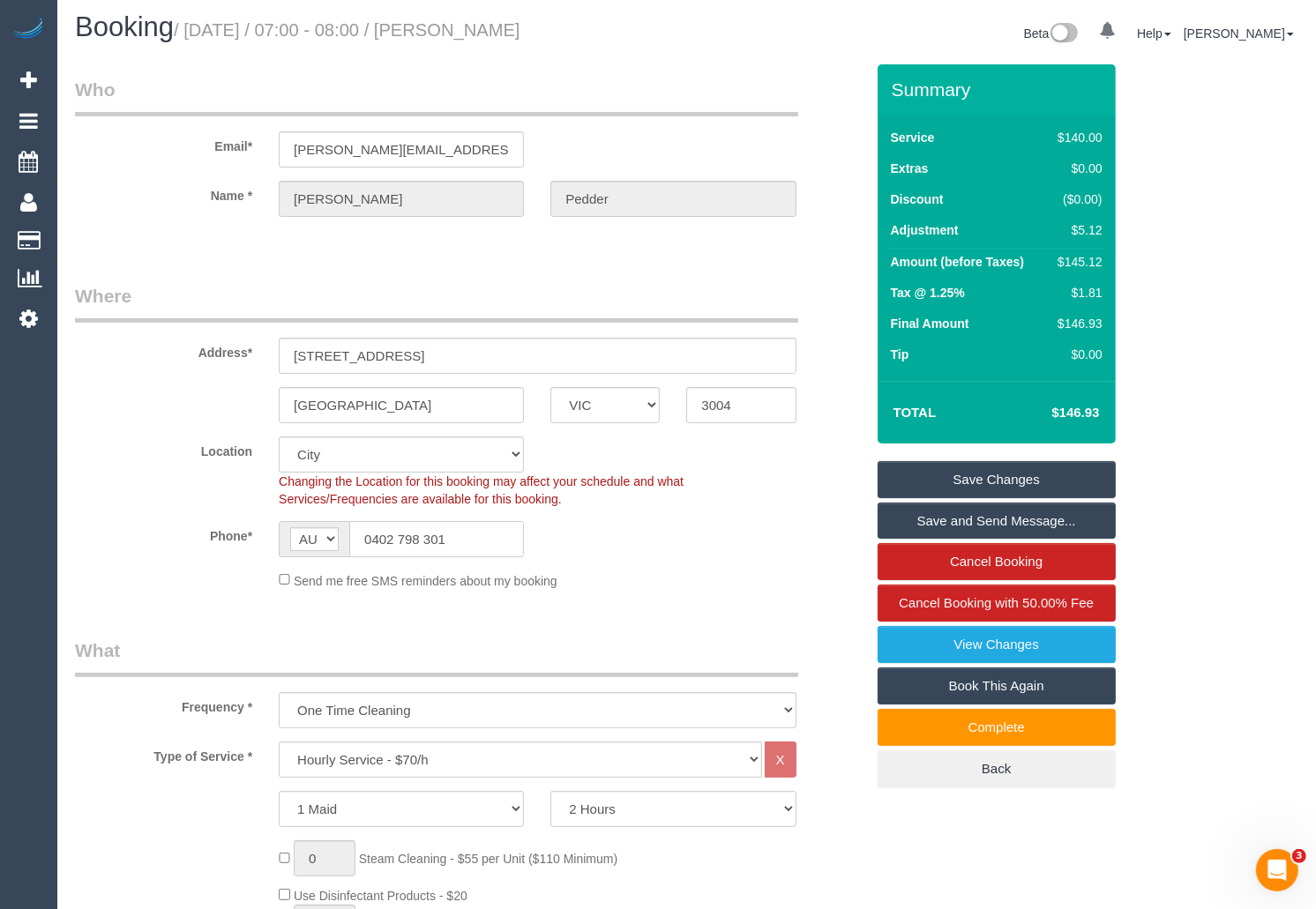
scroll to position [0, 0]
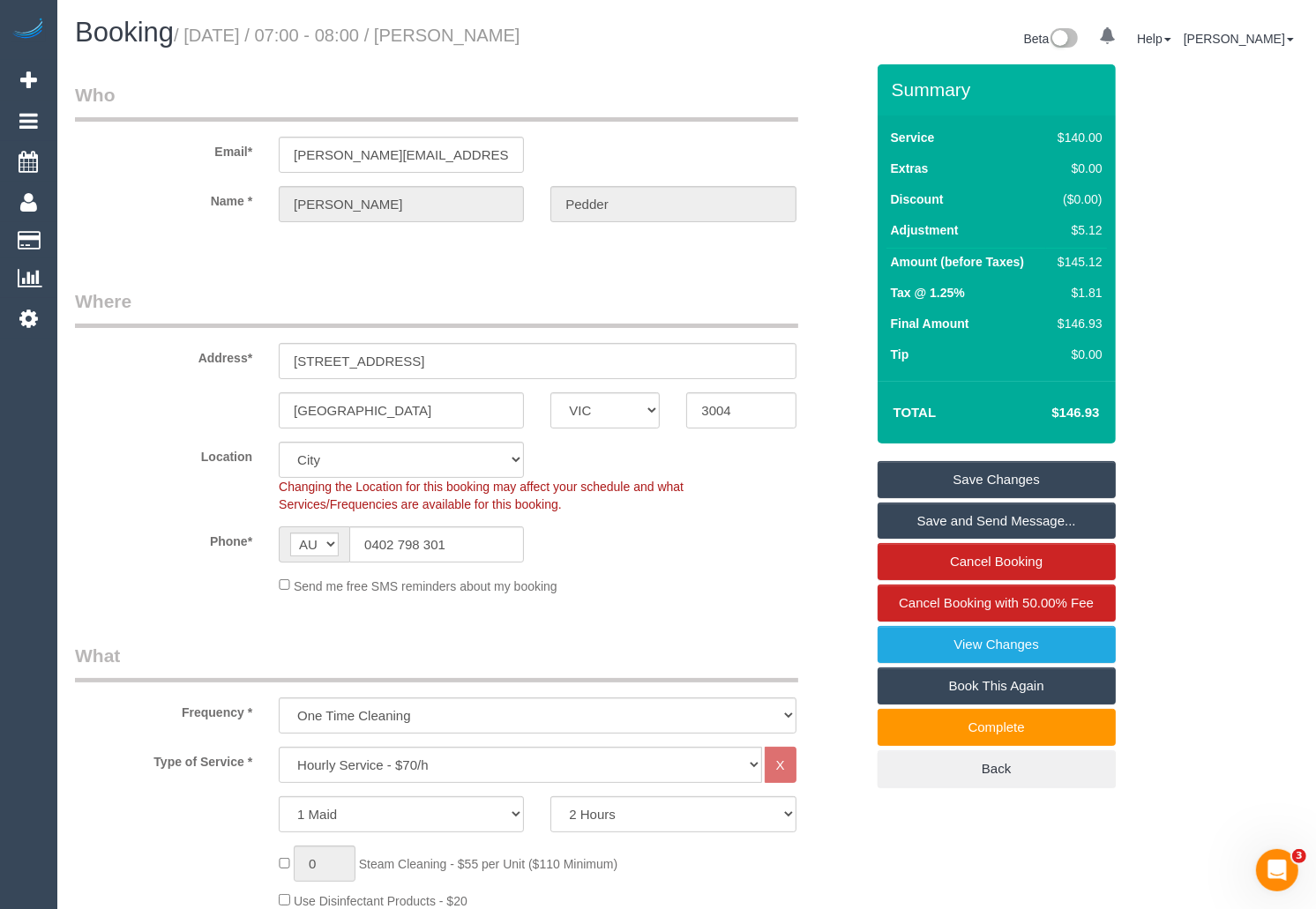
click at [1010, 476] on link "Save Changes" at bounding box center [996, 480] width 238 height 37
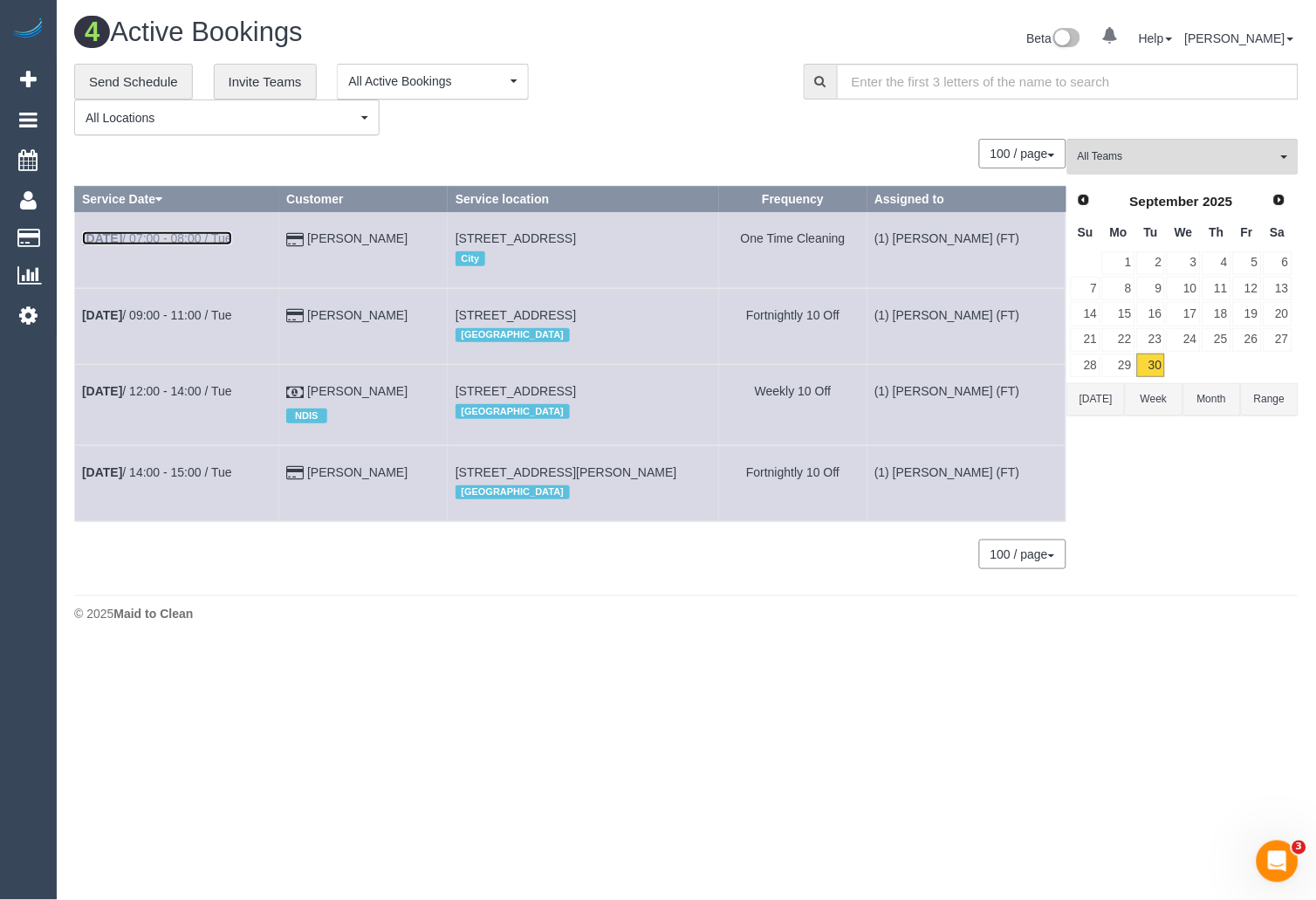
click at [137, 237] on link "Sep 30th / 07:00 - 08:00 / Tue" at bounding box center [157, 238] width 150 height 14
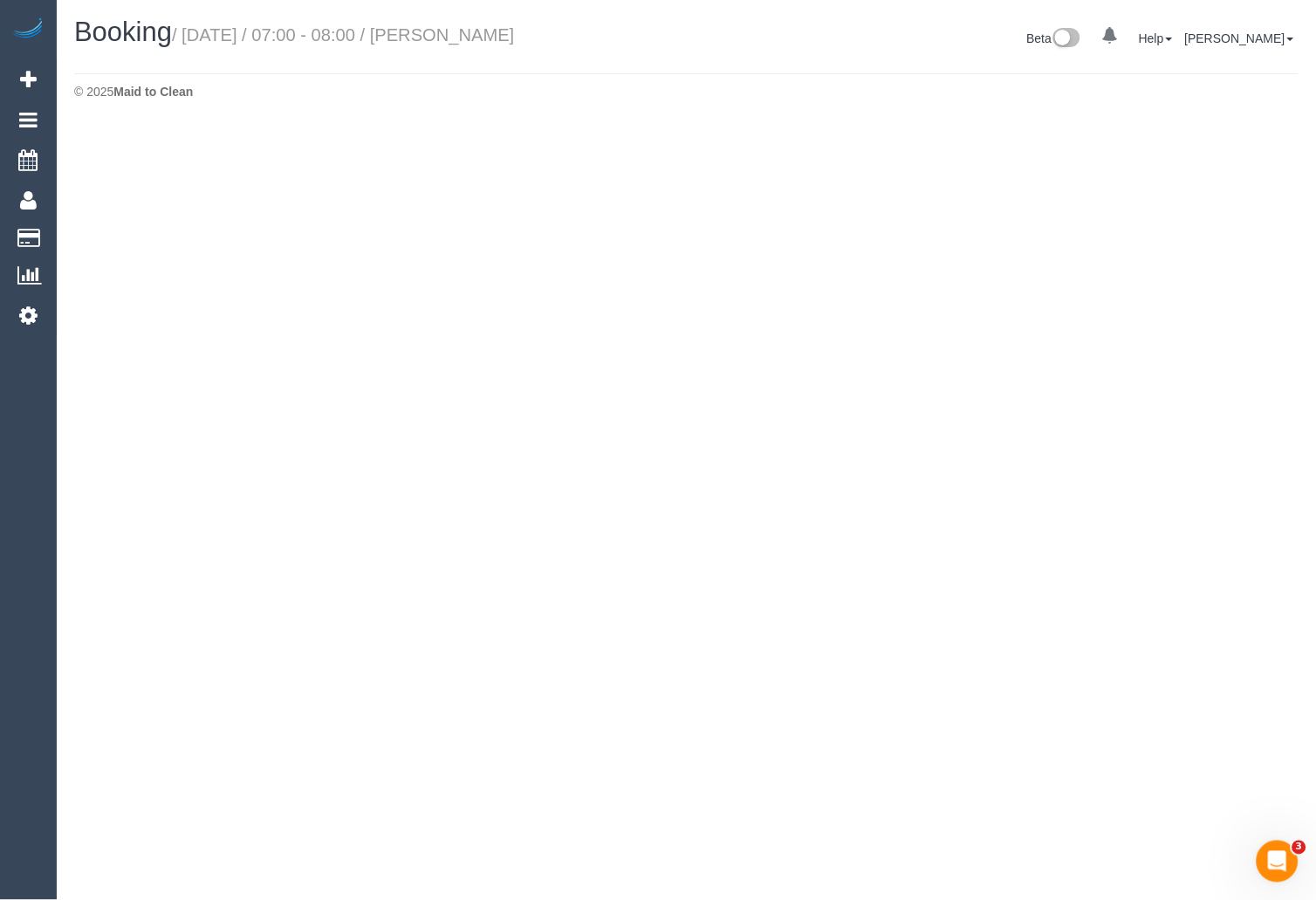
select select "VIC"
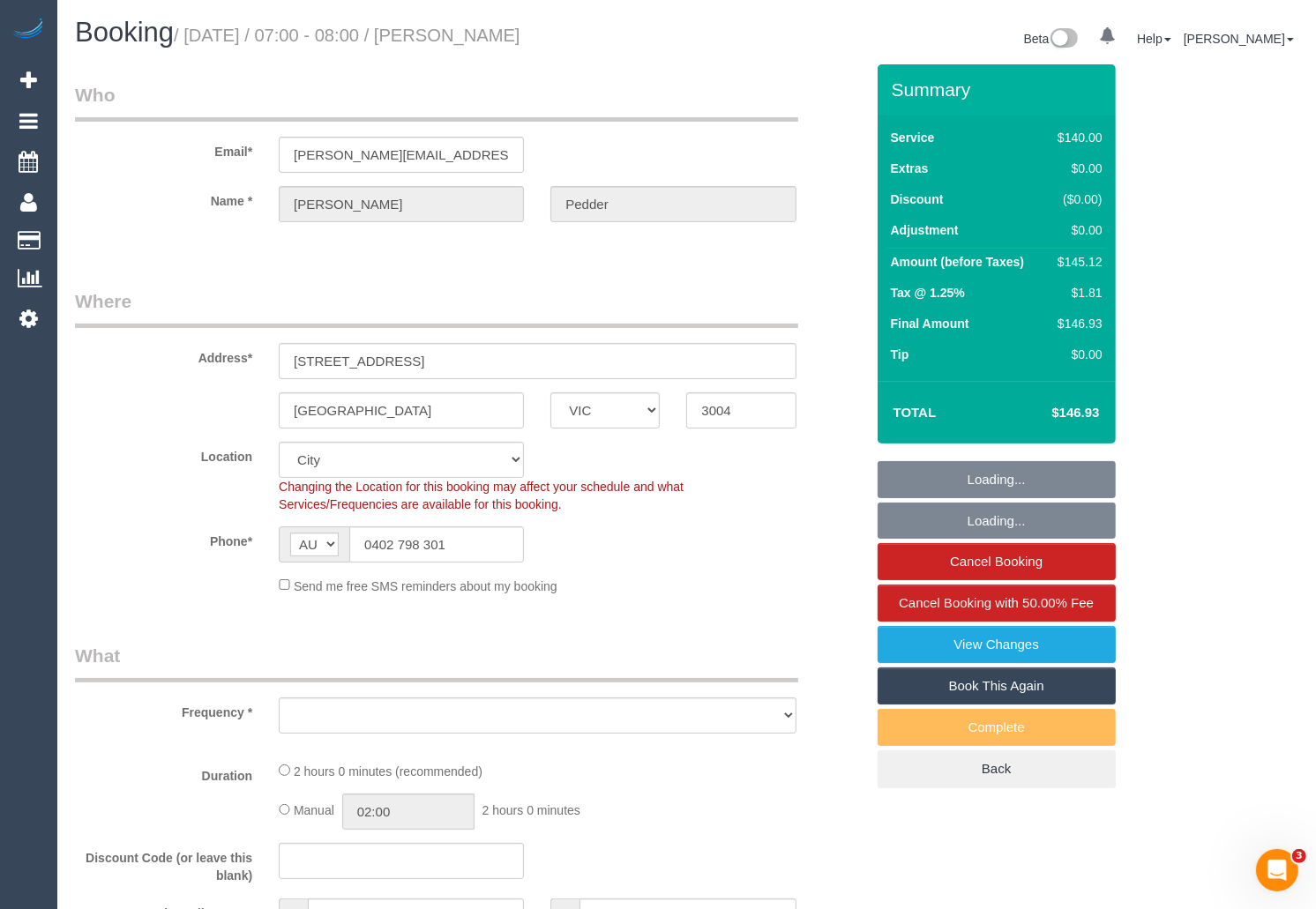
select select "object:4833"
select select "string:stripe-pm_1RvSJX2GScqysDRVimkhtykN"
select select "object:4998"
select select "number:28"
select select "number:14"
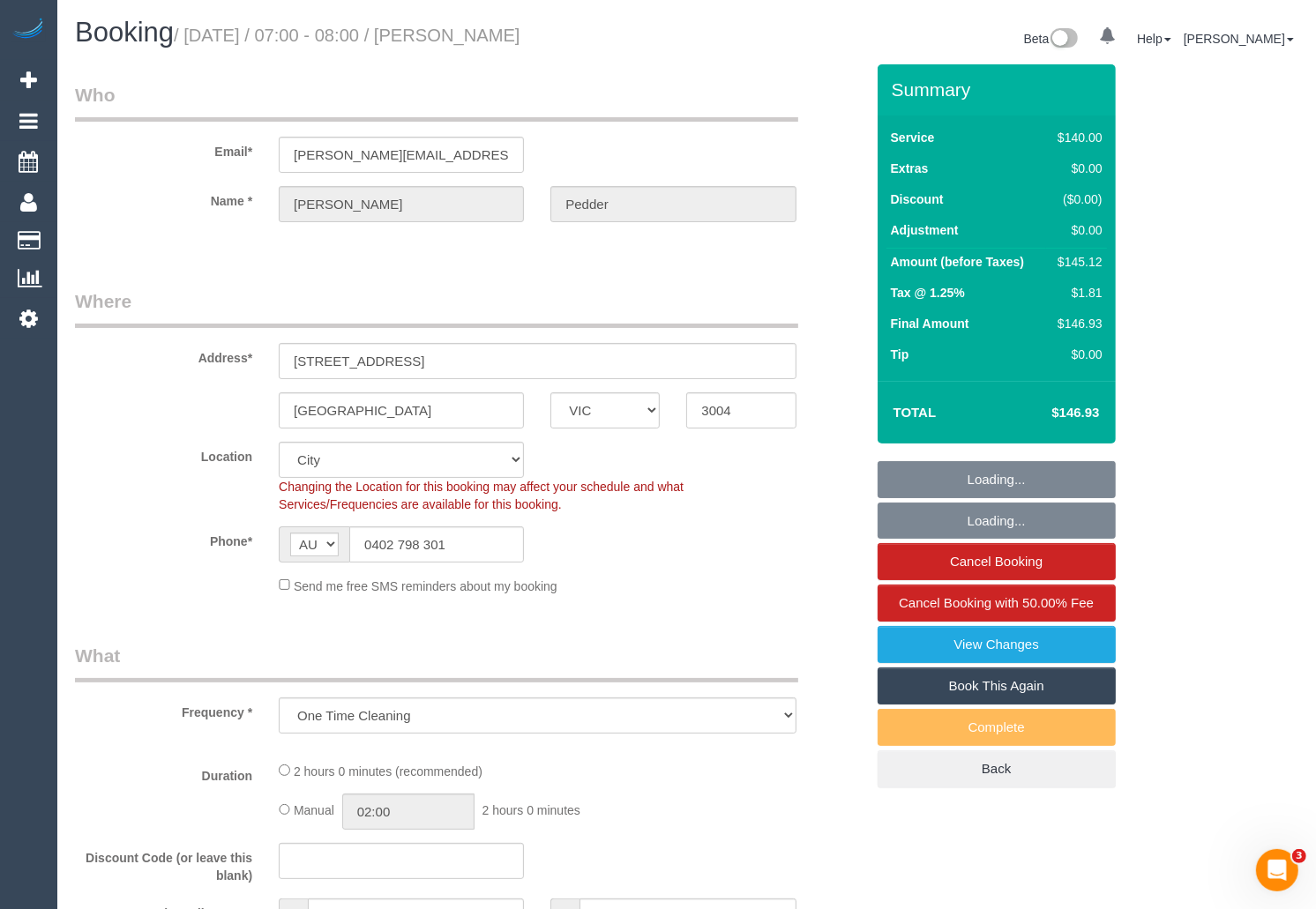
select select "number:19"
select select "number:36"
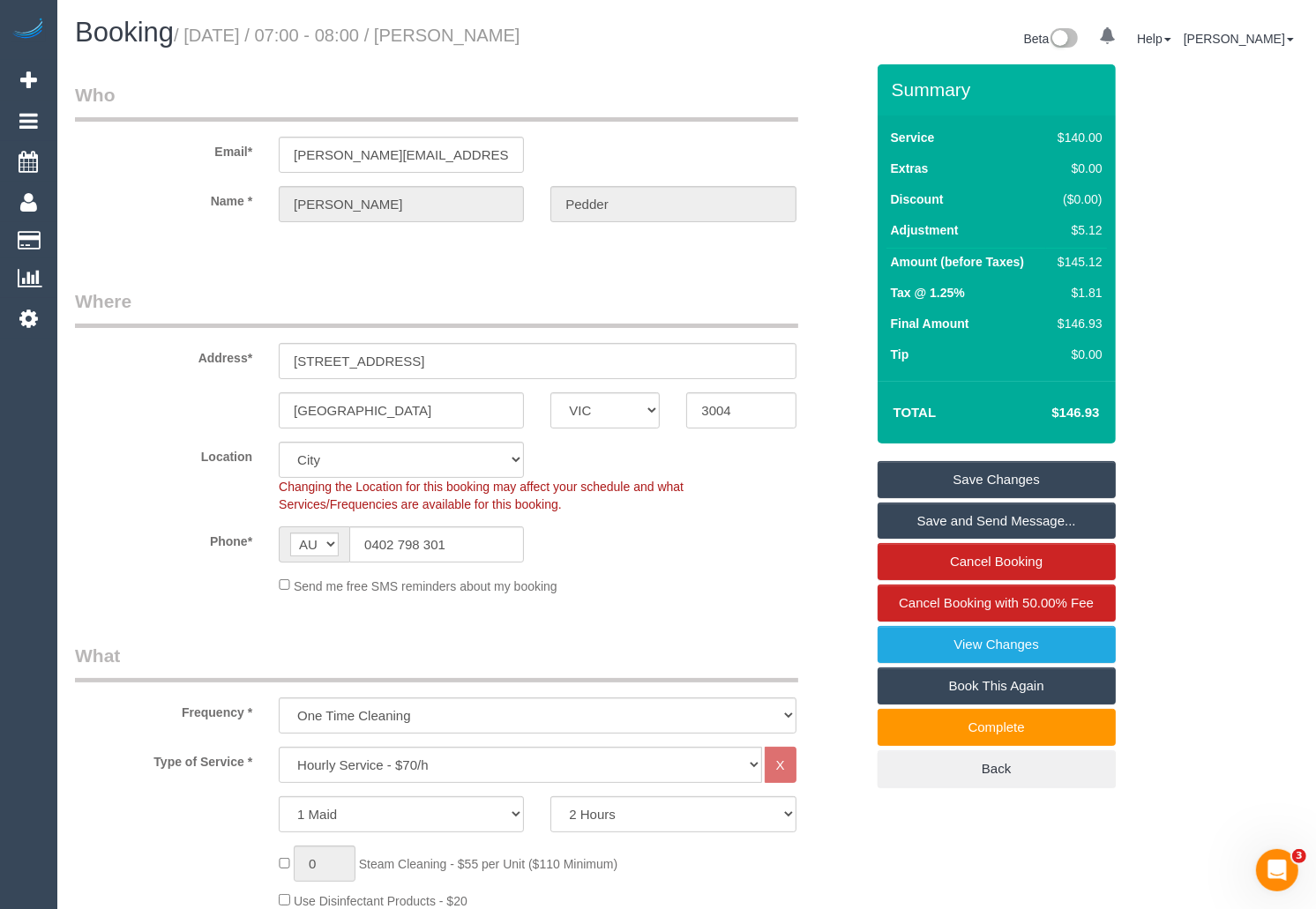
drag, startPoint x: 606, startPoint y: 32, endPoint x: 202, endPoint y: 35, distance: 404.0
click at [202, 35] on h1 "Booking / September 30, 2025 / 07:00 - 08:00 / Joel Pedder" at bounding box center [375, 33] width 599 height 30
copy small "September 30, 2025 / 07:00 - 08:00 / Joel Pedder"
click at [559, 54] on div "Booking / September 30, 2025 / 07:00 - 08:00 / Joel Pedder" at bounding box center [375, 37] width 626 height 38
drag, startPoint x: 499, startPoint y: 35, endPoint x: 625, endPoint y: 33, distance: 126.0
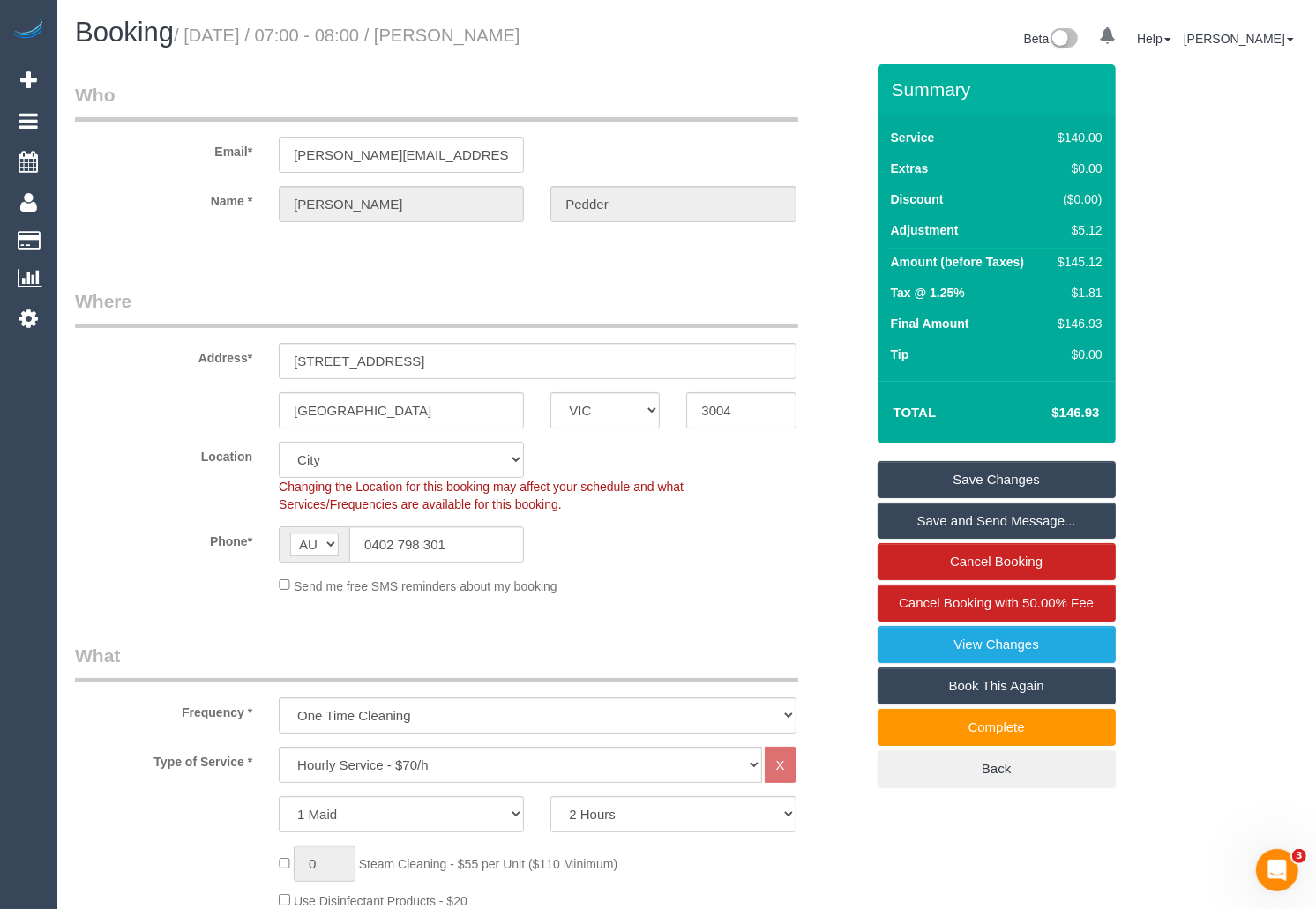
click at [625, 33] on h1 "Booking / September 30, 2025 / 07:00 - 08:00 / Joel Pedder" at bounding box center [375, 33] width 599 height 30
copy small "[PERSON_NAME]"
drag, startPoint x: 468, startPoint y: 359, endPoint x: 265, endPoint y: 356, distance: 203.0
click at [265, 356] on div "805/442 St Kilda Rd" at bounding box center [537, 361] width 543 height 36
click at [347, 363] on input "805/442 St Kilda Rd" at bounding box center [537, 361] width 517 height 36
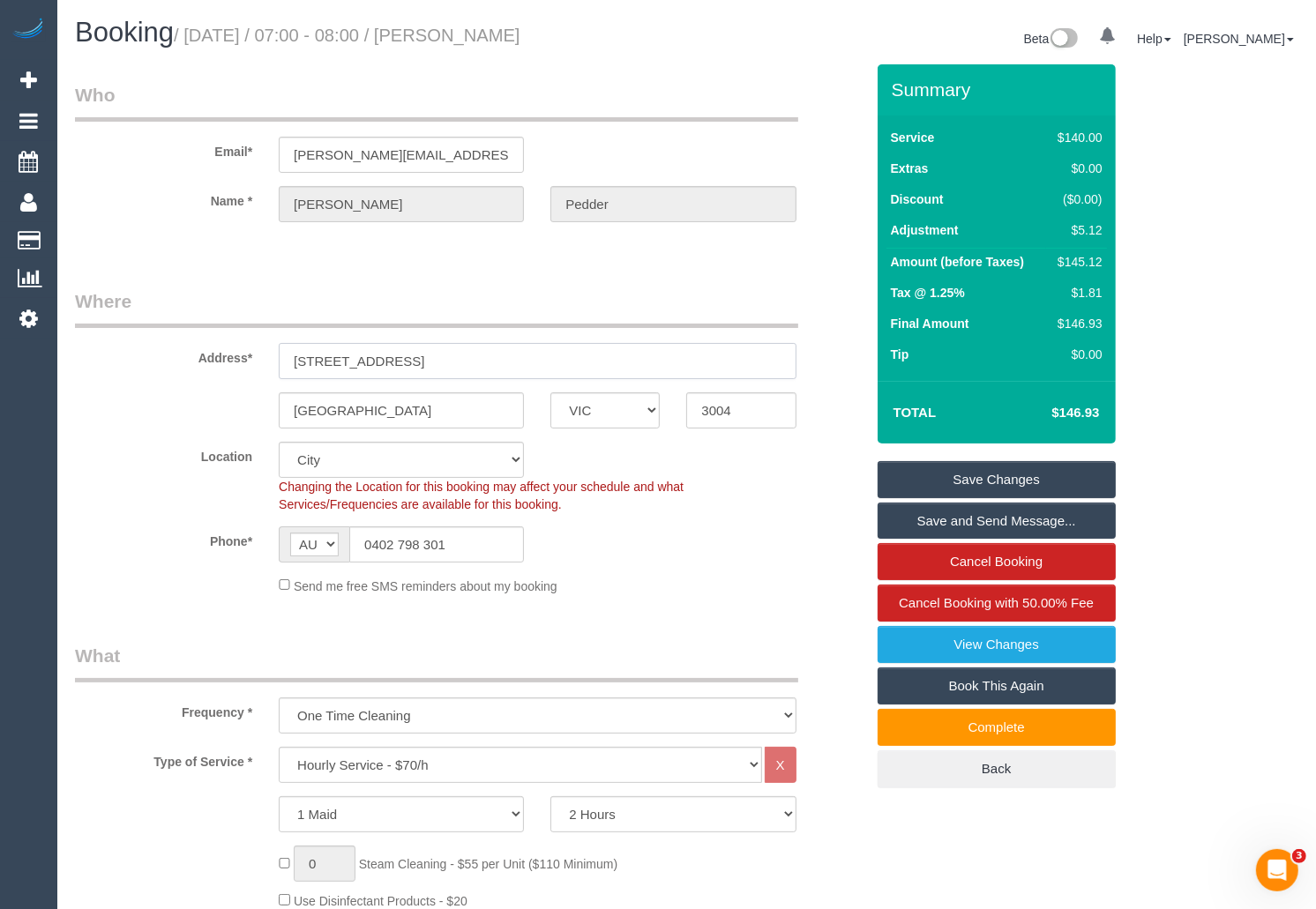
click at [361, 364] on input "805/442 St Kilda Rd" at bounding box center [537, 361] width 517 height 36
drag, startPoint x: 390, startPoint y: 411, endPoint x: 274, endPoint y: 411, distance: 116.0
click at [274, 411] on div "Melbourne" at bounding box center [401, 410] width 272 height 36
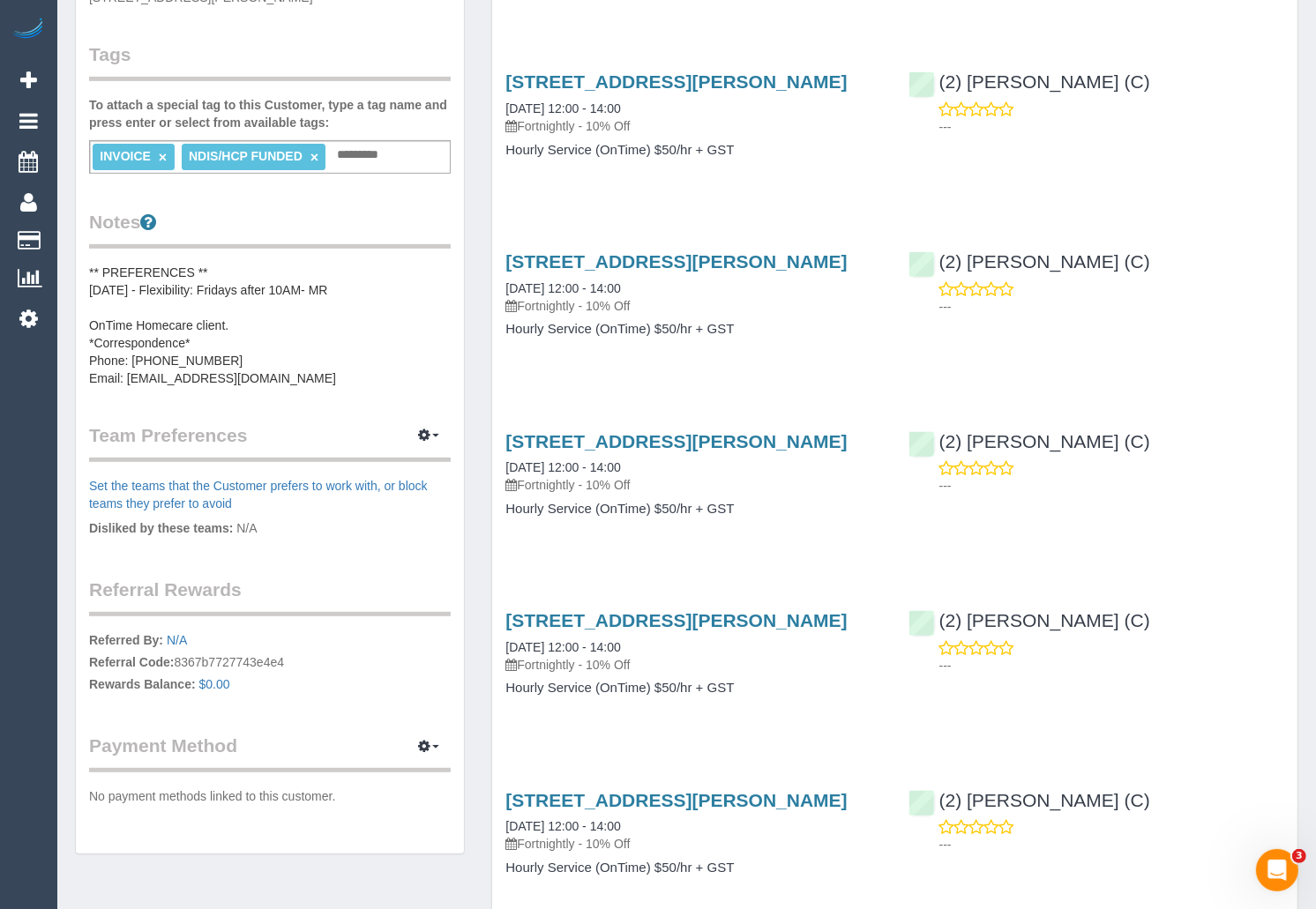
scroll to position [485, 0]
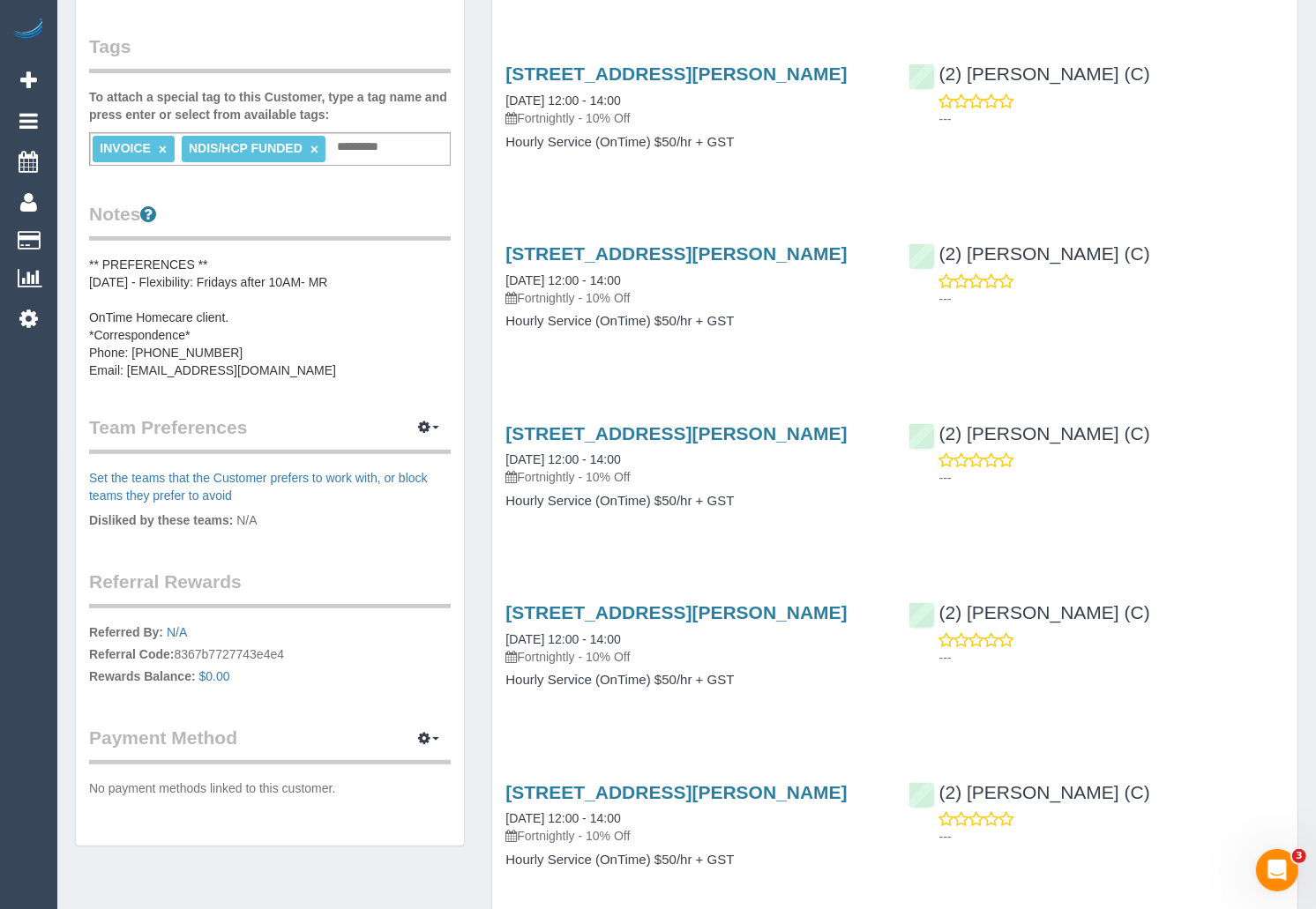
click at [337, 303] on pre "** PREFERENCES ** [DATE] - Flexibility: Fridays after 10AM- MR OnTime Homecare …" at bounding box center [269, 318] width 361 height 123
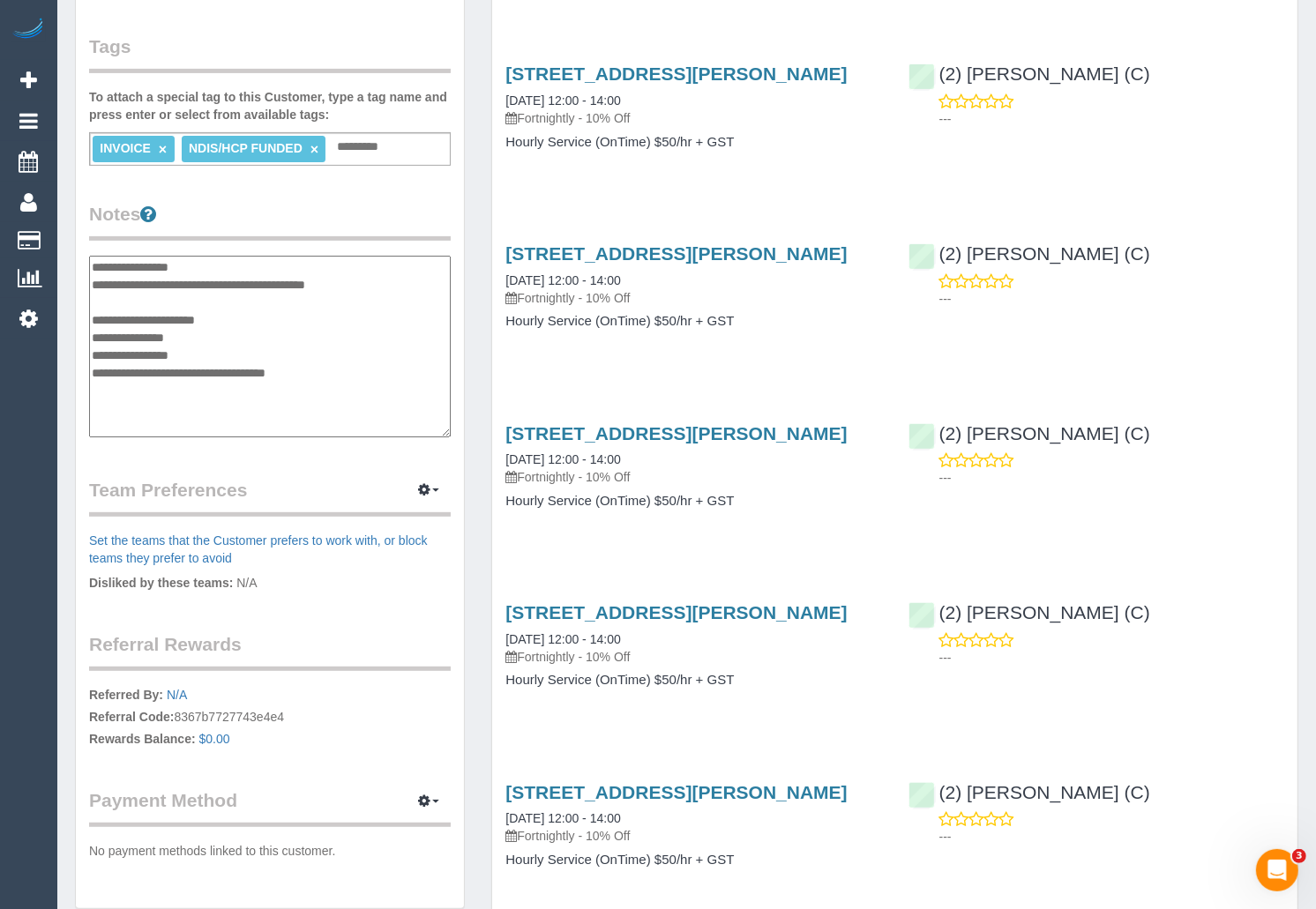
click at [212, 269] on textarea "**********" at bounding box center [269, 347] width 361 height 182
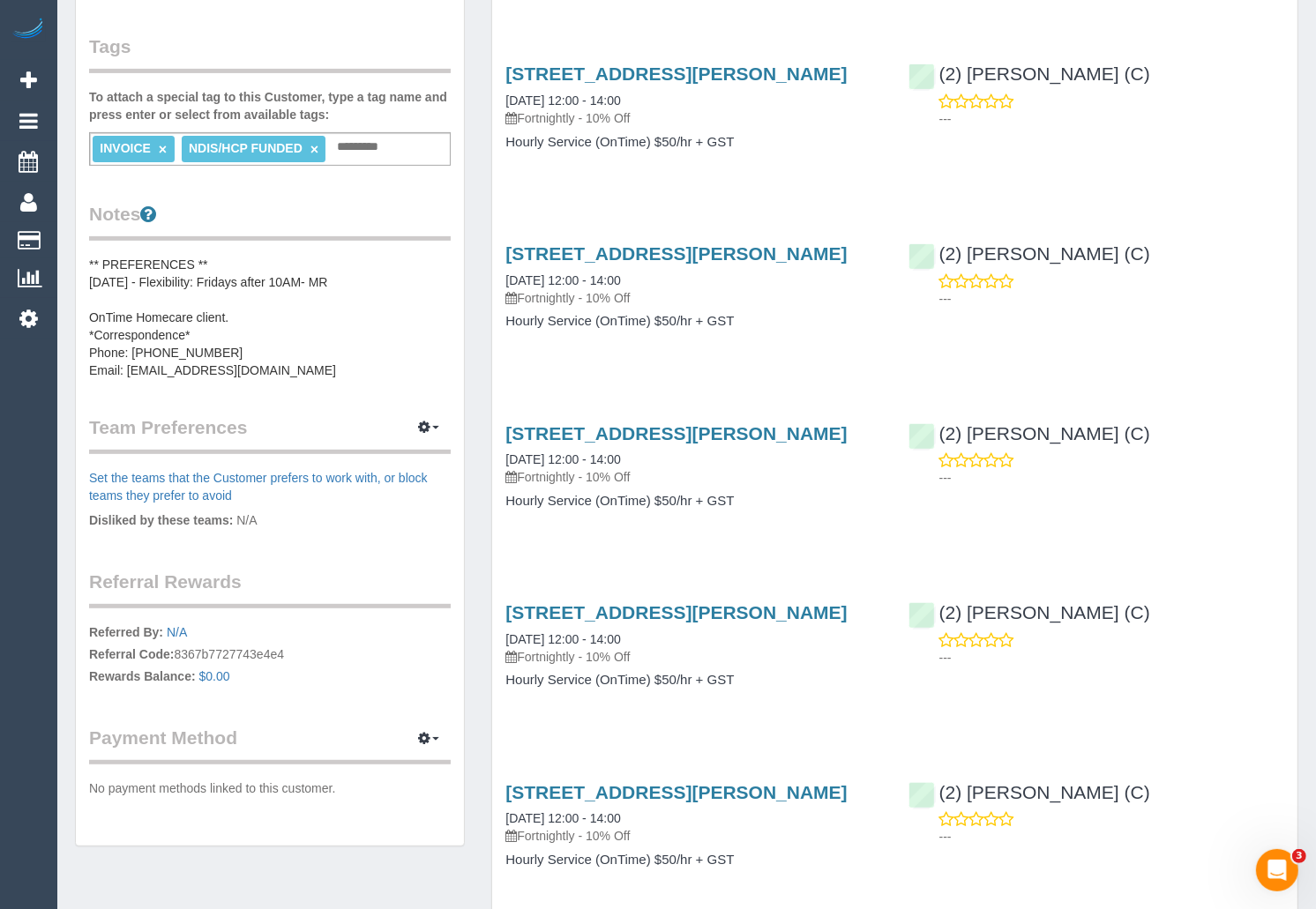
click at [239, 304] on pre "** PREFERENCES ** [DATE] - Flexibility: Fridays after 10AM- MR OnTime Homecare …" at bounding box center [269, 318] width 361 height 123
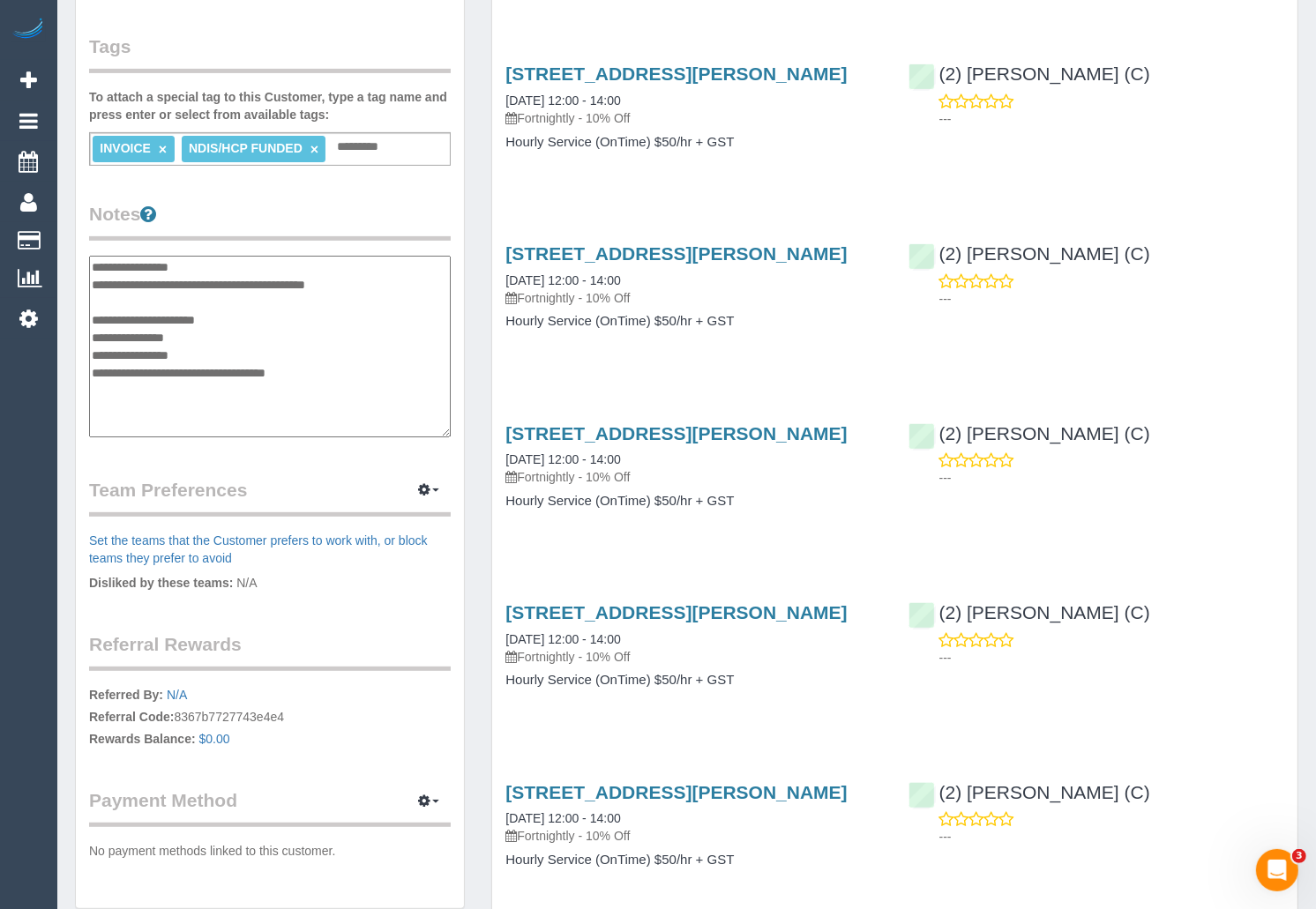
click at [216, 267] on textarea "**********" at bounding box center [269, 347] width 361 height 182
drag, startPoint x: 298, startPoint y: 297, endPoint x: 329, endPoint y: 296, distance: 31.0
click at [329, 296] on textarea "**********" at bounding box center [269, 347] width 361 height 182
click at [295, 283] on textarea "**********" at bounding box center [269, 347] width 361 height 182
type textarea "**********"
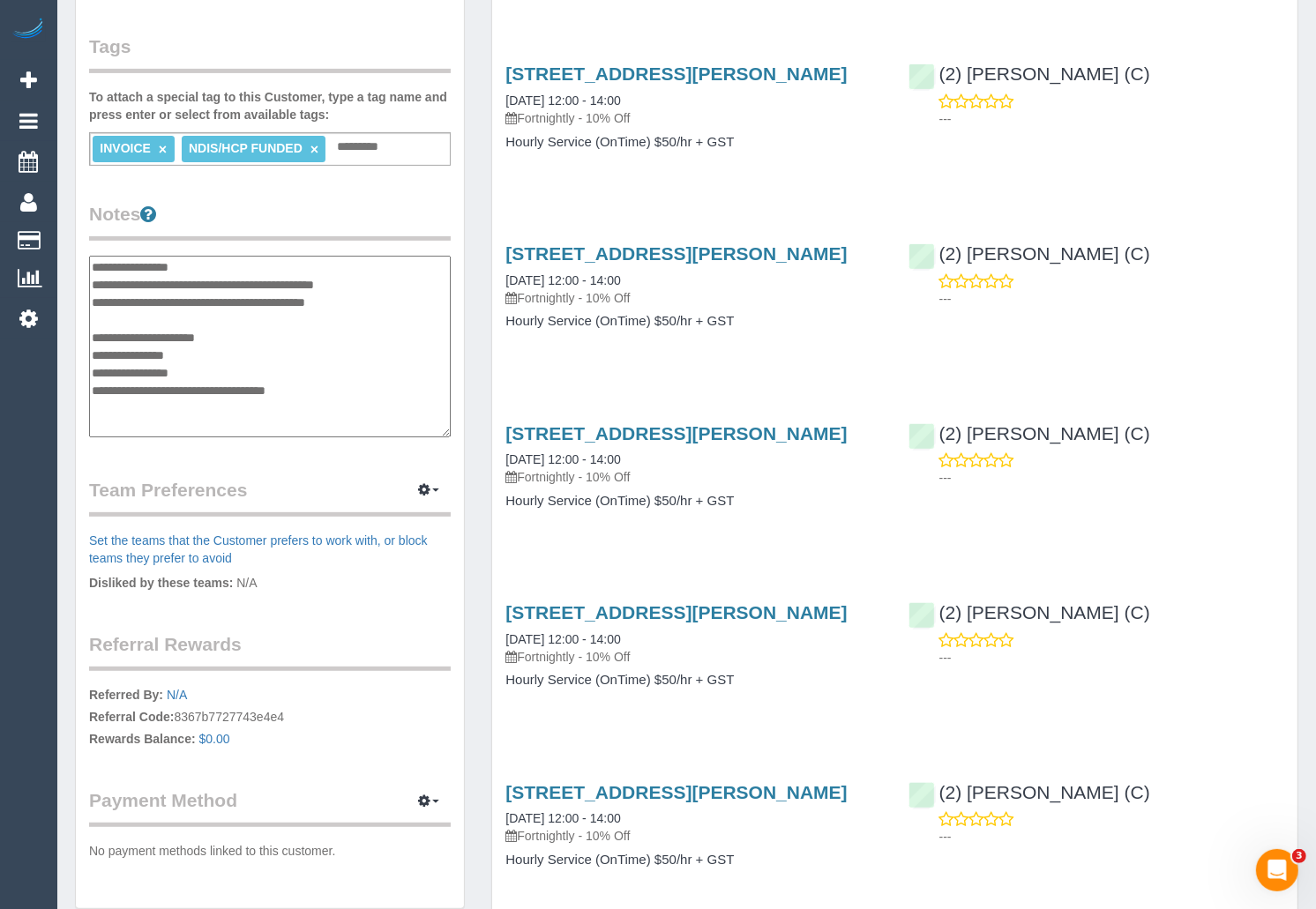
click at [478, 442] on div "Completed Bookings (10) Completed Bookings (10) Upcoming Bookings (11) Cancelle…" at bounding box center [894, 548] width 833 height 1938
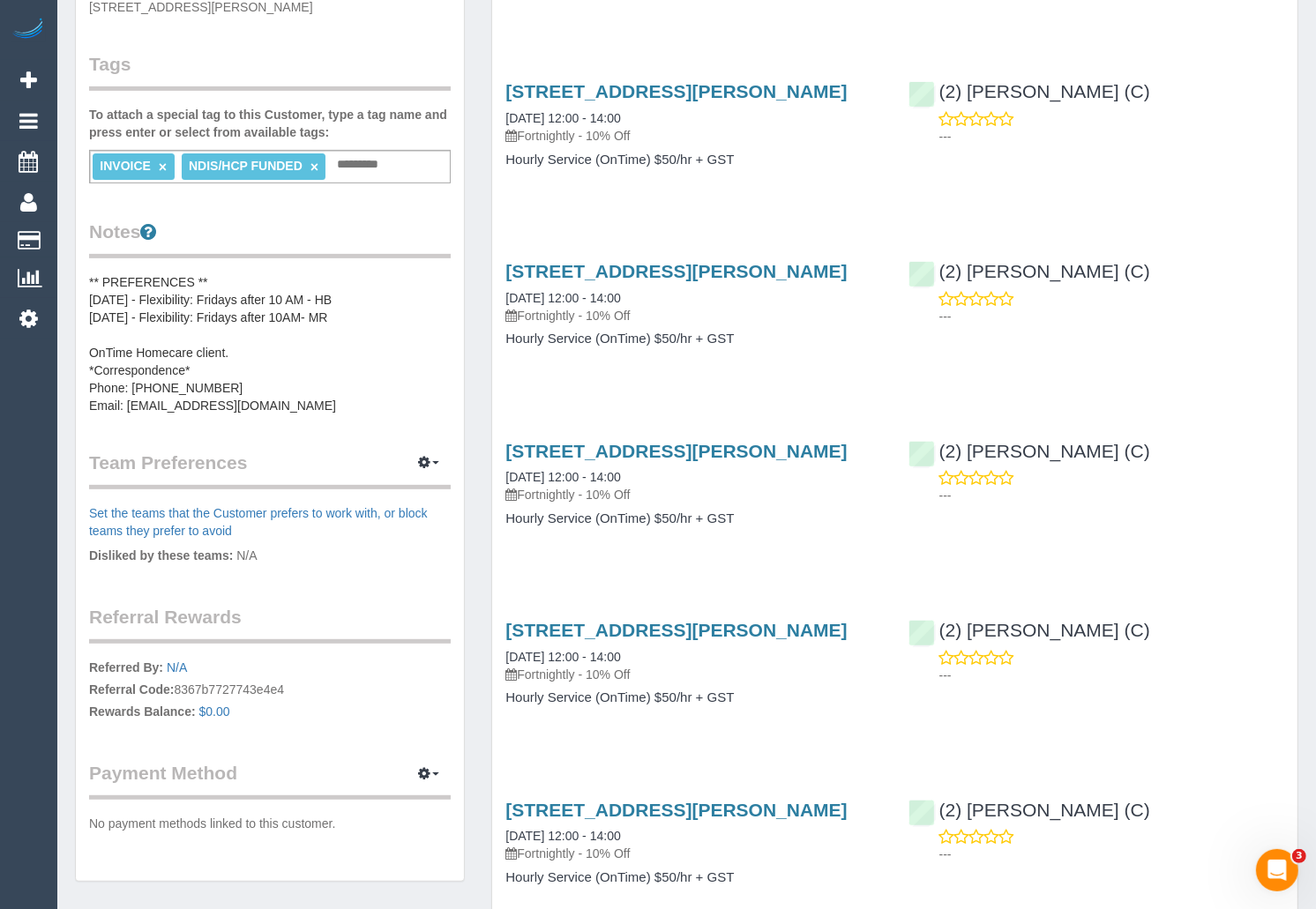
scroll to position [0, 0]
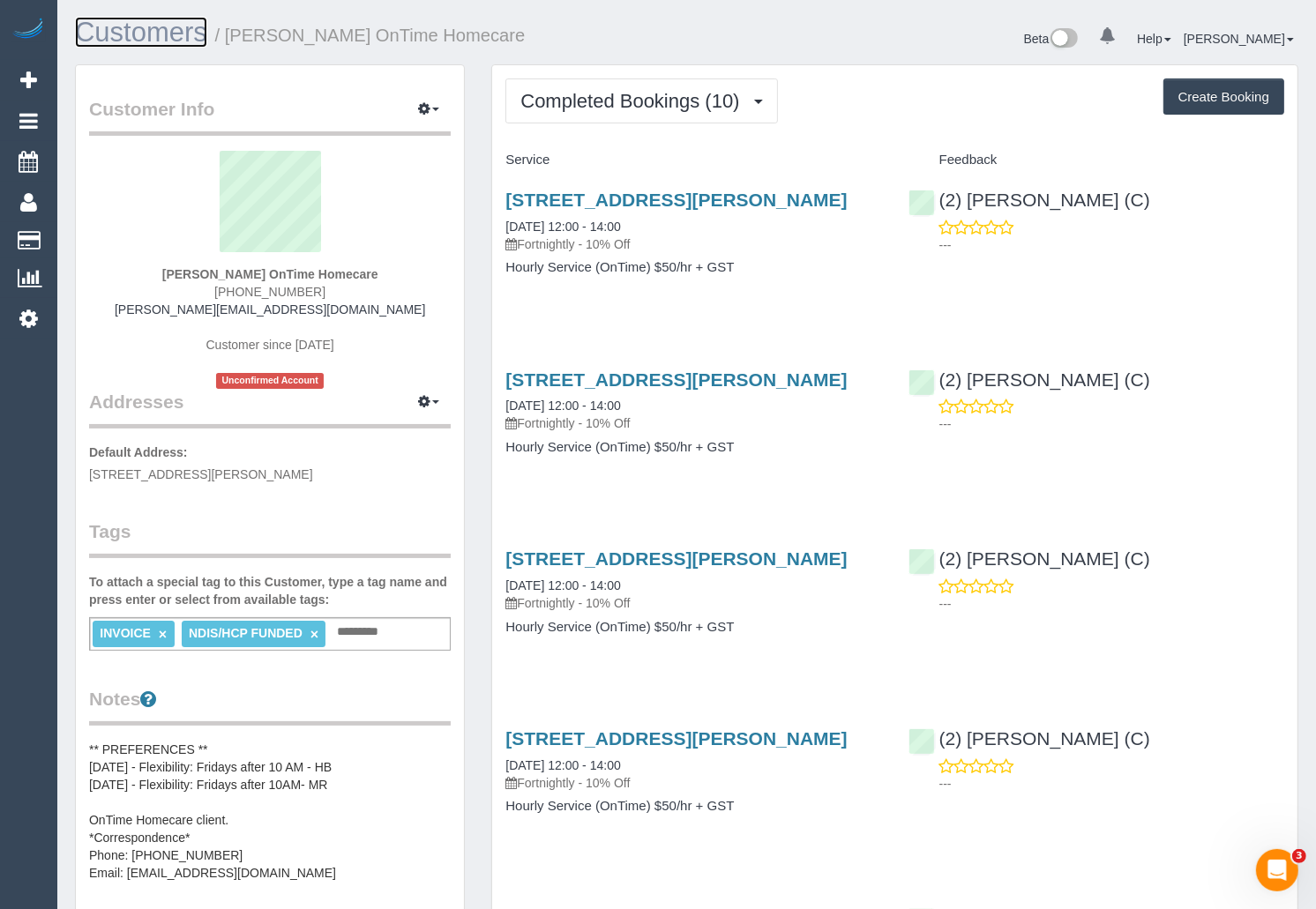
click at [94, 32] on link "Customers" at bounding box center [141, 32] width 133 height 31
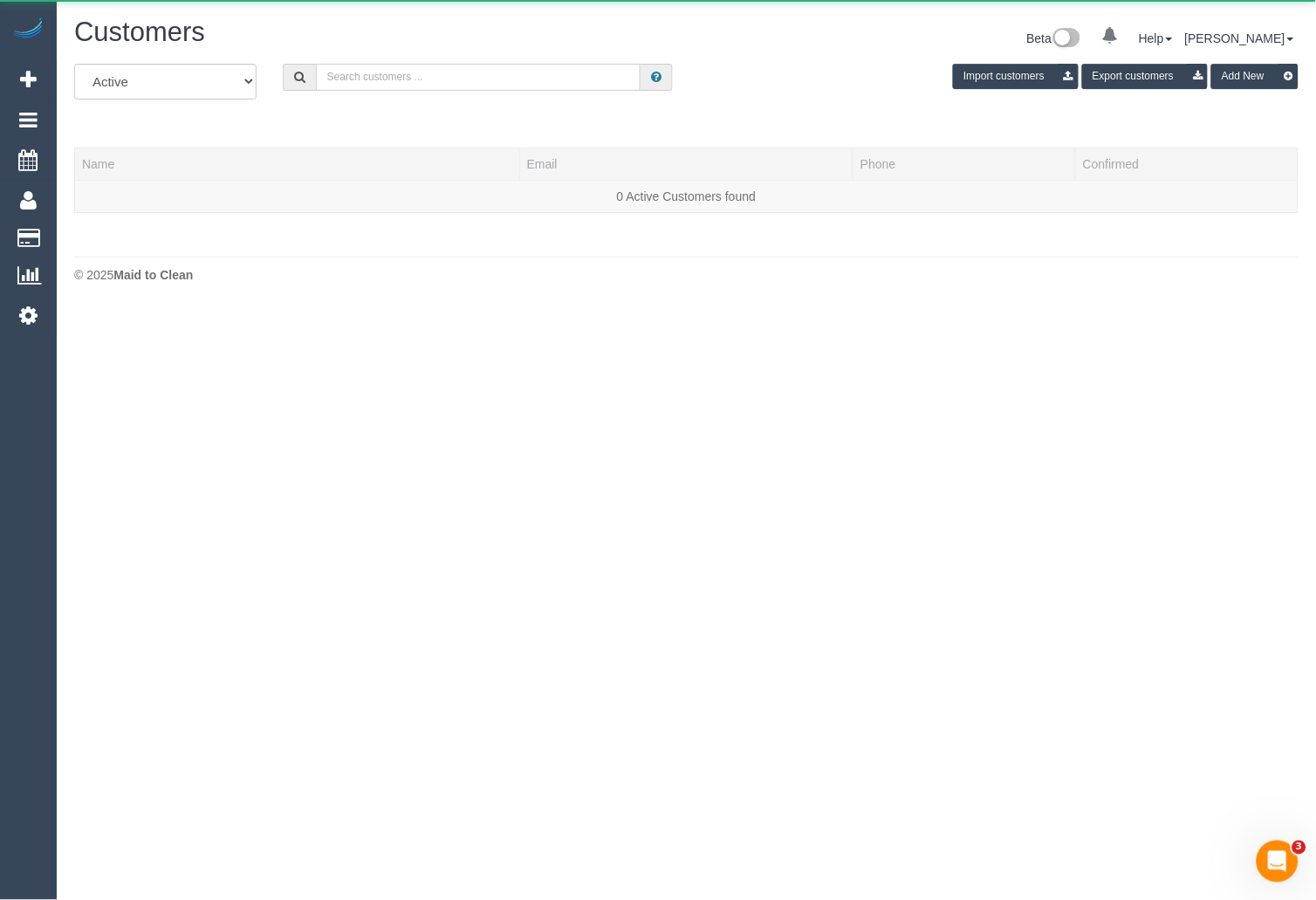
click at [550, 80] on input "text" at bounding box center [478, 77] width 325 height 27
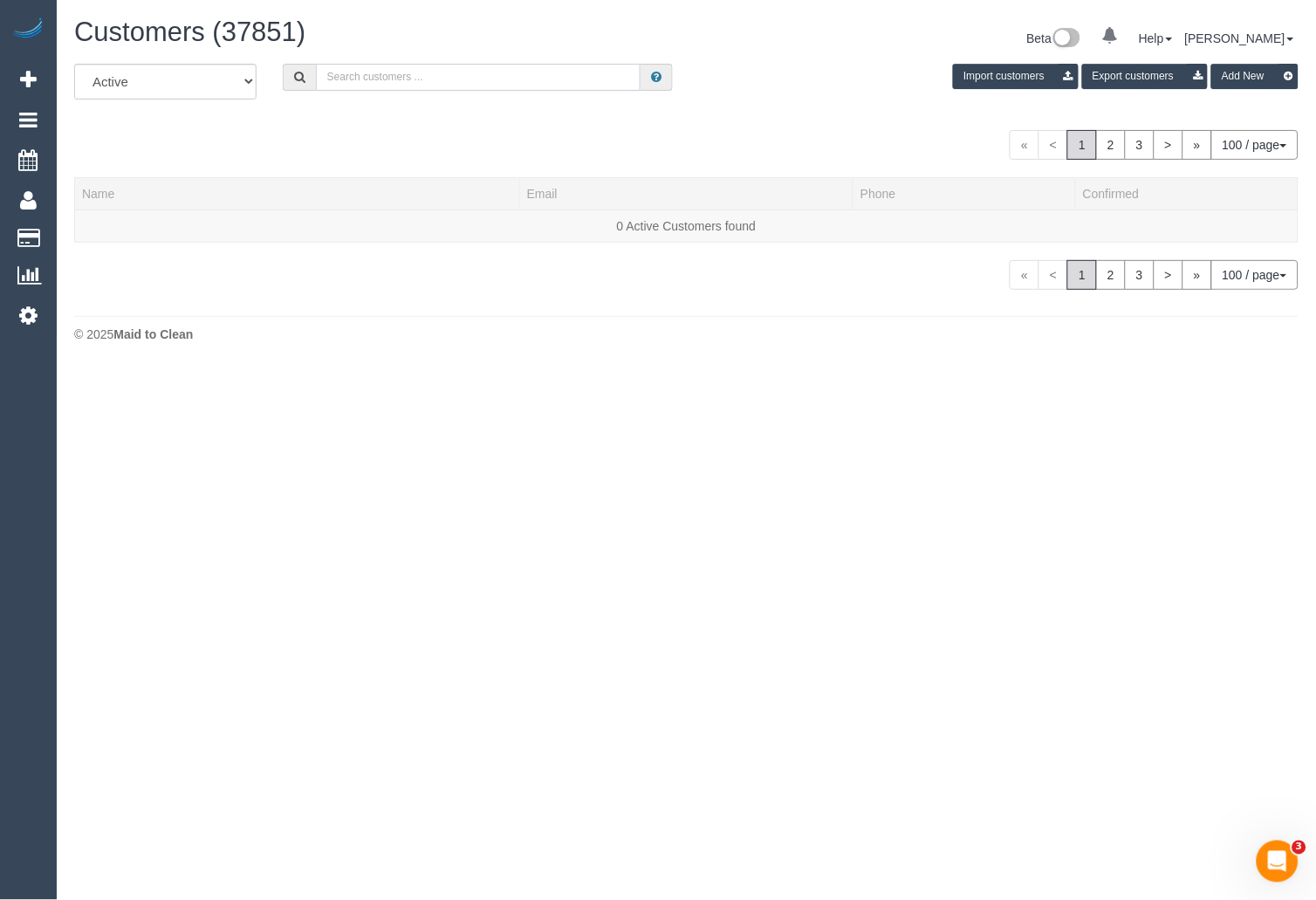
paste input "[PERSON_NAME]"
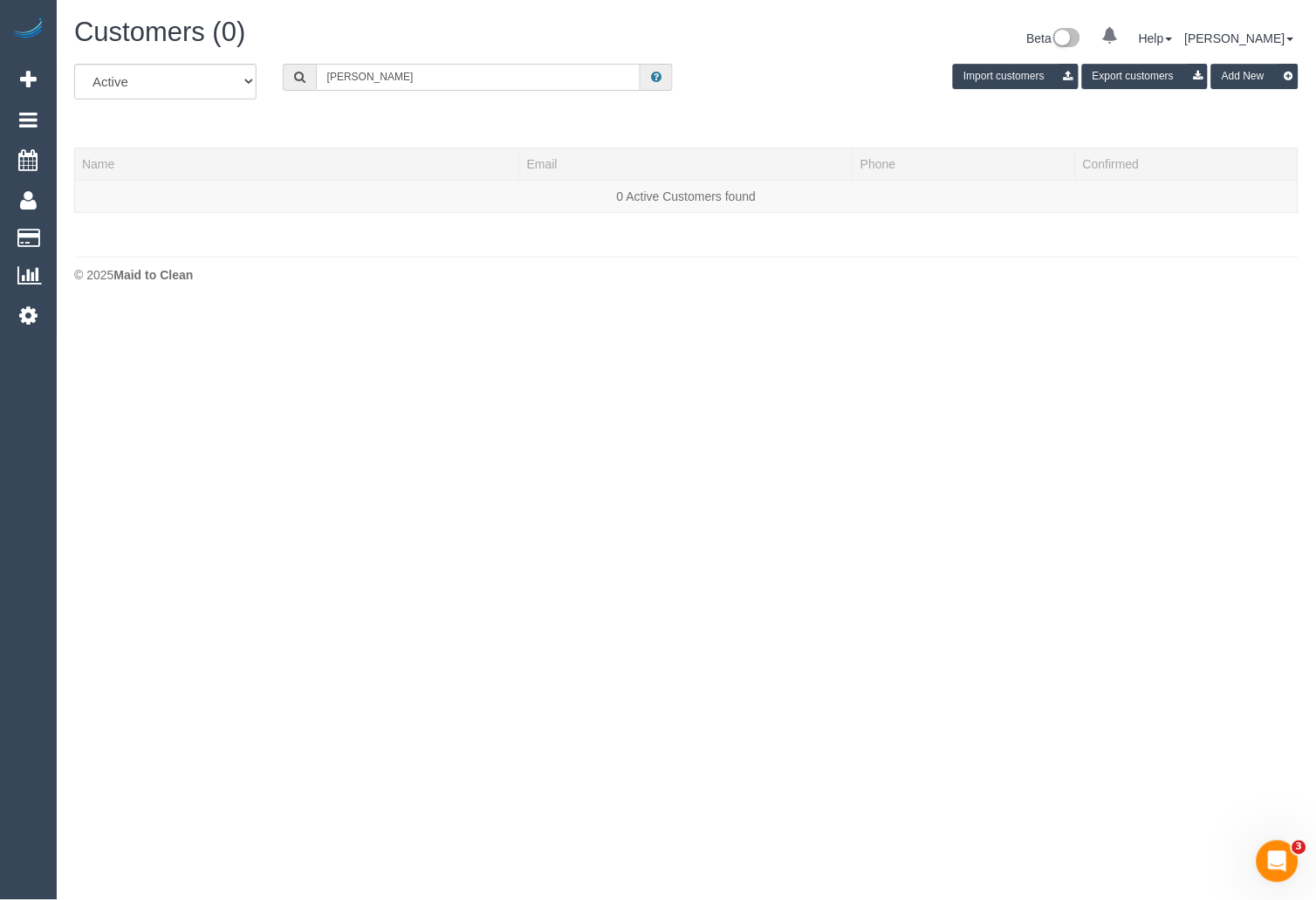
click at [385, 80] on input "[PERSON_NAME]" at bounding box center [478, 77] width 325 height 27
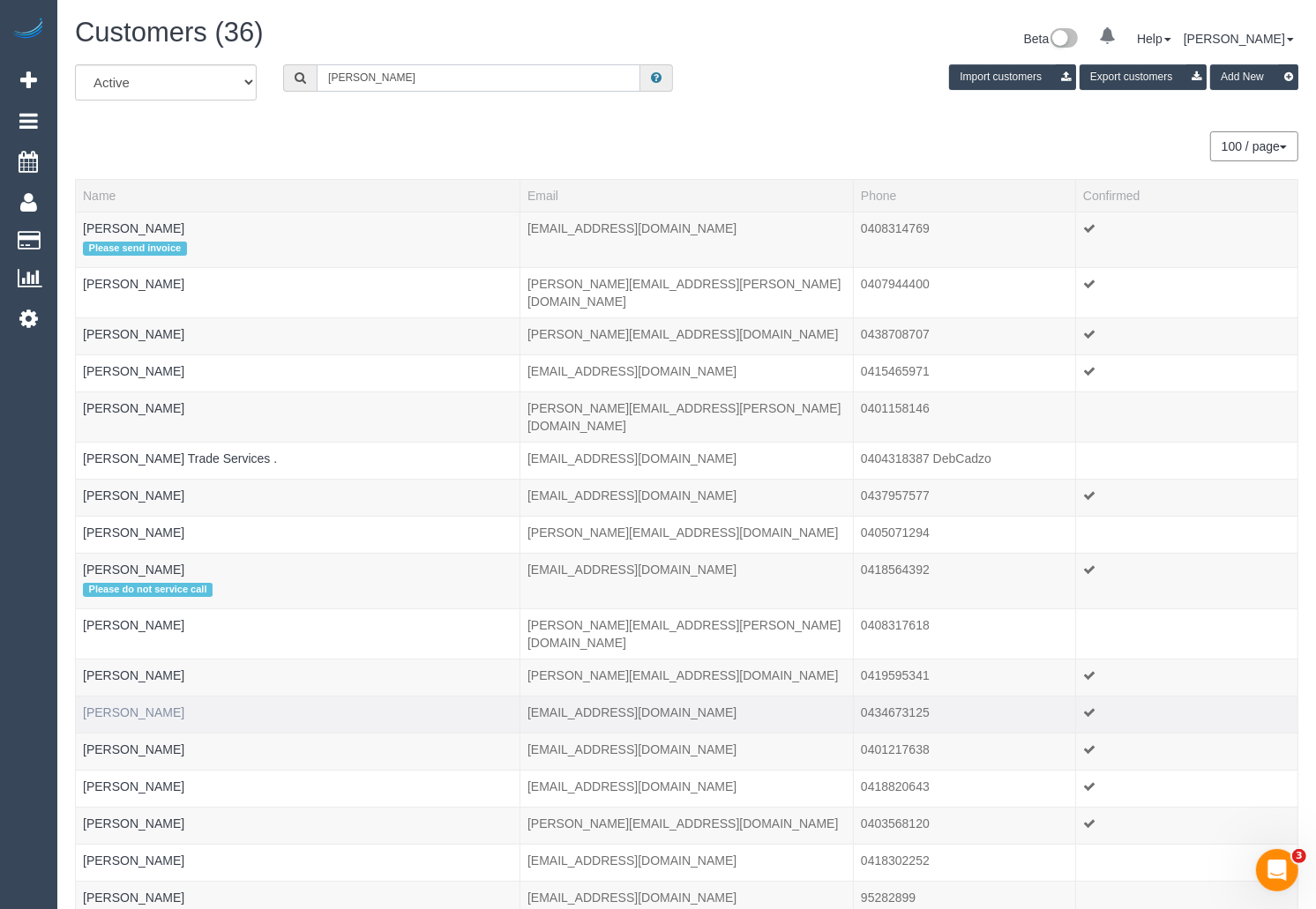
type input "[PERSON_NAME]"
click at [147, 705] on link "[PERSON_NAME]" at bounding box center [133, 712] width 101 height 14
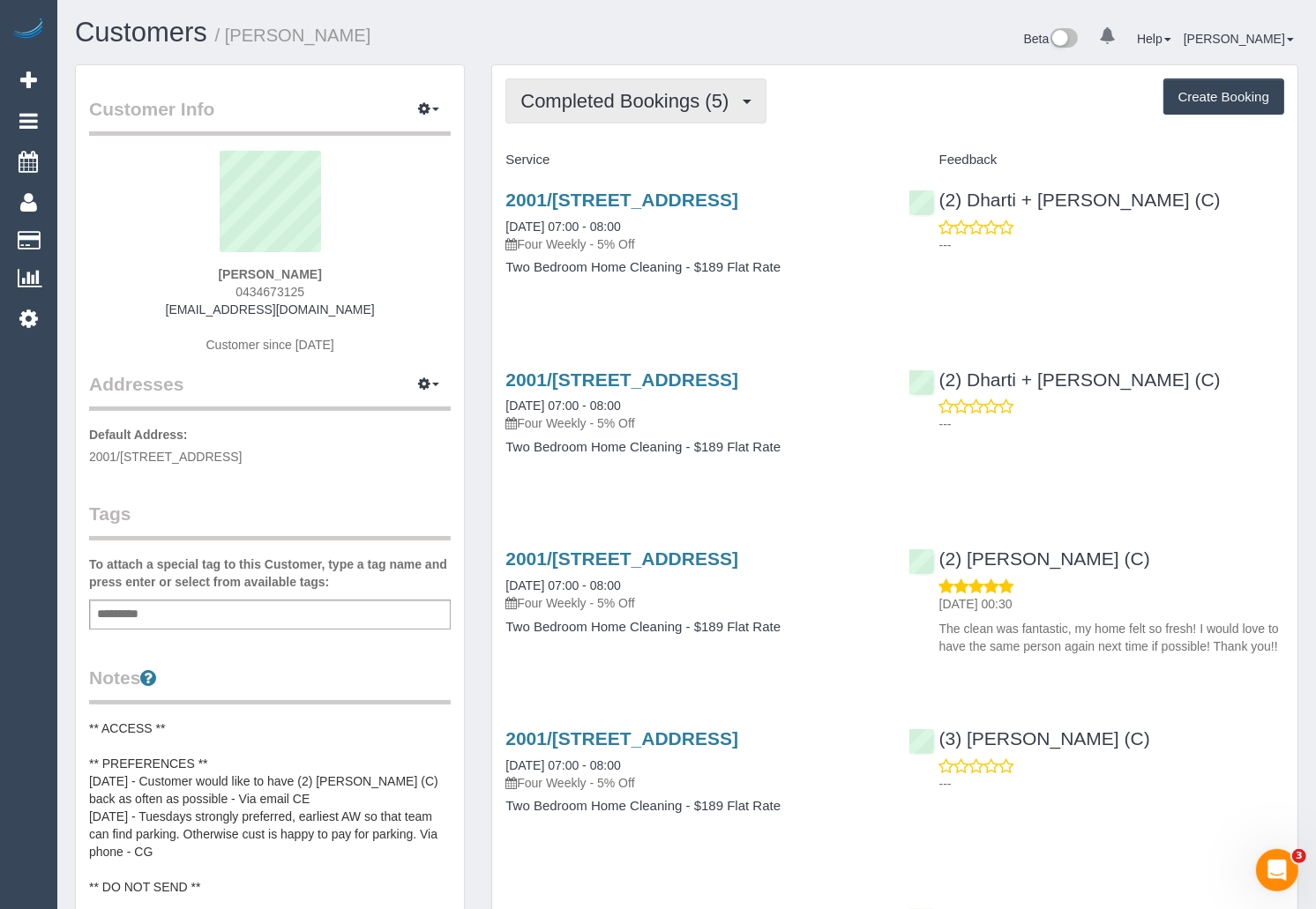
click at [704, 100] on span "Completed Bookings (5)" at bounding box center [629, 100] width 217 height 22
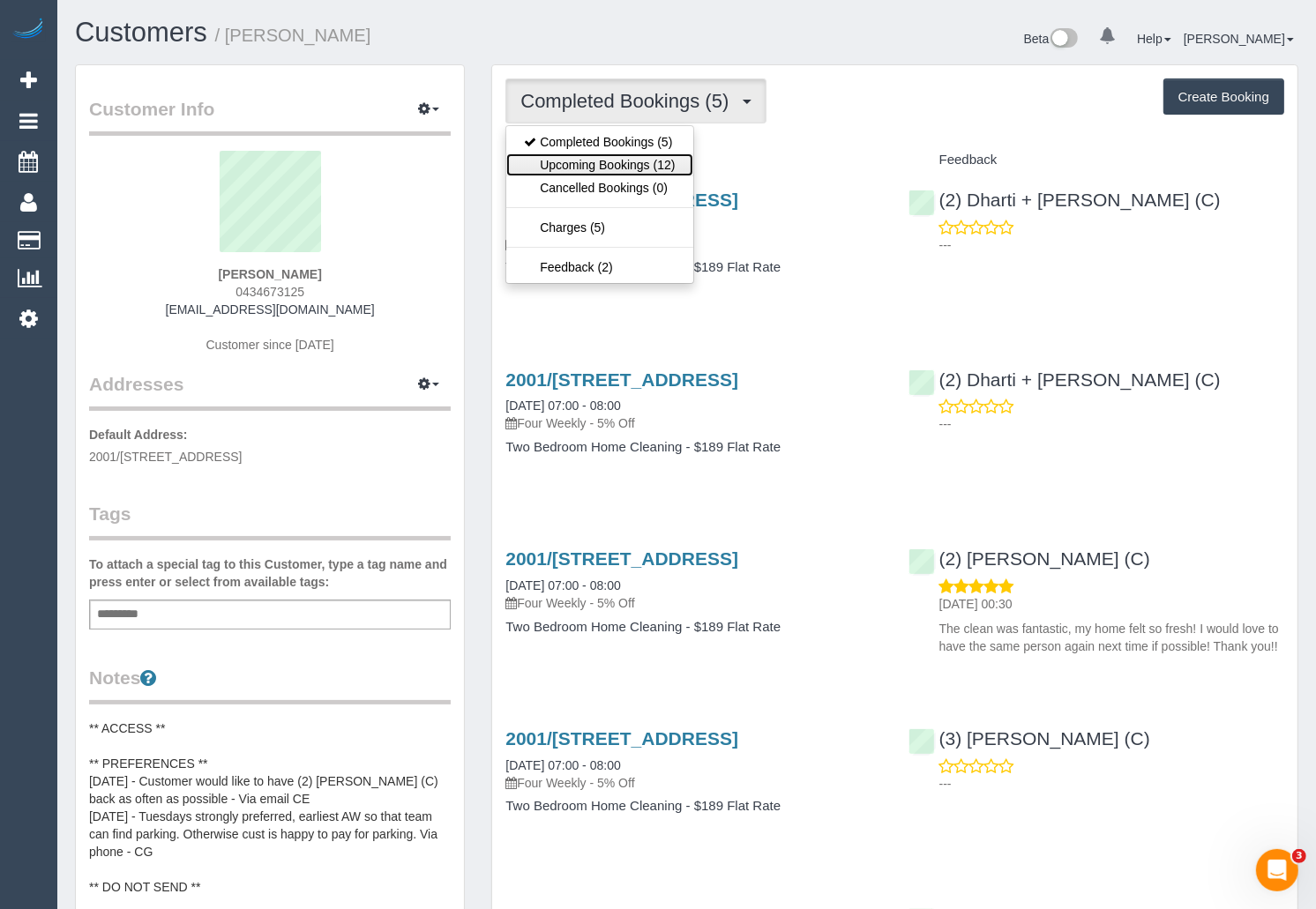
click at [611, 166] on link "Upcoming Bookings (12)" at bounding box center [599, 165] width 186 height 23
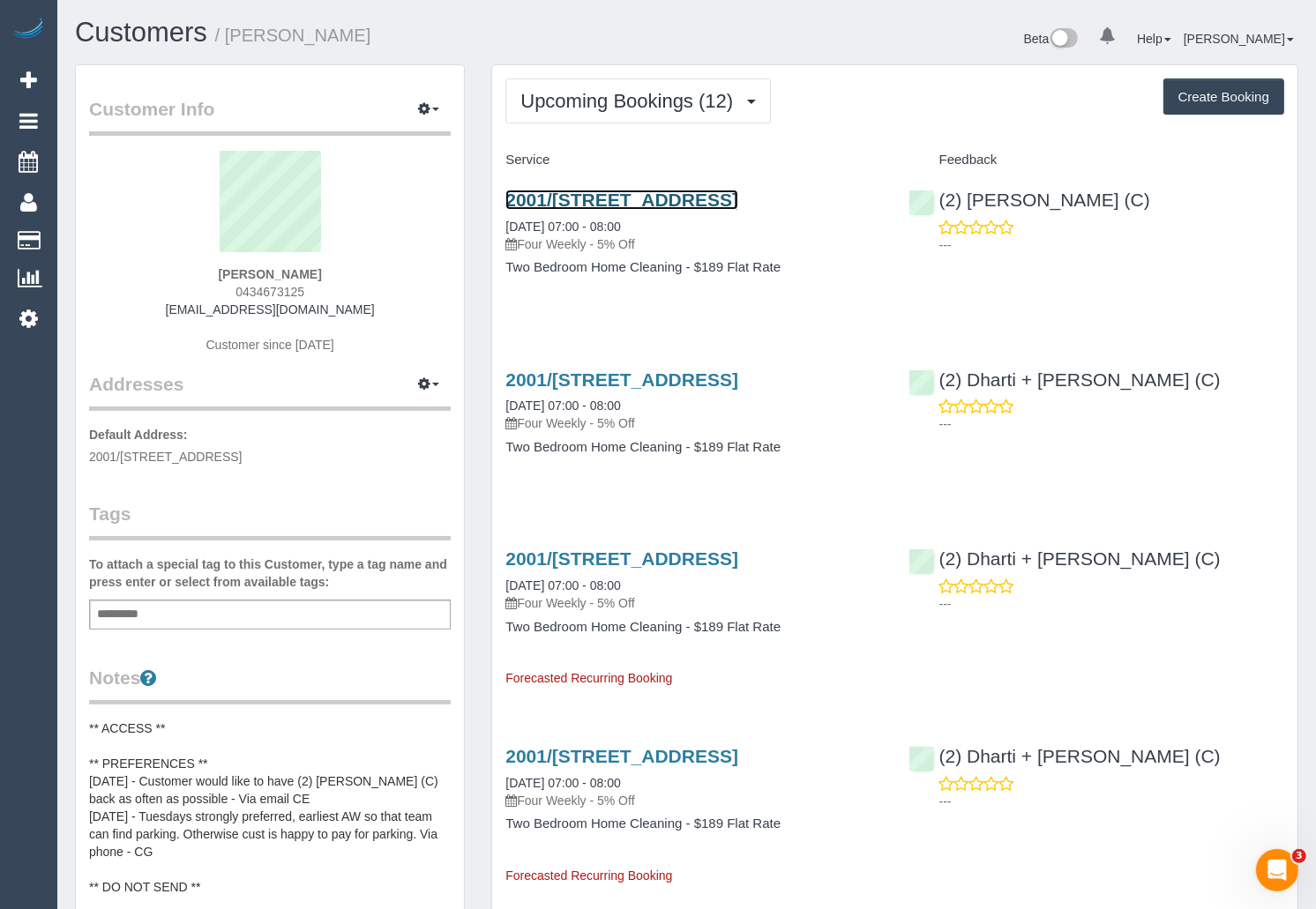
click at [623, 195] on link "2001/[STREET_ADDRESS]" at bounding box center [622, 199] width 233 height 20
drag, startPoint x: 567, startPoint y: 230, endPoint x: 503, endPoint y: 198, distance: 71.6
click at [503, 198] on div "2001/[STREET_ADDRESS] [DATE] 07:00 - 08:00 Four Weekly - 5% Off Two Bedroom Hom…" at bounding box center [693, 242] width 402 height 136
drag, startPoint x: 297, startPoint y: 272, endPoint x: 213, endPoint y: 270, distance: 84.0
click at [213, 270] on div "[PERSON_NAME] 0434673125 [EMAIL_ADDRESS][DOMAIN_NAME] Customer since [DATE]" at bounding box center [269, 261] width 361 height 221
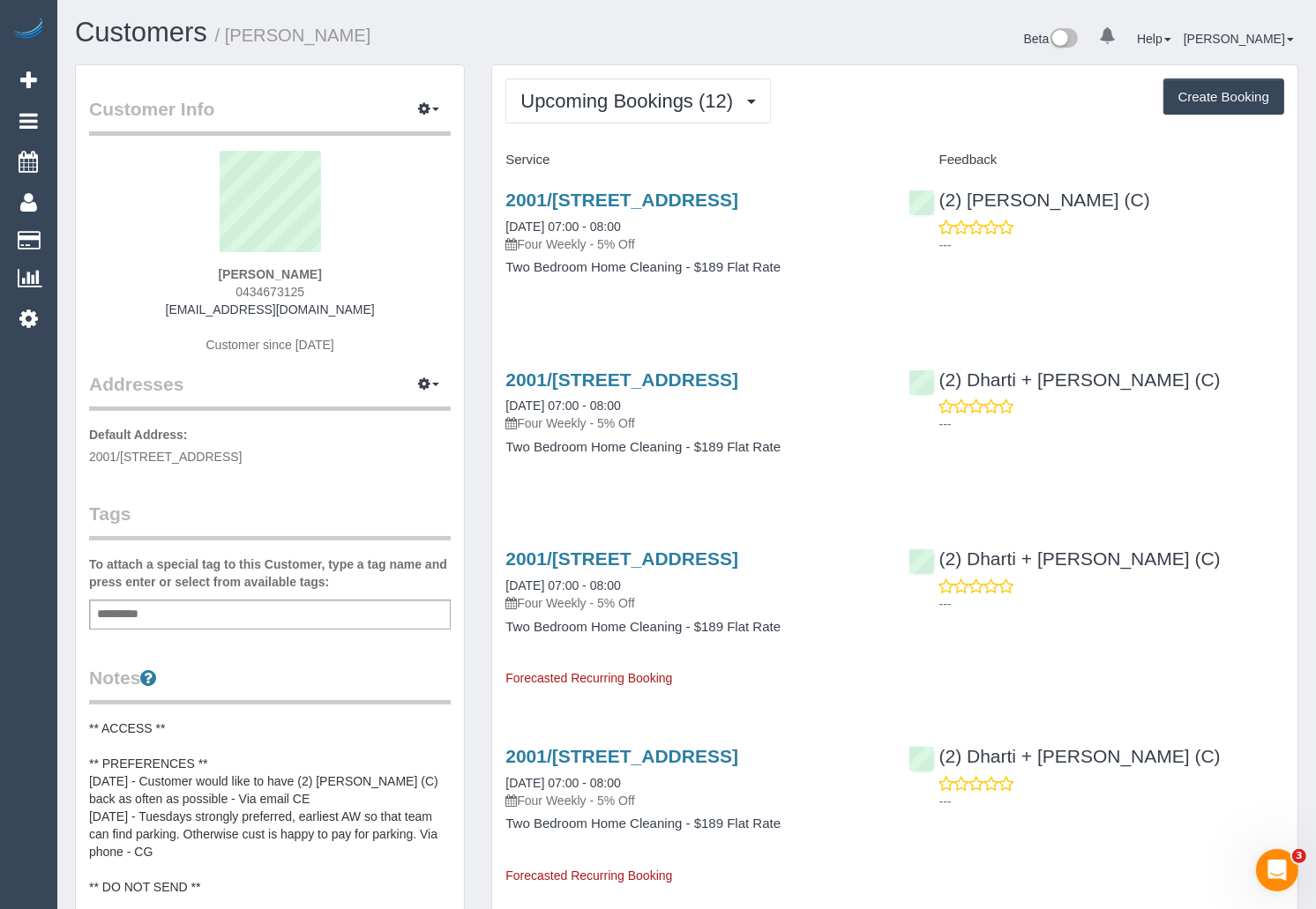
copy strong "[PERSON_NAME]"
drag, startPoint x: 563, startPoint y: 223, endPoint x: 503, endPoint y: 203, distance: 63.2
click at [503, 203] on div "2001/[STREET_ADDRESS] [DATE] 07:00 - 08:00 Four Weekly - 5% Off Two Bedroom Hom…" at bounding box center [693, 242] width 402 height 136
copy link "2001/[STREET_ADDRESS]"
click at [124, 31] on link "Customers" at bounding box center [141, 32] width 133 height 31
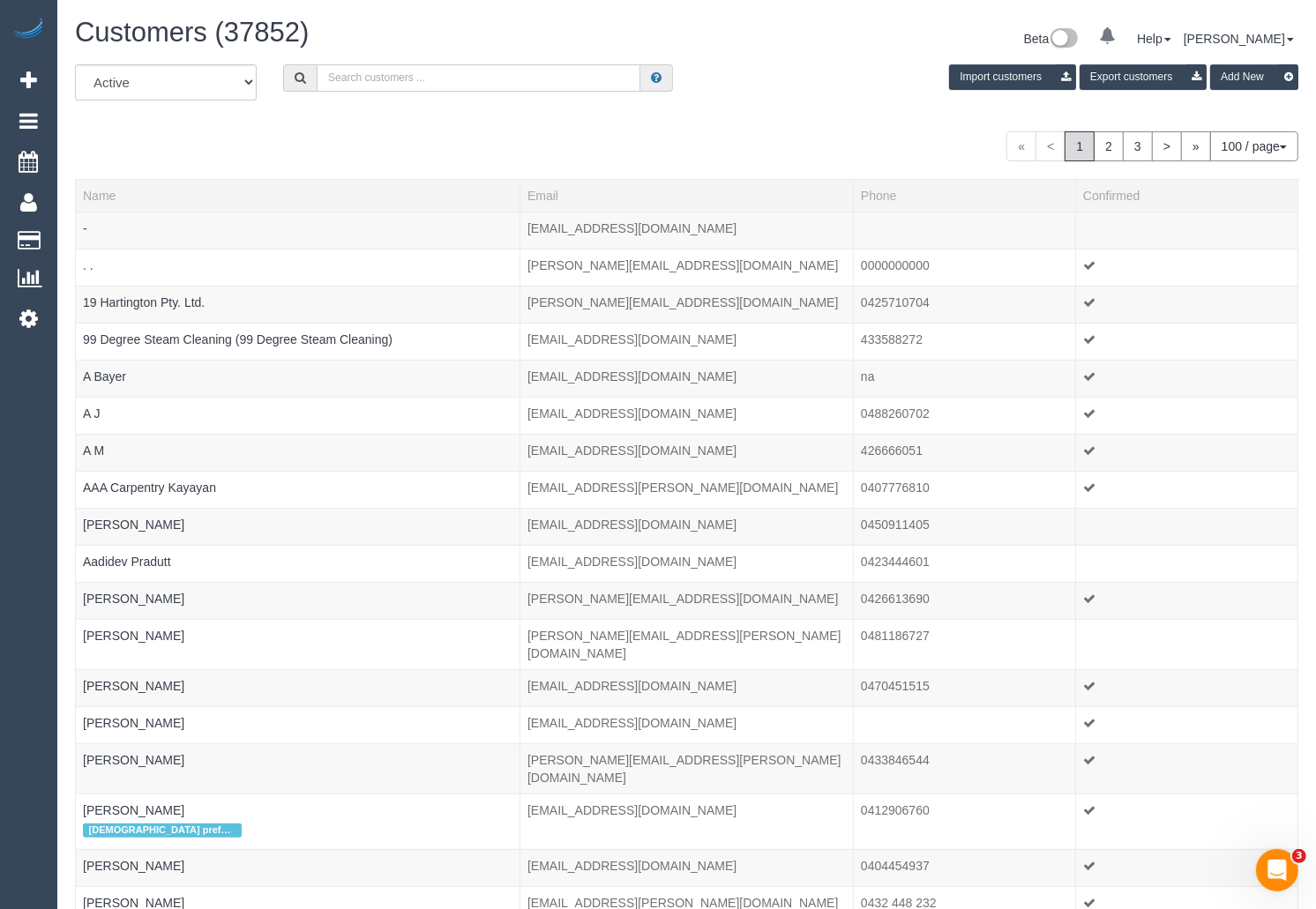
click at [383, 85] on input "text" at bounding box center [478, 78] width 323 height 27
paste input "[PERSON_NAME]"
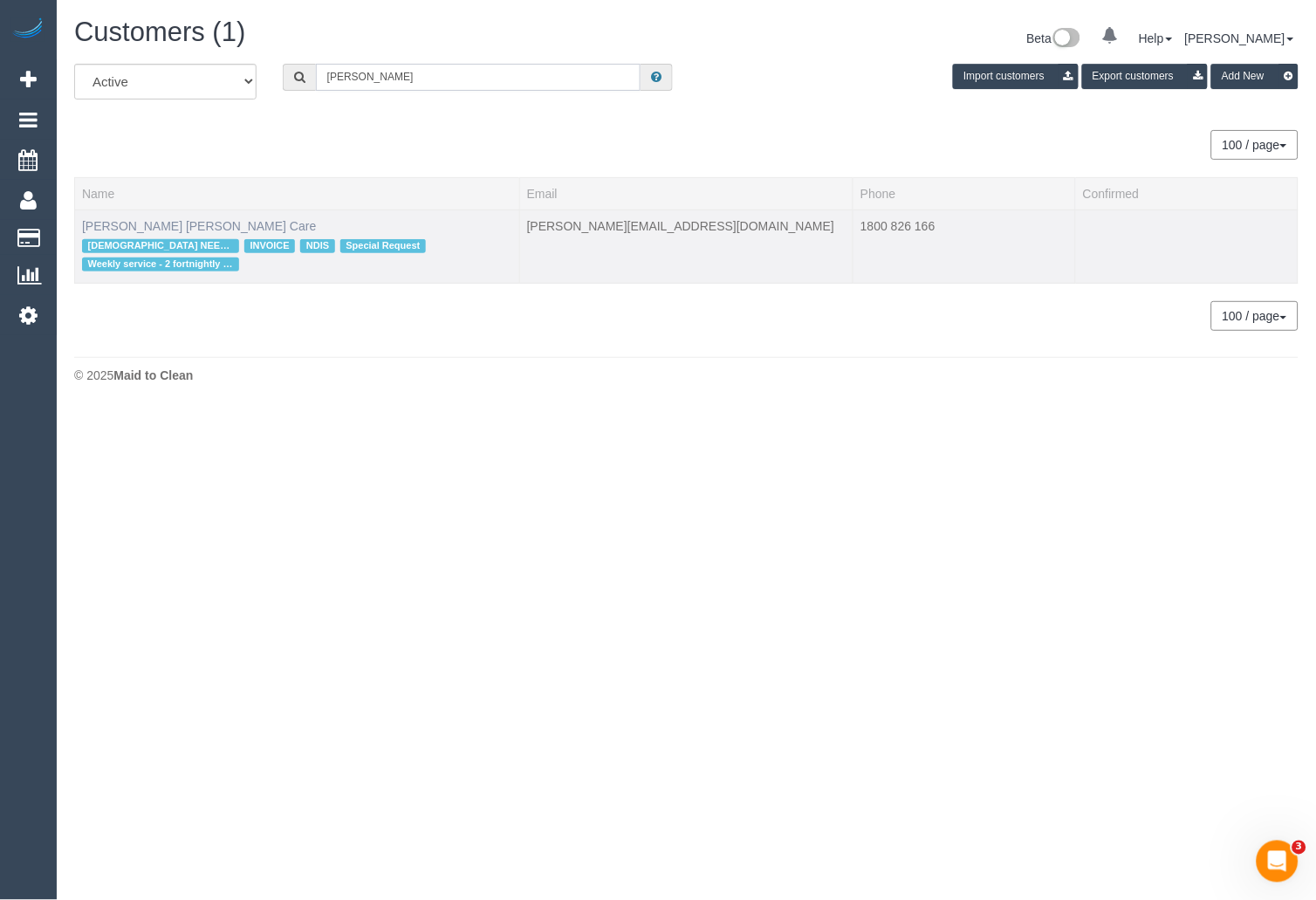
type input "[PERSON_NAME]"
click at [171, 220] on link "[PERSON_NAME] [PERSON_NAME] Care" at bounding box center [198, 226] width 234 height 14
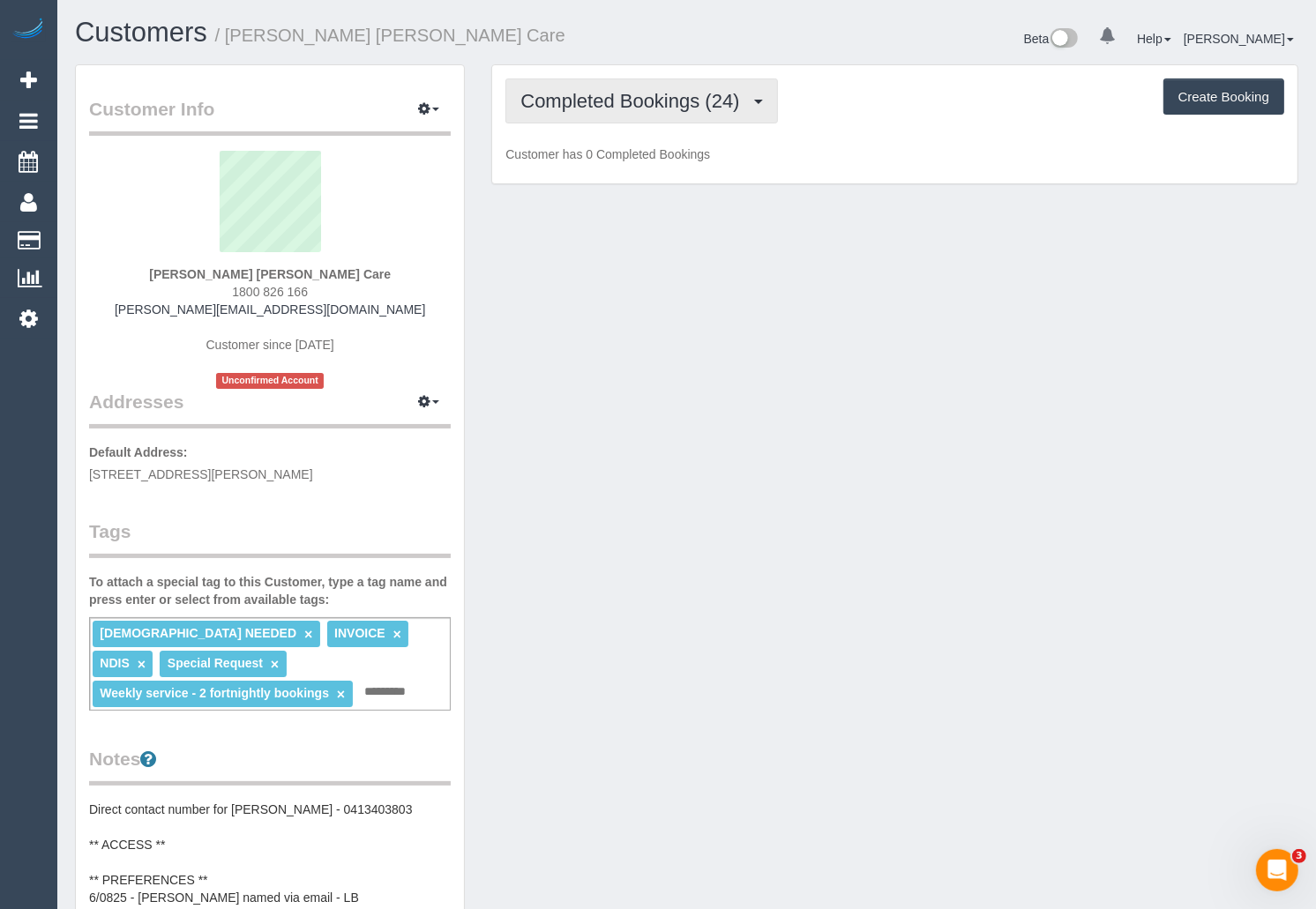
click at [663, 101] on span "Completed Bookings (24)" at bounding box center [634, 100] width 228 height 22
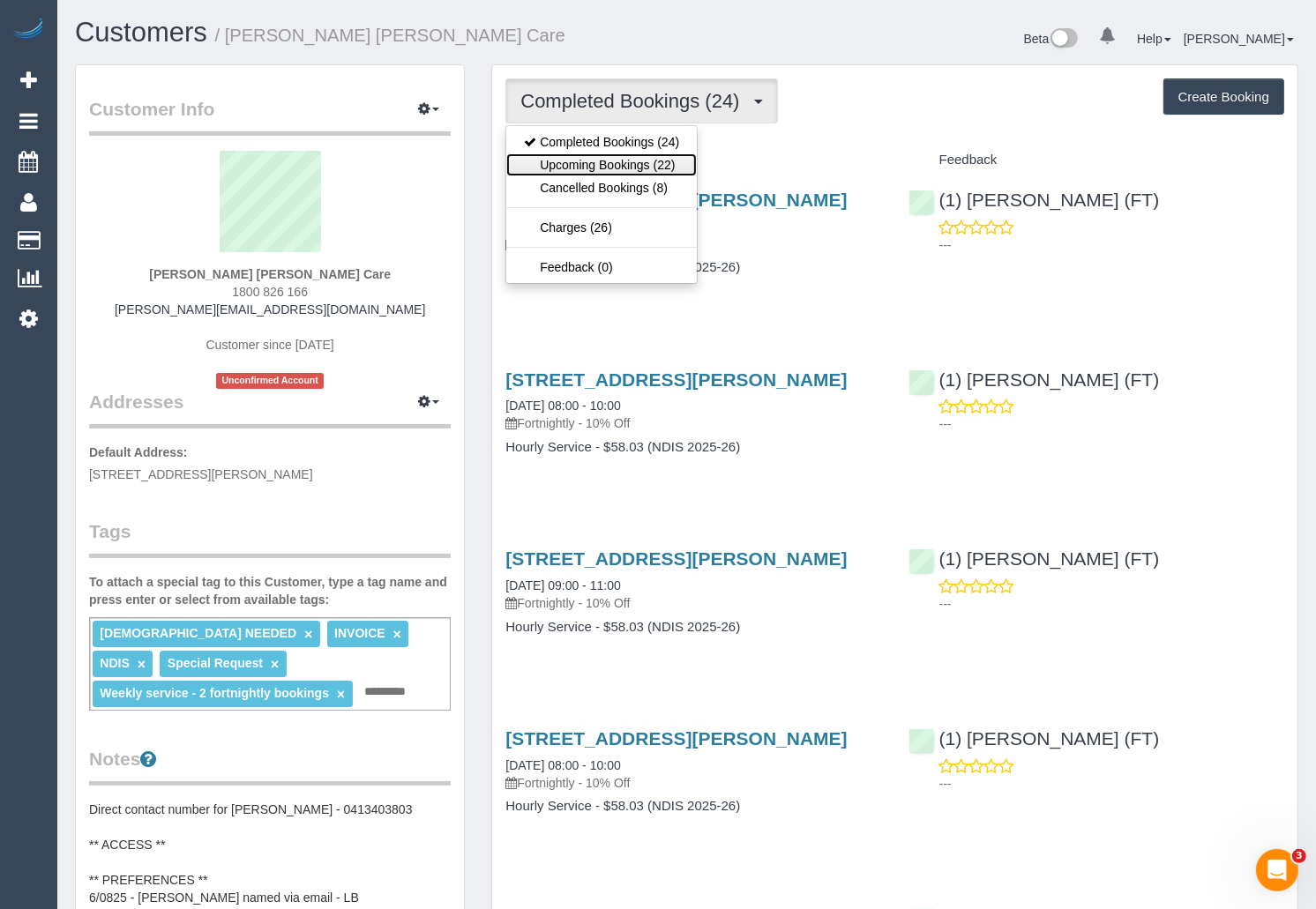
click at [648, 158] on link "Upcoming Bookings (22)" at bounding box center [601, 165] width 191 height 23
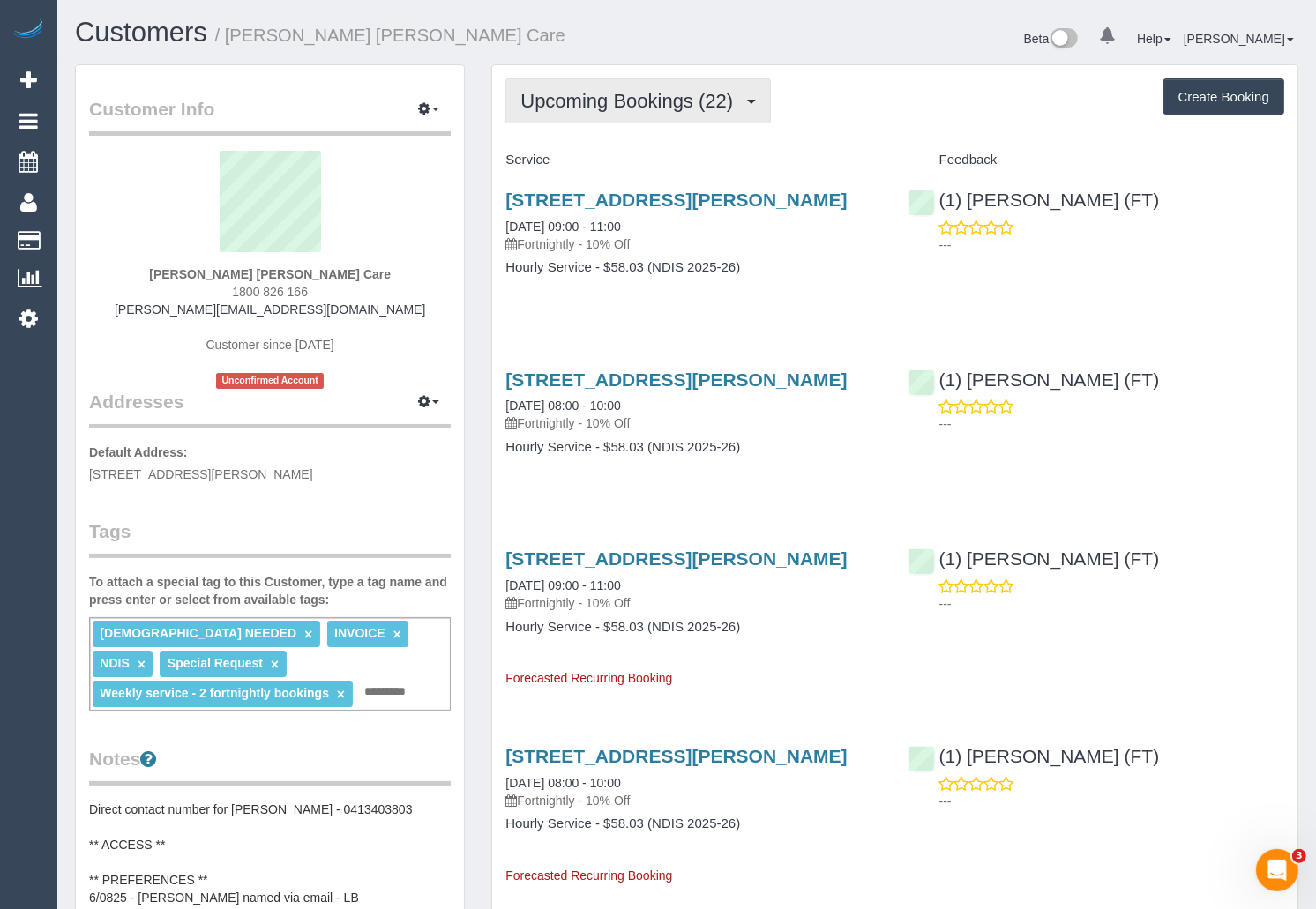
click at [654, 110] on span "Upcoming Bookings (22)" at bounding box center [631, 100] width 222 height 22
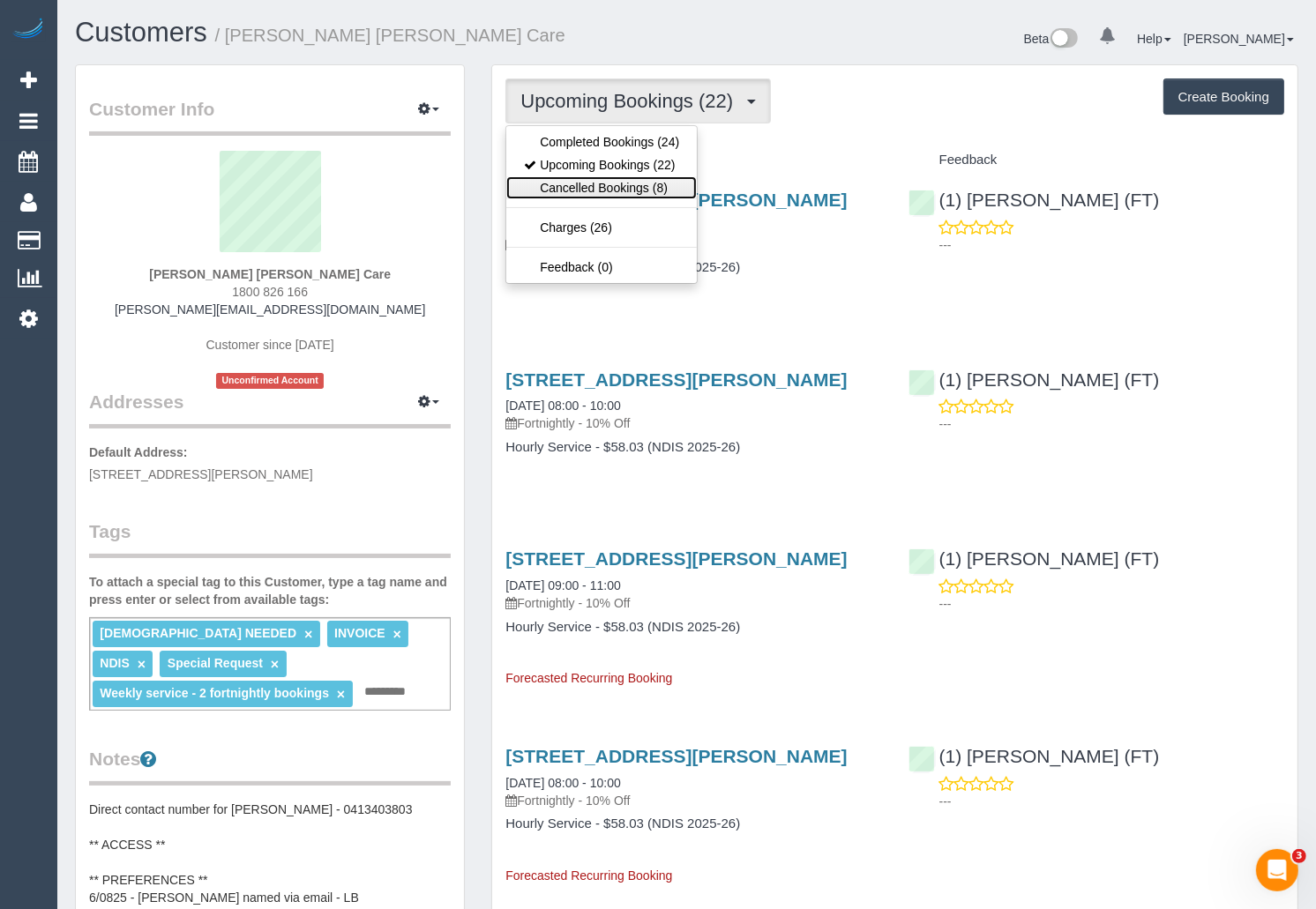
click at [604, 180] on link "Cancelled Bookings (8)" at bounding box center [601, 188] width 191 height 23
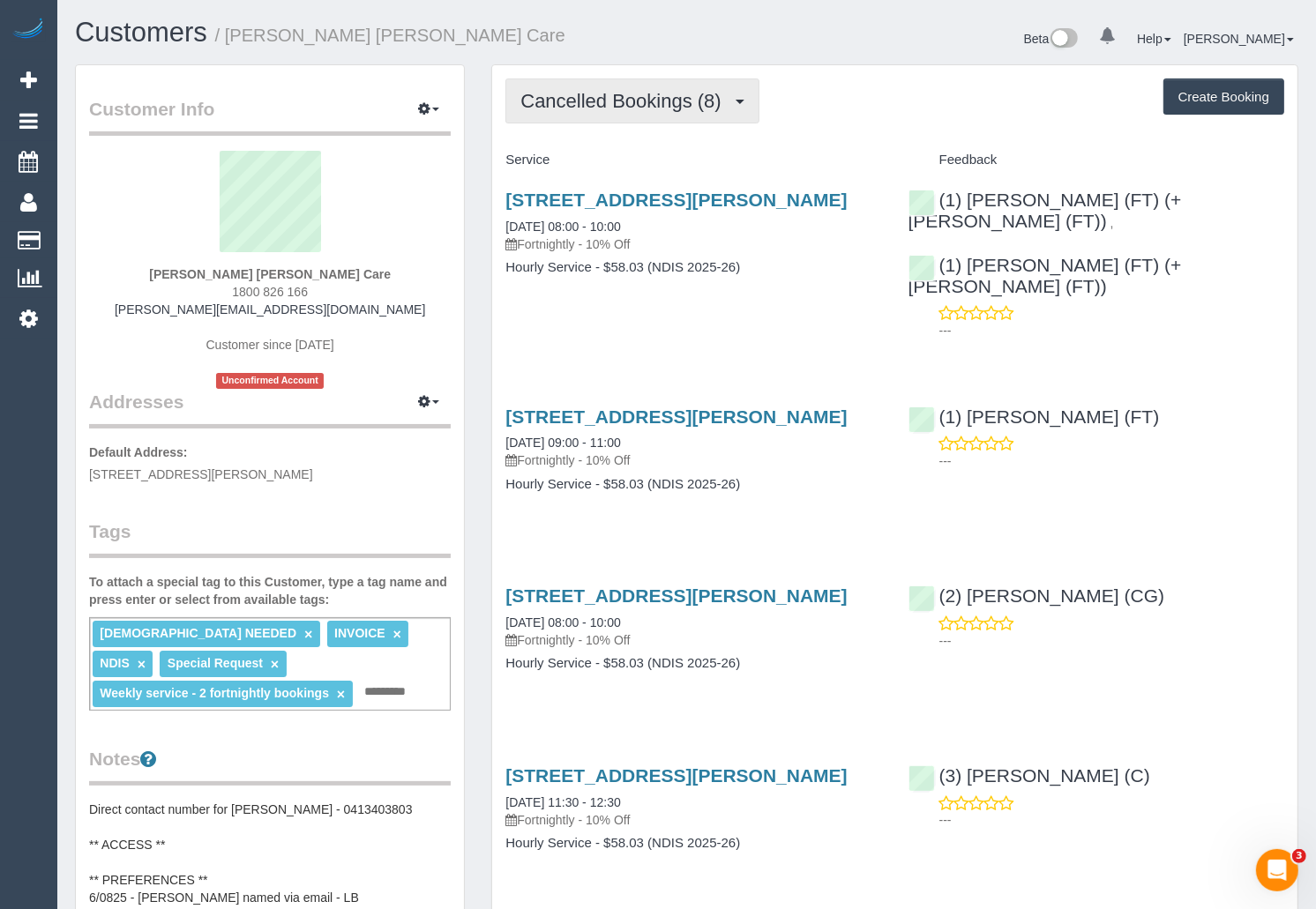
click at [637, 106] on span "Cancelled Bookings (8)" at bounding box center [625, 100] width 209 height 22
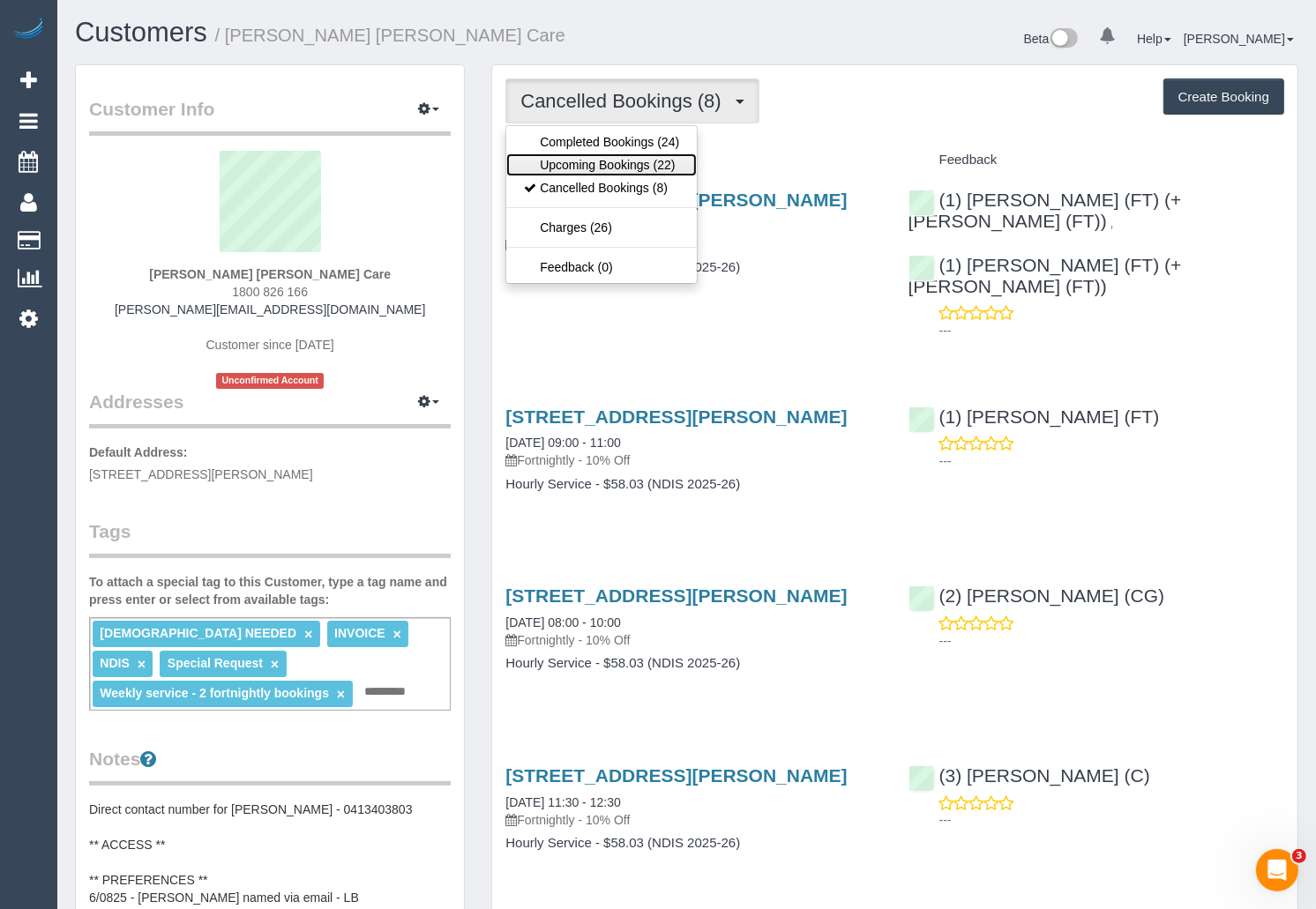
click at [608, 174] on link "Upcoming Bookings (22)" at bounding box center [601, 165] width 191 height 23
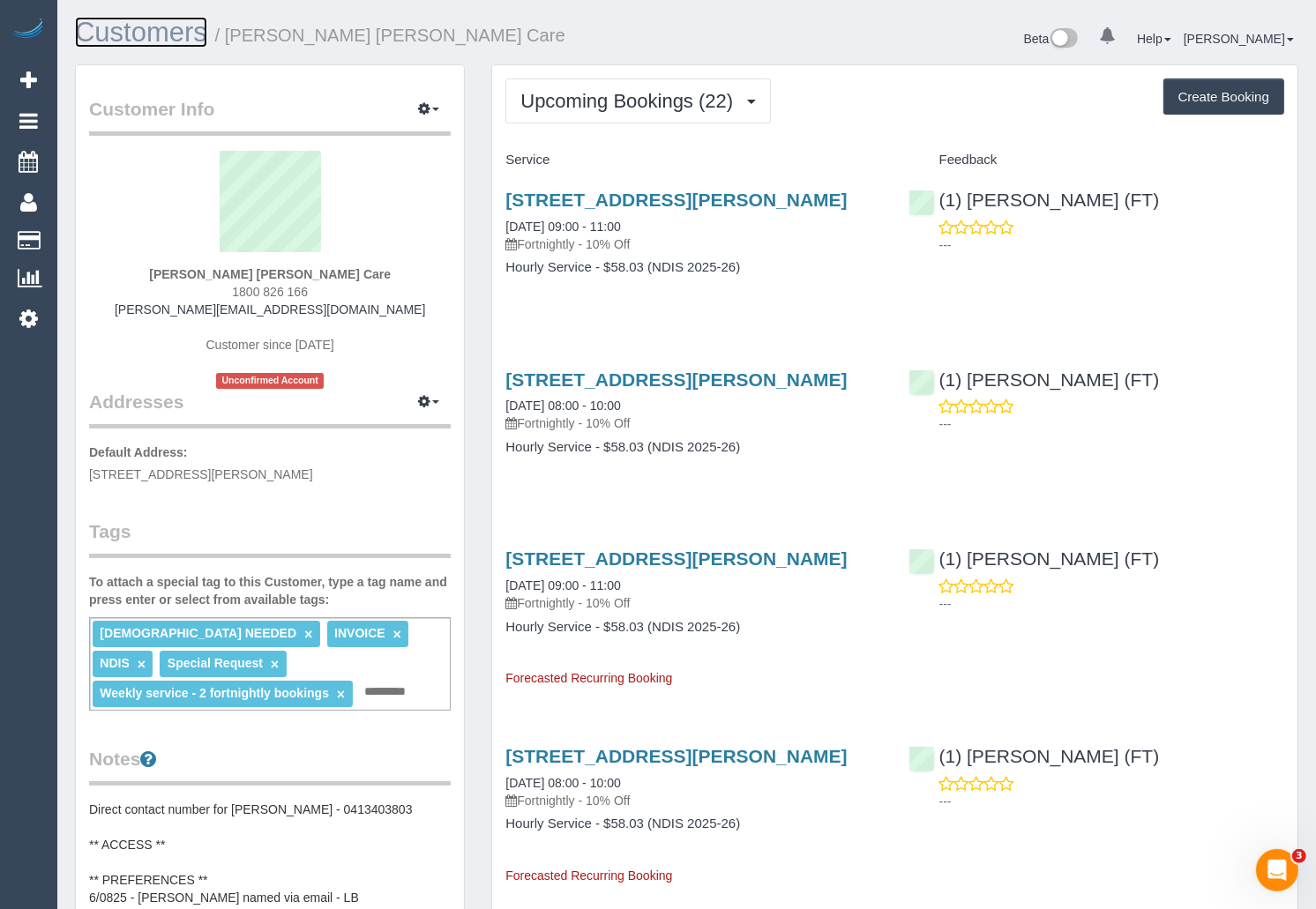
click at [125, 33] on link "Customers" at bounding box center [141, 32] width 133 height 31
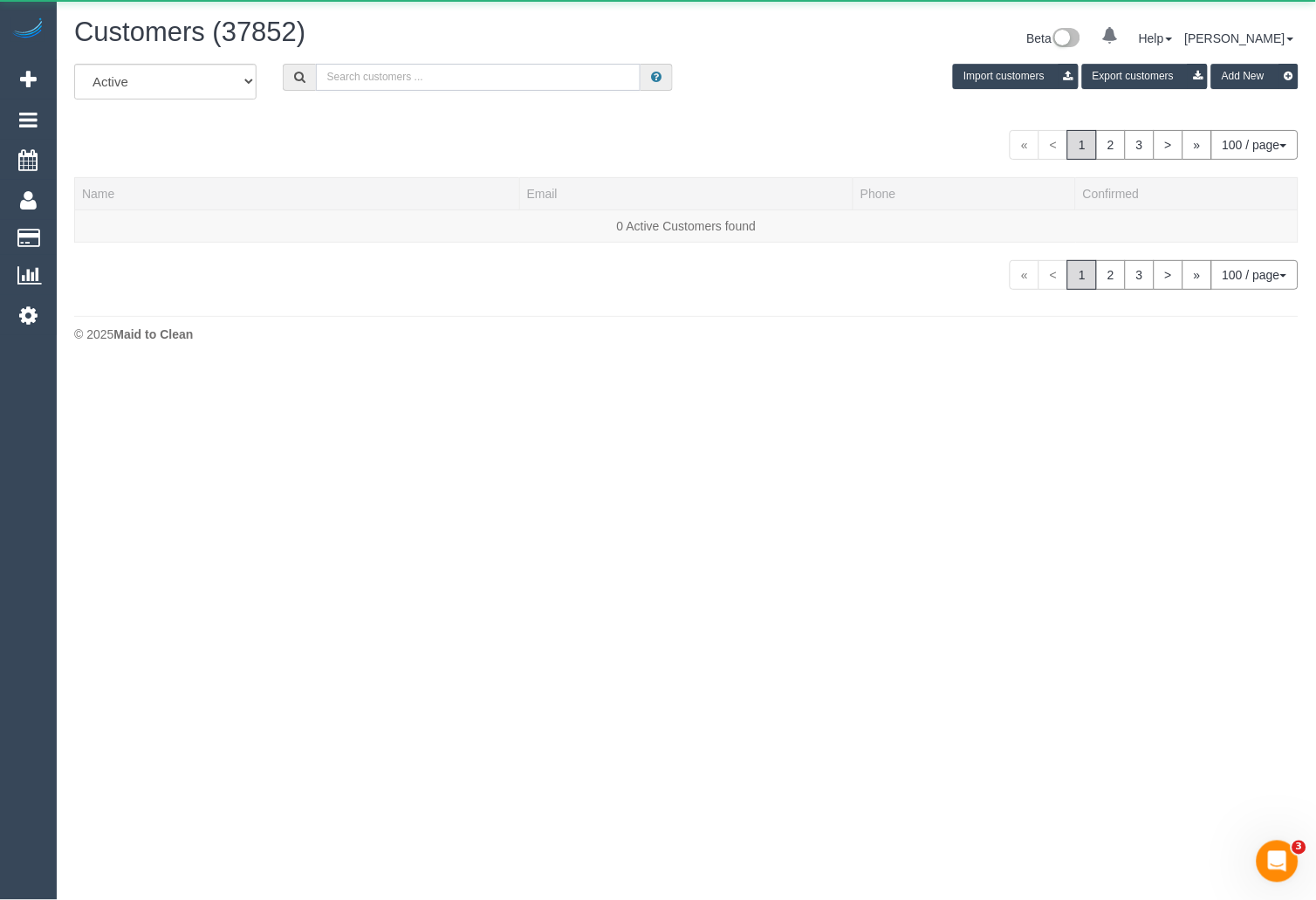
click at [392, 80] on input "text" at bounding box center [478, 77] width 325 height 27
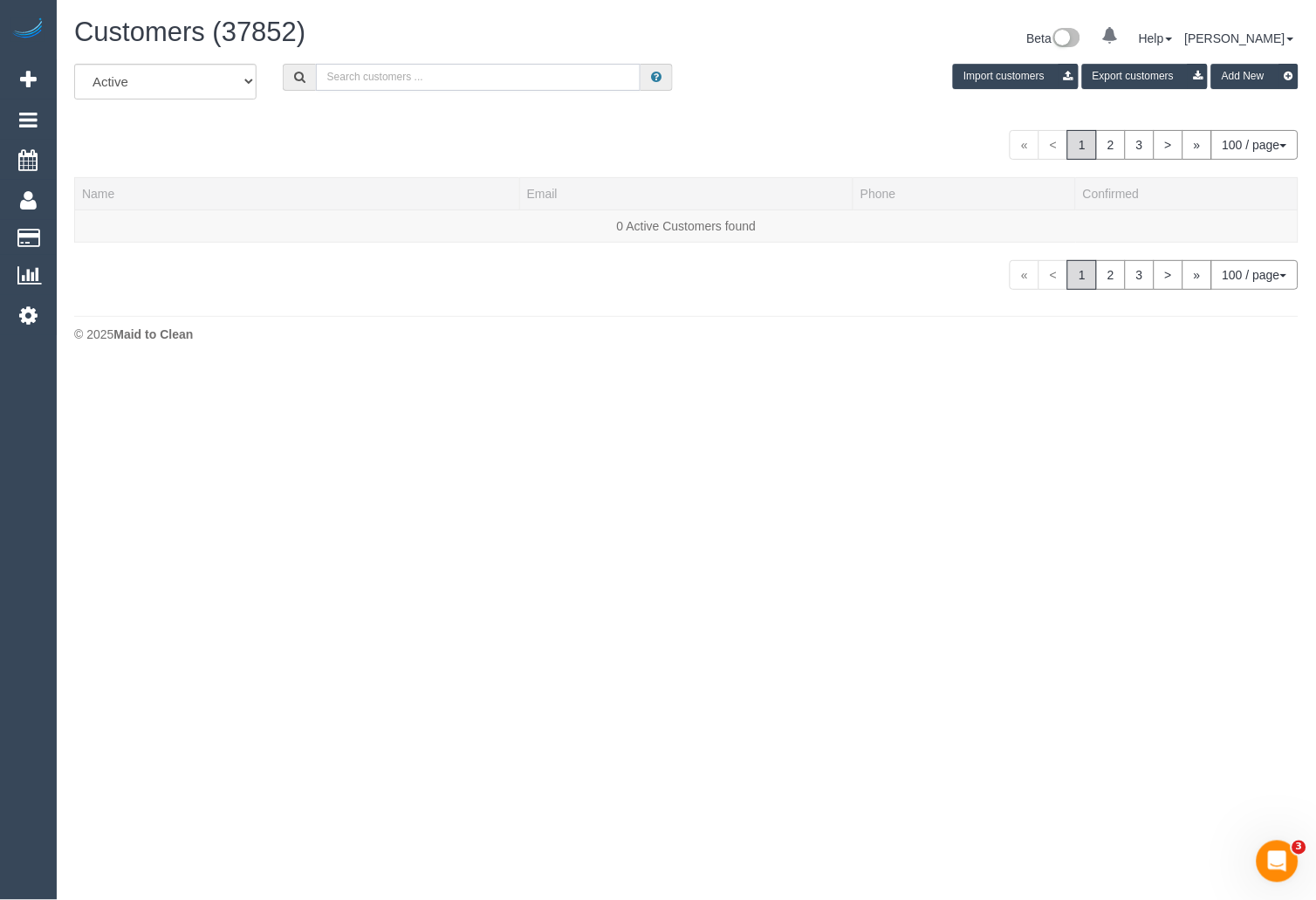
paste input "[PERSON_NAME]"
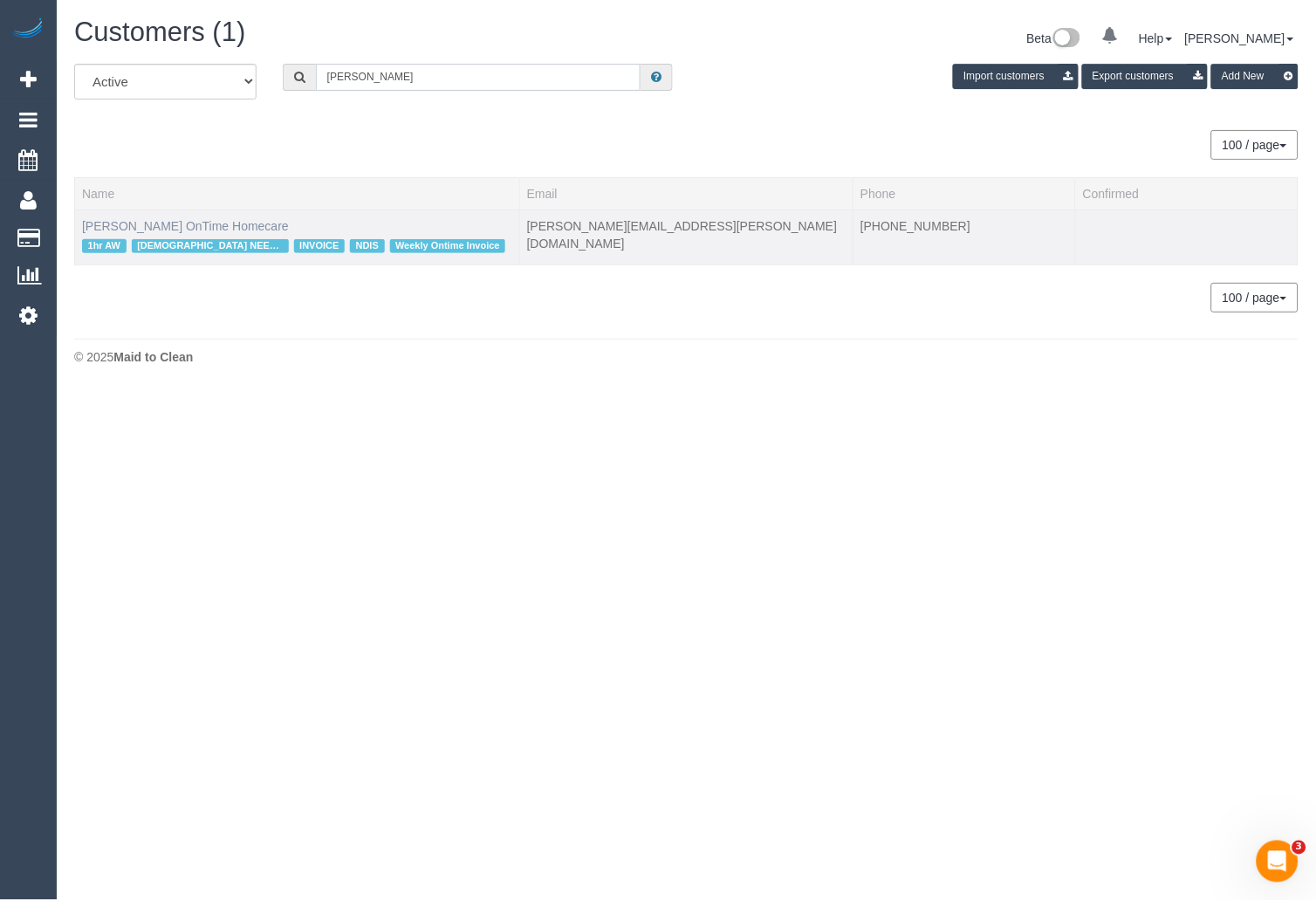
type input "[PERSON_NAME]"
click at [155, 228] on link "[PERSON_NAME] OnTime Homecare" at bounding box center [185, 226] width 206 height 14
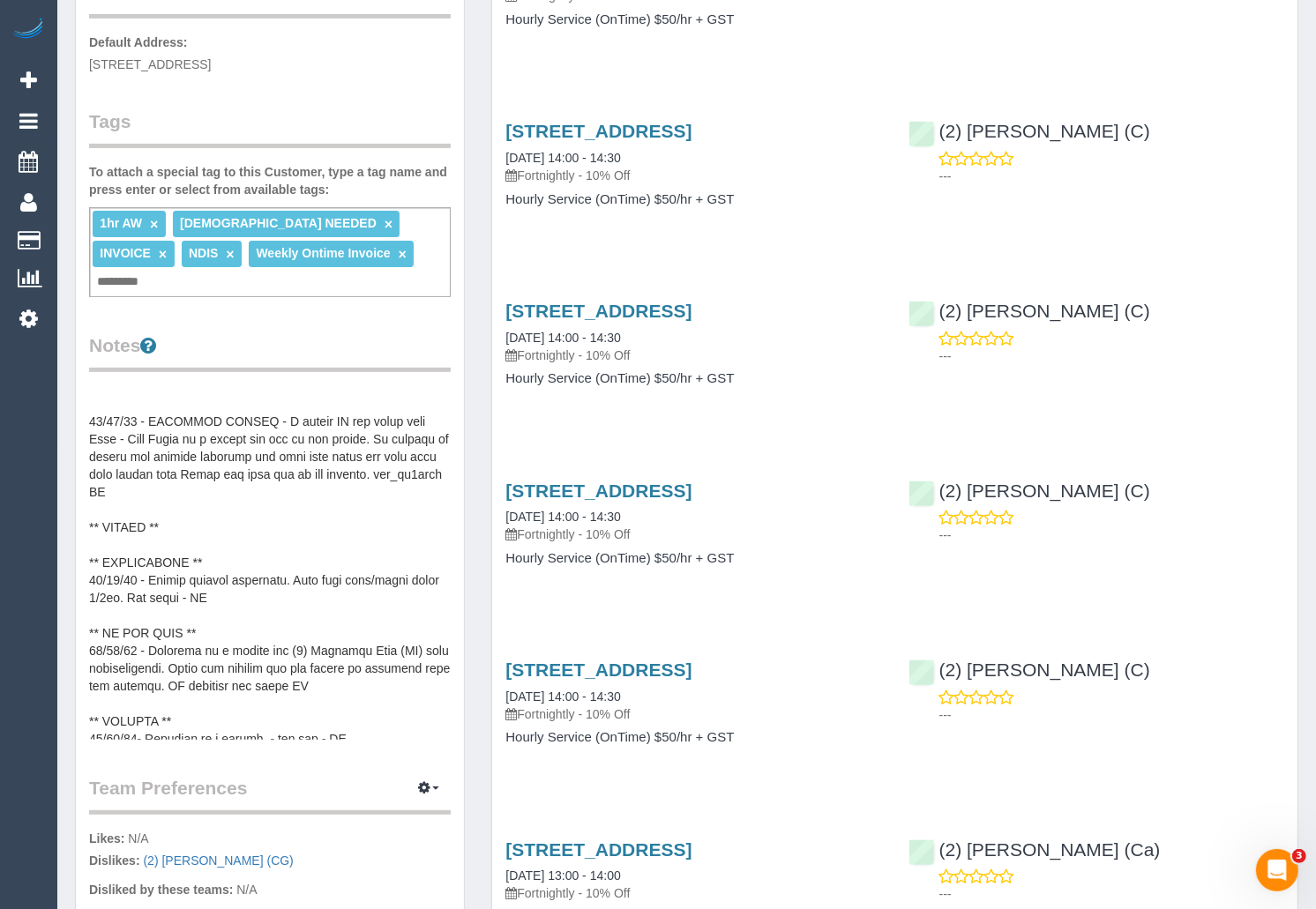
scroll to position [107, 0]
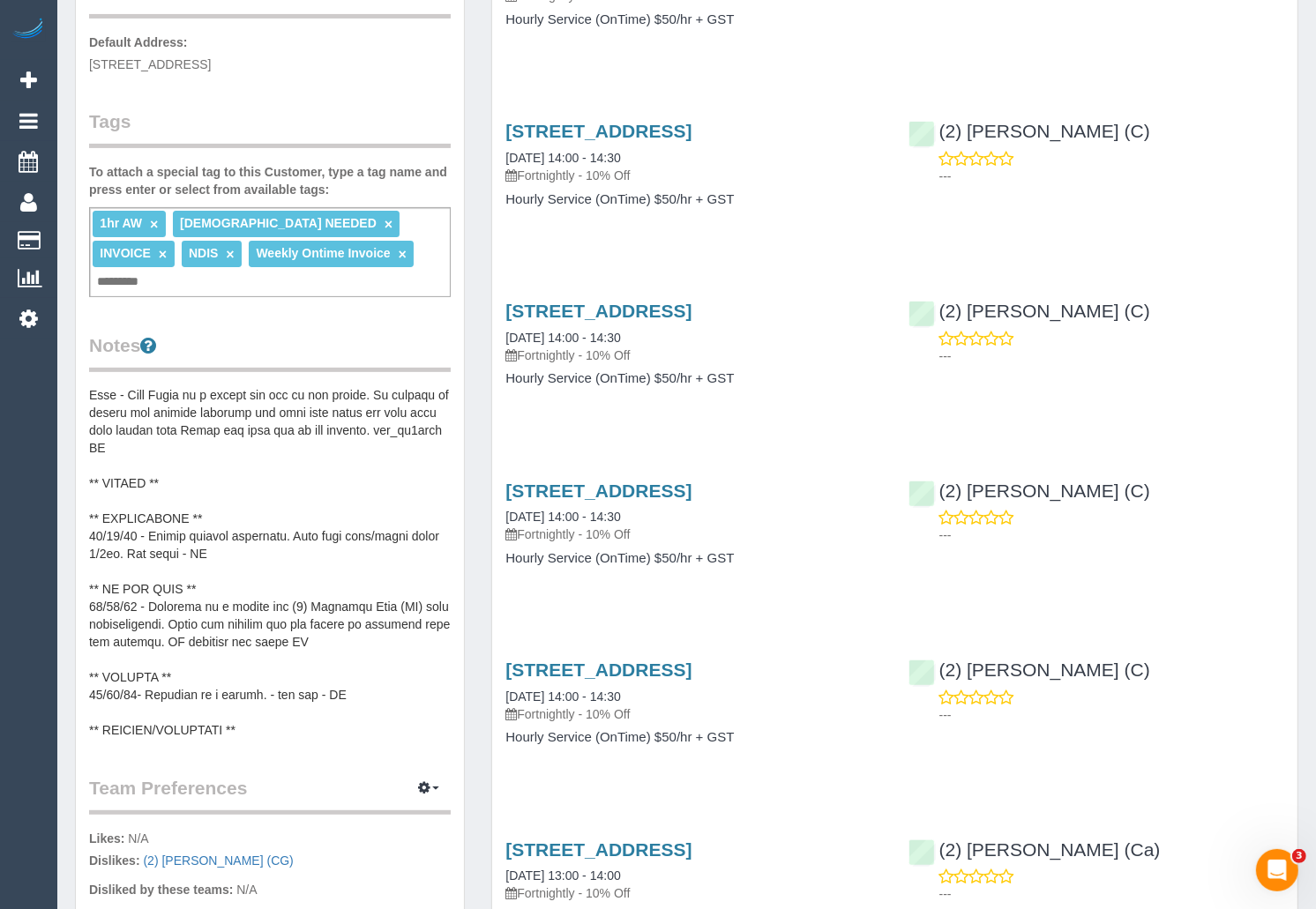
click at [226, 468] on pre at bounding box center [269, 563] width 361 height 353
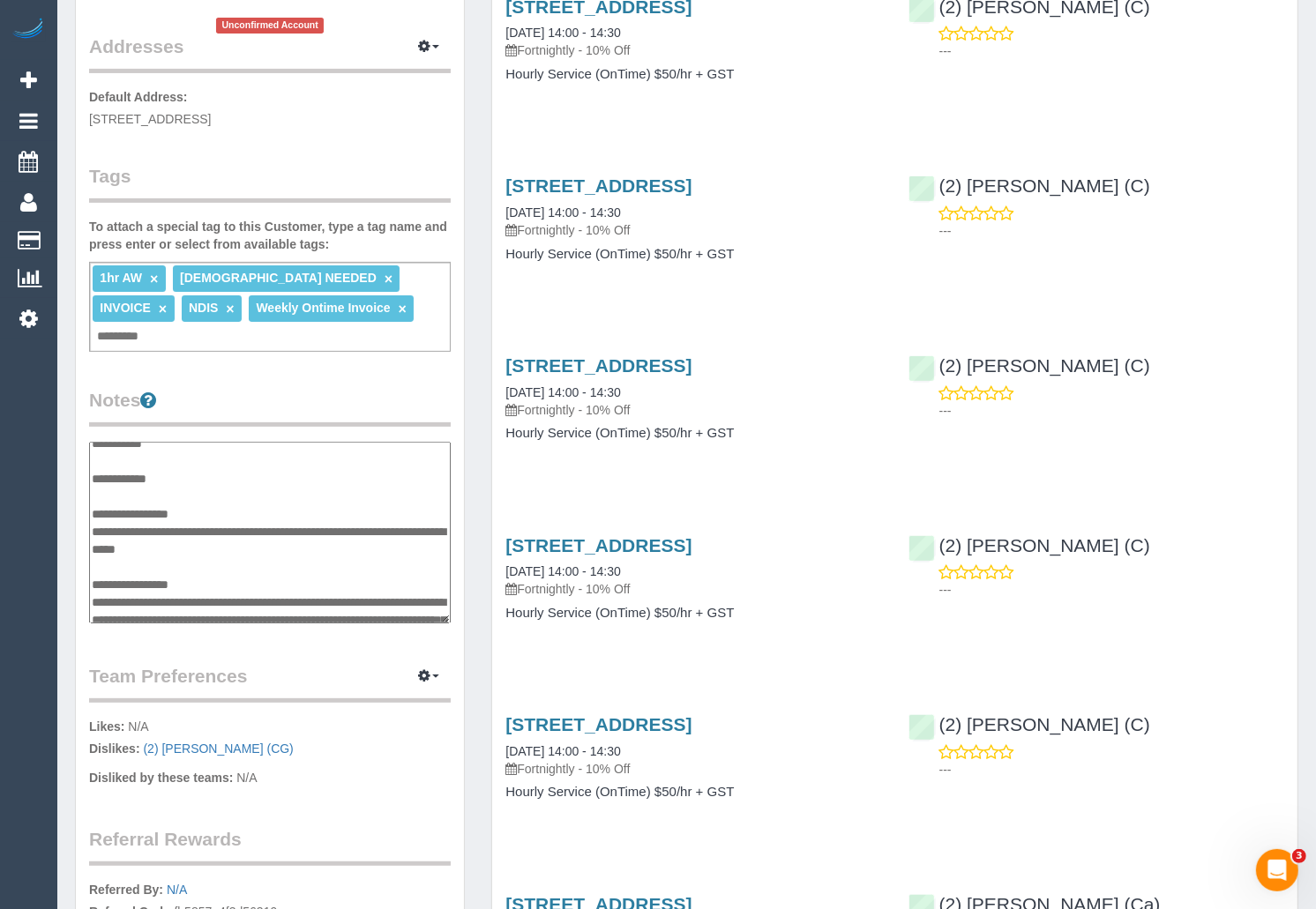
scroll to position [180, 0]
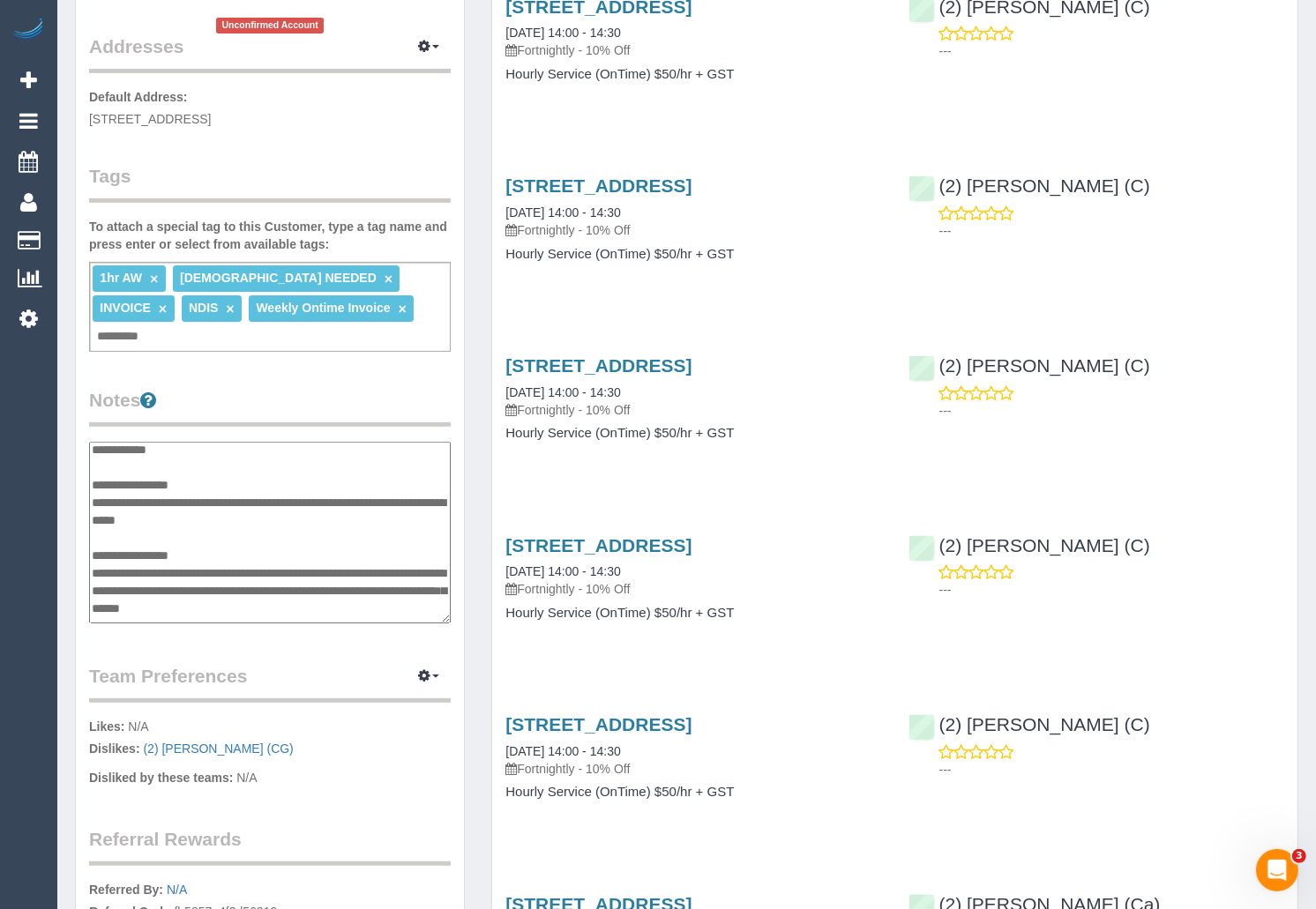
click at [274, 485] on textarea at bounding box center [269, 533] width 361 height 182
click at [262, 462] on textarea at bounding box center [269, 533] width 361 height 182
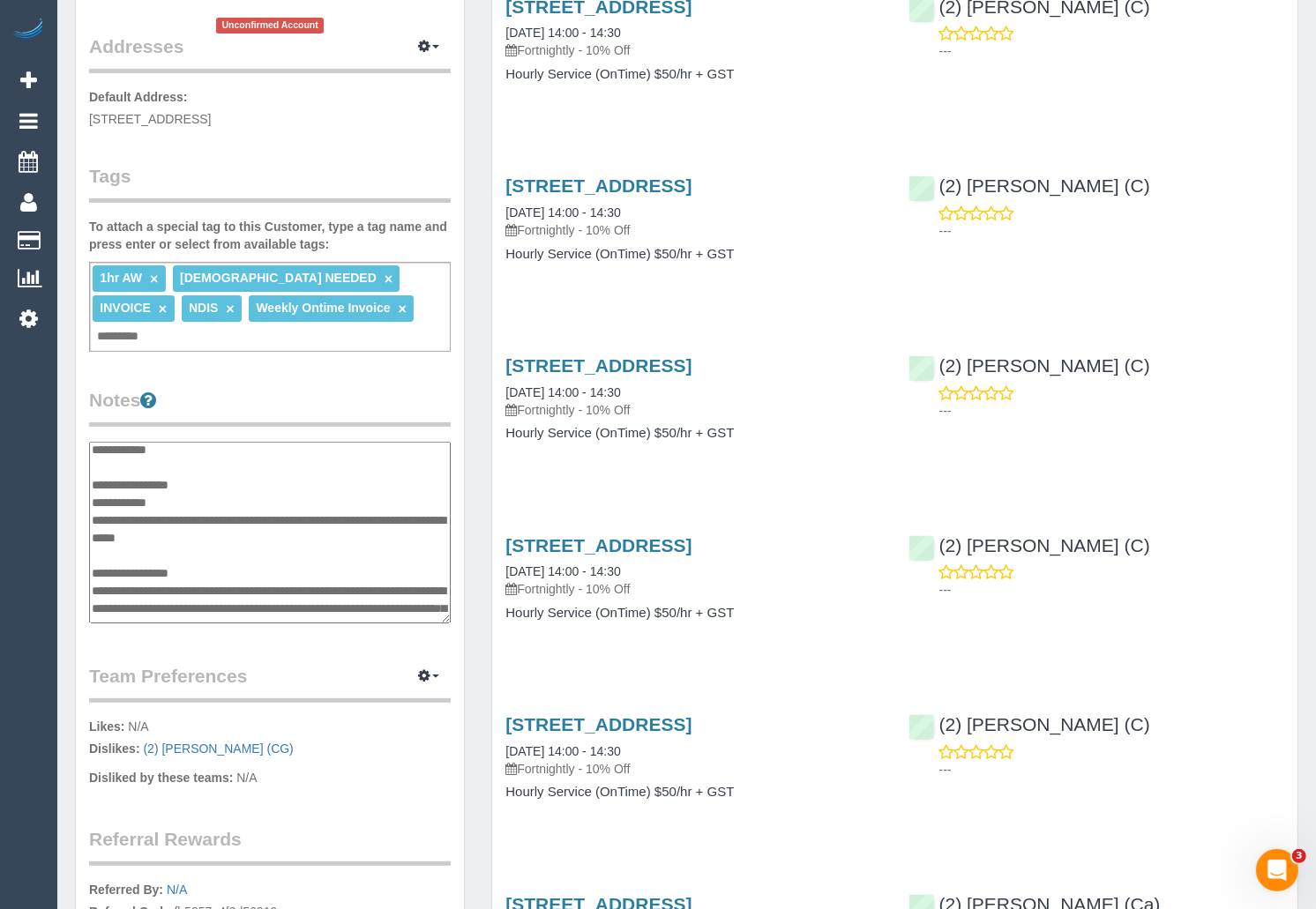
paste textarea "**********"
type textarea "**********"
click at [482, 488] on div "Completed Bookings (7) Completed Bookings (7) Upcoming Bookings (11) Cancelled …" at bounding box center [894, 391] width 833 height 1399
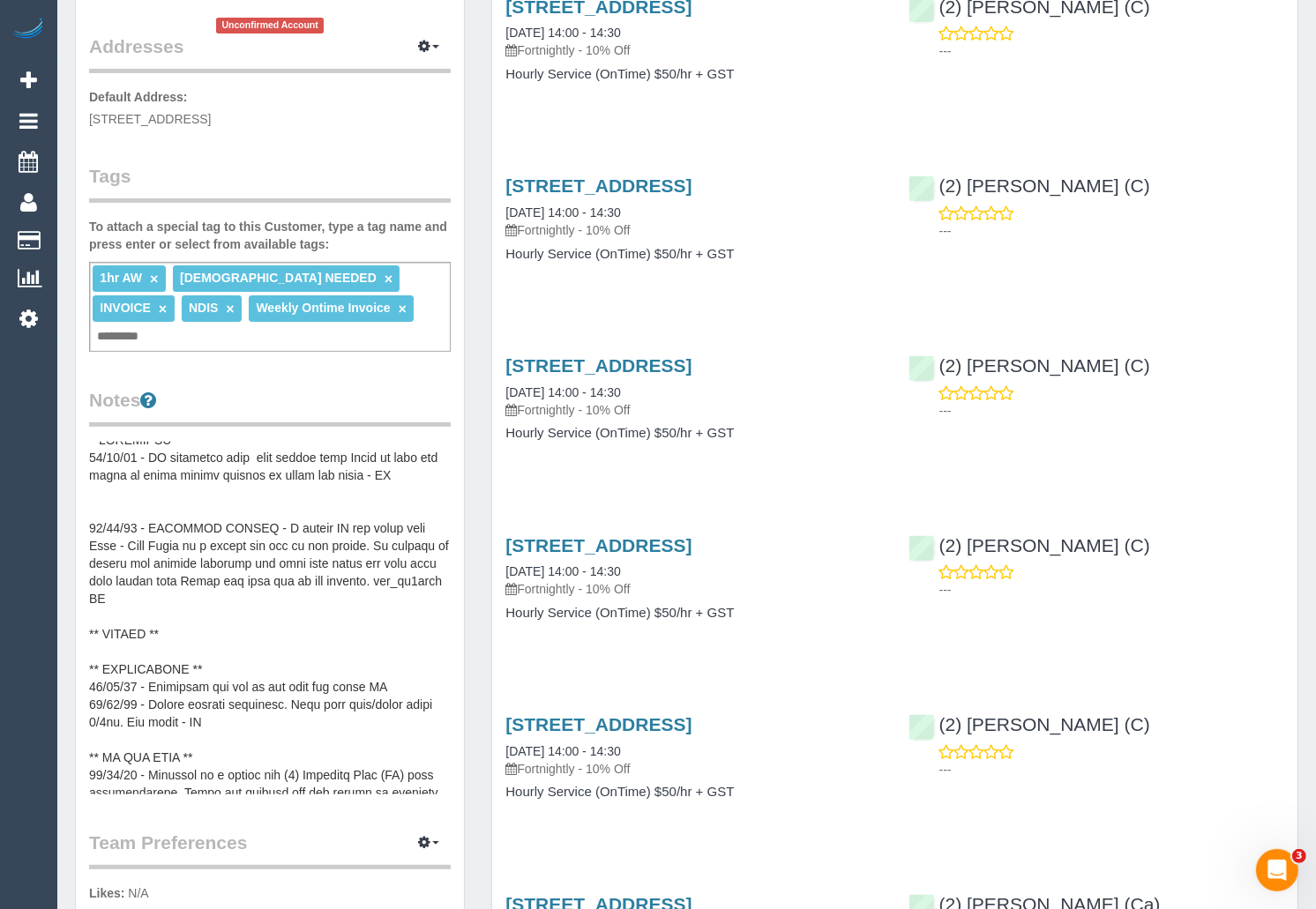
scroll to position [18, 0]
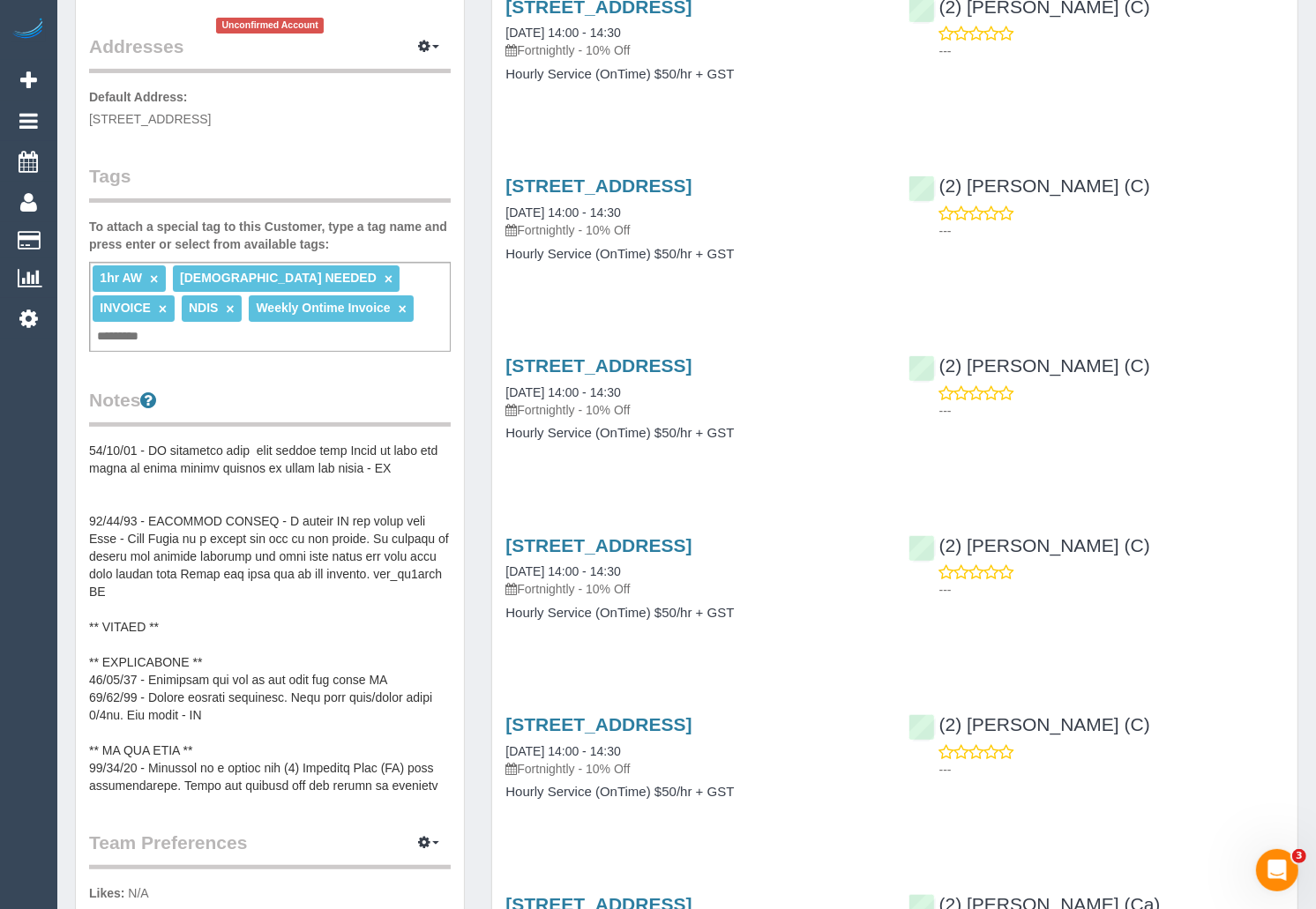
click at [345, 631] on pre at bounding box center [269, 618] width 361 height 353
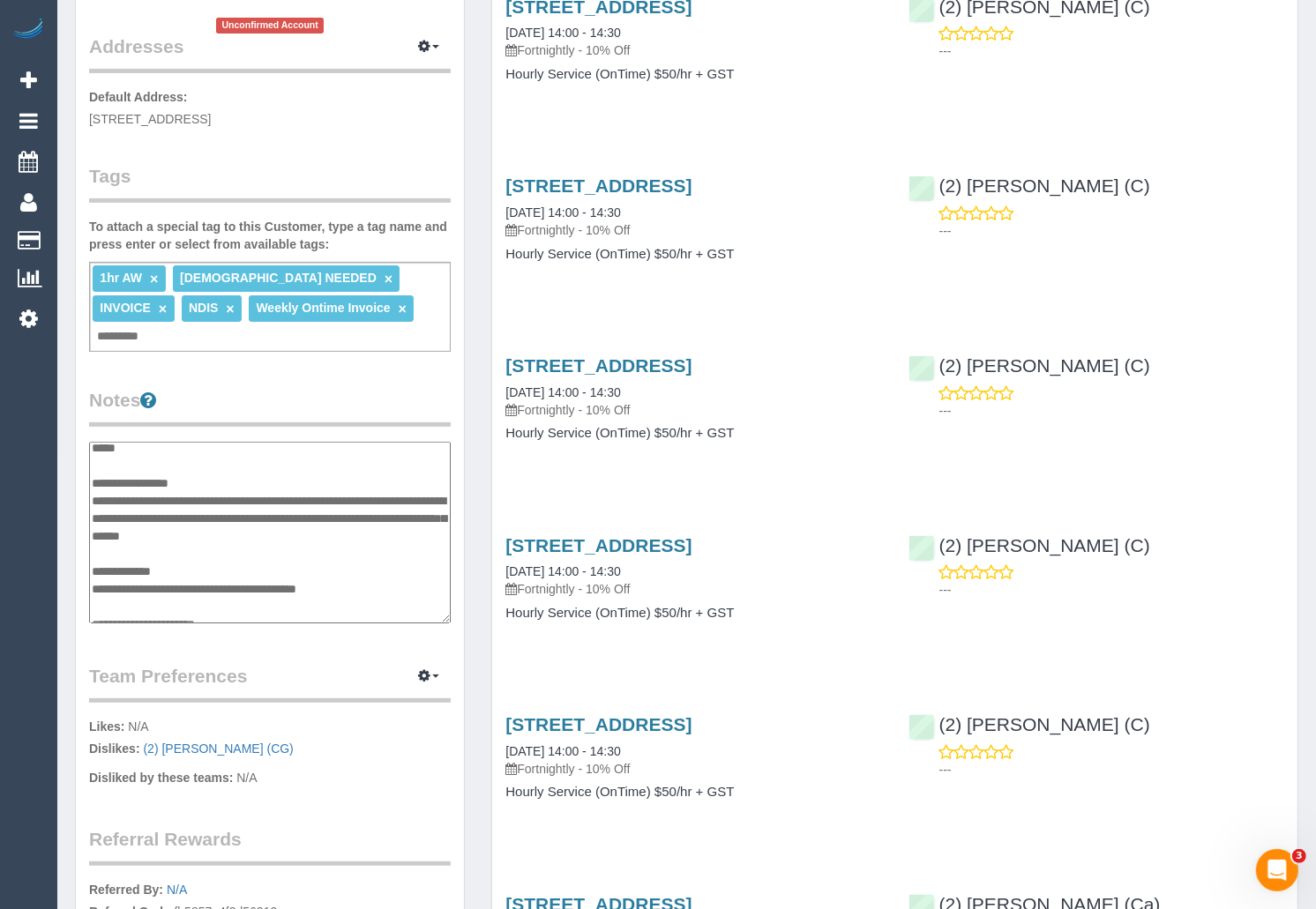
scroll to position [204, 0]
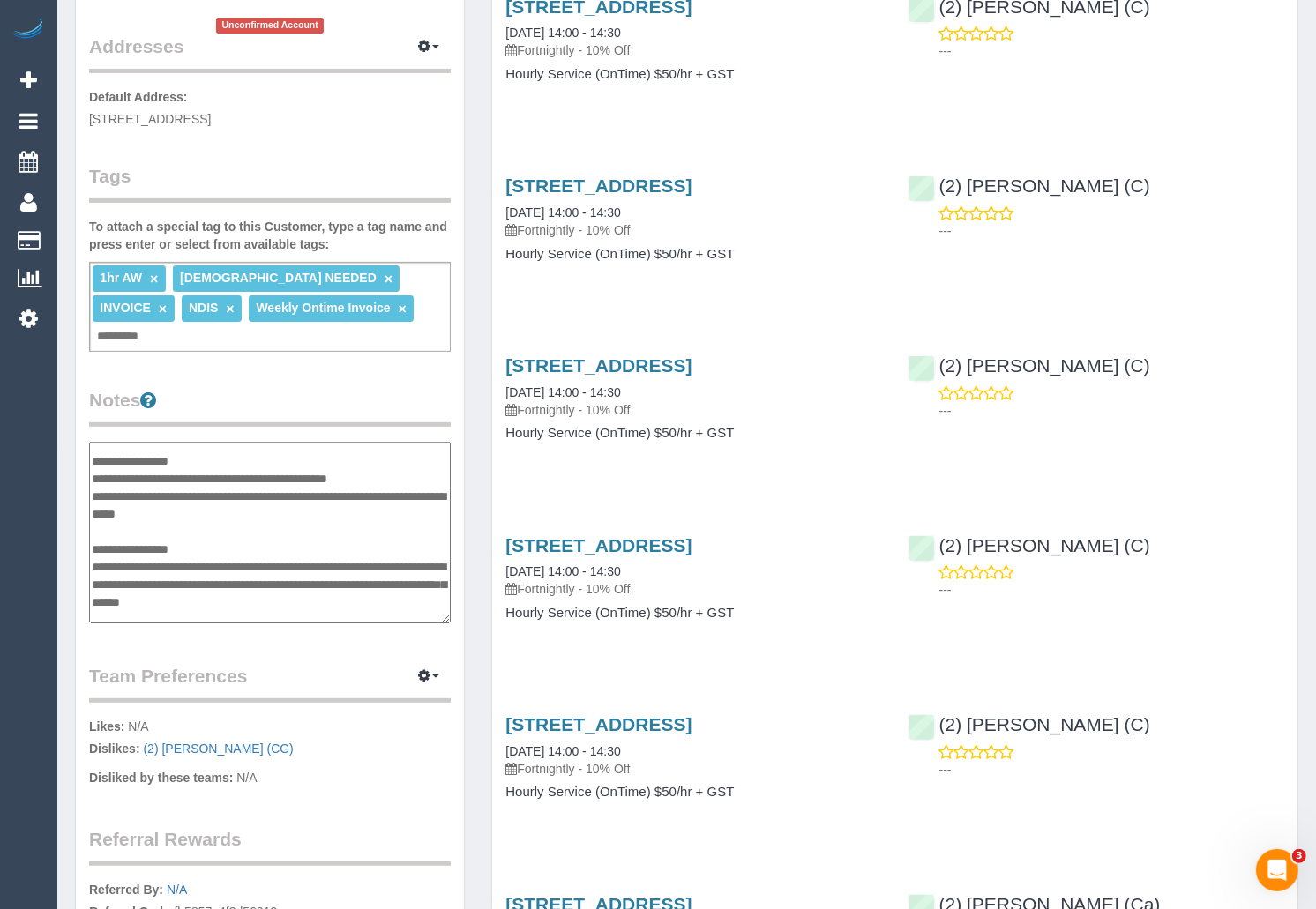
click at [320, 445] on textarea at bounding box center [269, 533] width 361 height 182
type textarea "**********"
click at [484, 492] on div "Completed Bookings (7) Completed Bookings (7) Upcoming Bookings (11) Cancelled …" at bounding box center [894, 391] width 833 height 1399
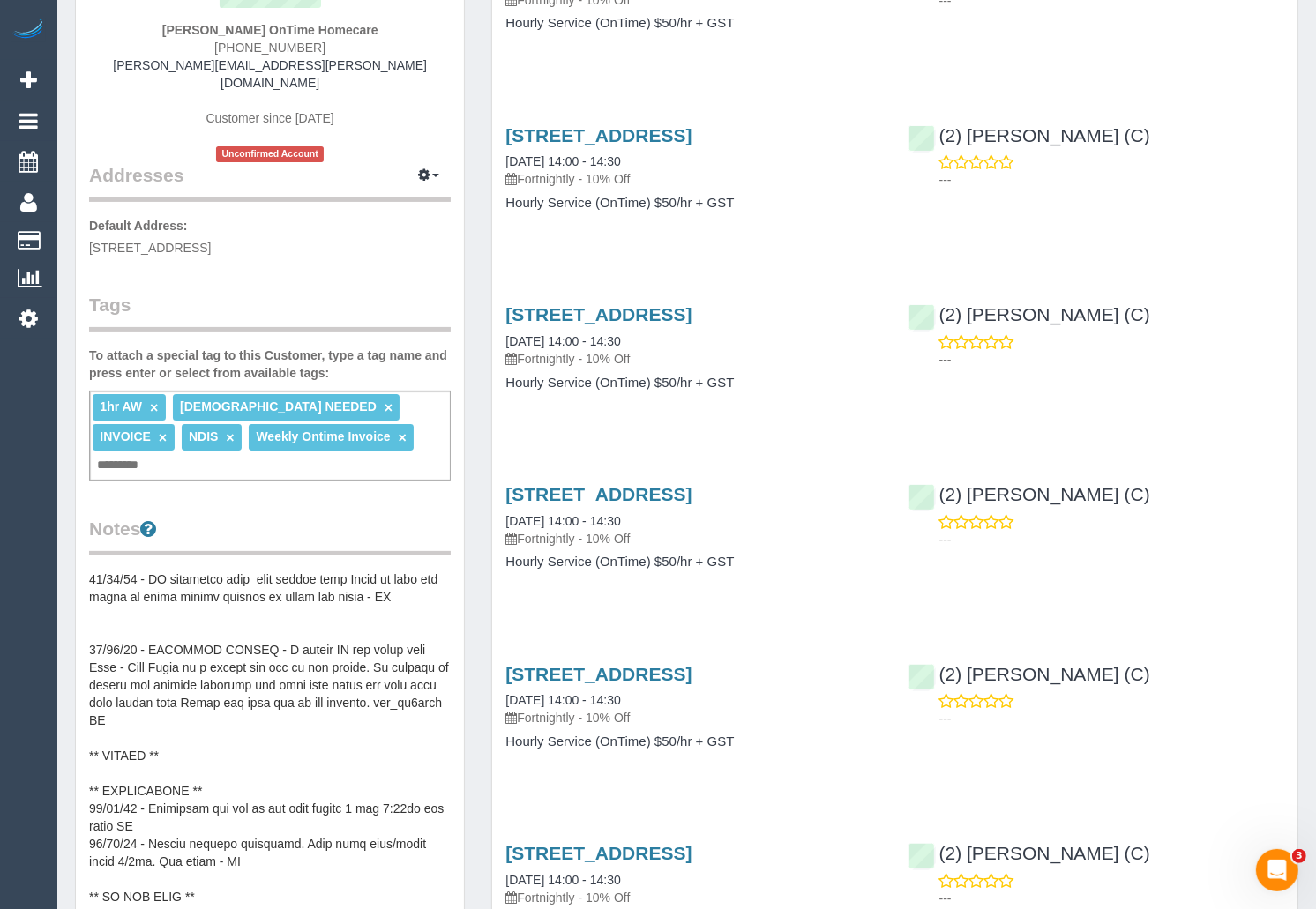
scroll to position [0, 0]
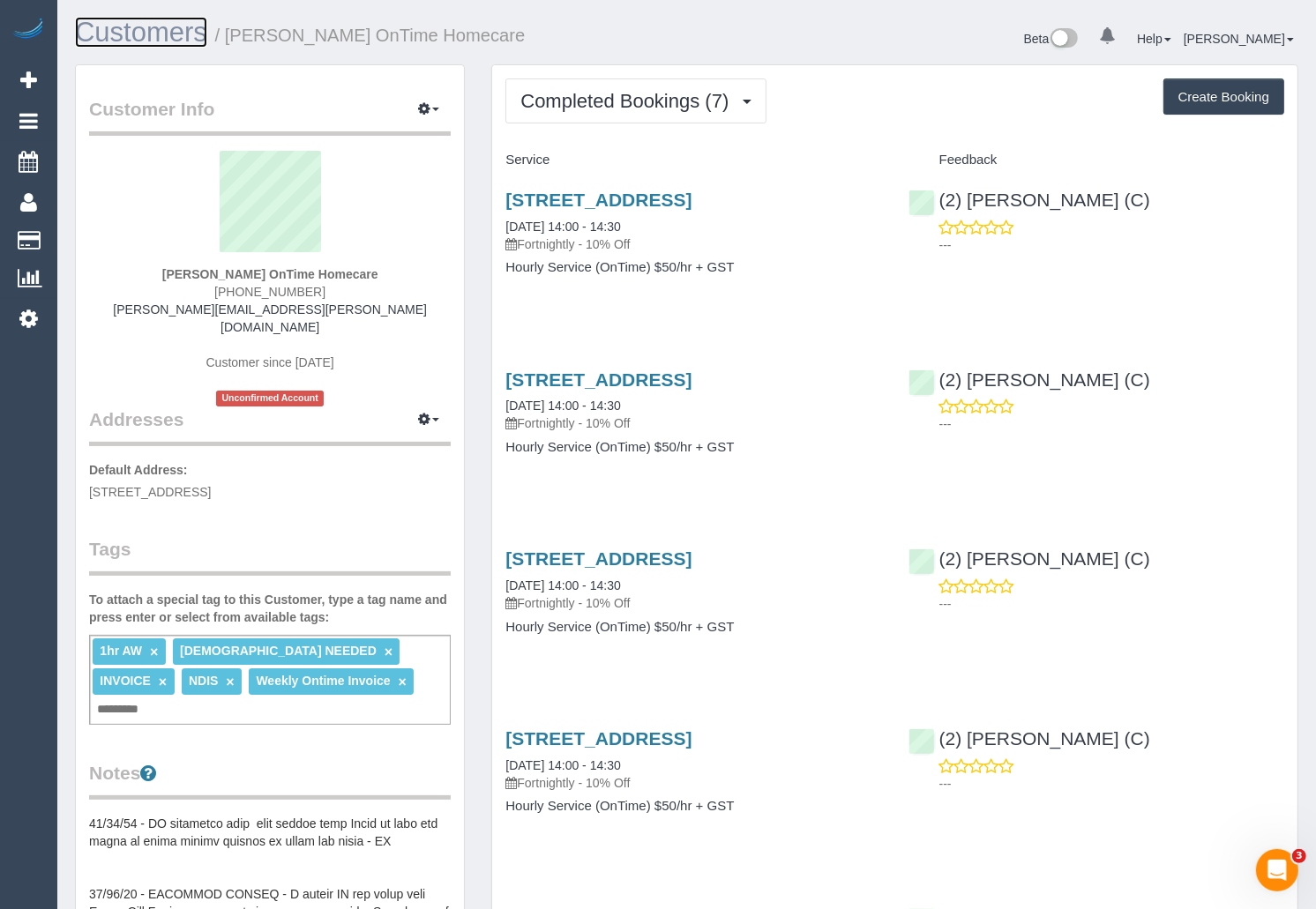
click at [168, 22] on link "Customers" at bounding box center [141, 32] width 133 height 31
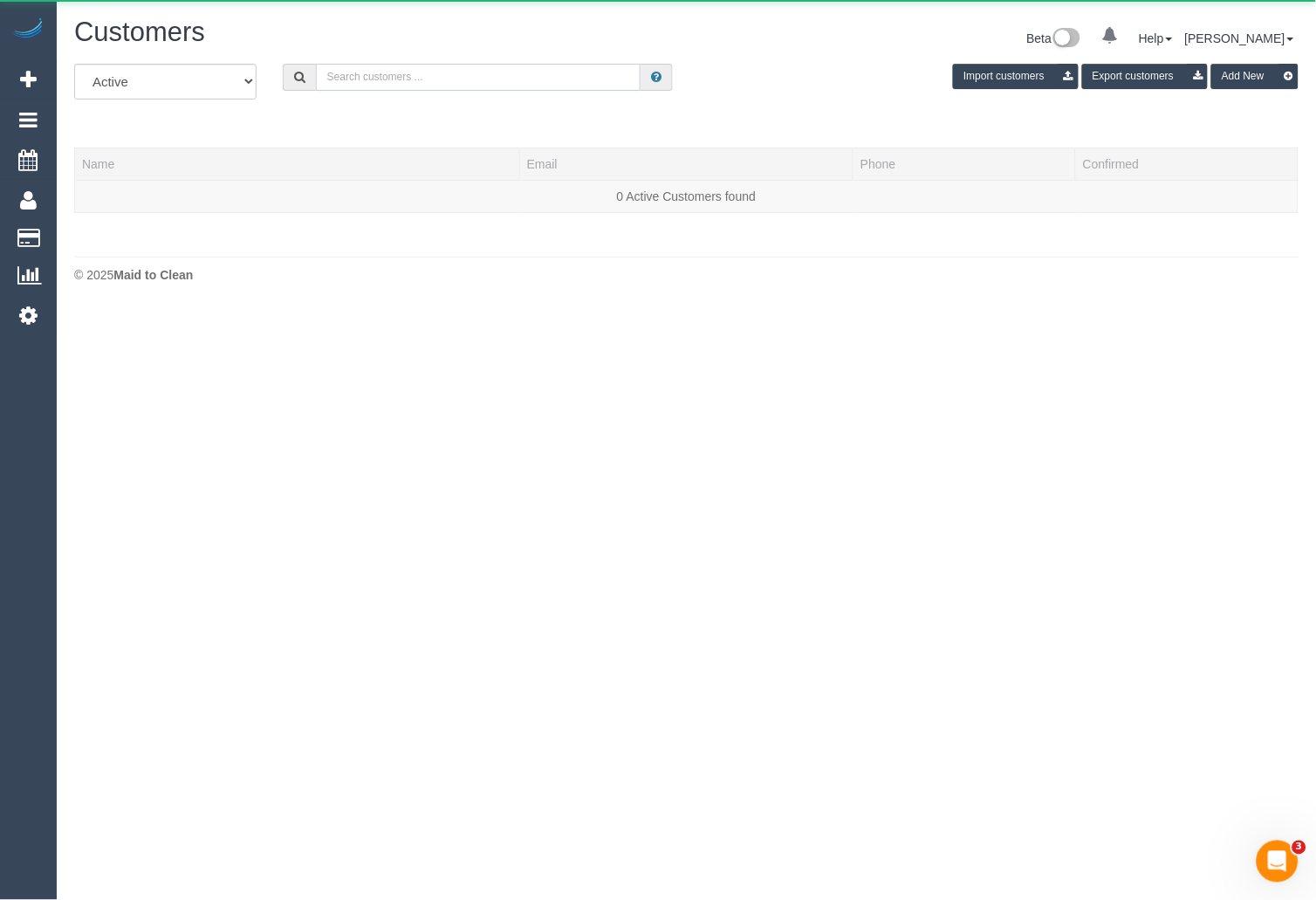
click at [534, 74] on input "text" at bounding box center [478, 77] width 325 height 27
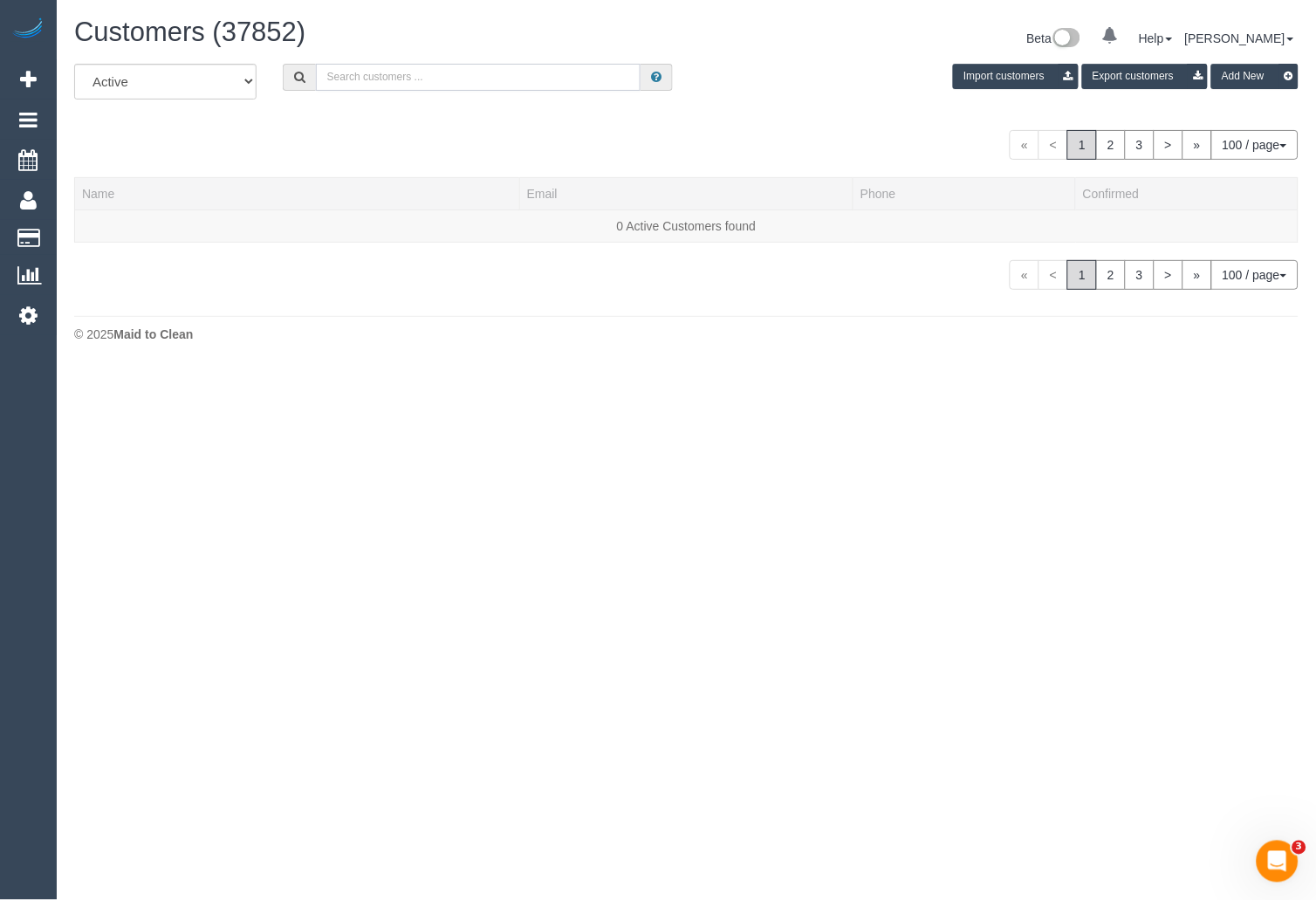
paste input "[PERSON_NAME]"
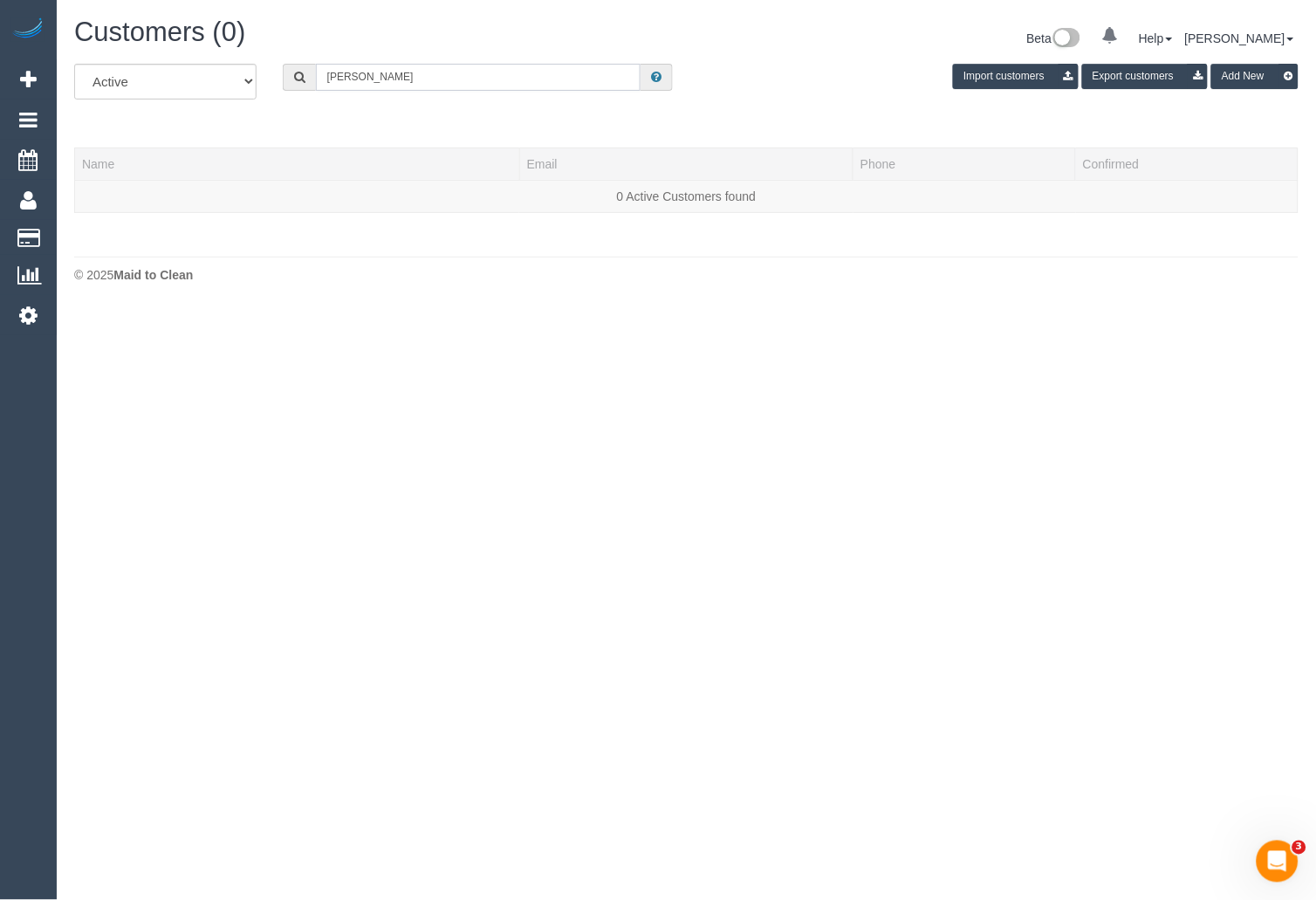
click at [395, 78] on input "[PERSON_NAME]" at bounding box center [478, 77] width 325 height 27
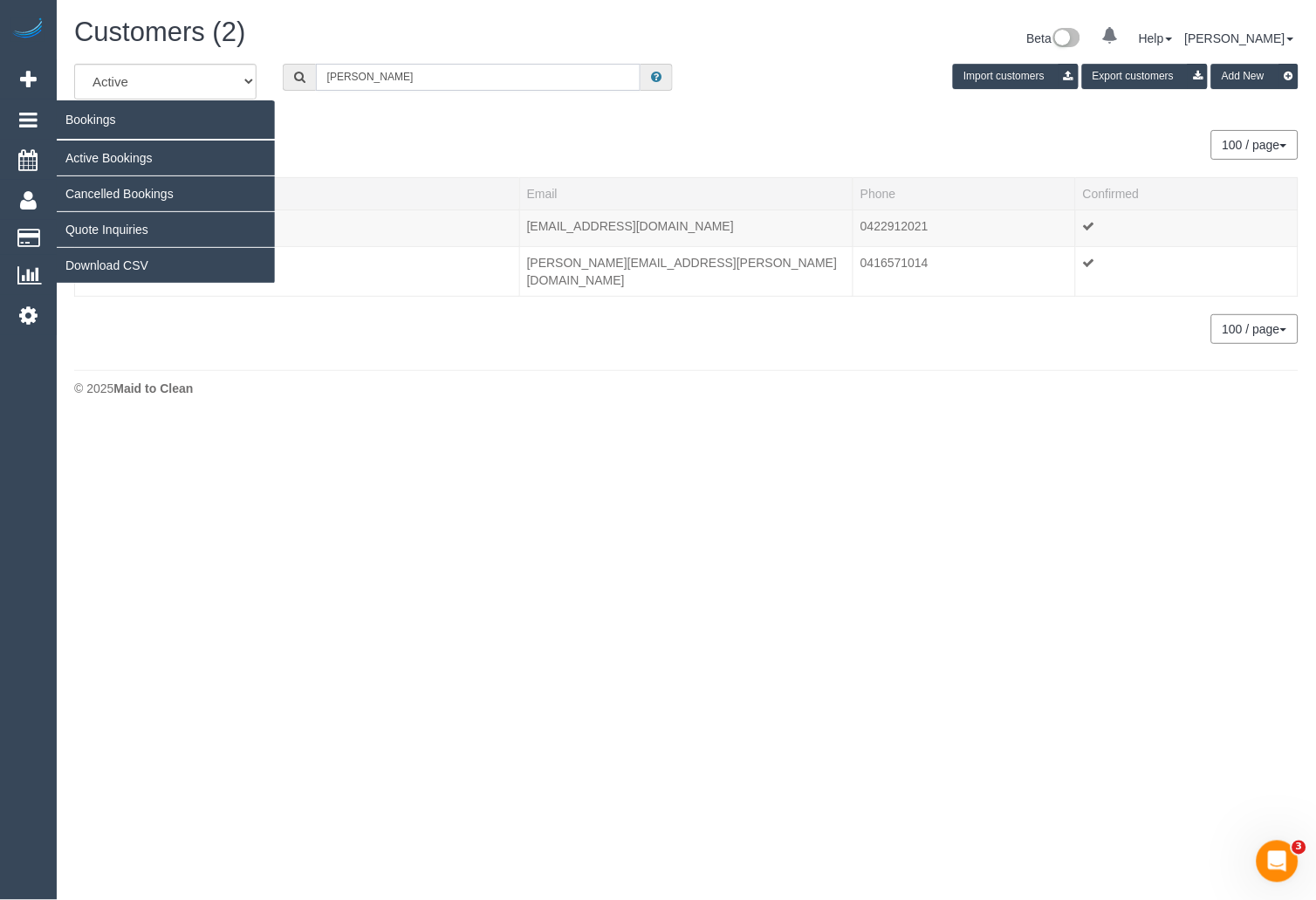
type input "[PERSON_NAME]"
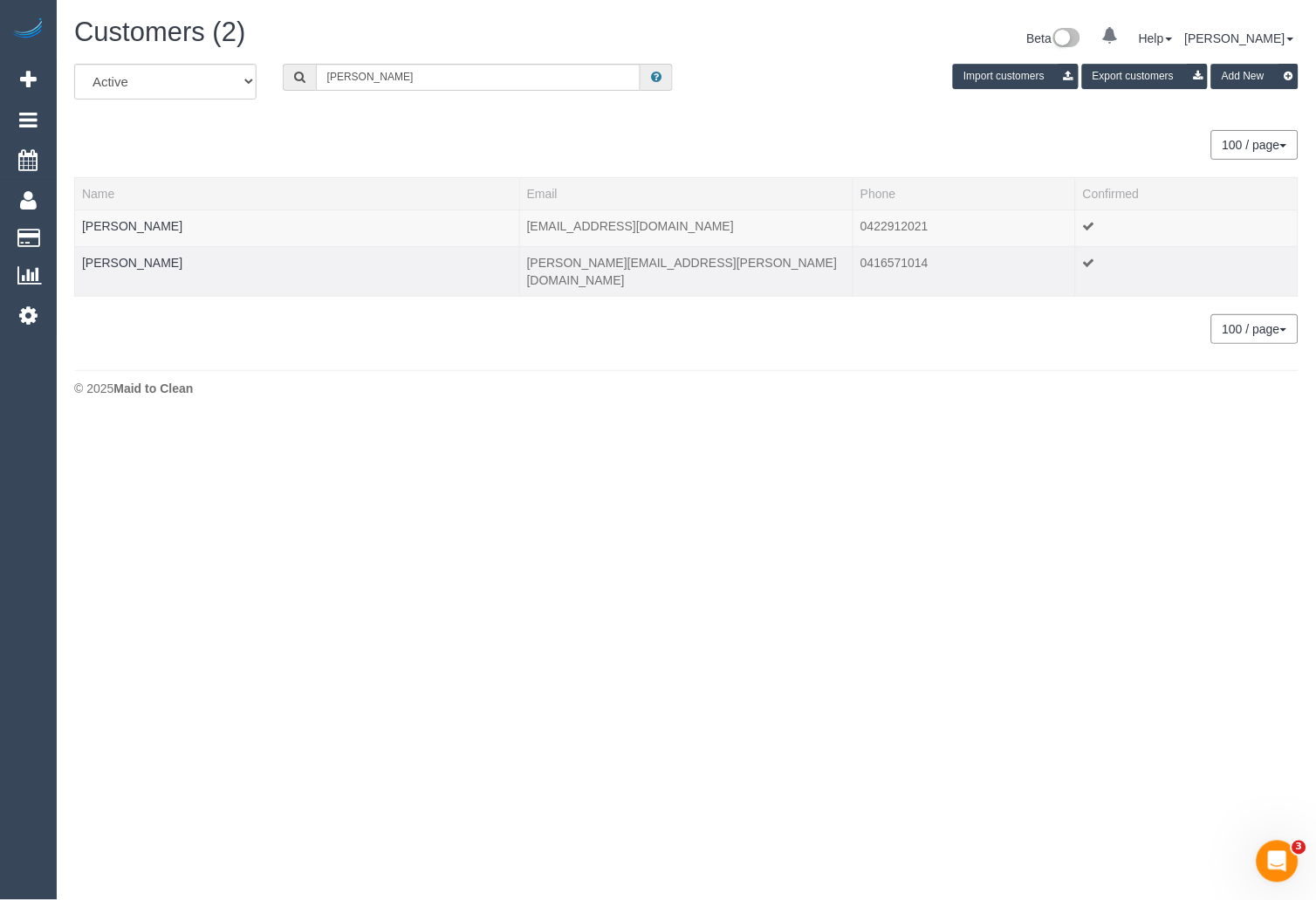
click at [149, 269] on td "[PERSON_NAME]" at bounding box center [297, 270] width 445 height 50
click at [153, 264] on link "[PERSON_NAME]" at bounding box center [131, 263] width 100 height 14
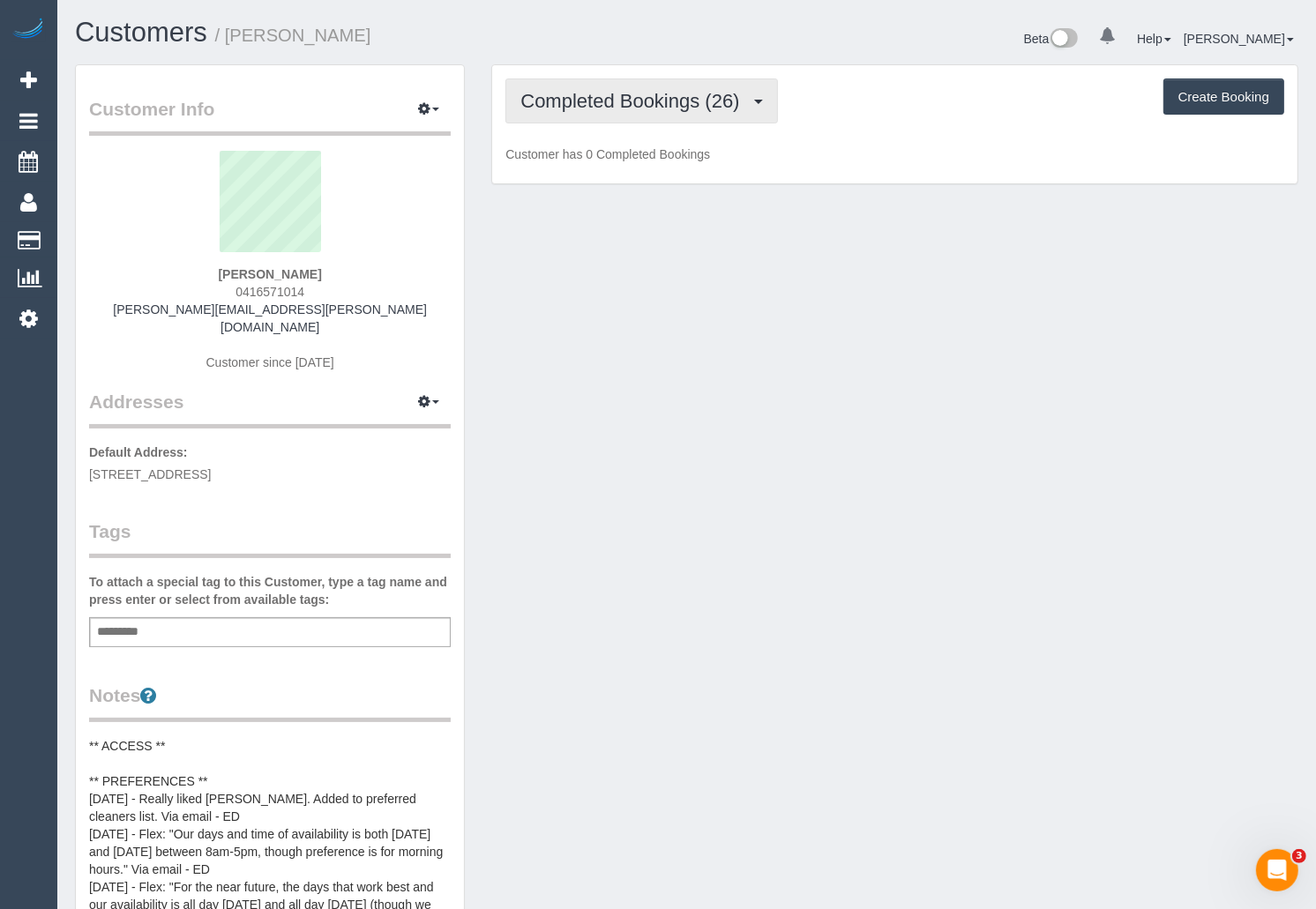
click at [733, 101] on span "Completed Bookings (26)" at bounding box center [634, 100] width 228 height 22
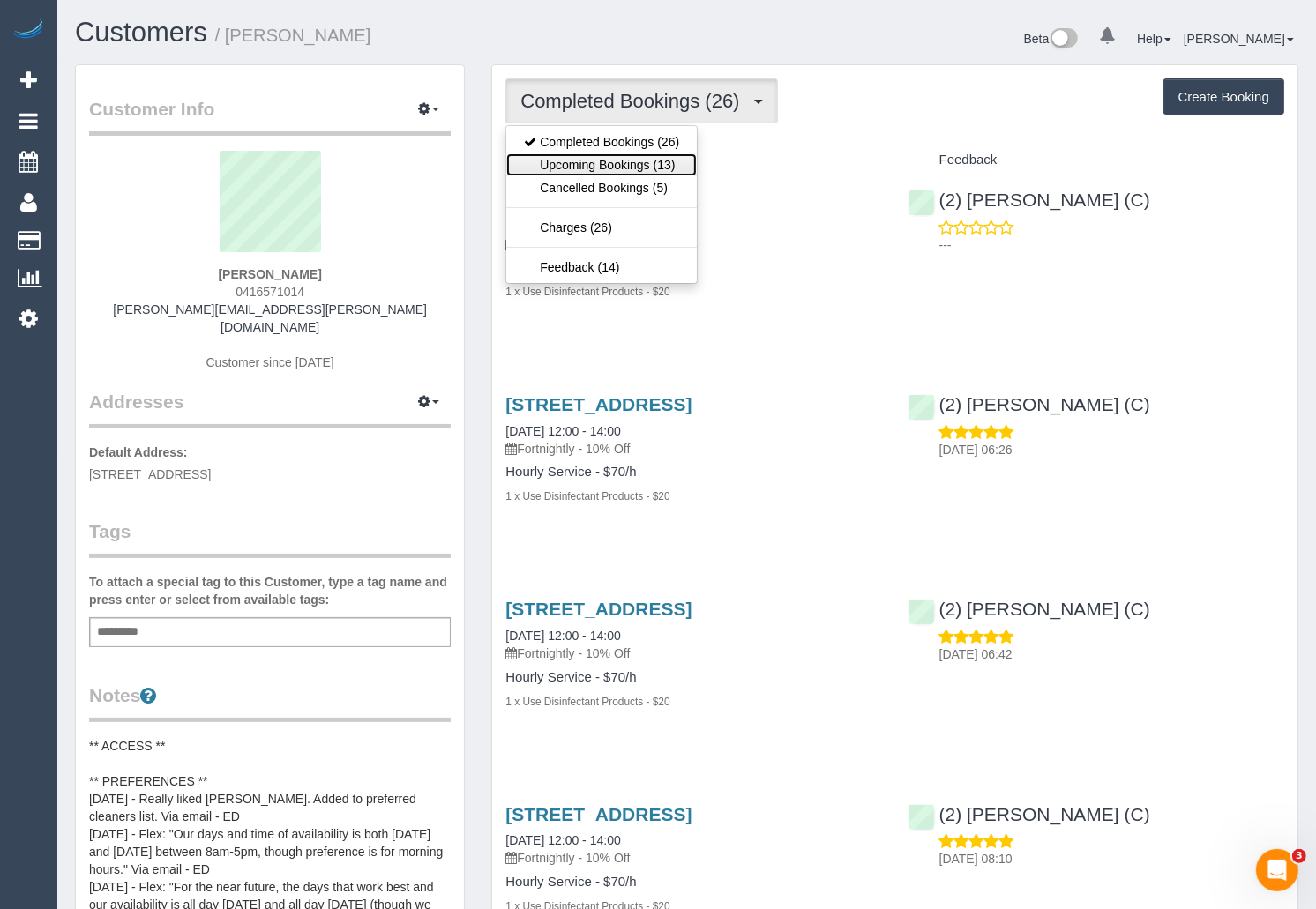
click at [667, 165] on link "Upcoming Bookings (13)" at bounding box center [601, 165] width 191 height 23
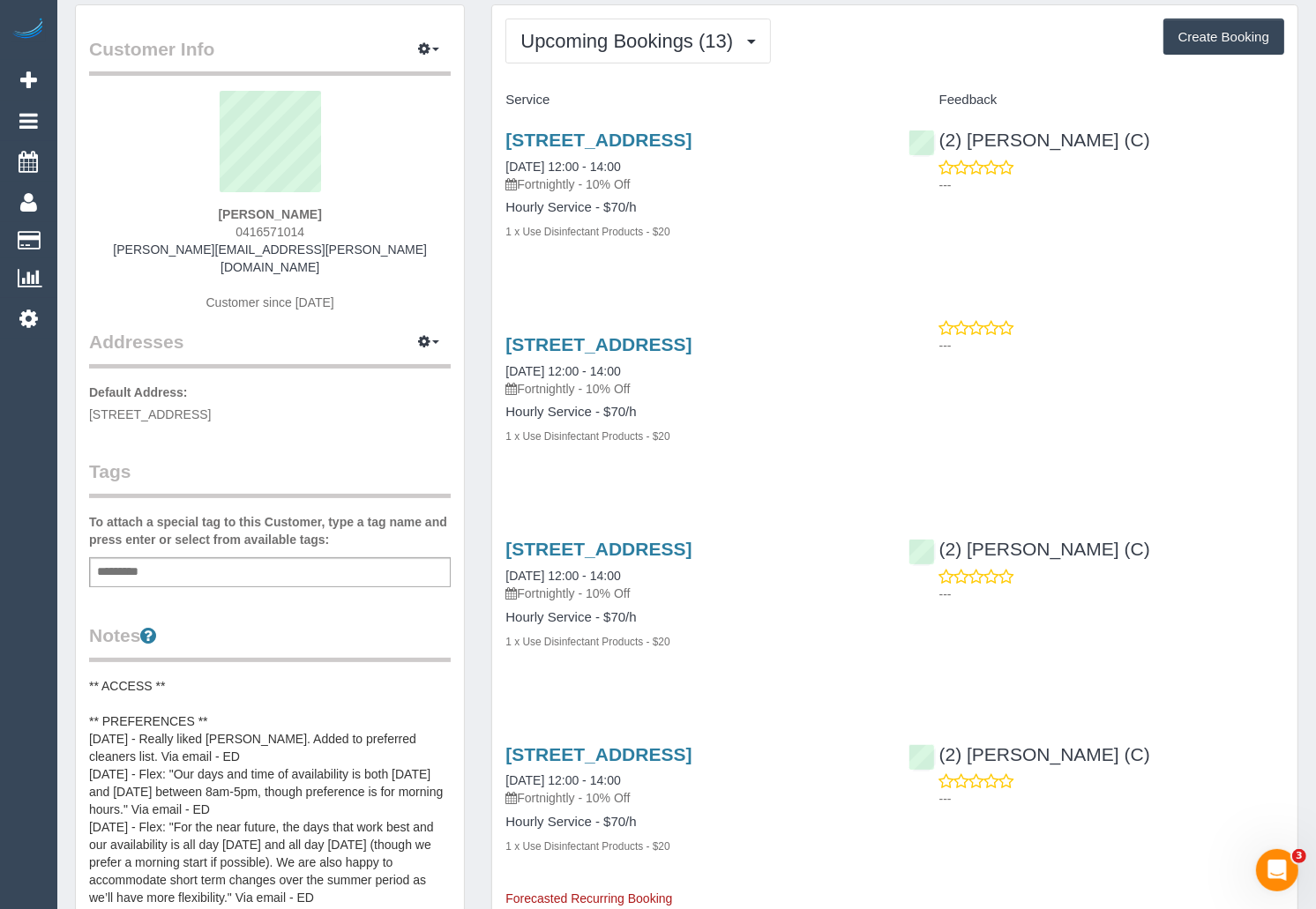
scroll to position [62, 0]
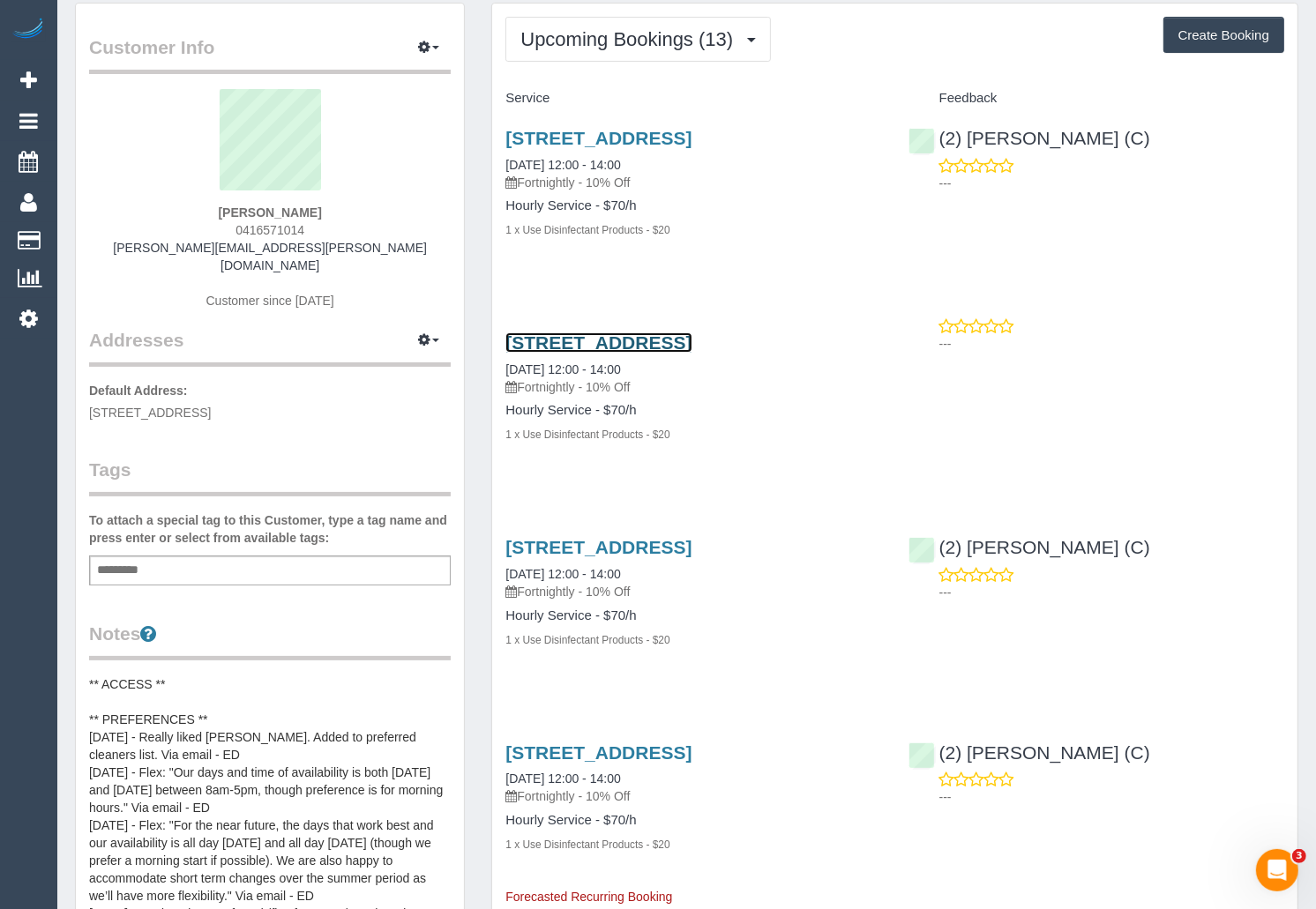
click at [691, 341] on link "1/5 Evan St, Box Hill North, VIC 3129" at bounding box center [598, 342] width 186 height 20
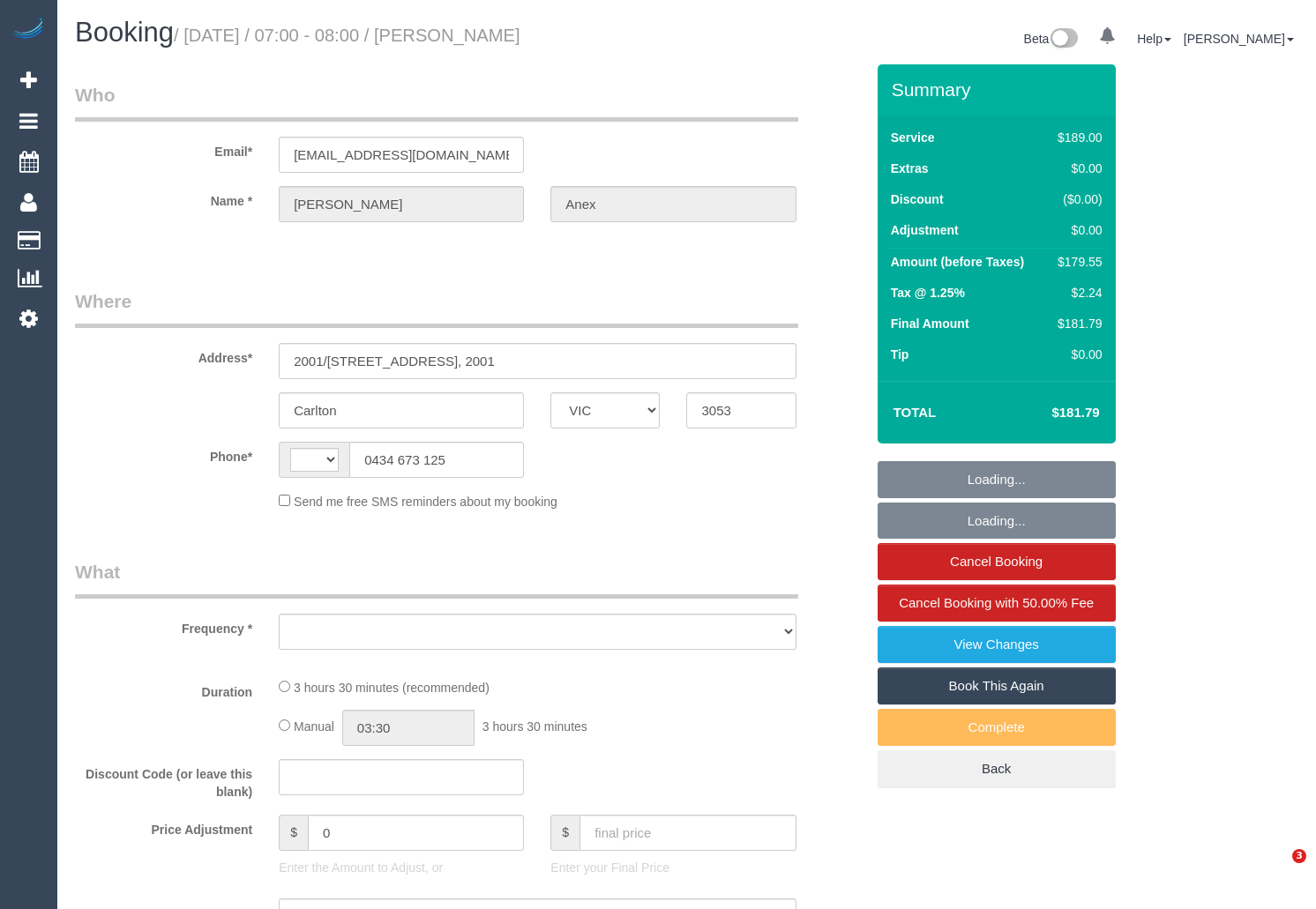
select select "VIC"
select select "string:AU"
select select "object:532"
select select "string:stripe-pm_1RKT1F2GScqysDRVHsvDV52E"
select select "number:28"
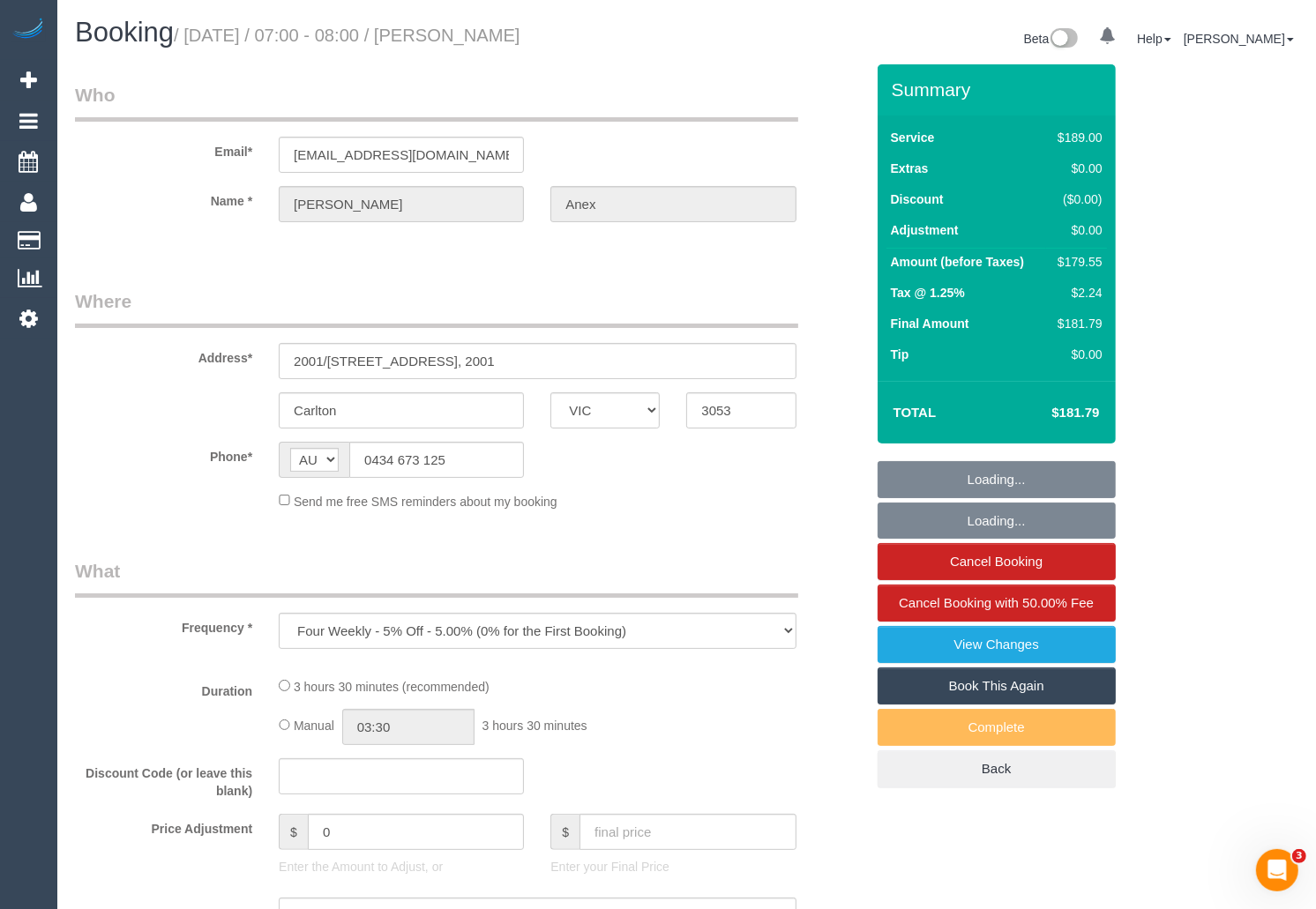
select select "number:14"
select select "number:19"
select select "number:25"
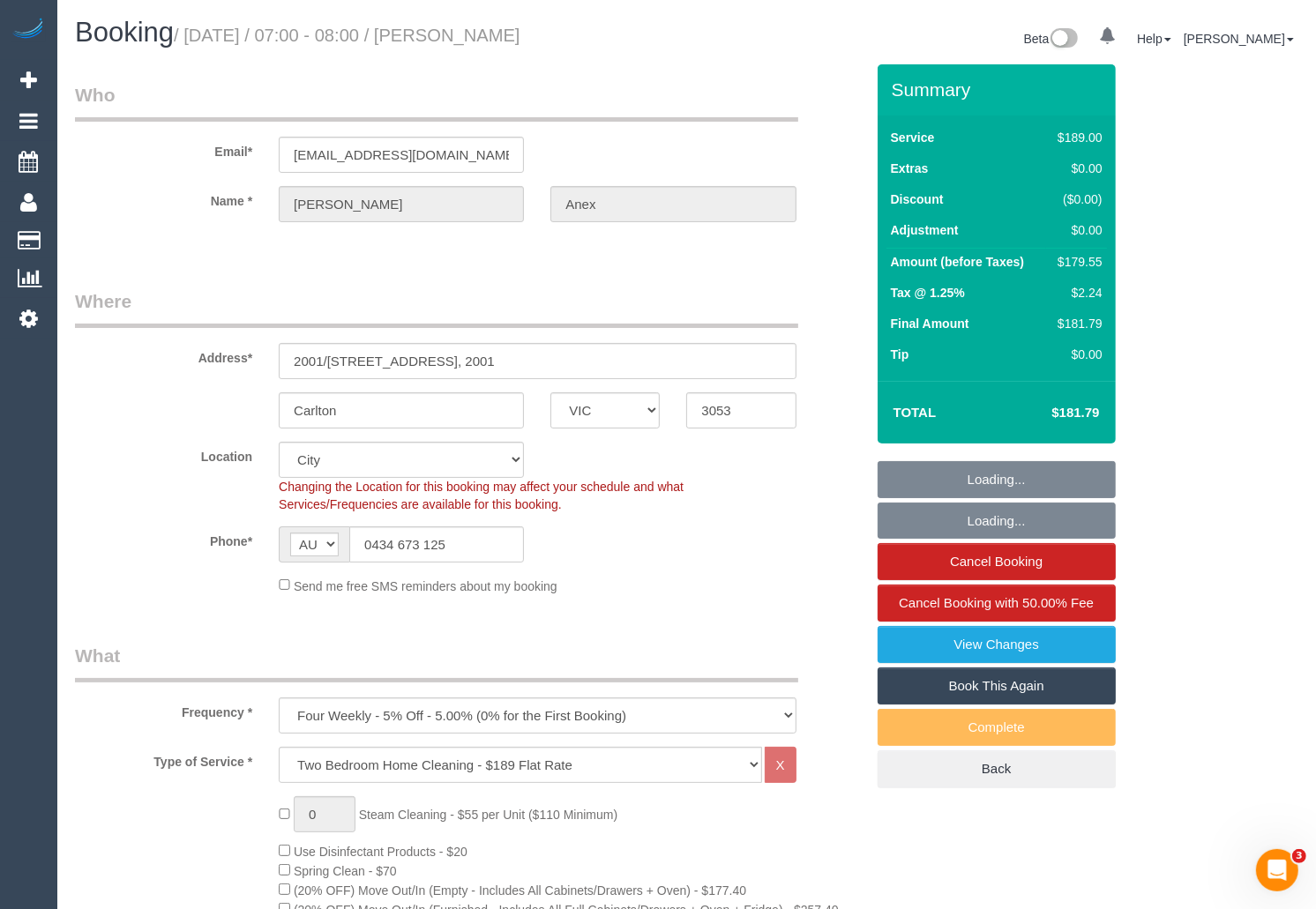
select select "object:1193"
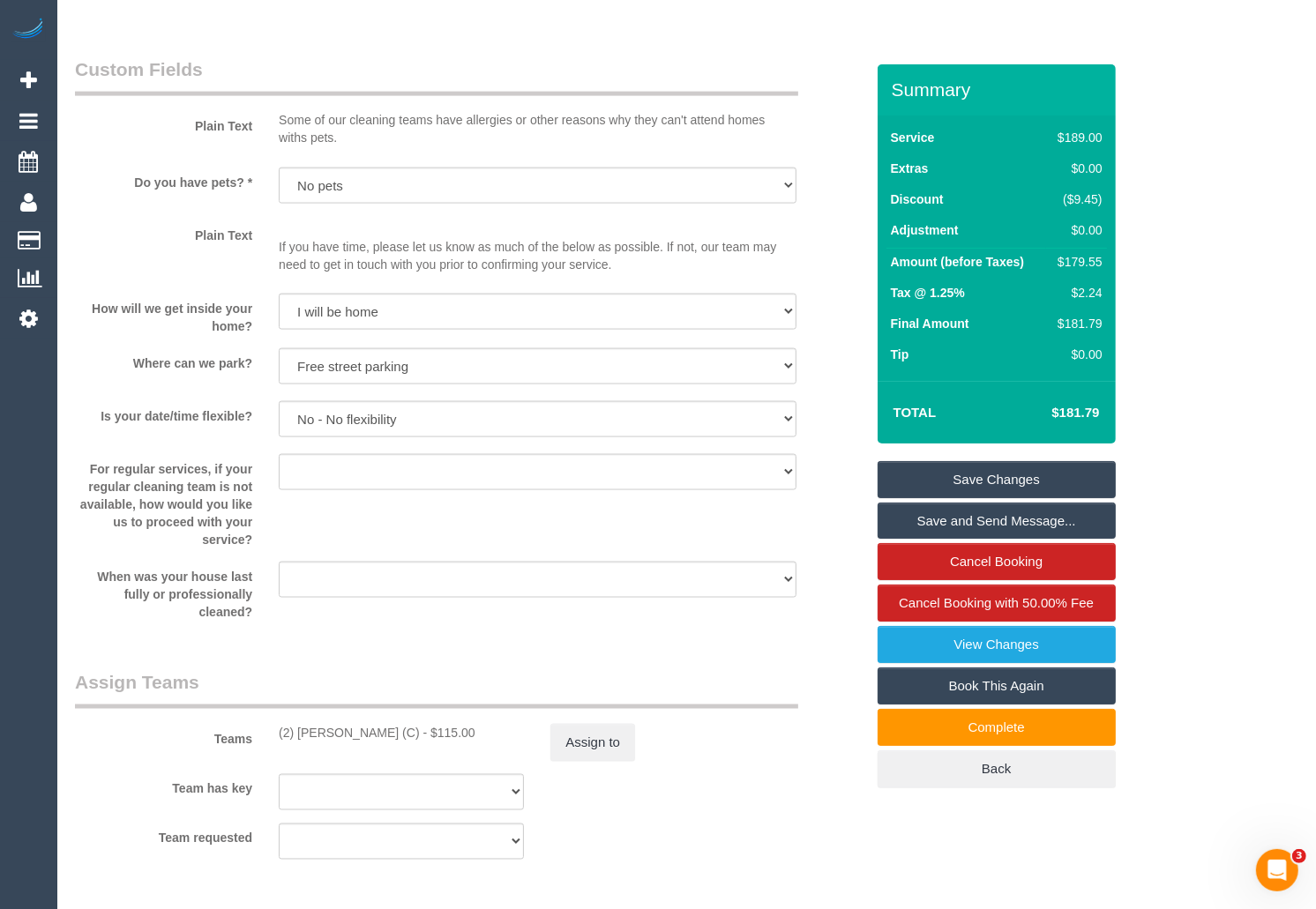
scroll to position [2263, 0]
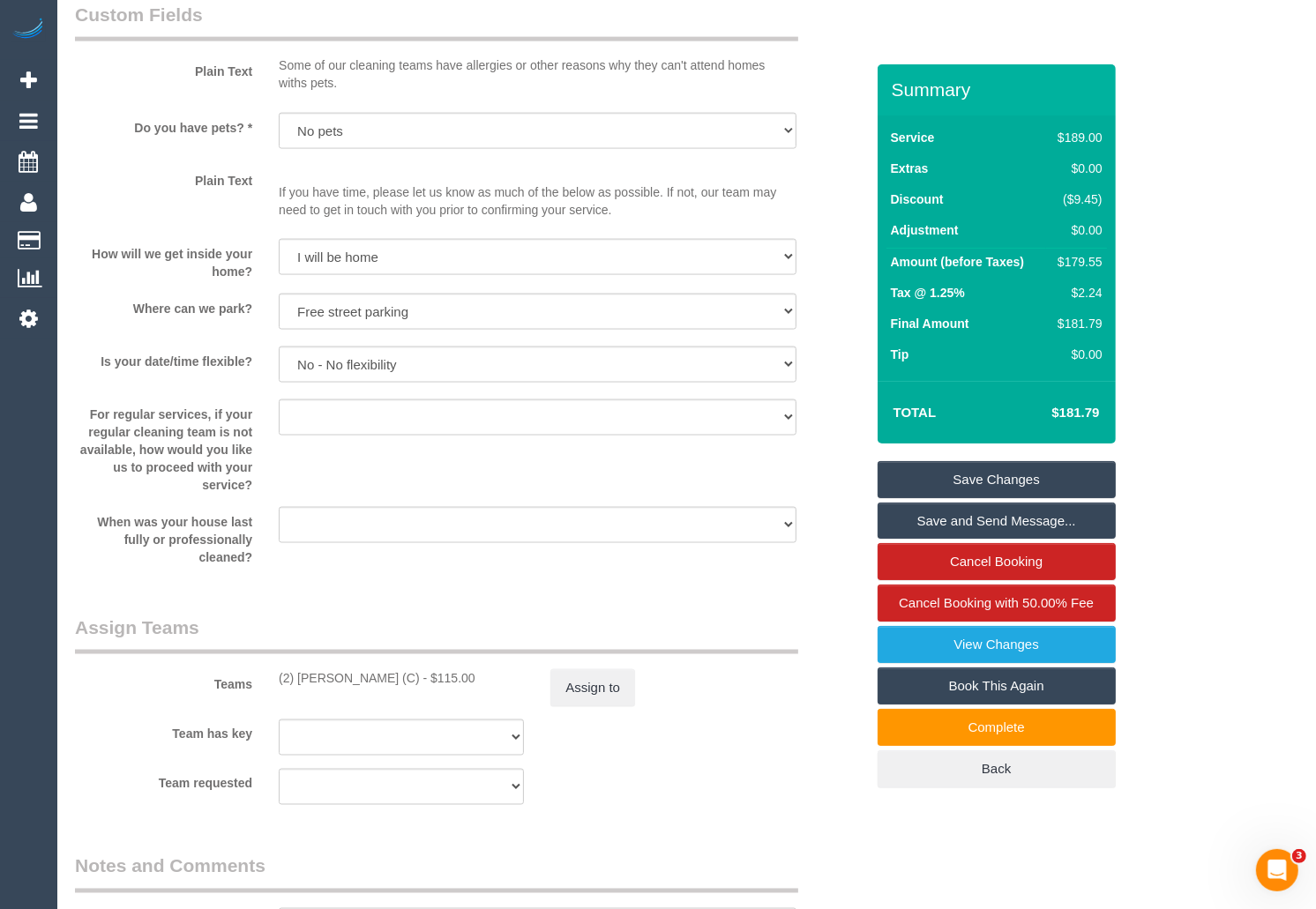
click at [413, 682] on div "(2) Megan Kaewpinich (C) - $115.00" at bounding box center [401, 678] width 246 height 18
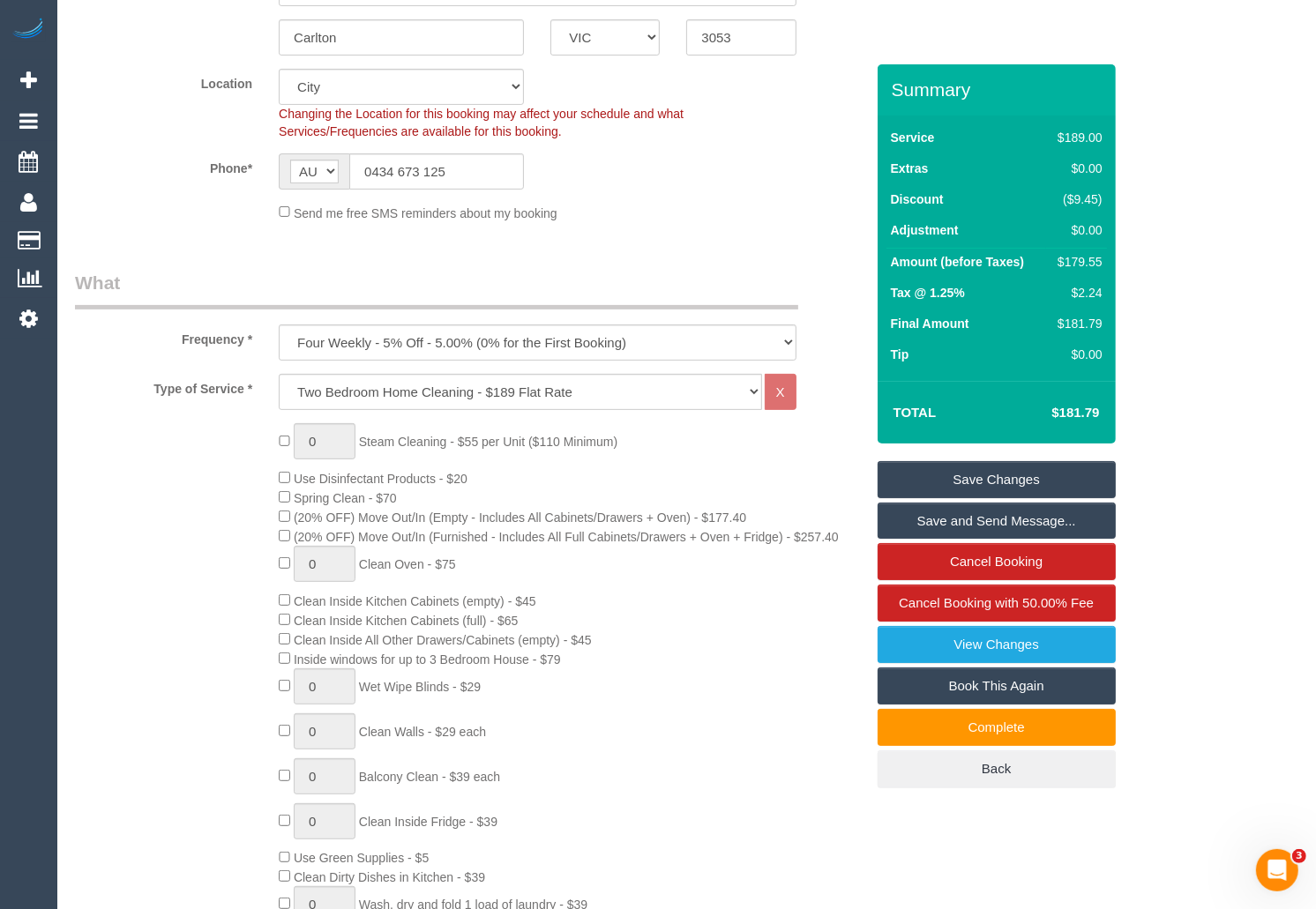
scroll to position [179, 0]
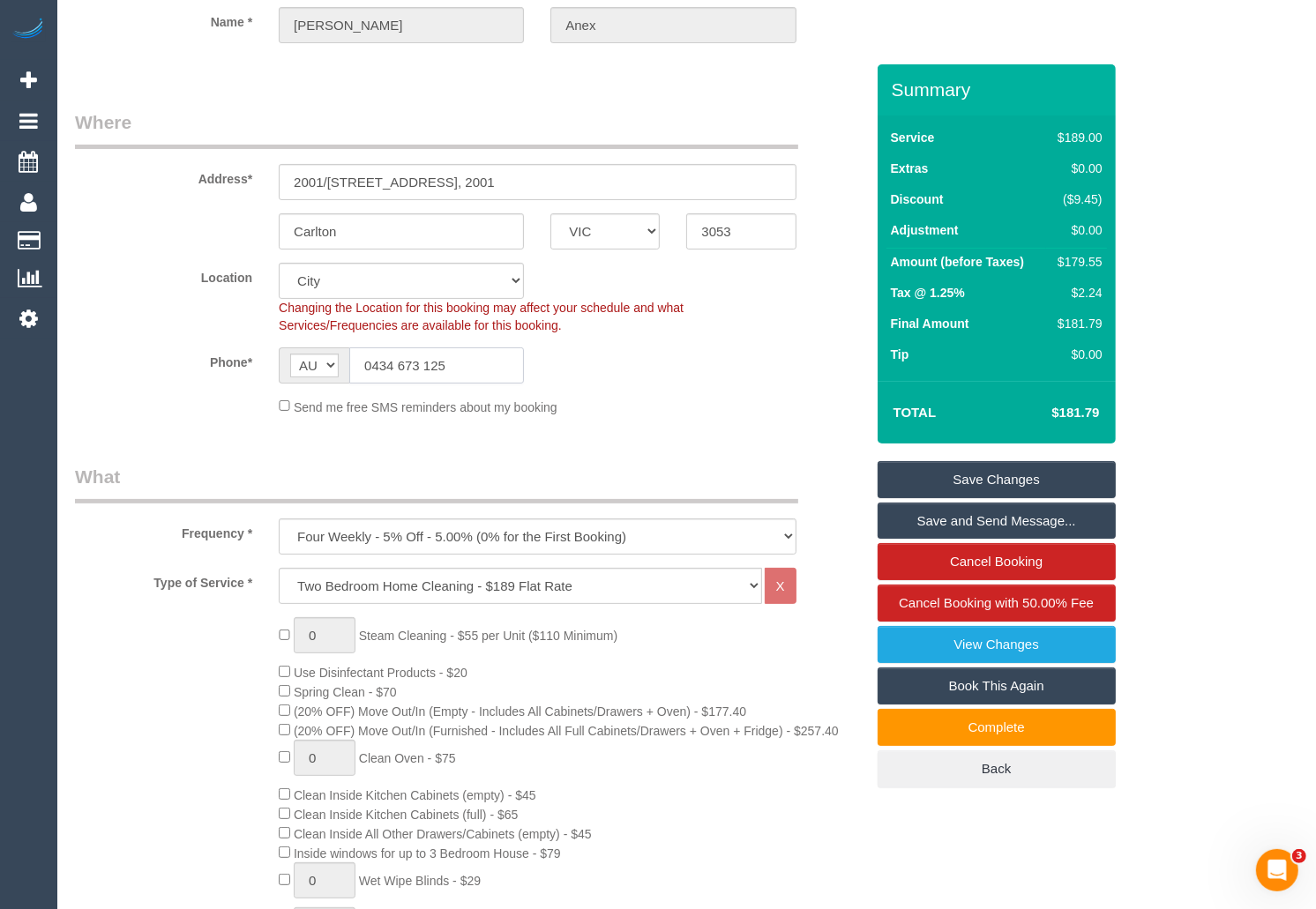
drag, startPoint x: 469, startPoint y: 366, endPoint x: 341, endPoint y: 367, distance: 128.0
click at [341, 367] on div "AF AL DZ AD AO AI AQ AG AR AM AW AU AT AZ BS BH BD BB BY BE BZ BJ BM BT BO BA B…" at bounding box center [401, 366] width 246 height 36
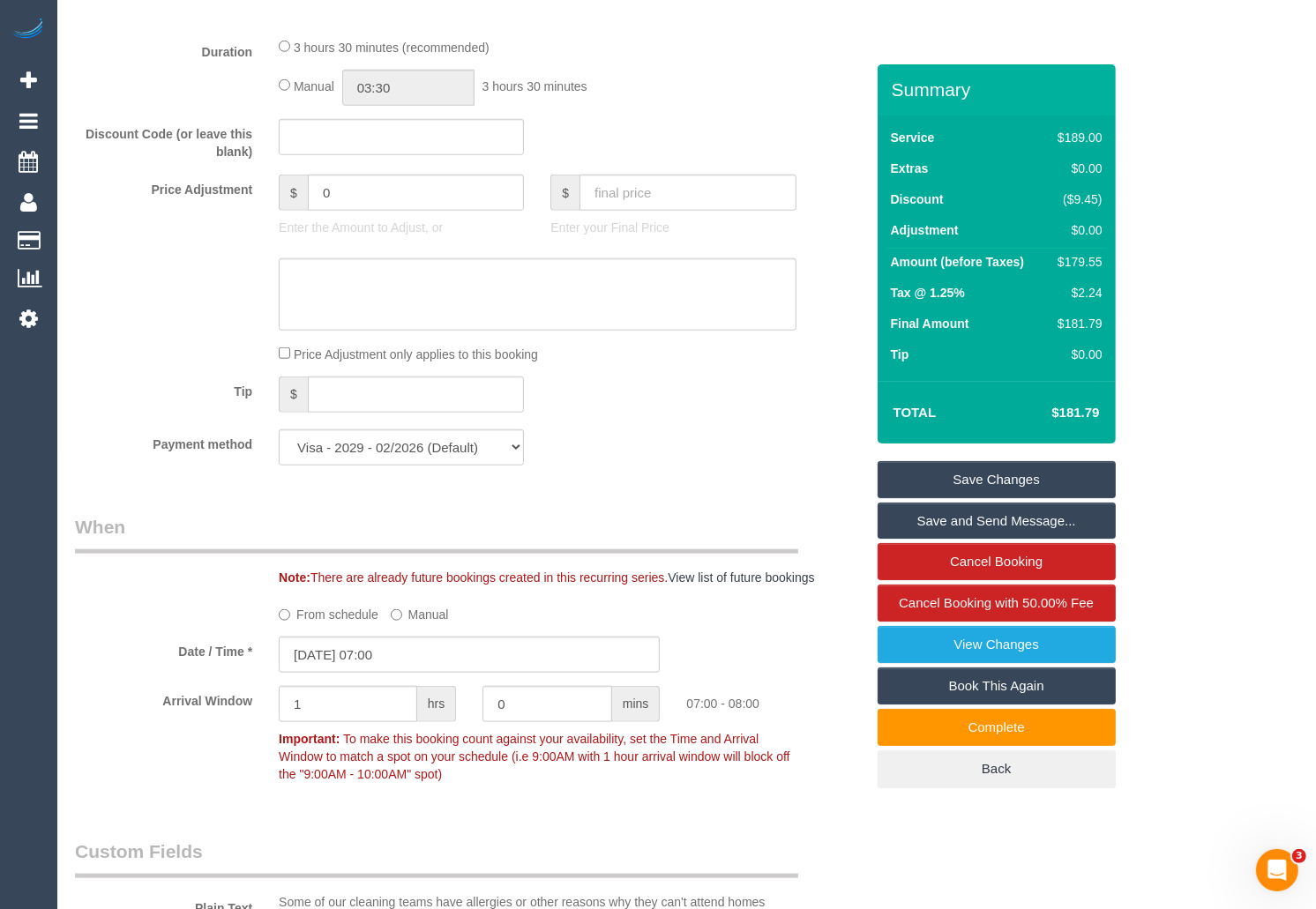
scroll to position [1428, 0]
click at [413, 202] on input "0" at bounding box center [416, 190] width 216 height 36
type input "8"
click at [399, 287] on textarea at bounding box center [537, 292] width 517 height 72
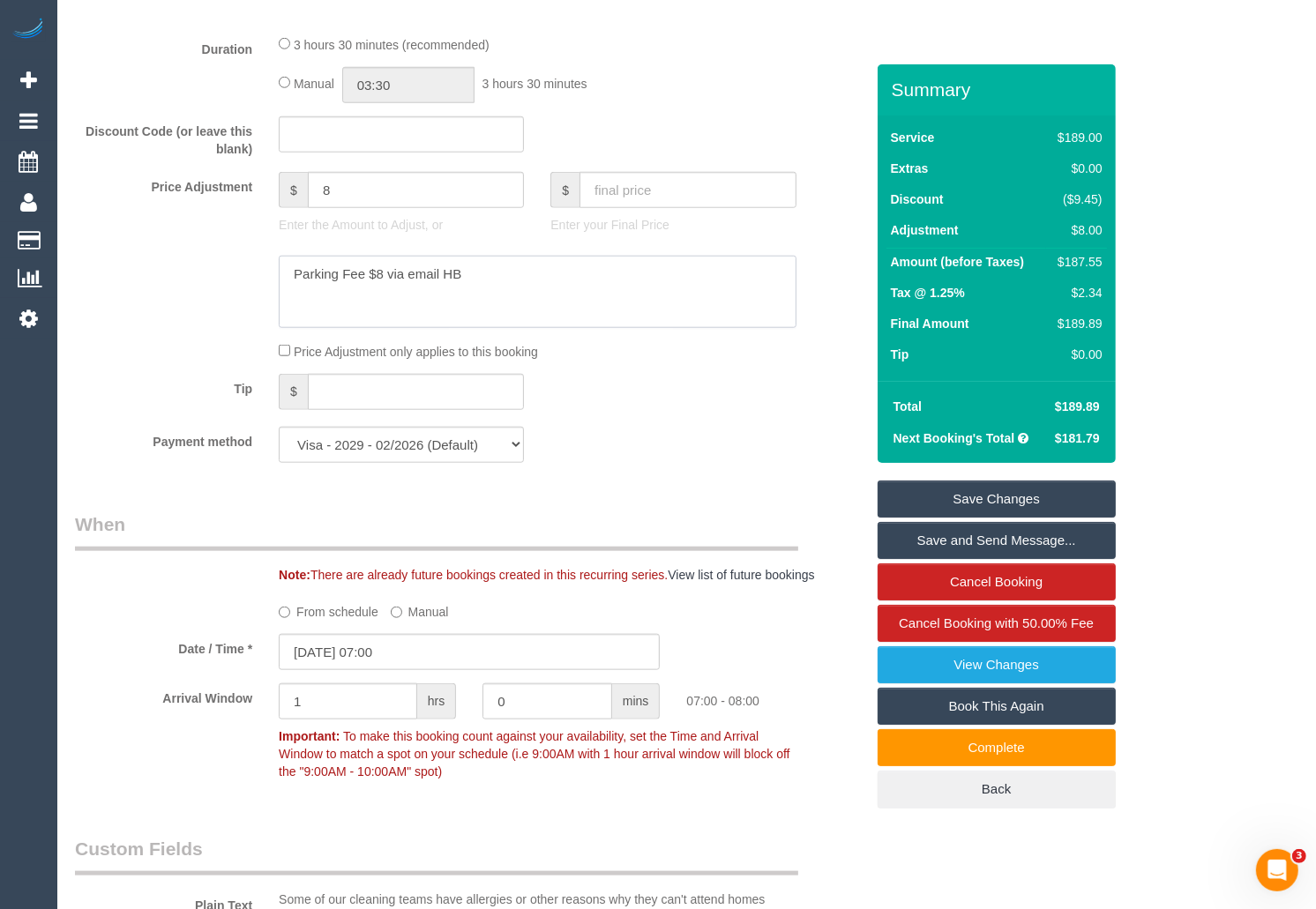
type textarea "Parking Fee $8 via email HB"
click at [998, 495] on link "Save Changes" at bounding box center [996, 499] width 238 height 37
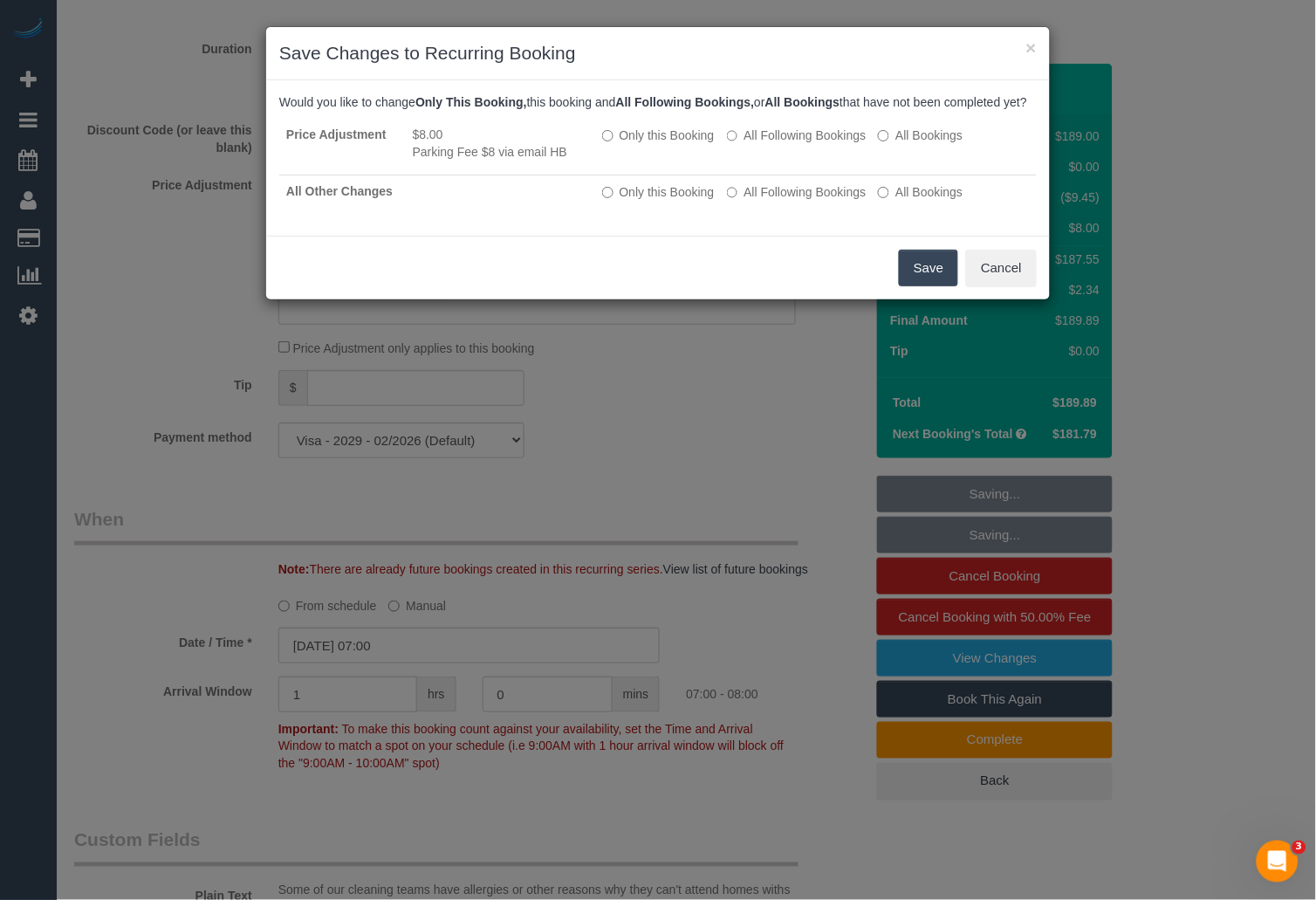
click at [930, 285] on button "Save" at bounding box center [928, 267] width 59 height 37
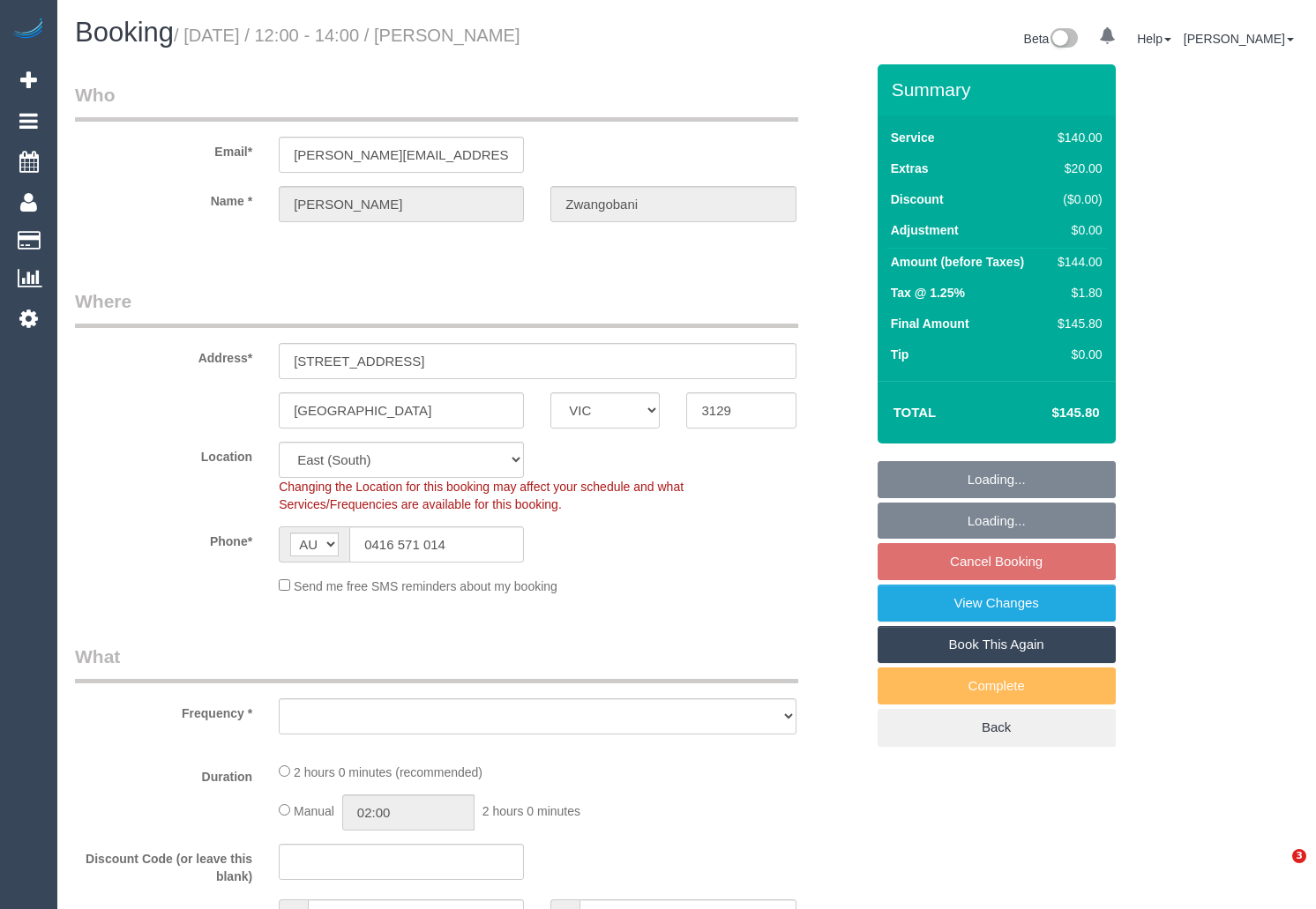
select select "VIC"
select select "number:28"
select select "number:14"
select select "number:19"
select select "number:36"
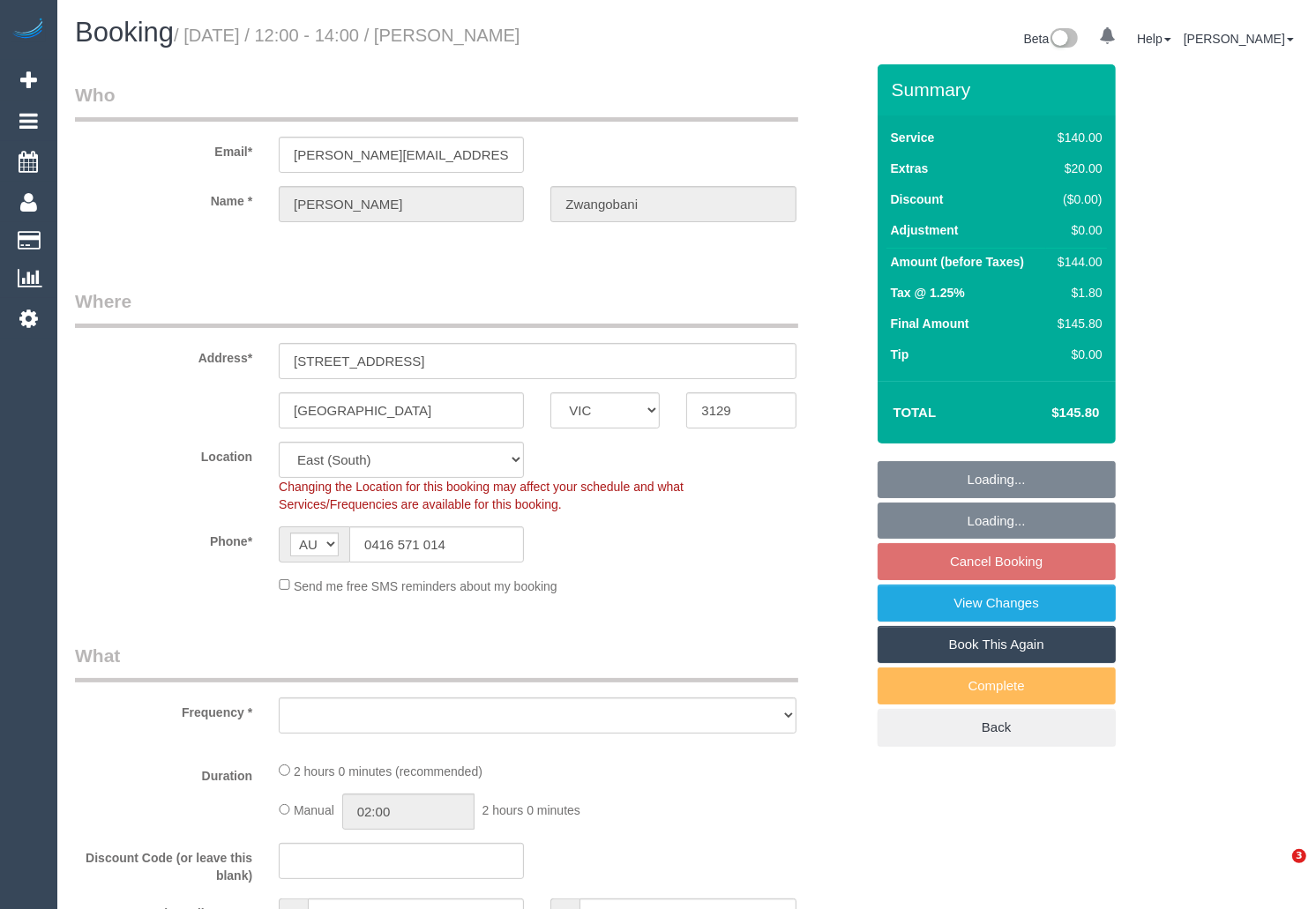
select select "number:35"
select select "number:11"
select select "object:545"
select select "string:stripe-pm_1PNYJy2GScqysDRVdo5fprWU"
select select "spot4"
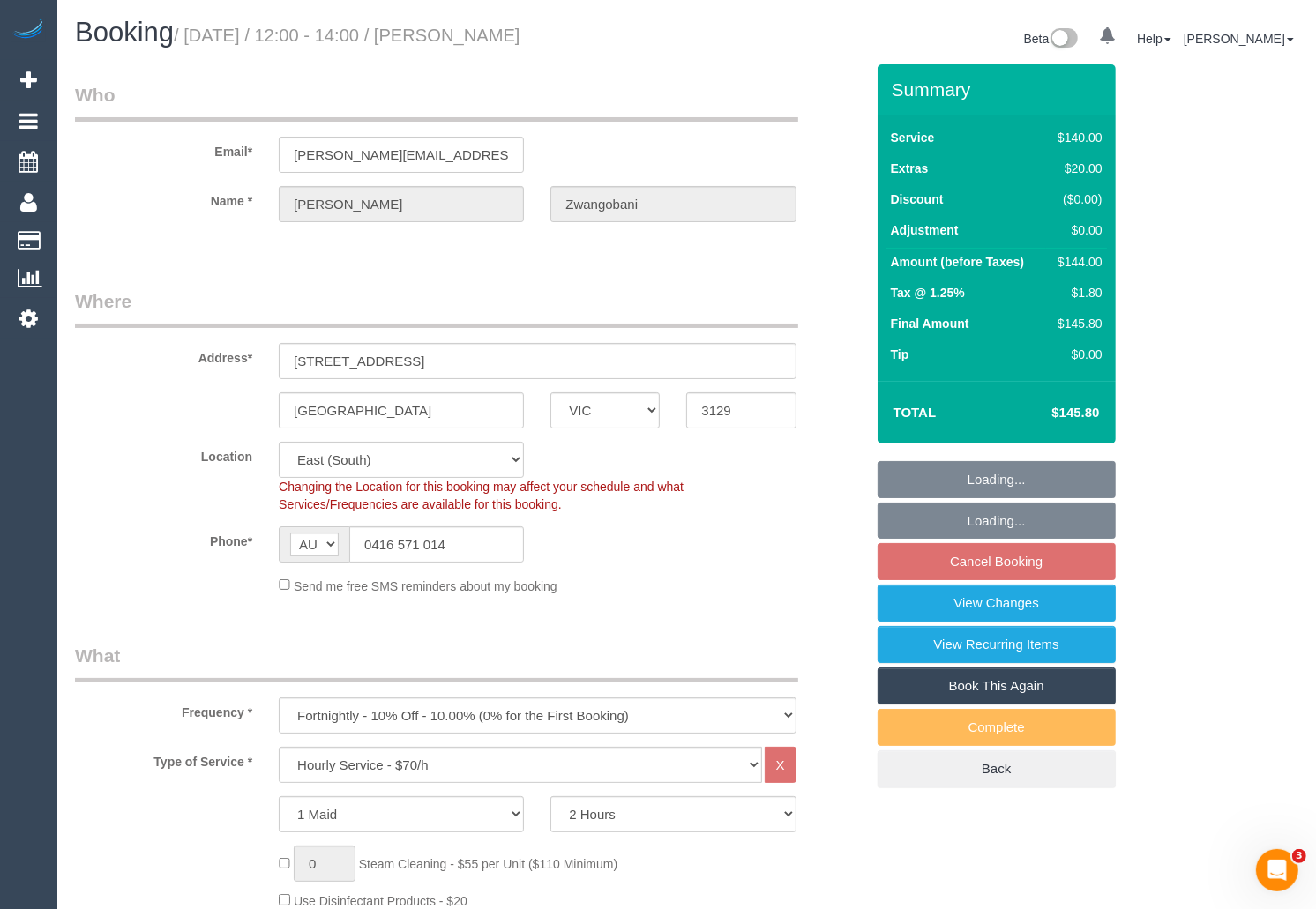
select select "object:1323"
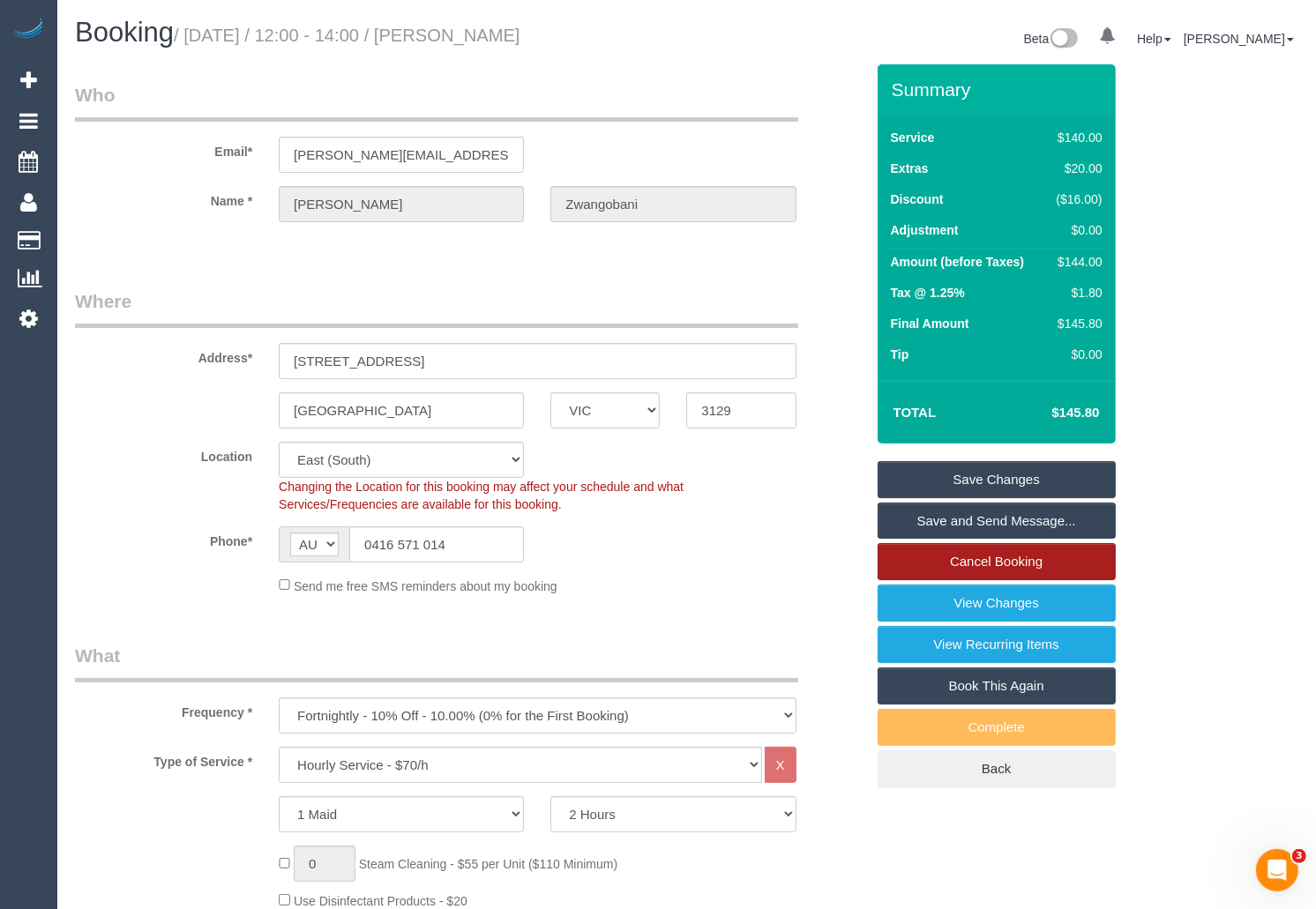
click at [980, 557] on link "Cancel Booking" at bounding box center [996, 561] width 238 height 37
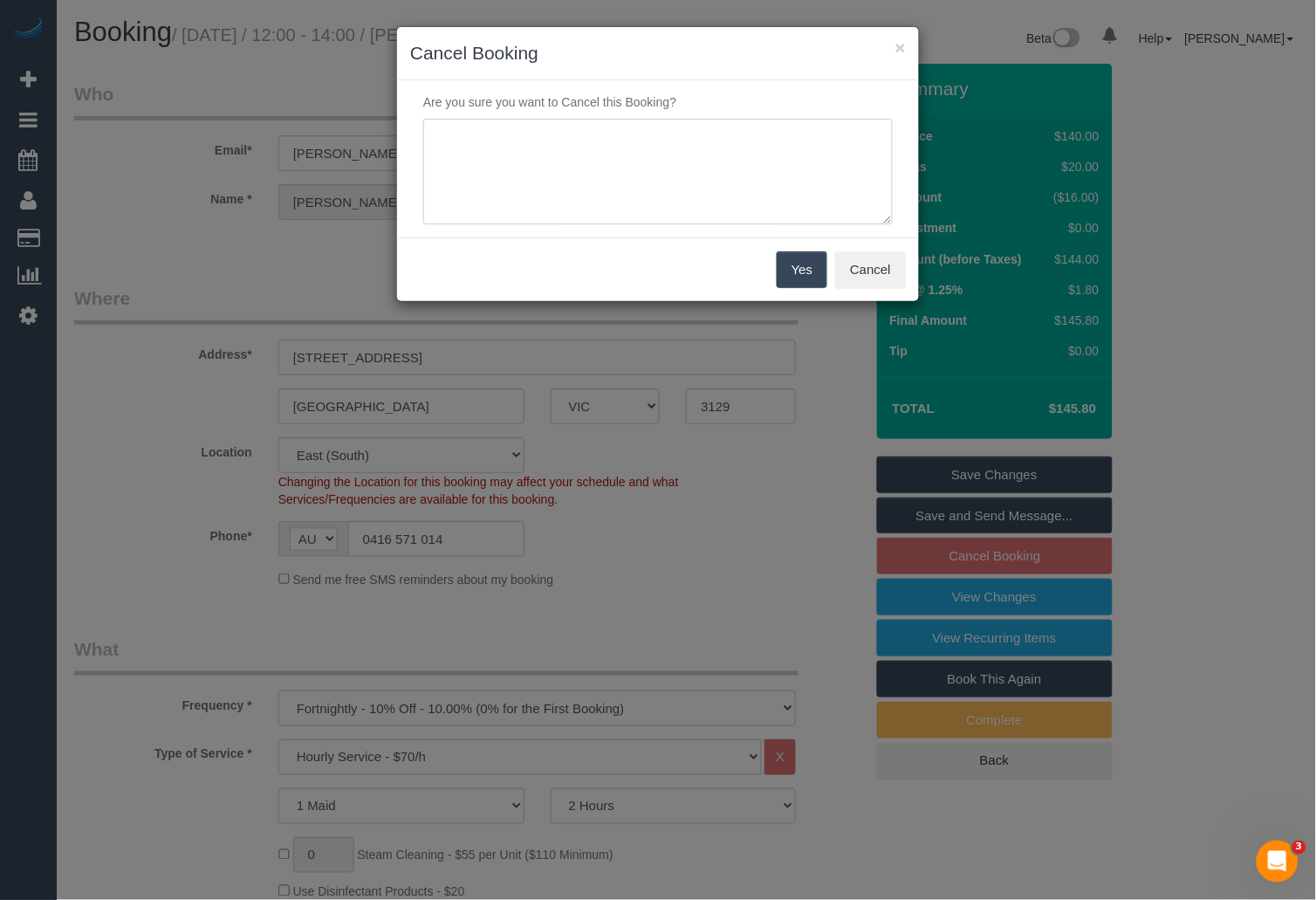
click at [508, 173] on textarea at bounding box center [658, 173] width 470 height 107
type textarea "Customer wants to skip this one, prefers Shameen via email HB"
click at [802, 265] on button "Yes" at bounding box center [802, 269] width 51 height 37
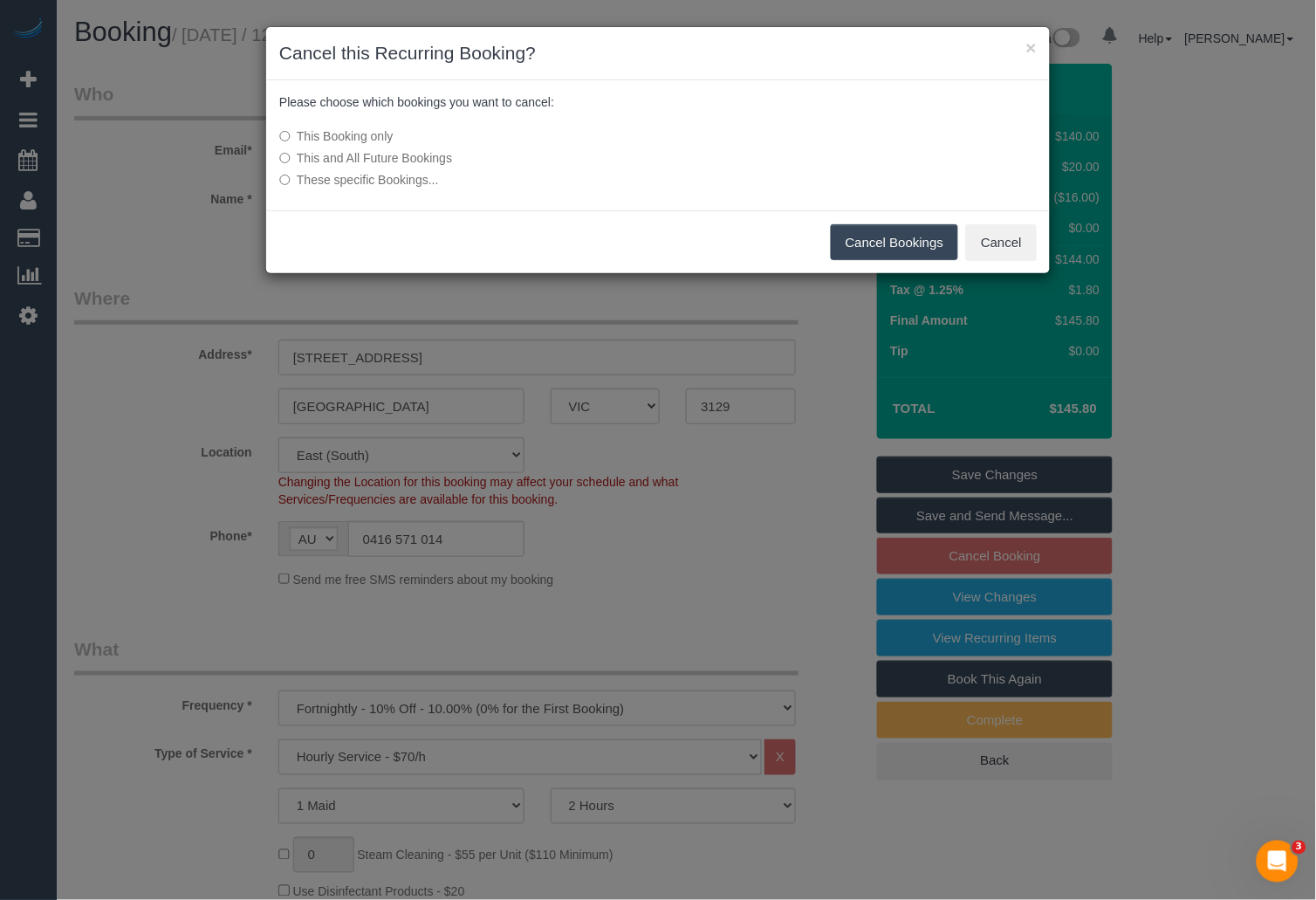
click at [735, 47] on h3 "Cancel this Recurring Booking?" at bounding box center [658, 53] width 758 height 26
click at [914, 246] on button "Cancel Bookings" at bounding box center [895, 242] width 129 height 37
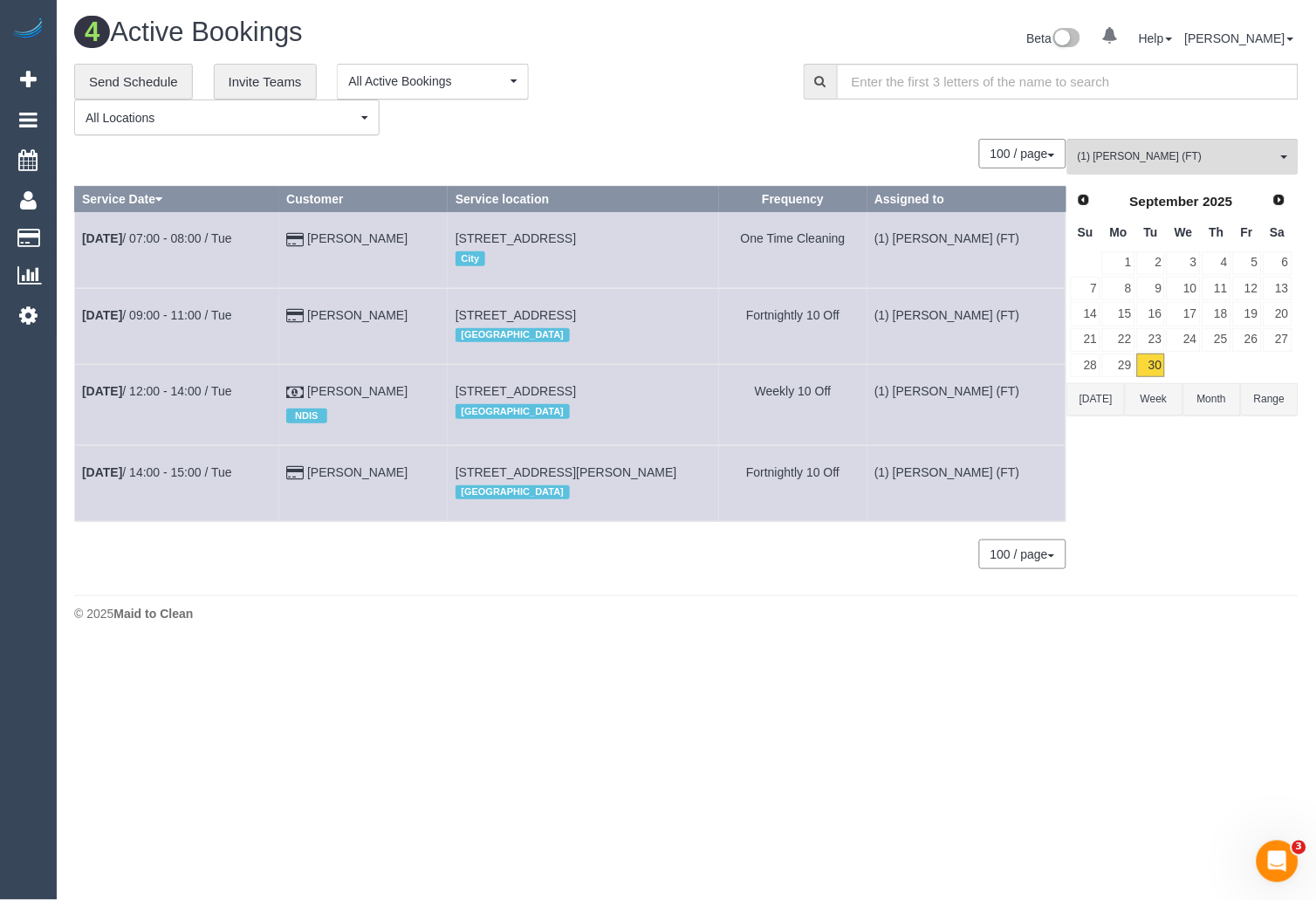
click at [742, 578] on div "0 Bookings found. We couldn't find any bookings that matched your search. Creat…" at bounding box center [570, 362] width 993 height 448
click at [823, 22] on div "Beta 0 Your Notifications You have 0 alerts Help Help Docs Take a Tour Contact …" at bounding box center [999, 40] width 626 height 46
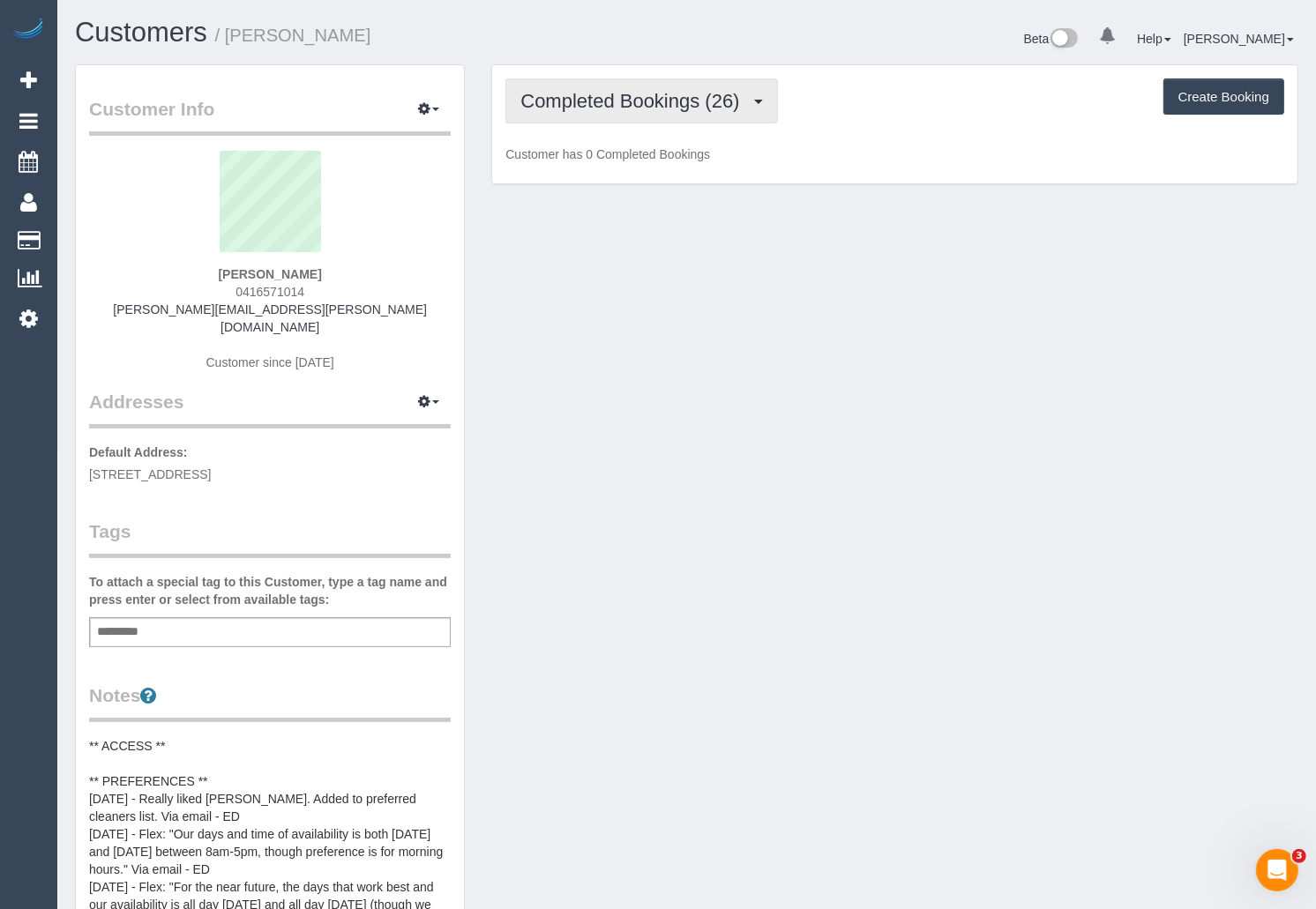
click at [692, 106] on span "Completed Bookings (26)" at bounding box center [634, 100] width 228 height 22
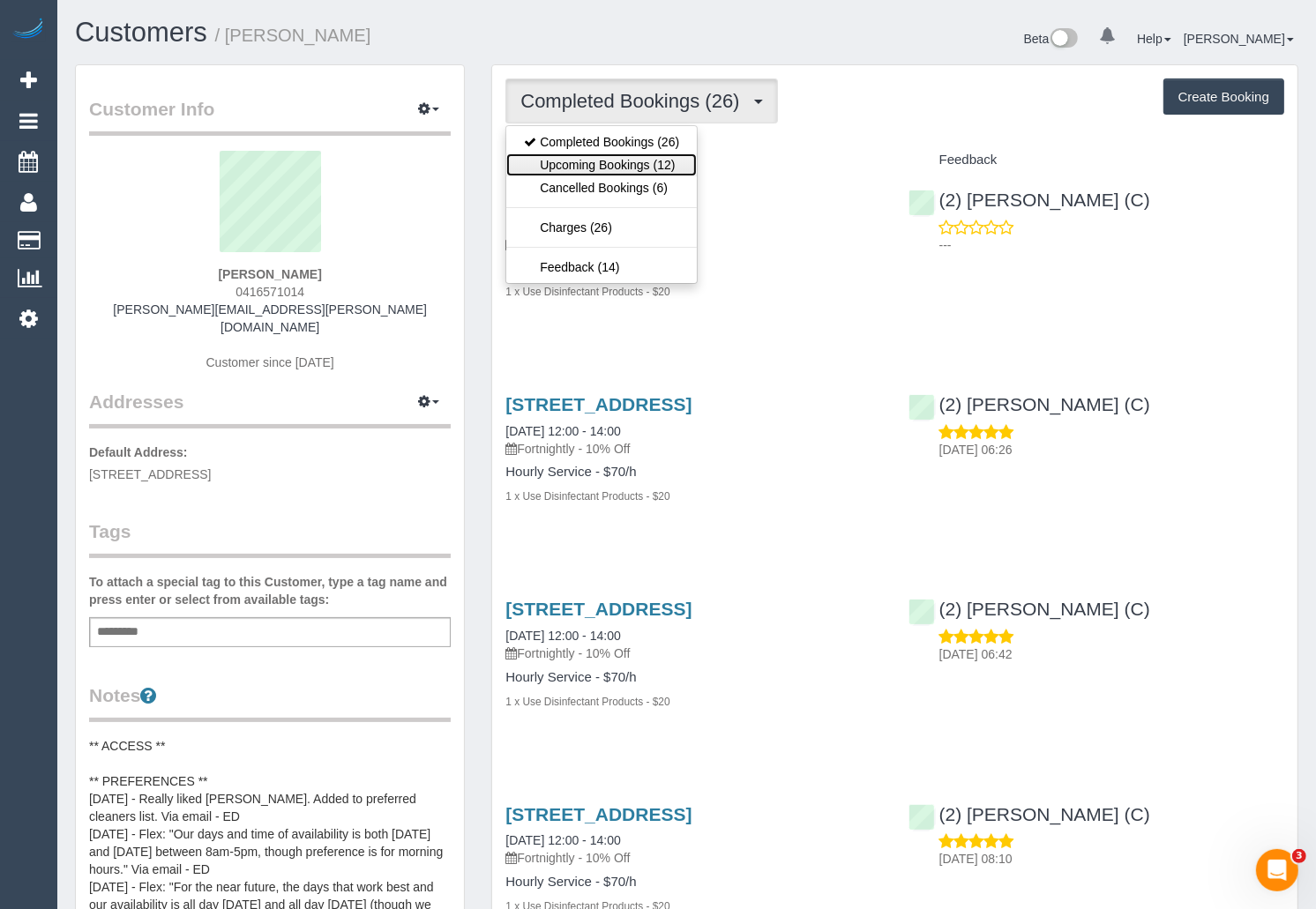
click at [655, 160] on link "Upcoming Bookings (12)" at bounding box center [601, 165] width 191 height 23
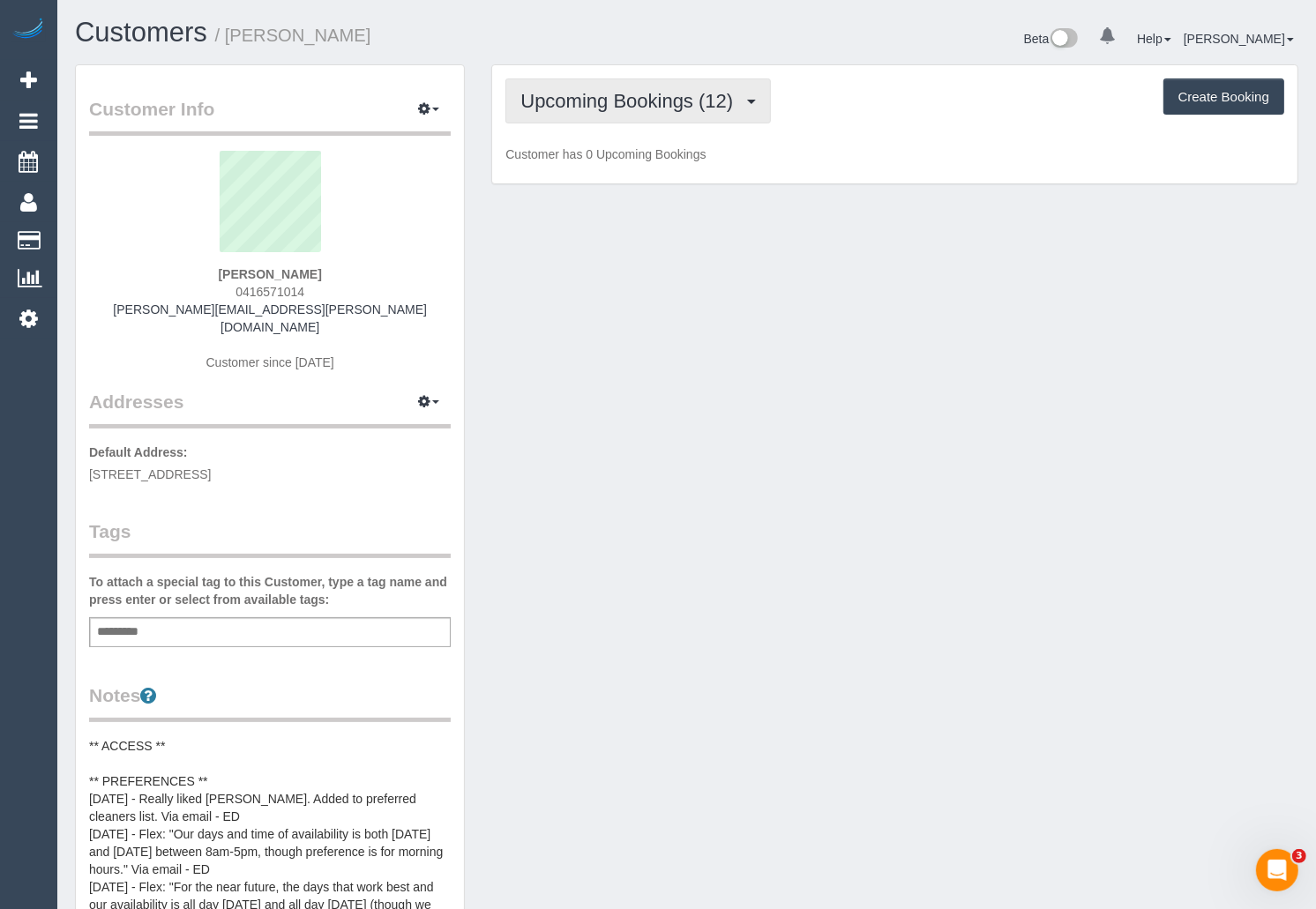
click at [678, 103] on span "Upcoming Bookings (12)" at bounding box center [631, 100] width 222 height 22
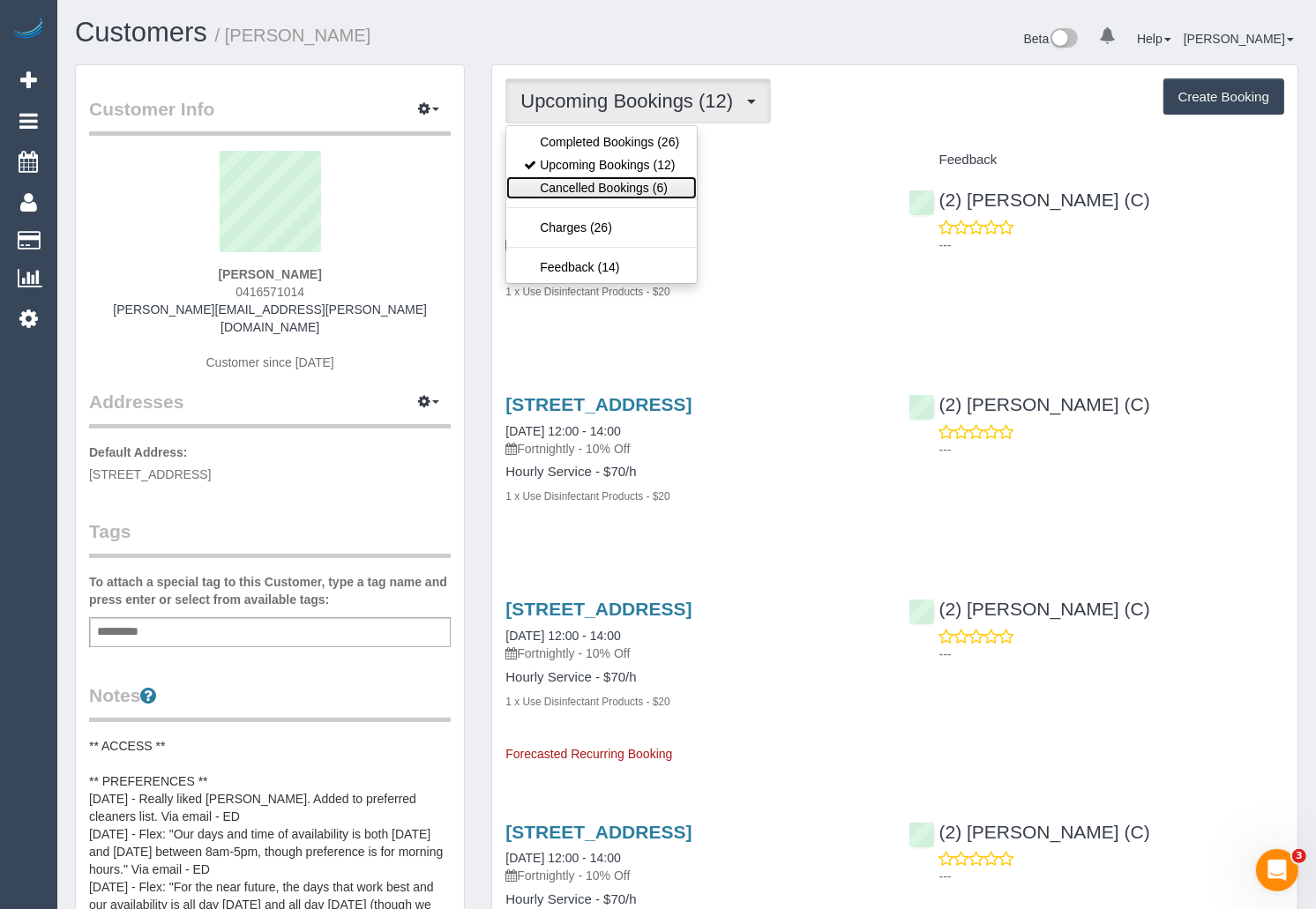
click at [643, 178] on link "Cancelled Bookings (6)" at bounding box center [601, 188] width 191 height 23
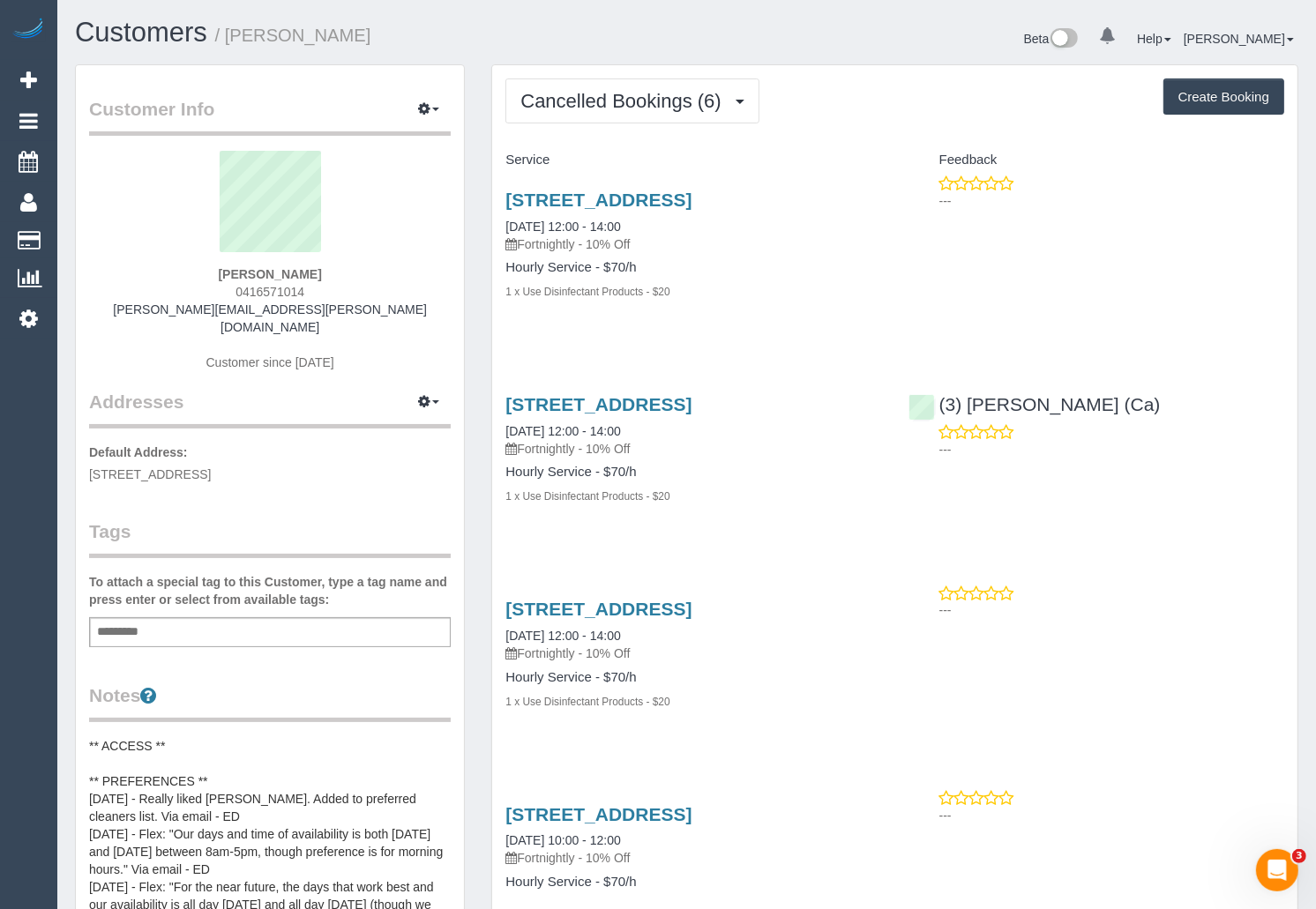
click at [926, 46] on div "Beta 0 Your Notifications You have 0 alerts Help Help Docs Take a Tour Contact …" at bounding box center [1000, 41] width 626 height 46
click at [894, 26] on div "Beta 0 Your Notifications You have 0 alerts Help Help Docs Take a Tour Contact …" at bounding box center [1000, 41] width 626 height 46
click at [836, 25] on div "Beta 0 Your Notifications You have 0 alerts Help Help Docs Take a Tour Contact …" at bounding box center [1000, 41] width 626 height 46
click at [868, 42] on div "Beta 0 Your Notifications You have 0 alerts Help Help Docs Take a Tour Contact …" at bounding box center [1000, 41] width 626 height 46
click at [890, 19] on div "Beta 0 Your Notifications You have 0 alerts Help Help Docs Take a Tour Contact …" at bounding box center [1000, 41] width 626 height 46
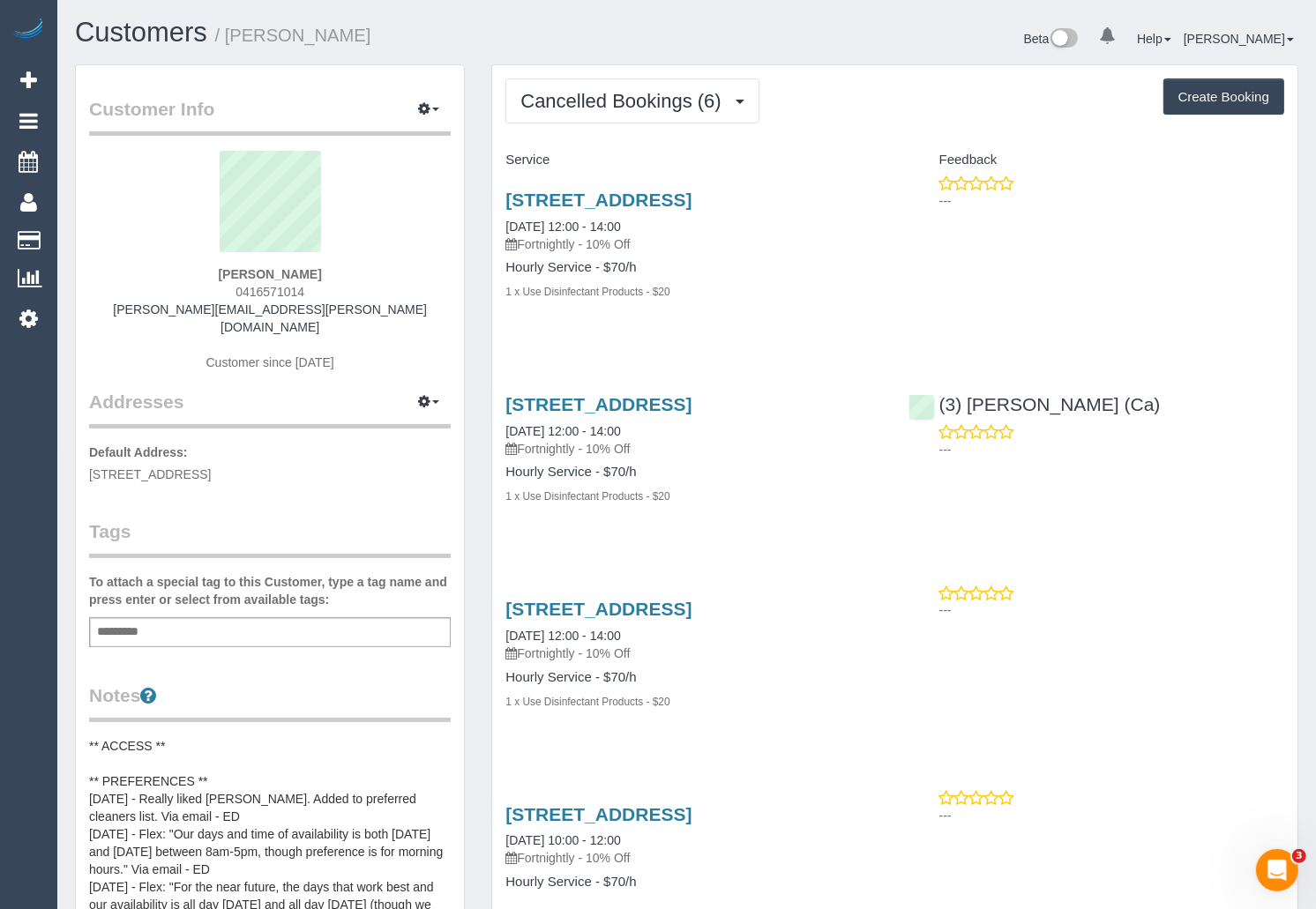
click at [880, 31] on div "Beta 0 Your Notifications You have 0 alerts Help Help Docs Take a Tour Contact …" at bounding box center [1000, 41] width 626 height 46
click at [649, 119] on button "Cancelled Bookings (6)" at bounding box center [632, 100] width 254 height 45
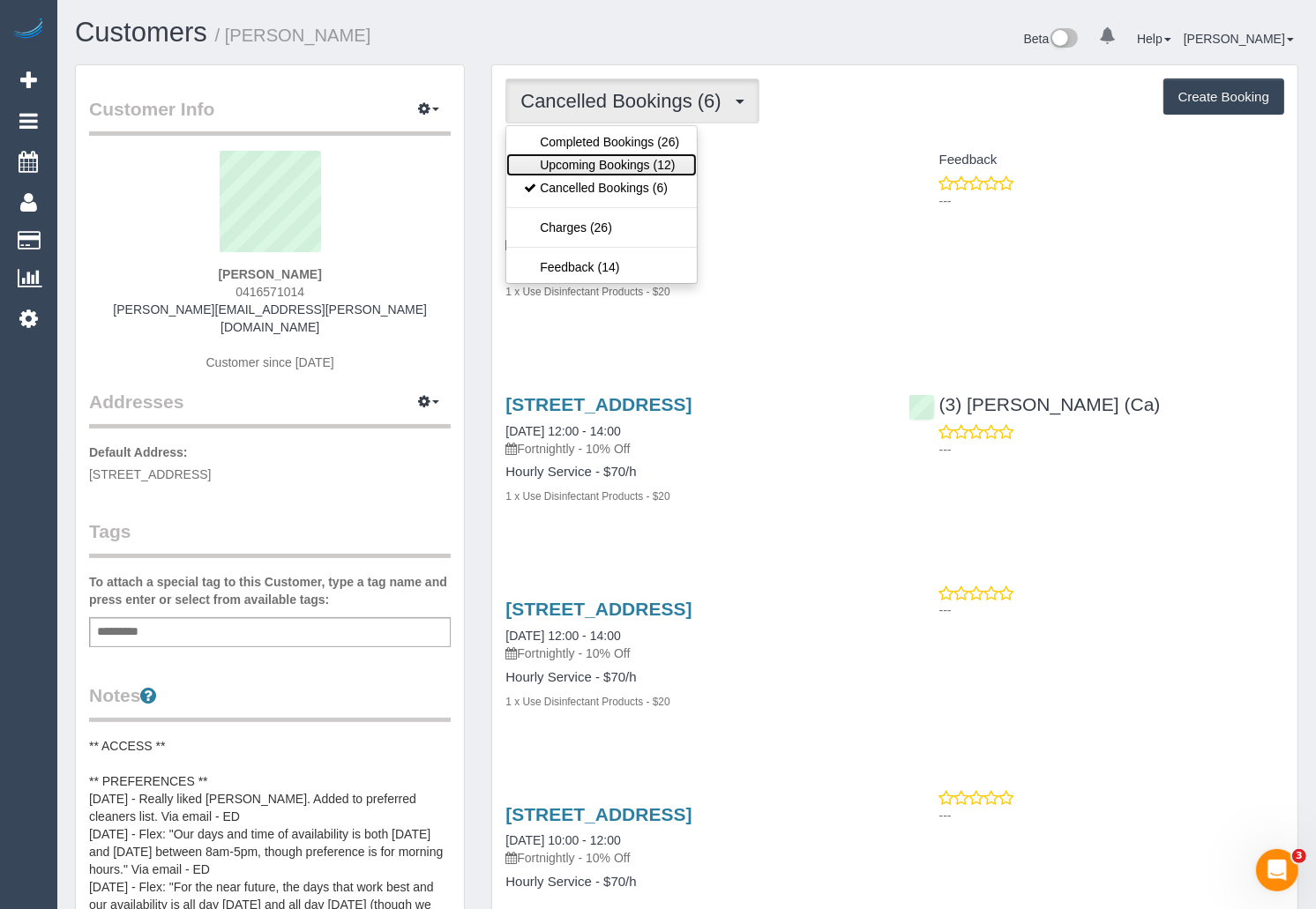
click at [628, 164] on link "Upcoming Bookings (12)" at bounding box center [601, 165] width 191 height 23
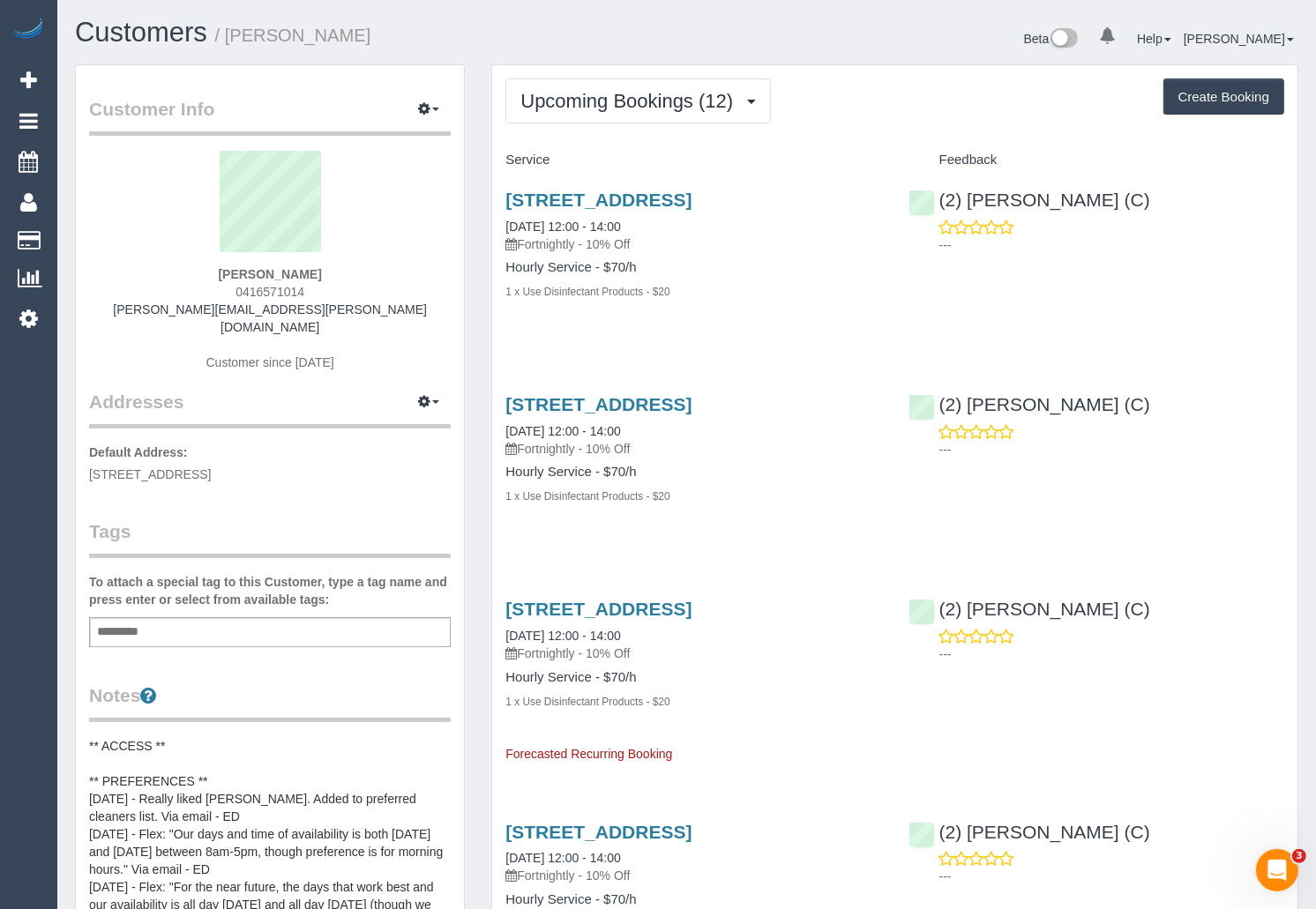
click at [798, 32] on div "Beta 0 Your Notifications You have 0 alerts Help Help Docs Take a Tour Contact …" at bounding box center [1000, 41] width 626 height 46
click at [129, 23] on link "Customers" at bounding box center [141, 32] width 133 height 31
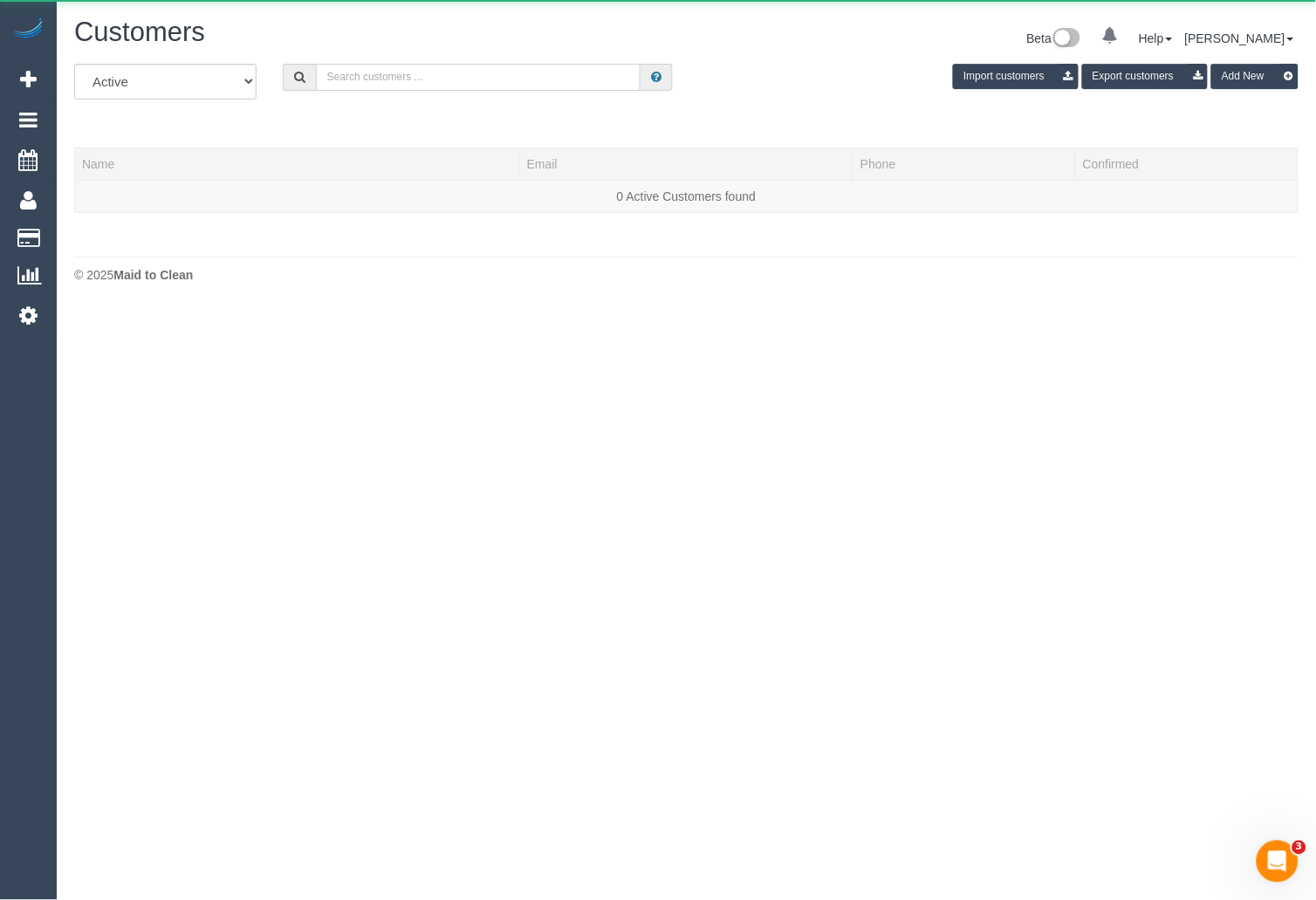
click at [455, 77] on input "text" at bounding box center [478, 77] width 325 height 27
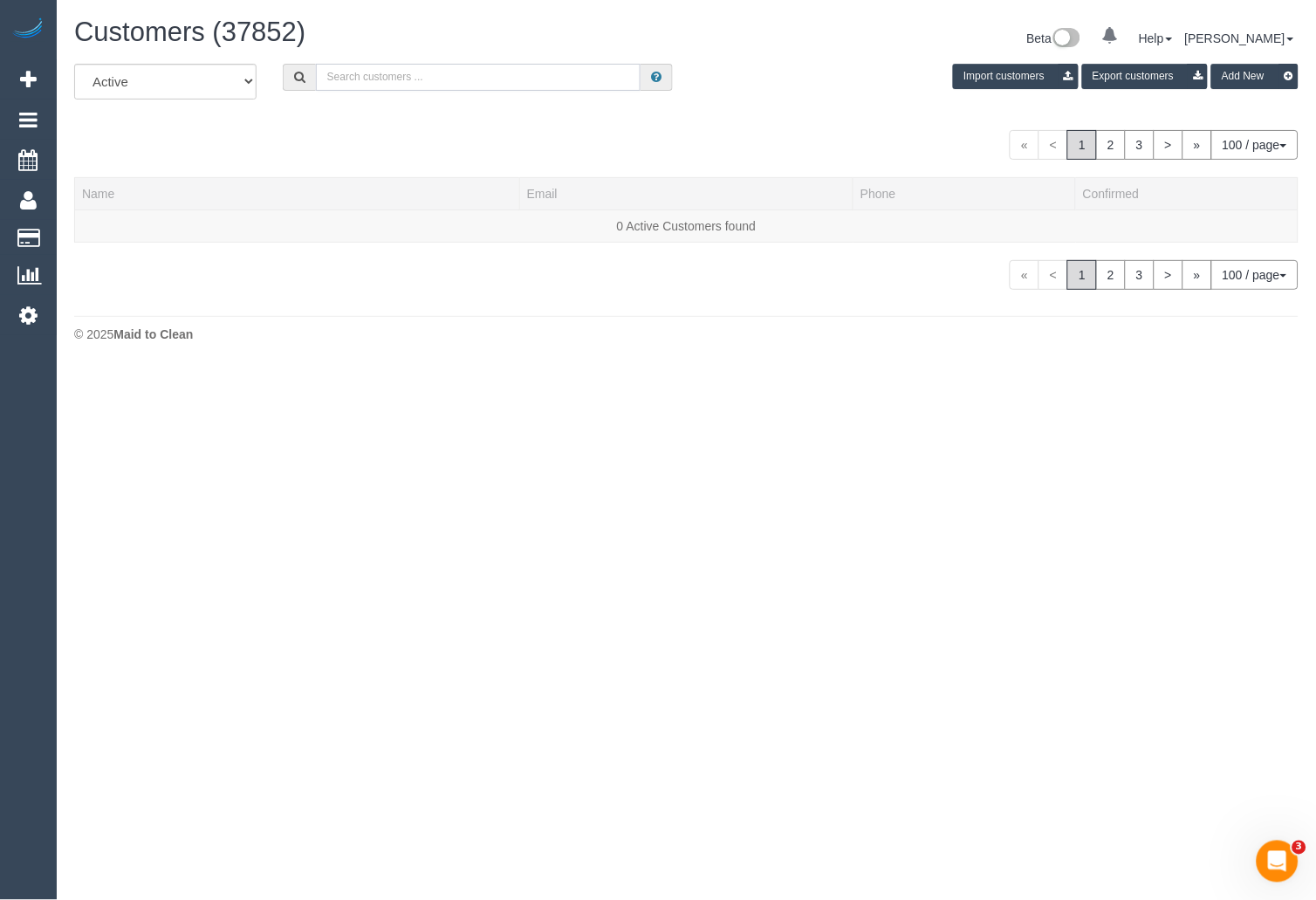
paste input "Ravi Chalgeri"
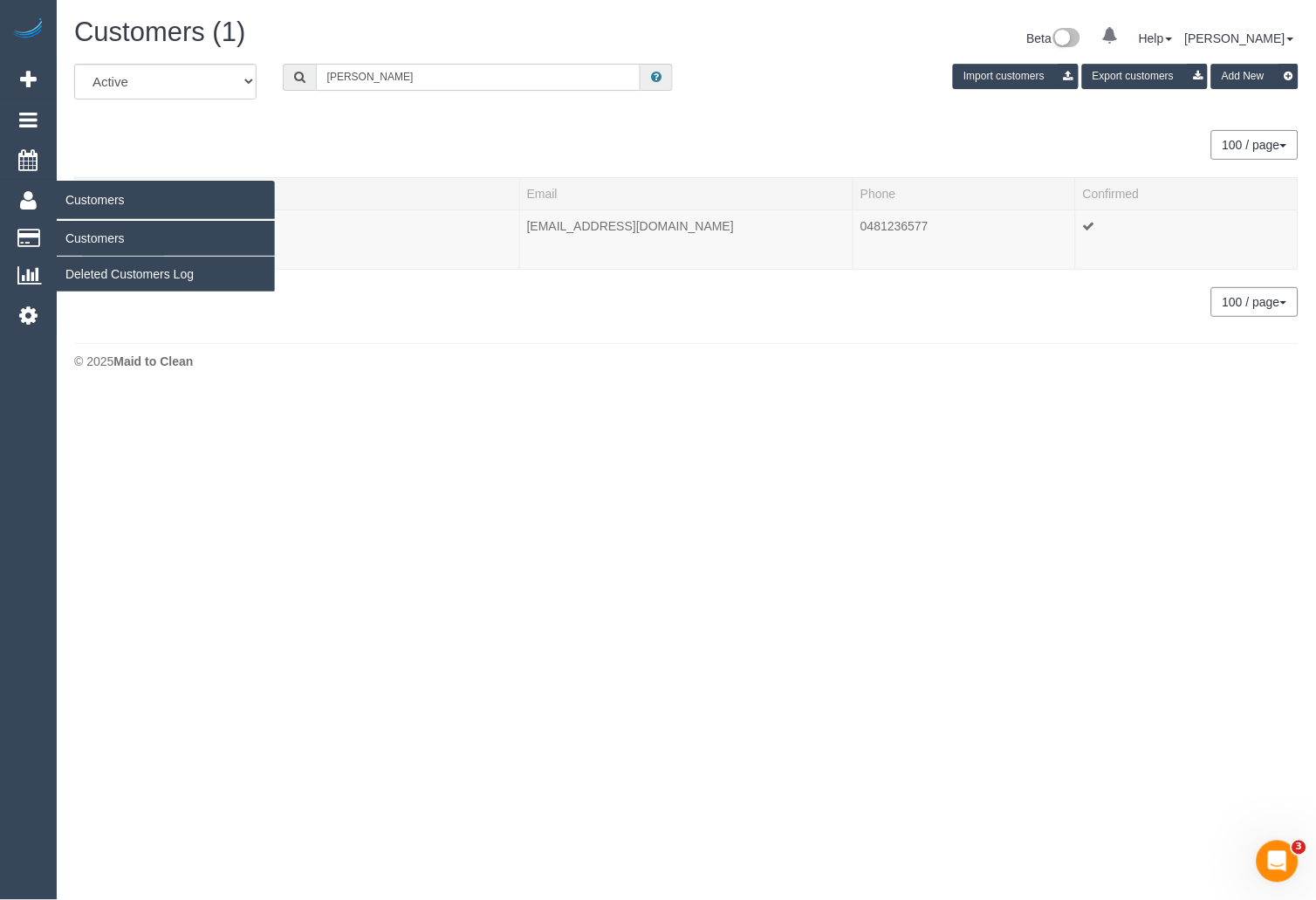
type input "Ravi Chalgeri"
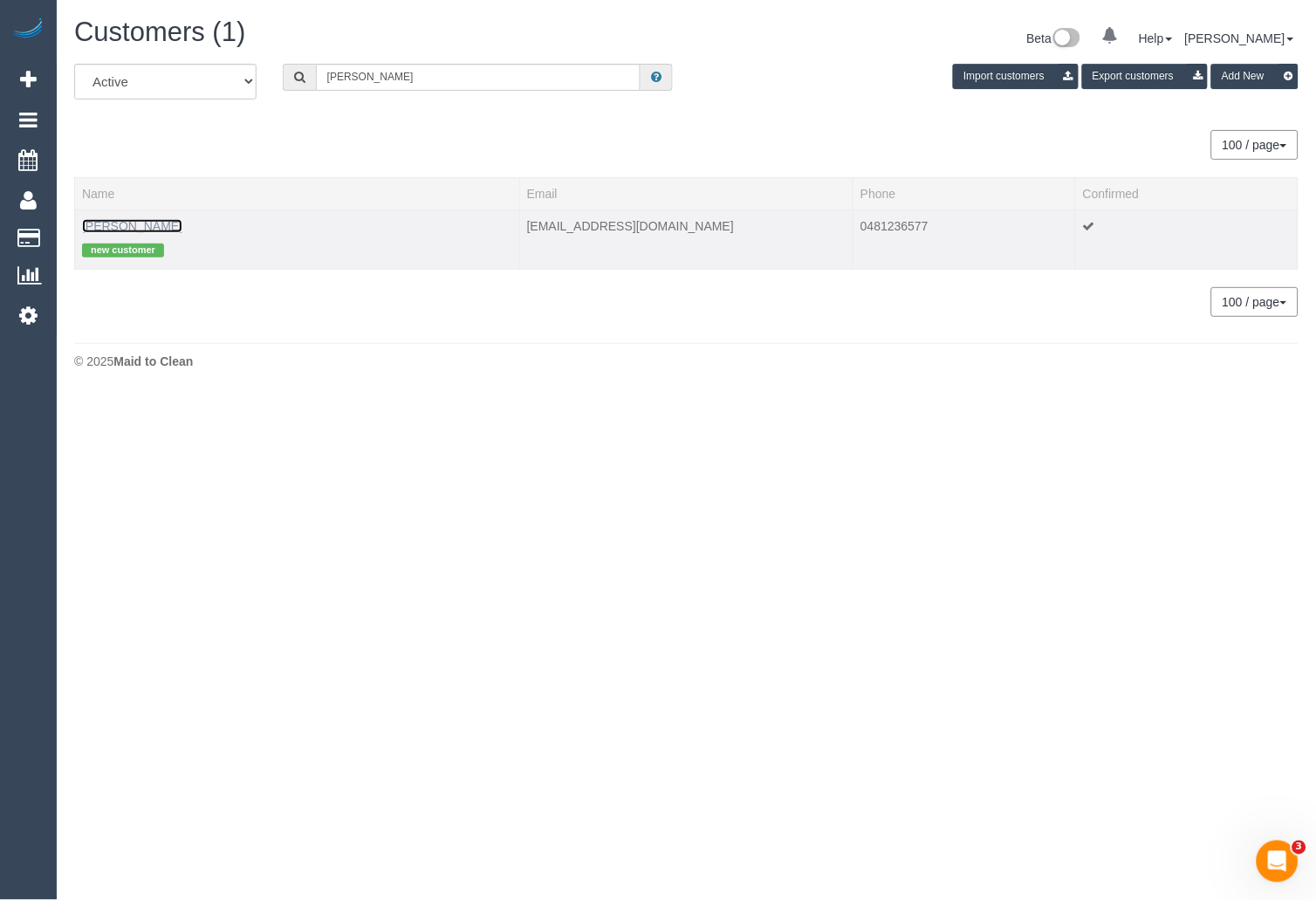
click at [116, 227] on link "Ravi Chalgeri" at bounding box center [131, 226] width 100 height 14
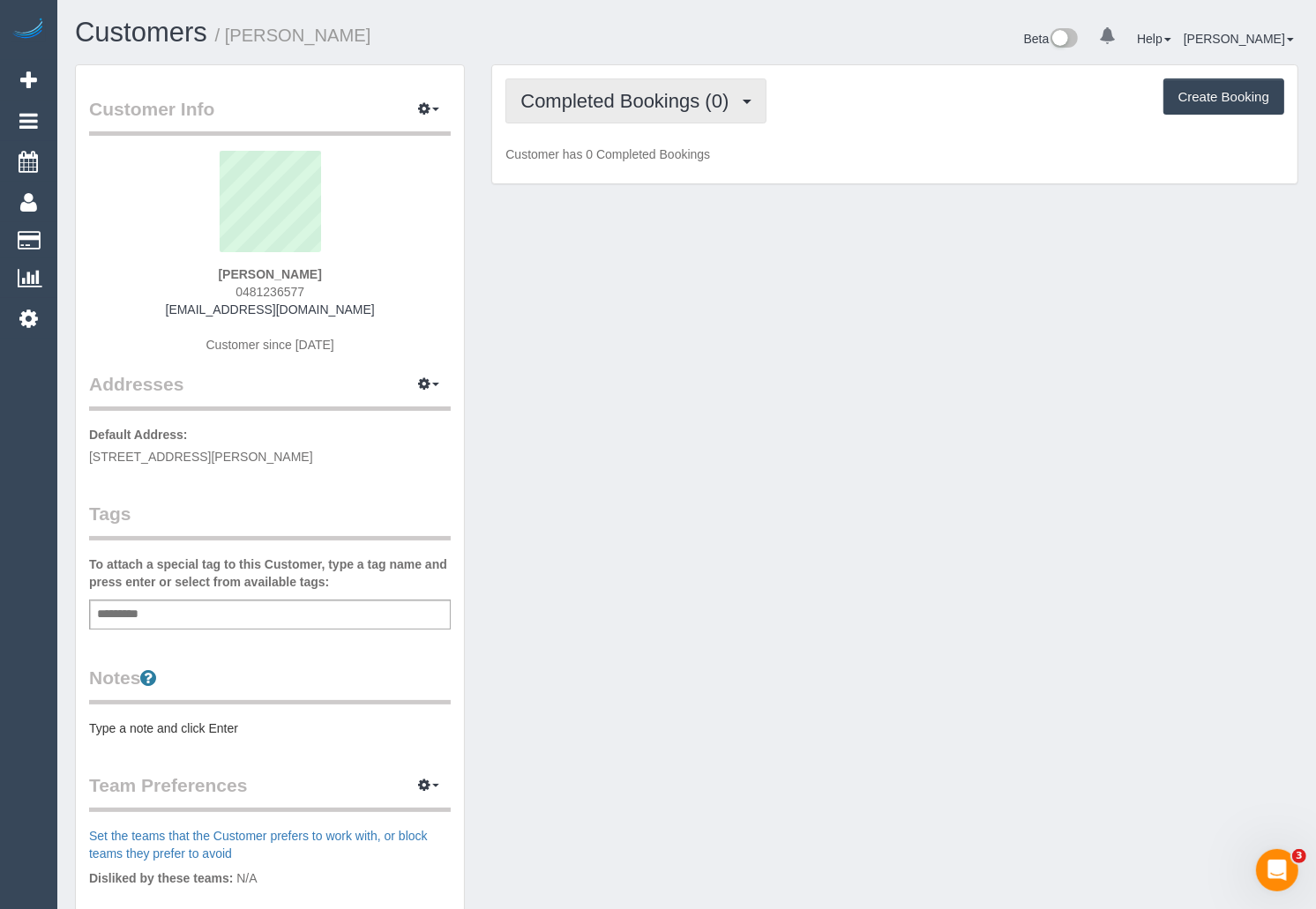
click at [663, 105] on span "Completed Bookings (0)" at bounding box center [629, 100] width 217 height 22
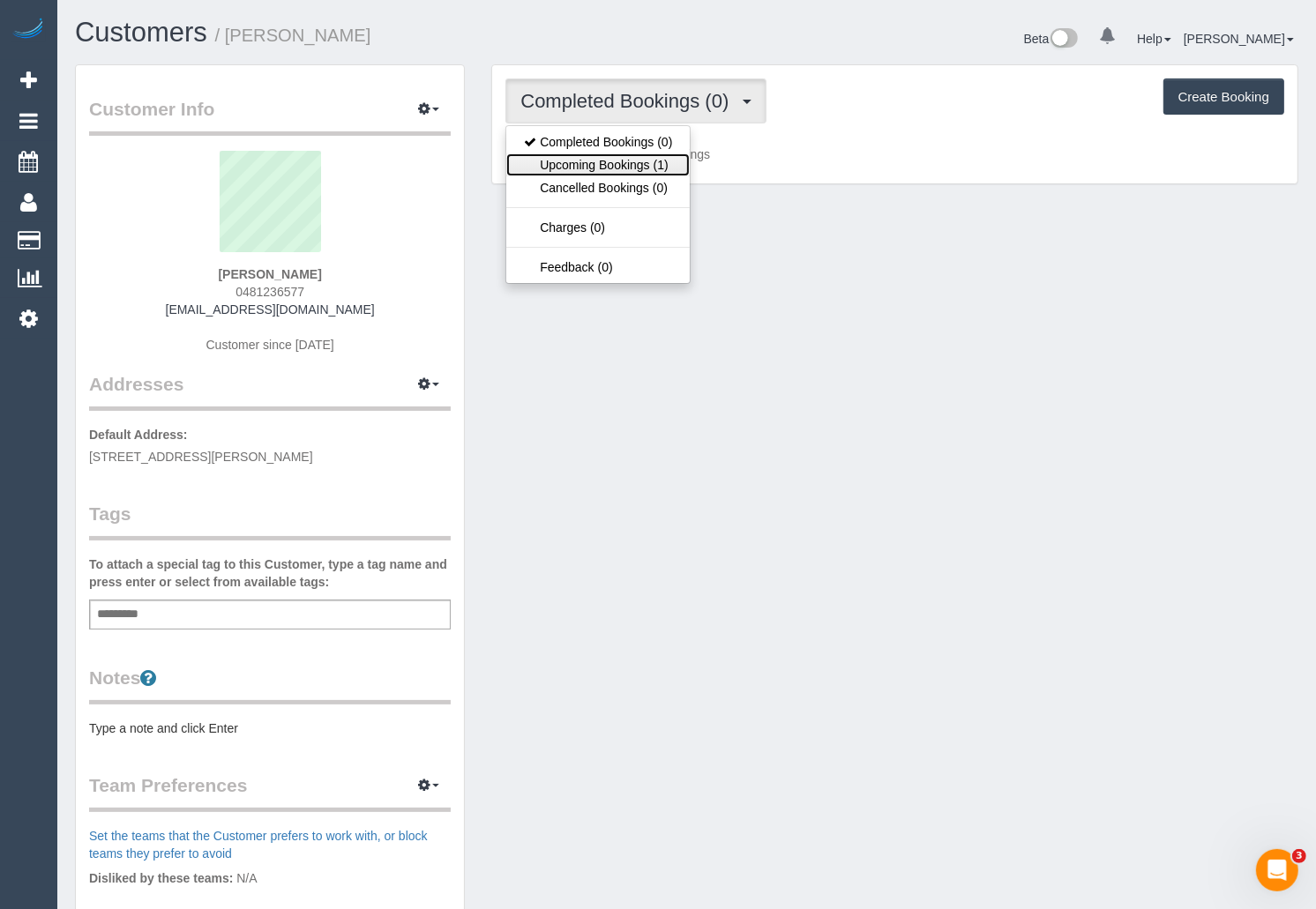
click at [637, 161] on link "Upcoming Bookings (1)" at bounding box center [598, 165] width 184 height 23
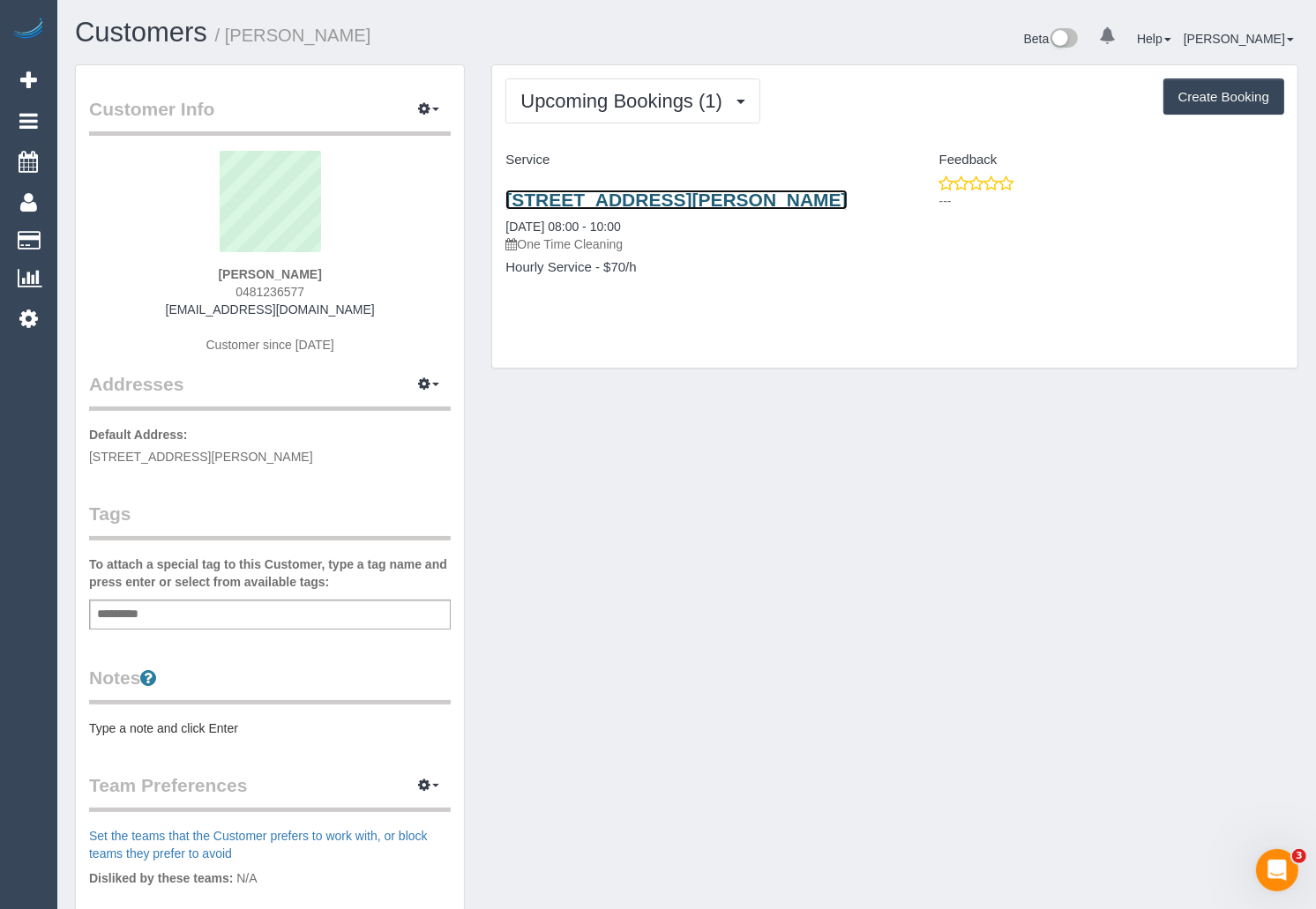
click at [602, 192] on link "15 Berrenda Street, Clyde North, VIC 3978" at bounding box center [676, 199] width 341 height 20
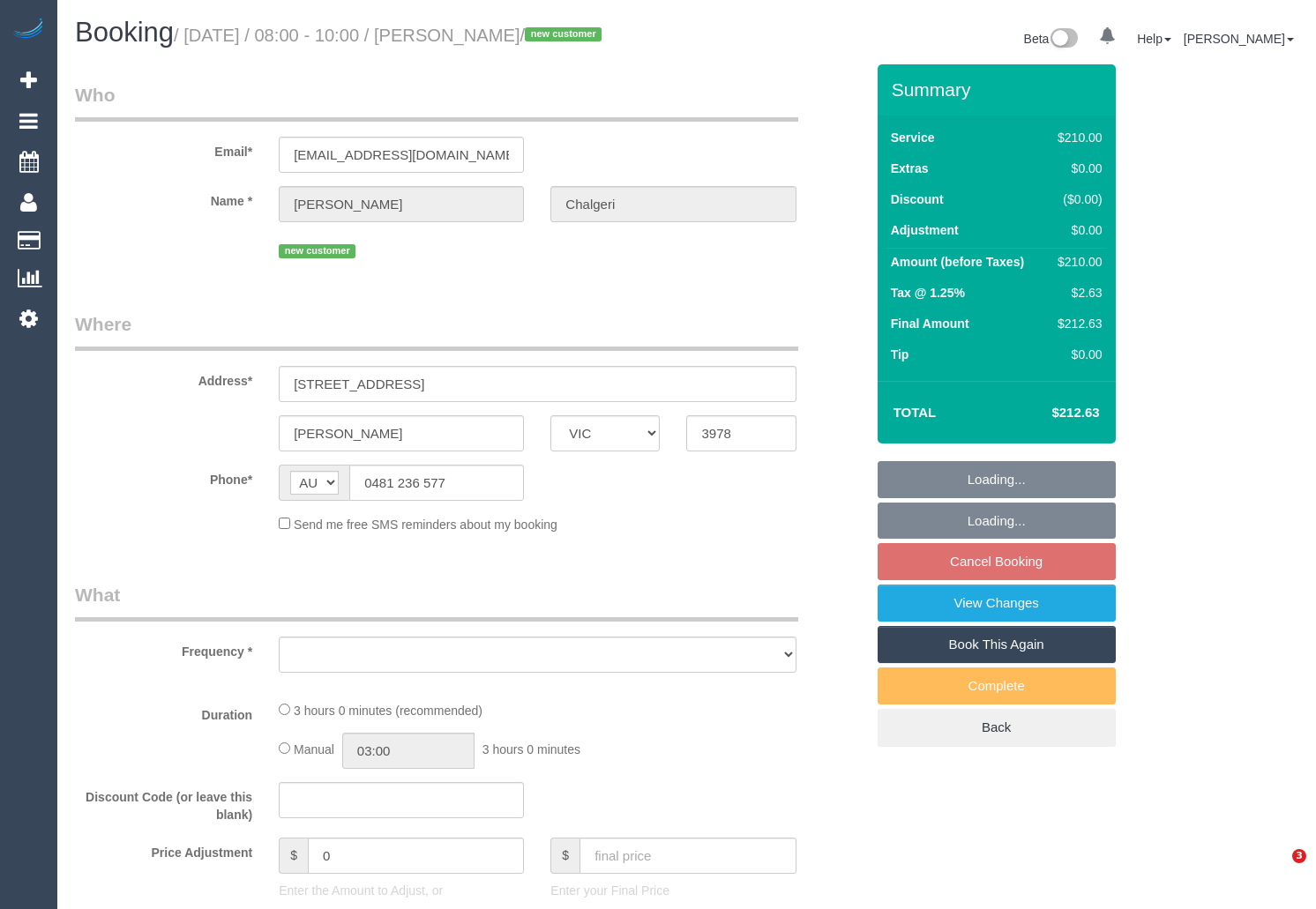
select select "VIC"
select select "string:stripe-pm_1SCqY12GScqysDRVmc01lSkw"
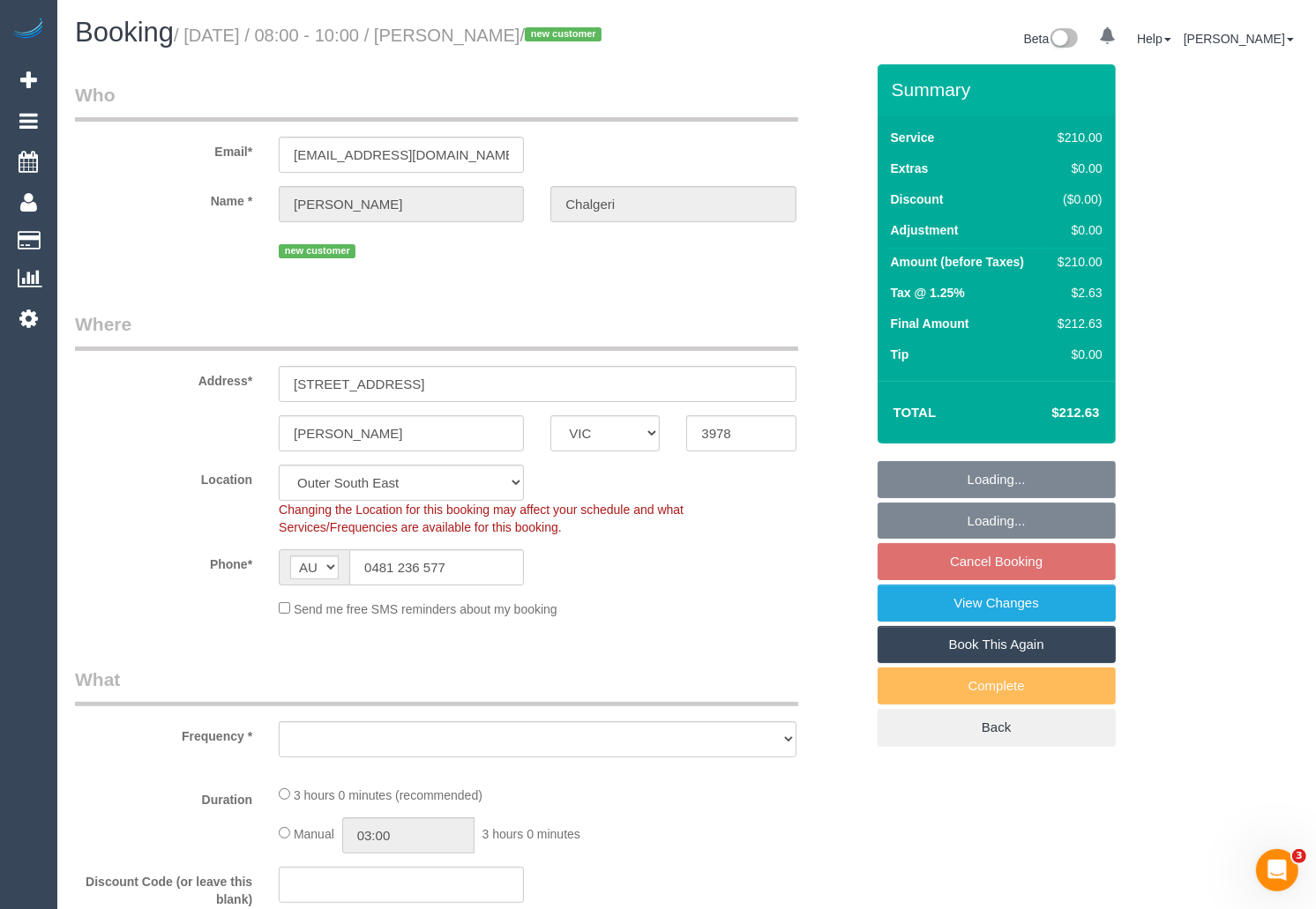
select select "object:533"
select select "180"
select select "number:28"
select select "number:14"
select select "number:19"
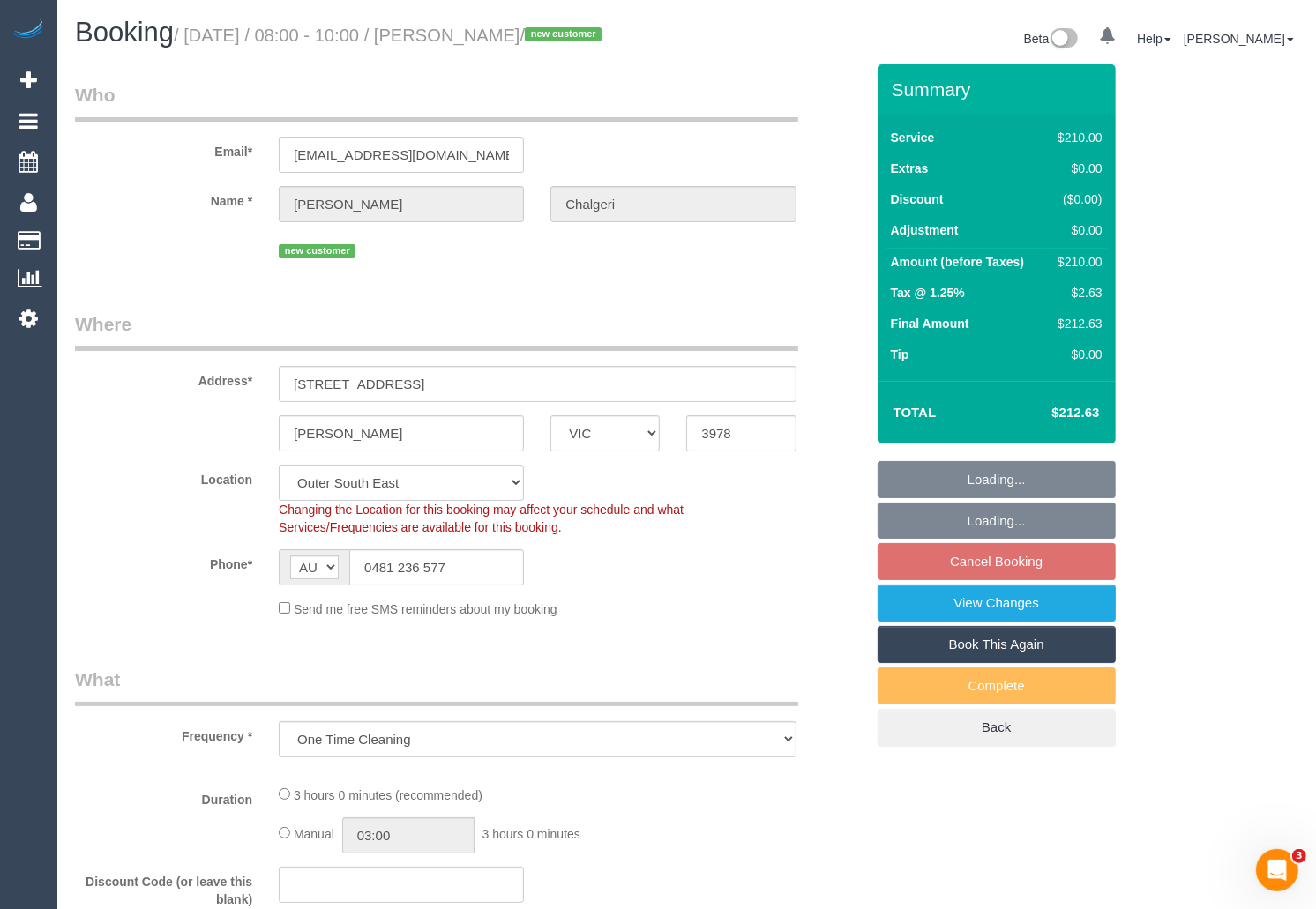
select select "number:24"
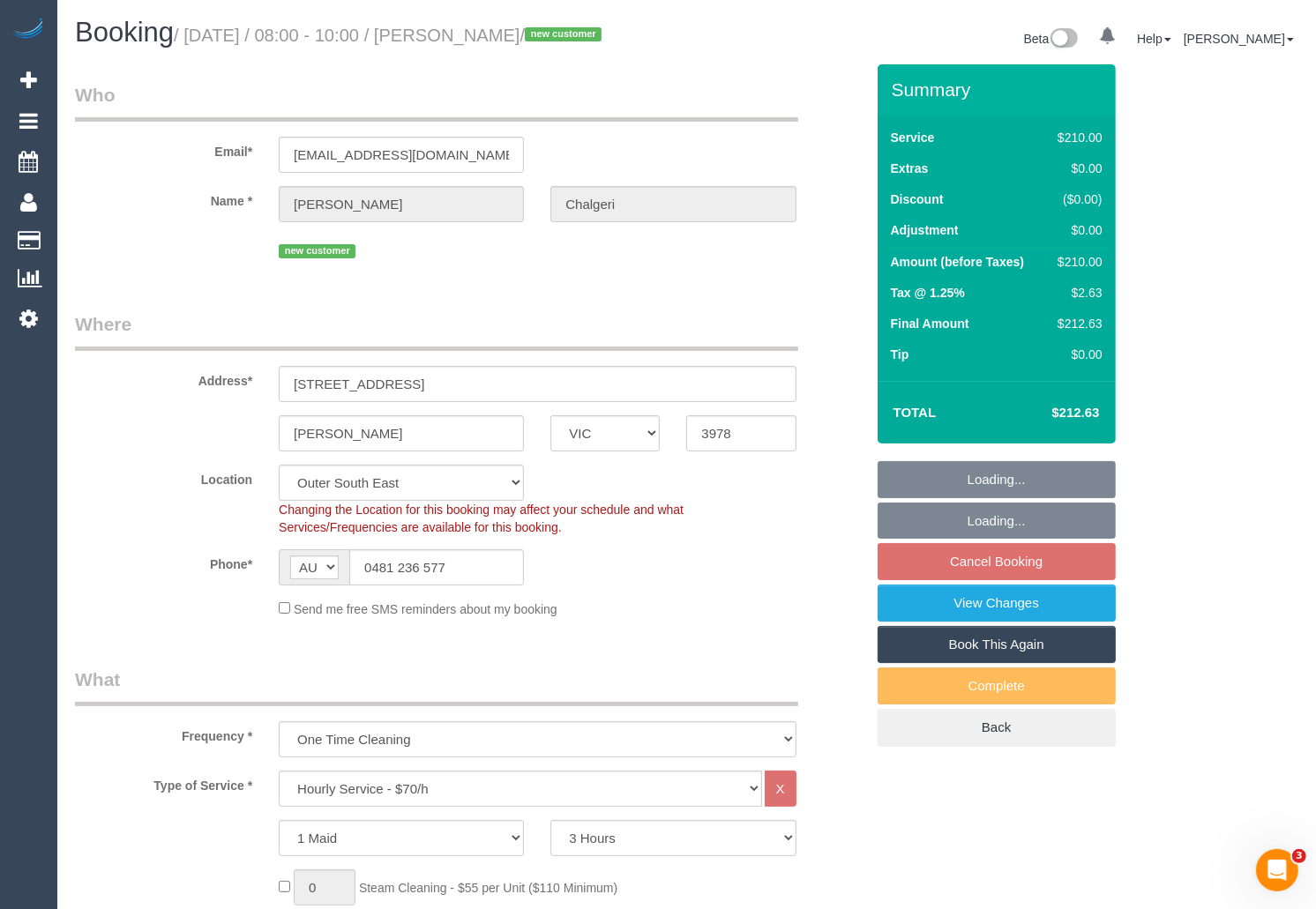
select select "object:1159"
select select "spot2"
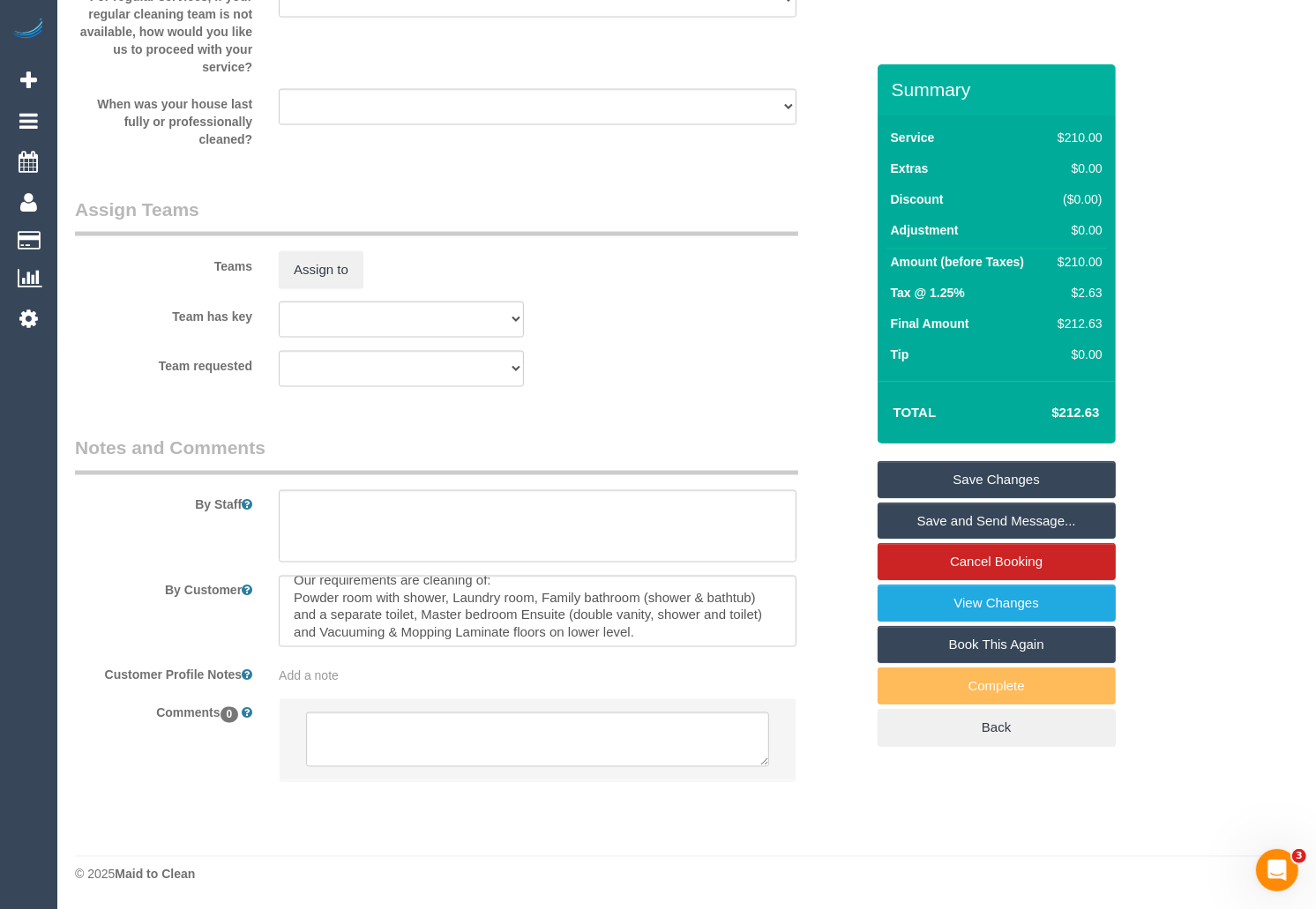
scroll to position [18, 0]
drag, startPoint x: 403, startPoint y: 627, endPoint x: 687, endPoint y: 640, distance: 284.3
click at [687, 640] on textarea at bounding box center [537, 612] width 517 height 72
click at [692, 628] on textarea at bounding box center [537, 612] width 517 height 72
drag, startPoint x: 297, startPoint y: 591, endPoint x: 382, endPoint y: 629, distance: 93.1
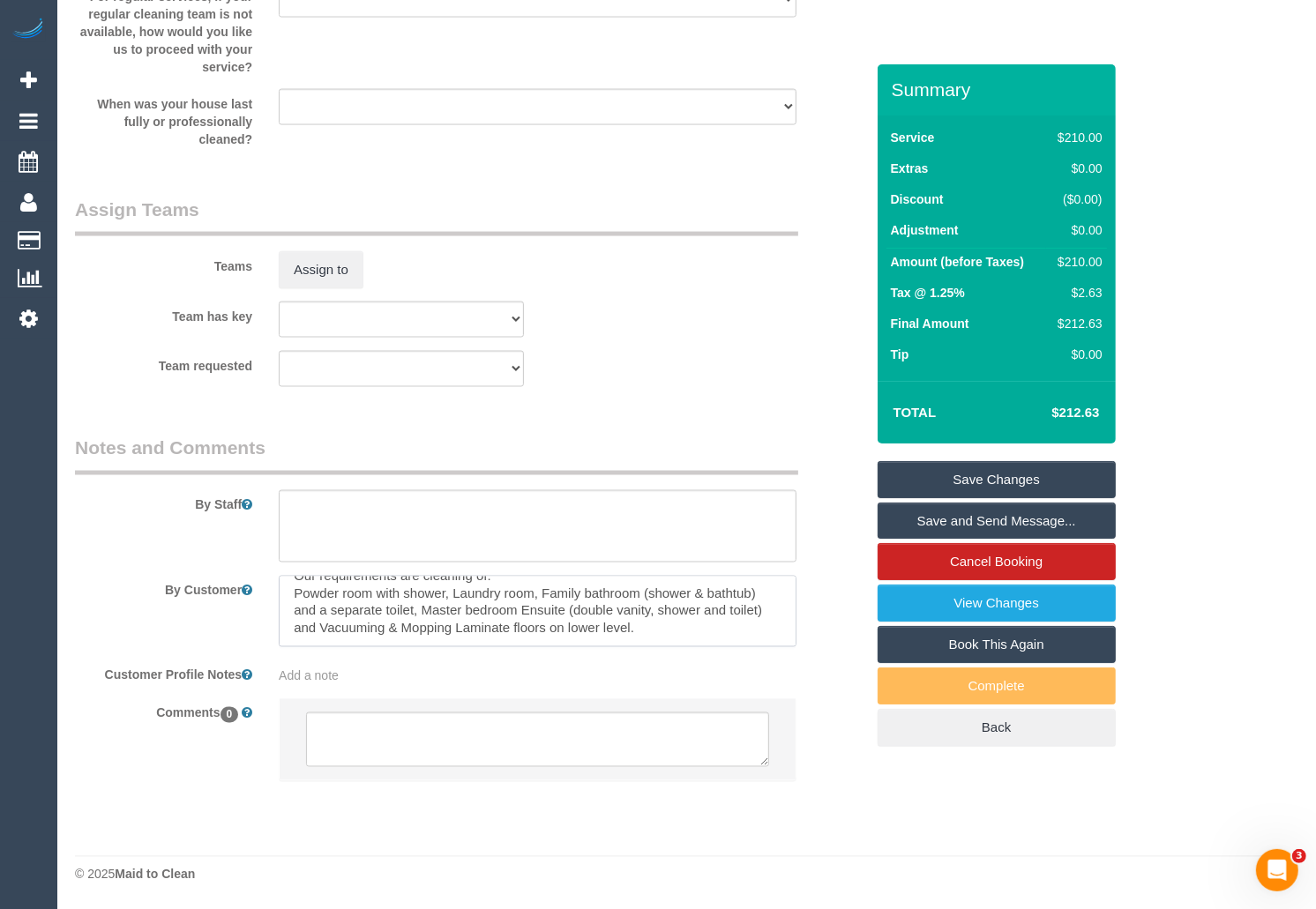
click at [382, 629] on textarea at bounding box center [537, 612] width 517 height 72
click at [703, 603] on textarea at bounding box center [537, 612] width 517 height 72
click at [443, 511] on textarea at bounding box center [537, 526] width 517 height 72
click at [599, 509] on textarea at bounding box center [537, 526] width 517 height 72
click at [579, 502] on textarea at bounding box center [537, 526] width 517 height 72
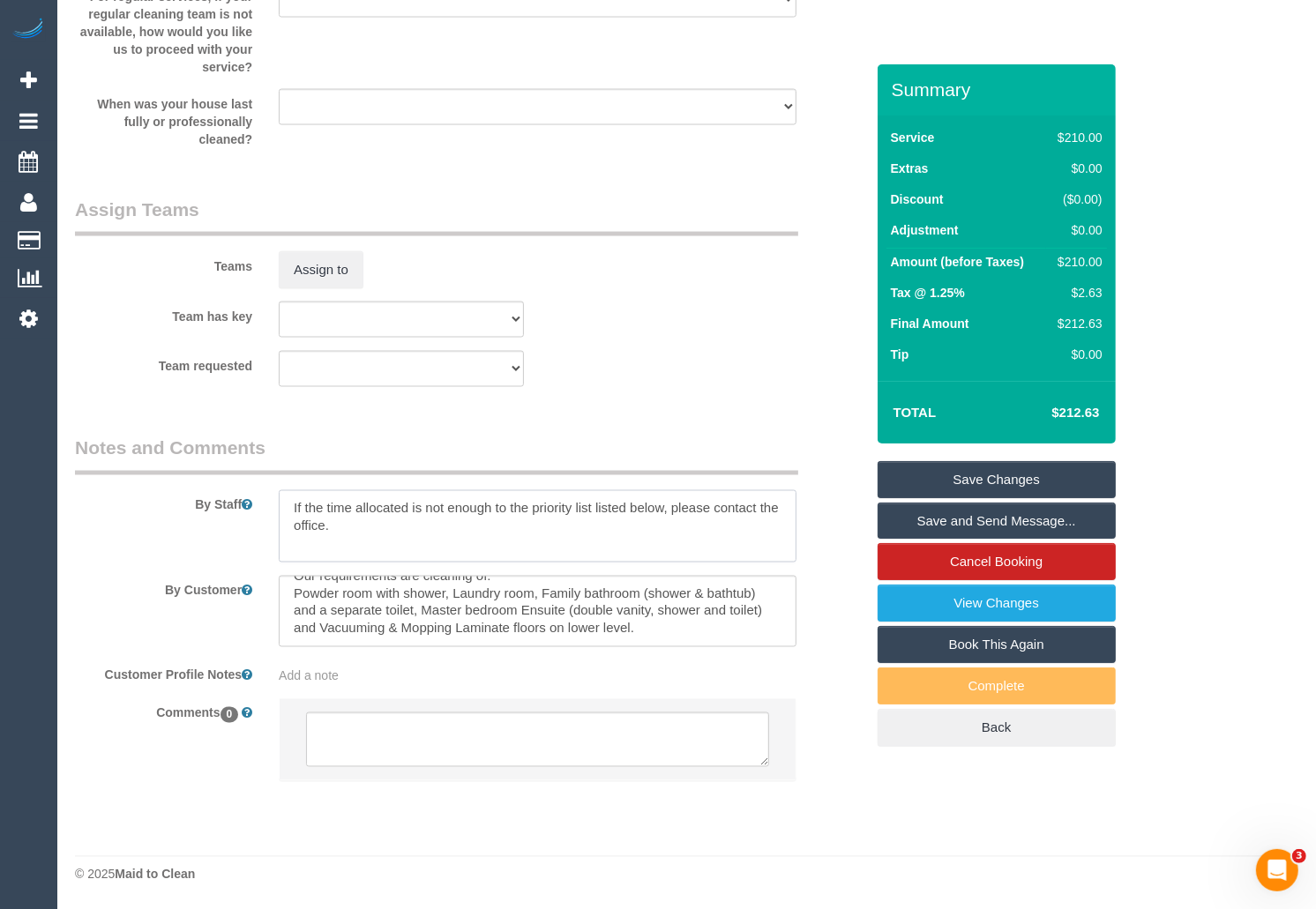
type textarea "If the time allocated is not enough to the priority list listed below, please c…"
click at [820, 539] on div "By Staff" at bounding box center [469, 500] width 816 height 127
click at [955, 497] on link "Save Changes" at bounding box center [996, 480] width 238 height 37
